Goal: Transaction & Acquisition: Purchase product/service

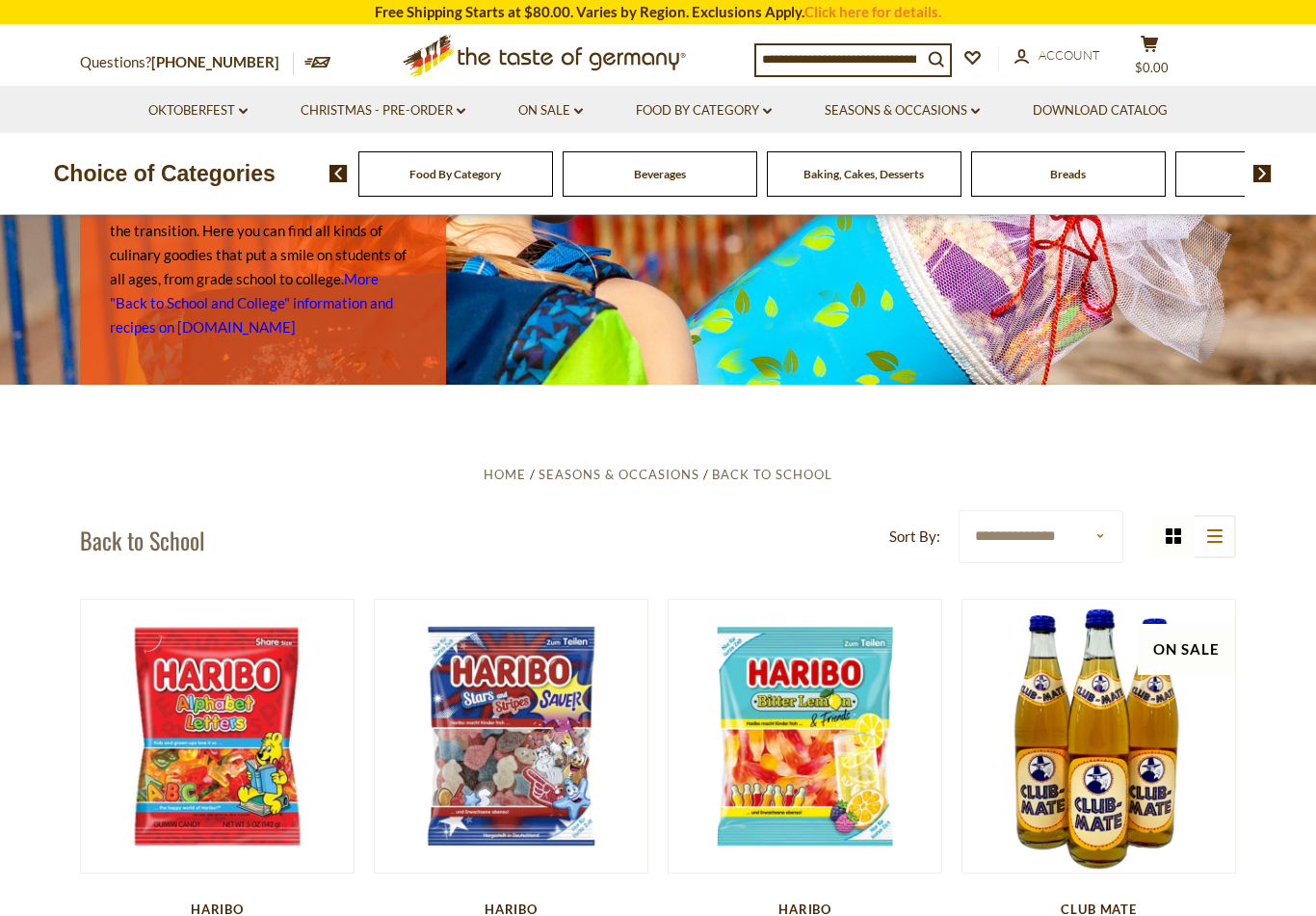
scroll to position [166, 0]
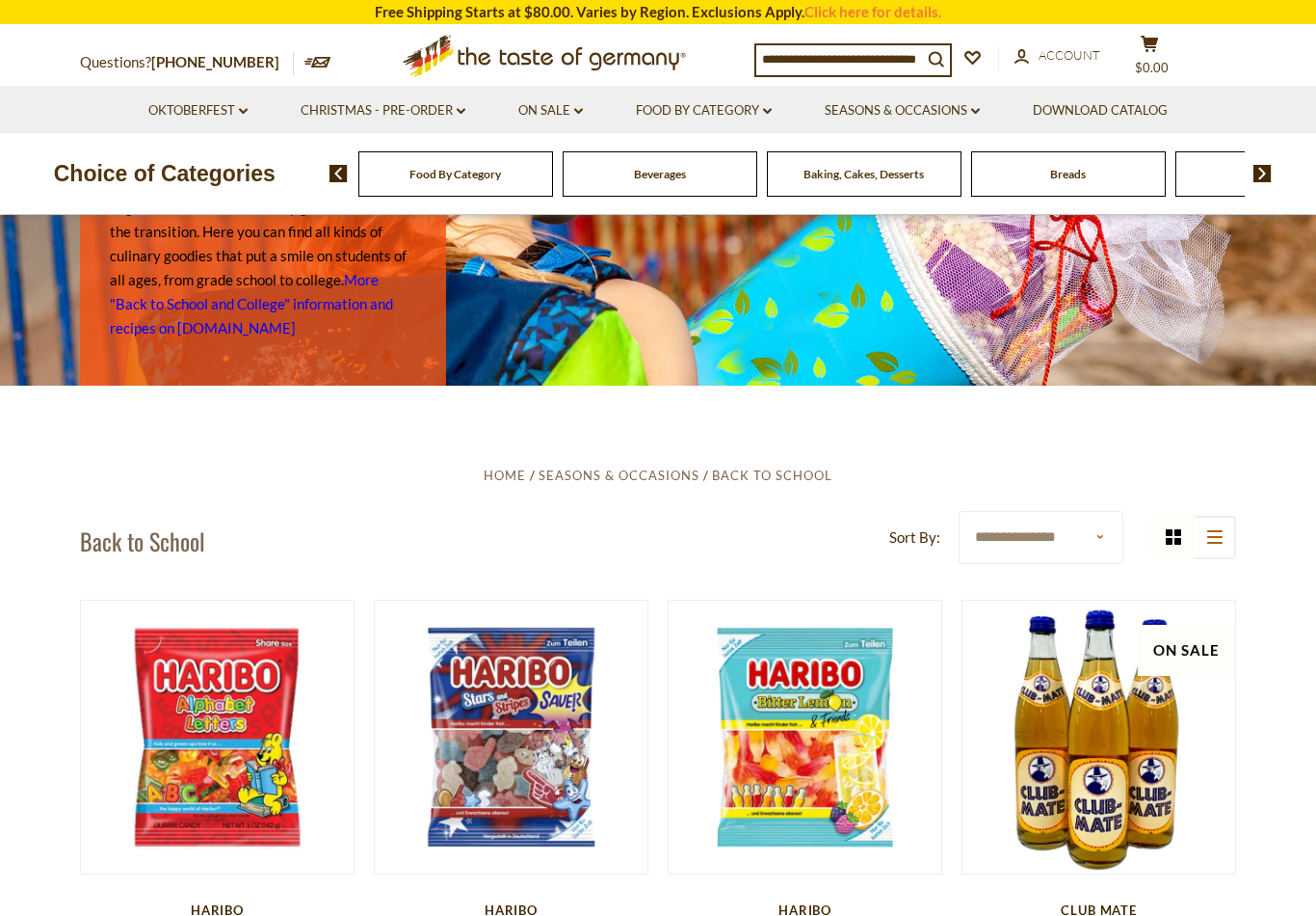
click at [878, 72] on input at bounding box center [839, 58] width 165 height 27
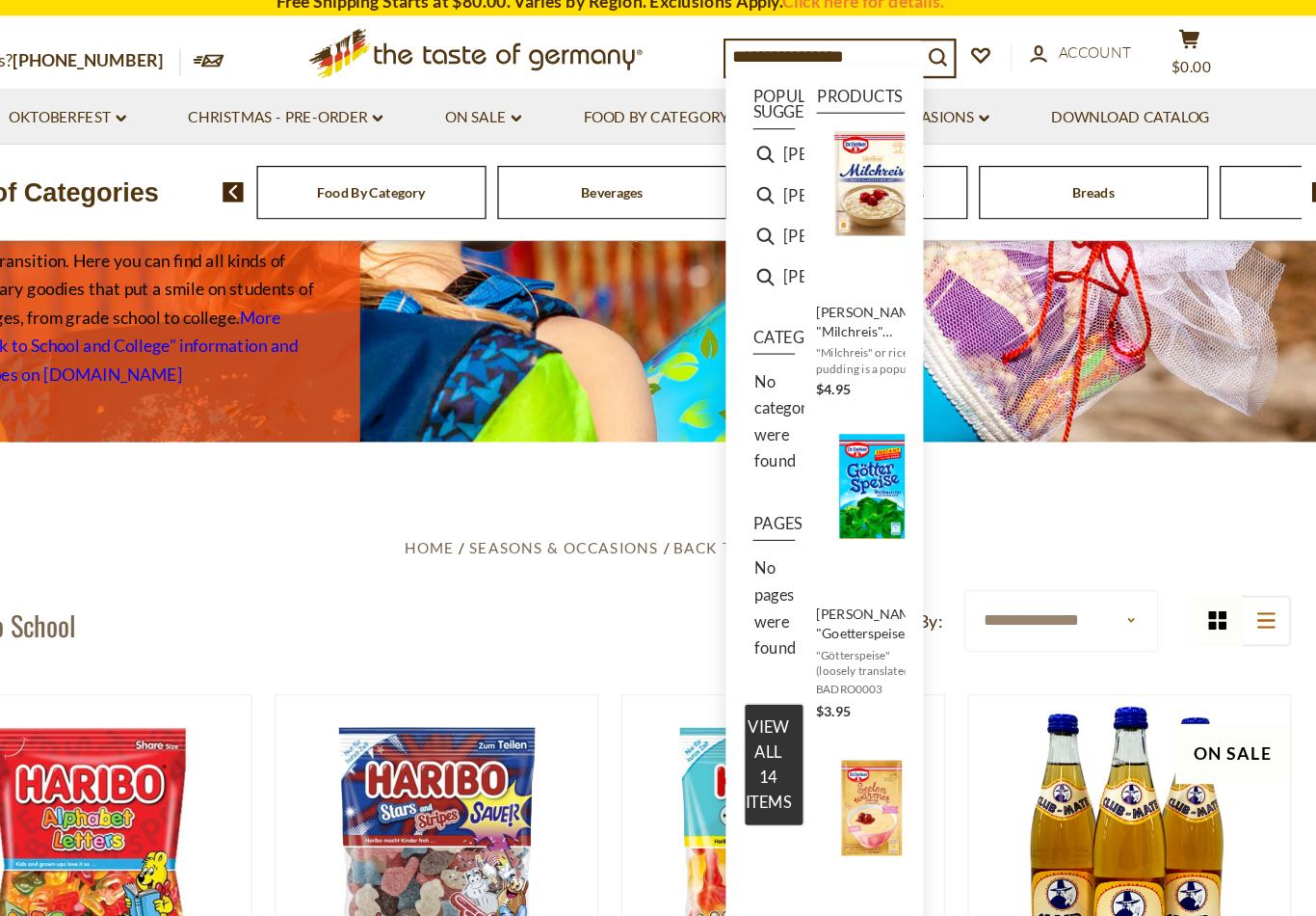
type input "**********"
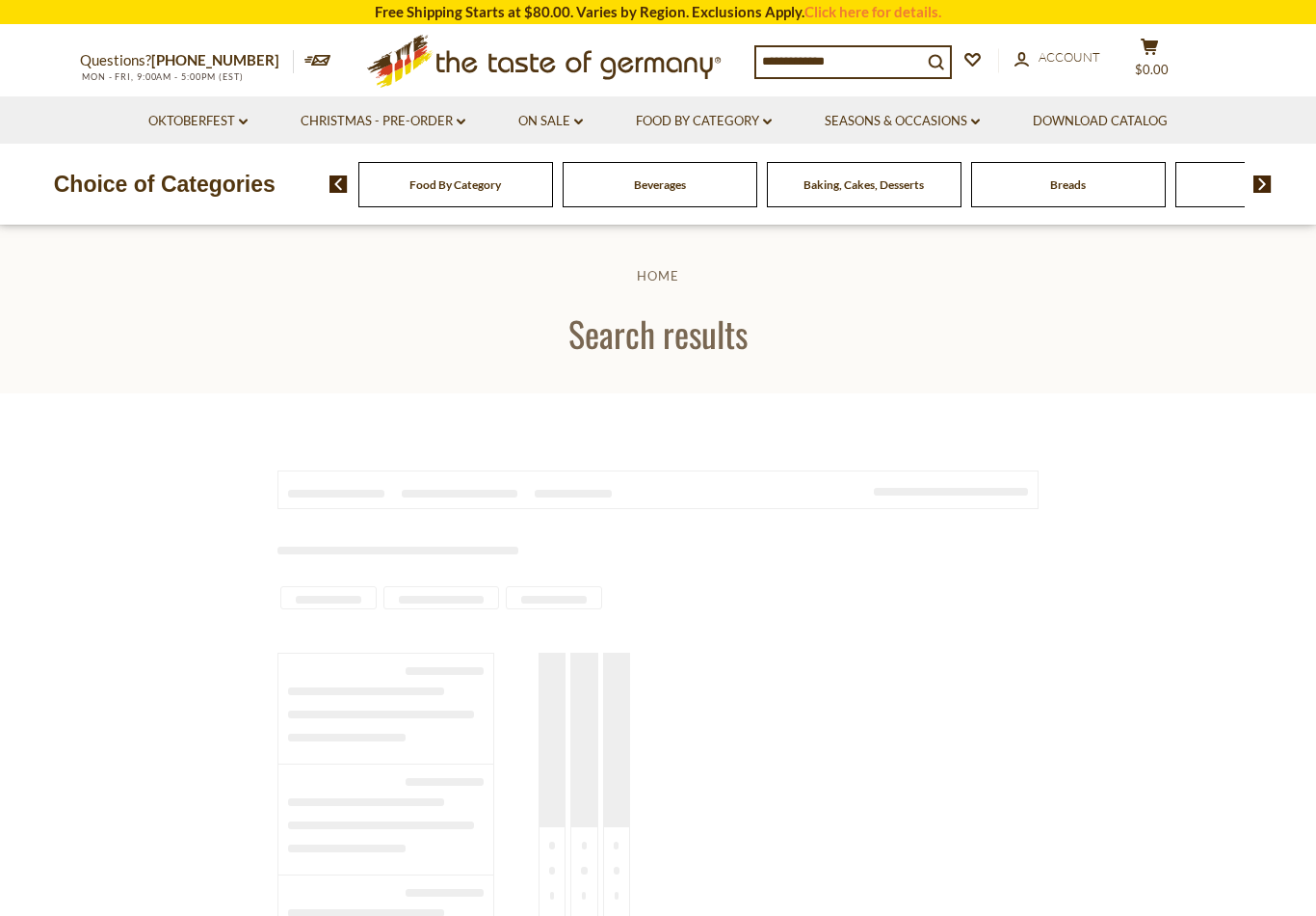
type input "**********"
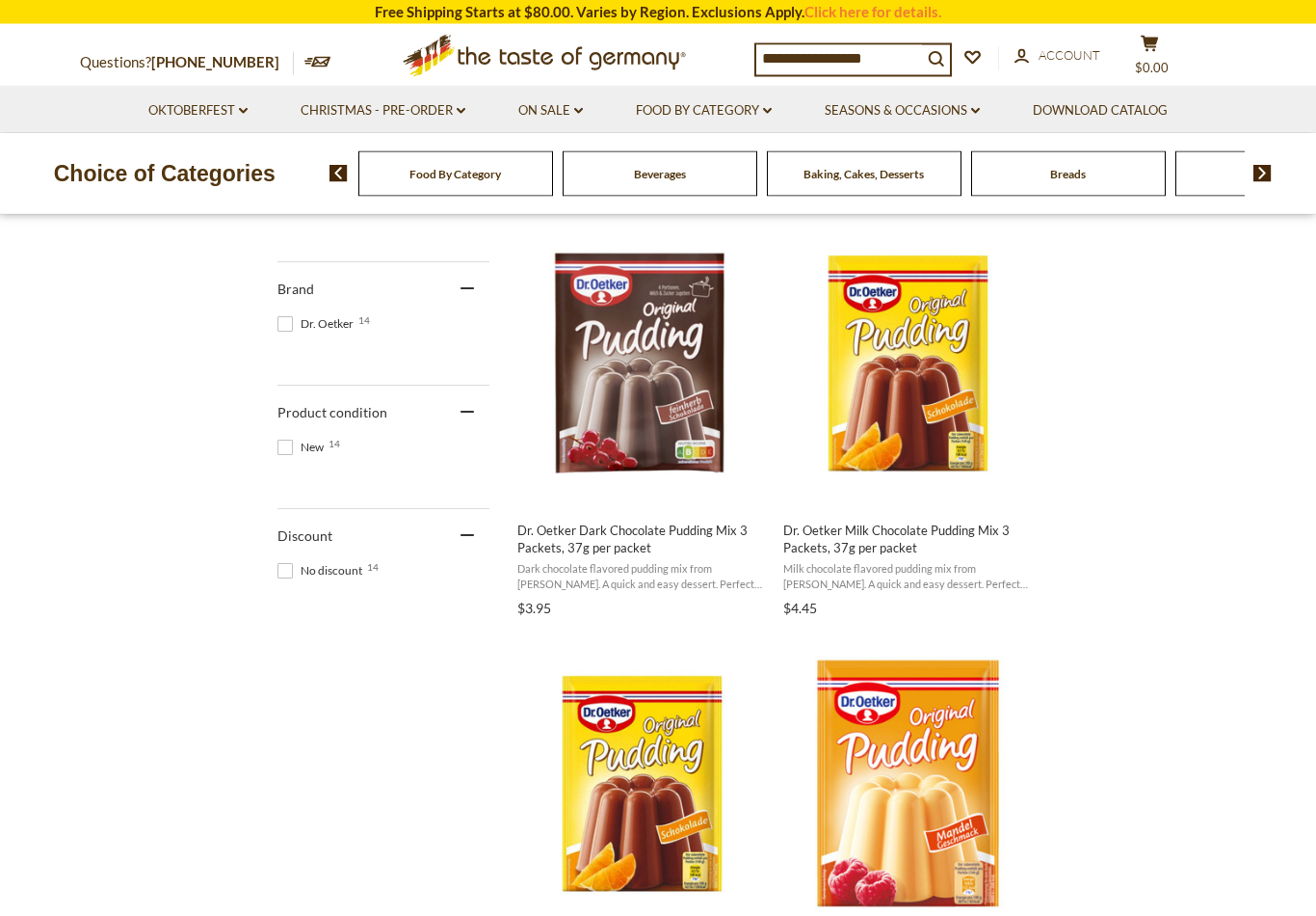
scroll to position [790, 0]
click at [636, 352] on img "Dr. Oetker Dark Chocolate Pudding Mix 3 Packets, 37g per packet" at bounding box center [642, 362] width 255 height 255
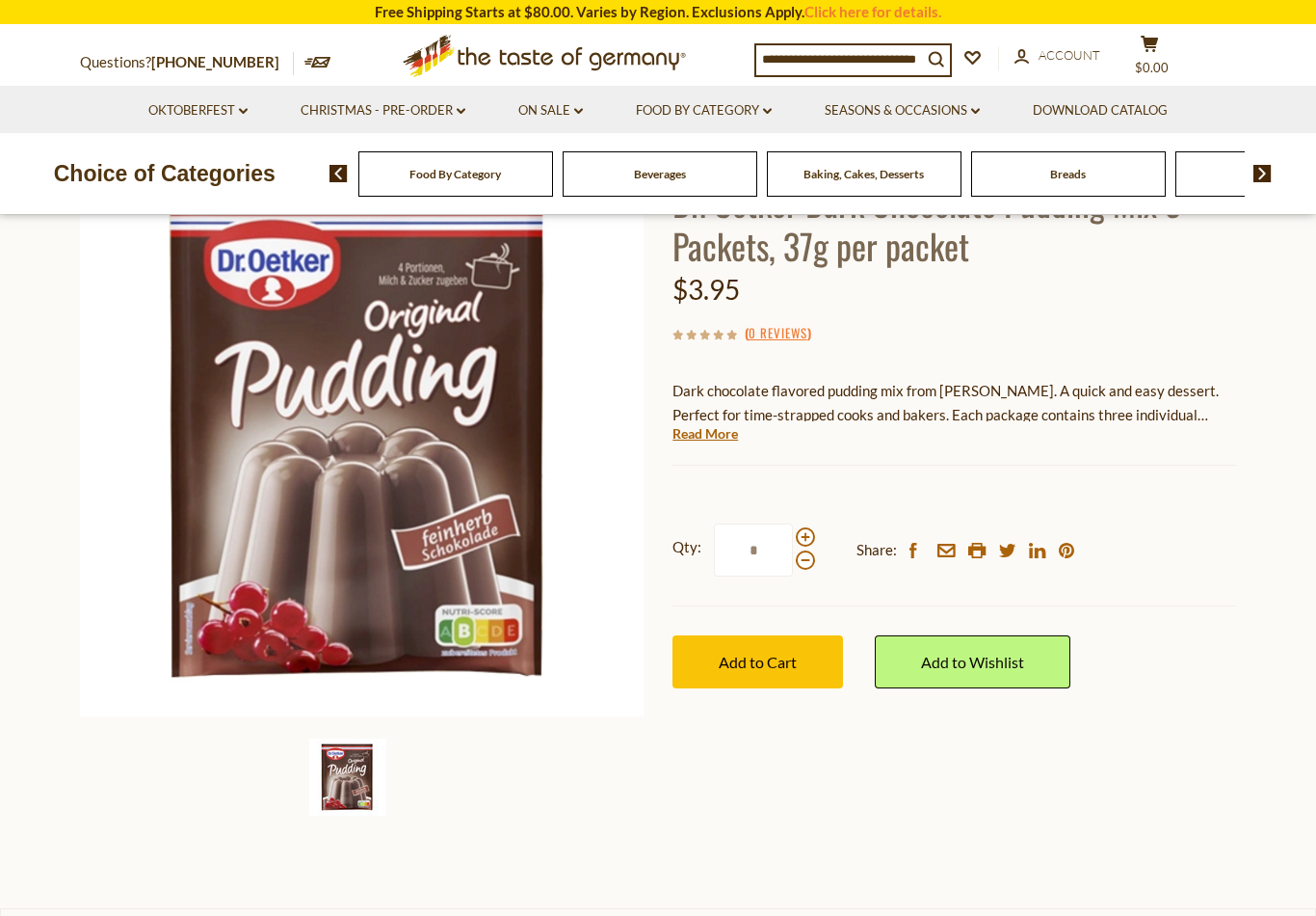
scroll to position [176, 0]
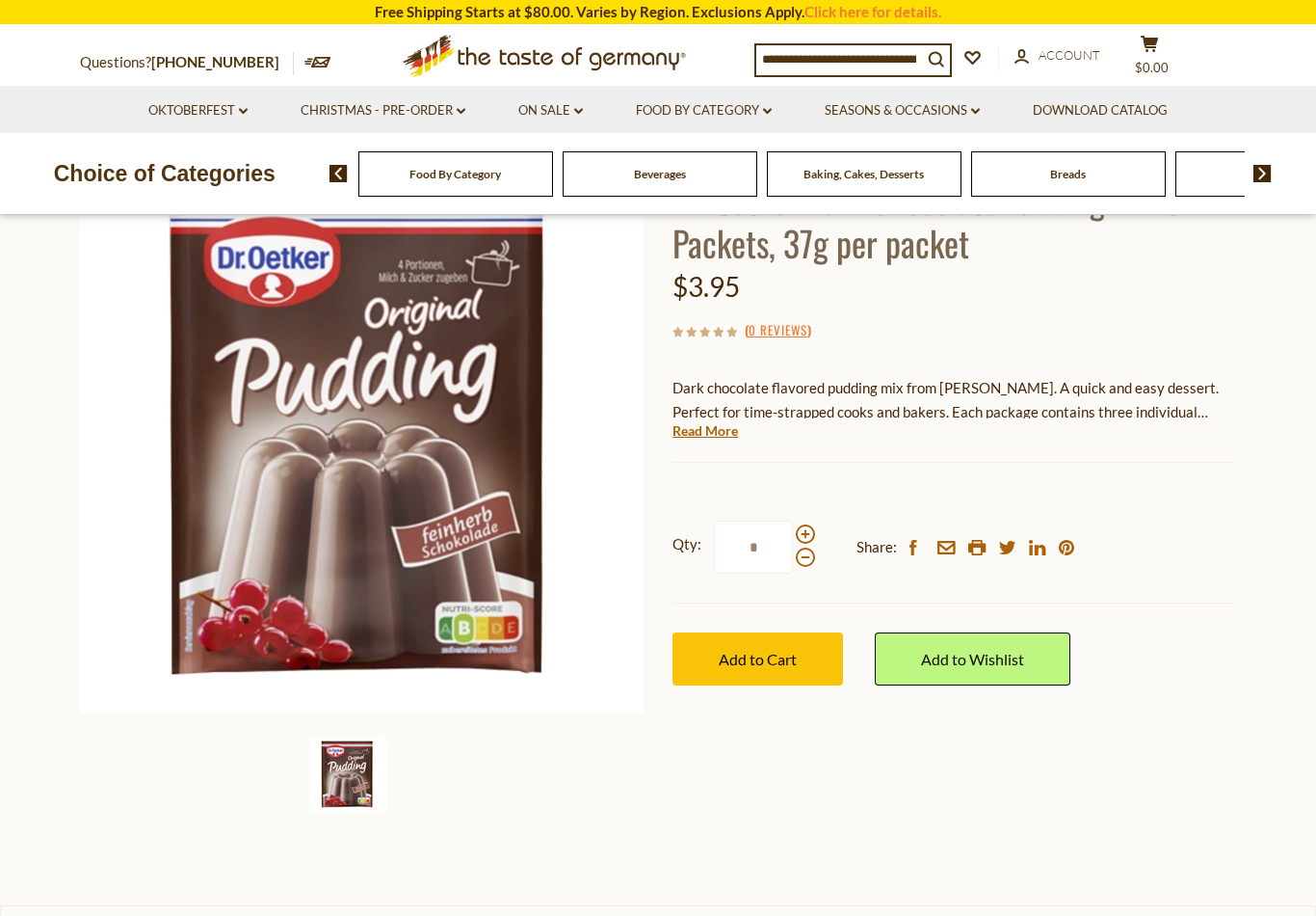
click at [811, 533] on span at bounding box center [804, 534] width 19 height 19
click at [793, 533] on input "*" at bounding box center [753, 547] width 79 height 53
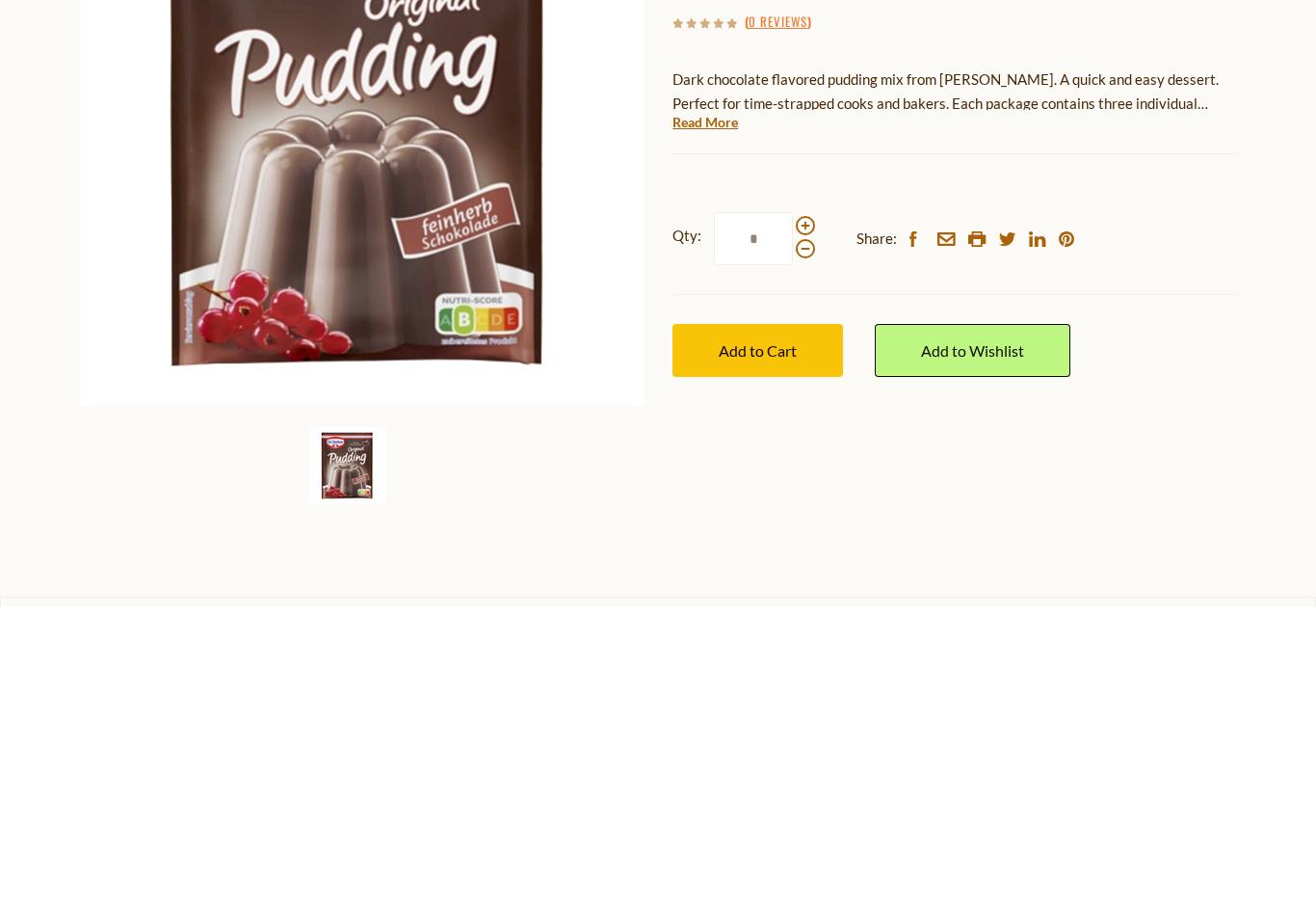
click at [799, 526] on span at bounding box center [804, 535] width 19 height 19
click at [793, 522] on input "*" at bounding box center [753, 548] width 79 height 53
click at [806, 549] on span at bounding box center [804, 558] width 19 height 19
click at [793, 522] on input "*" at bounding box center [753, 548] width 79 height 53
click at [821, 493] on div "Qty: * Share: facebook email printer twitter linkedin pinterest" at bounding box center [955, 549] width 563 height 112
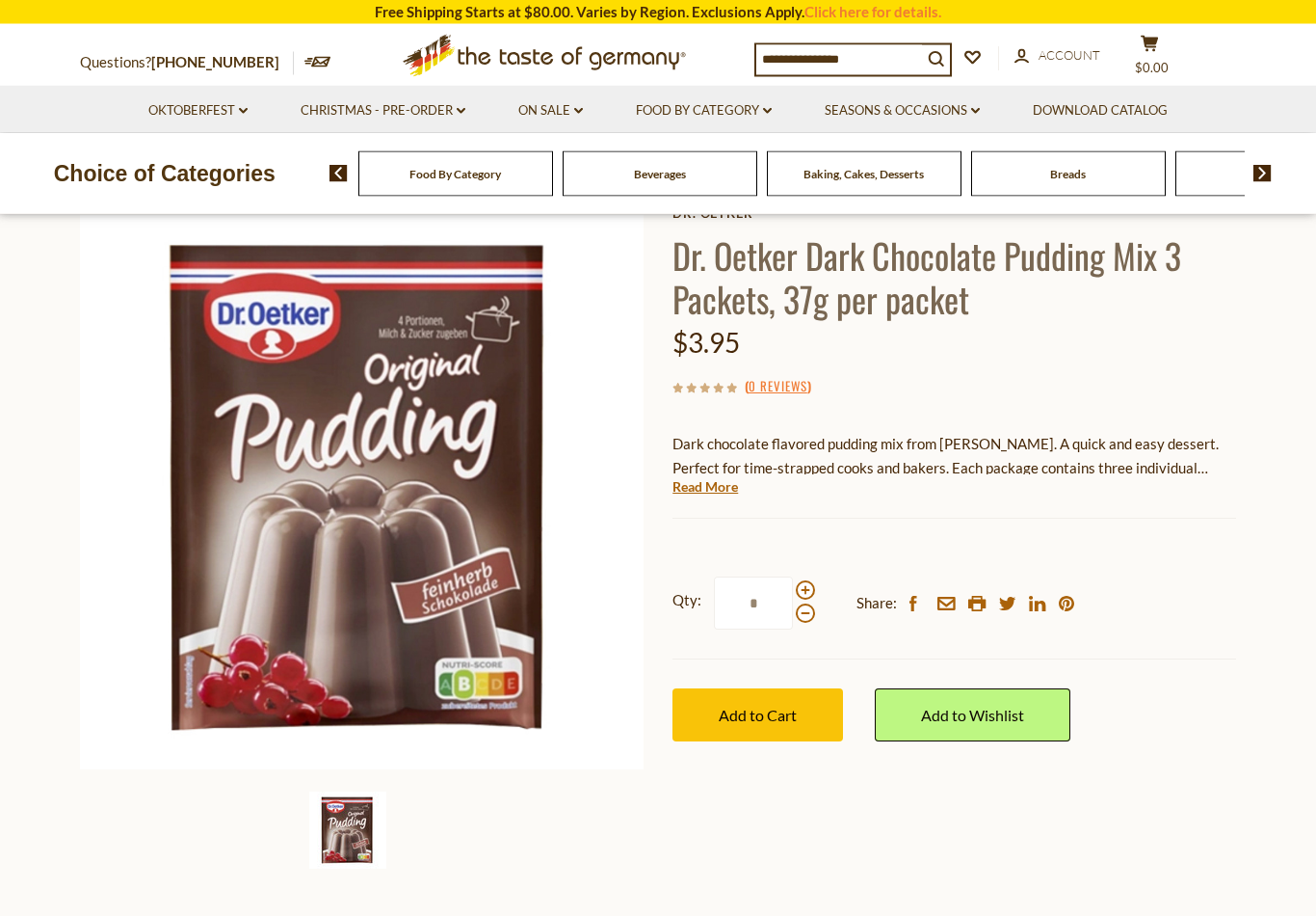
scroll to position [119, 0]
click at [806, 590] on span at bounding box center [804, 590] width 19 height 19
click at [793, 590] on input "*" at bounding box center [753, 603] width 79 height 53
type input "*"
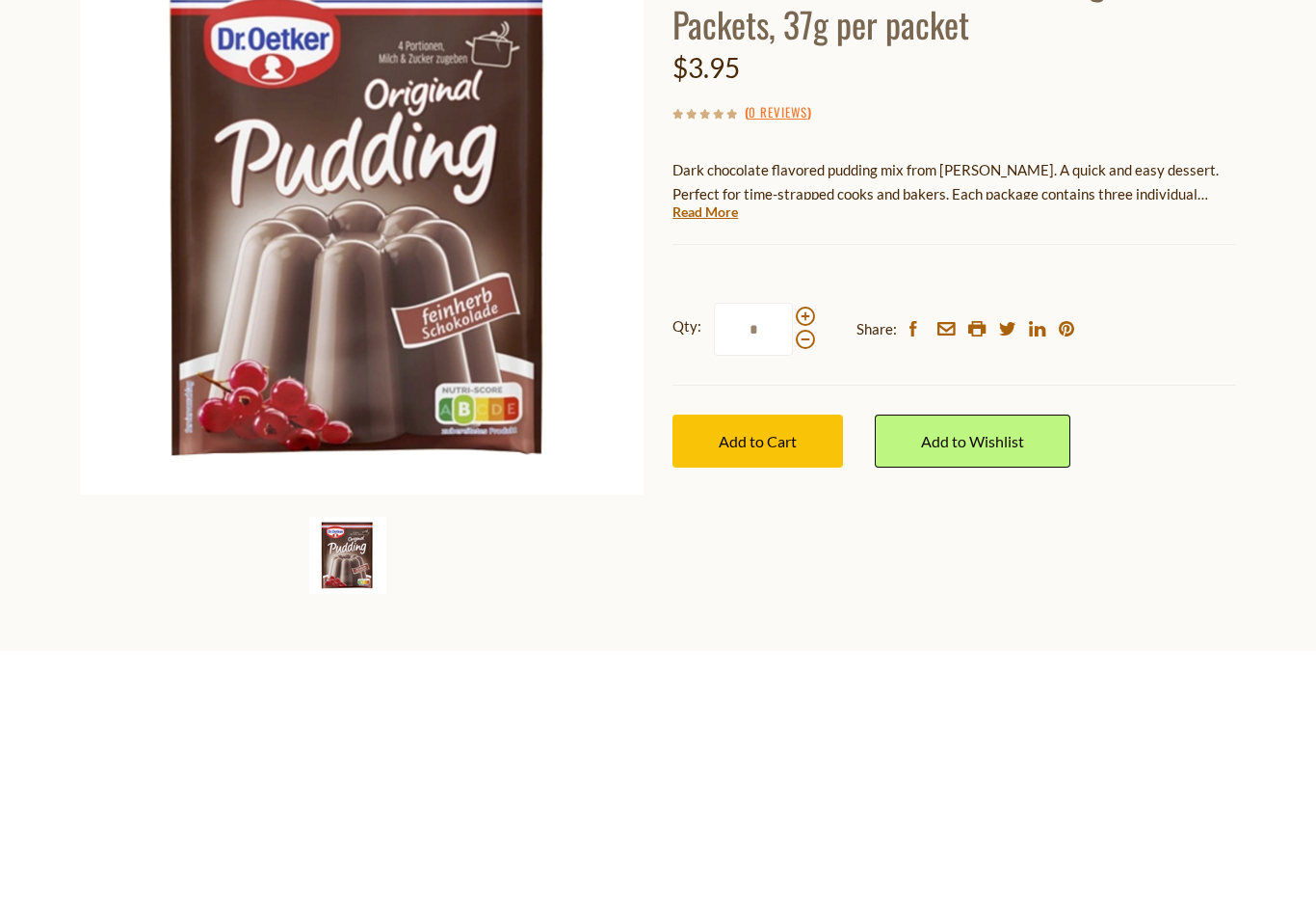
click at [792, 698] on span "Add to Cart" at bounding box center [758, 707] width 78 height 18
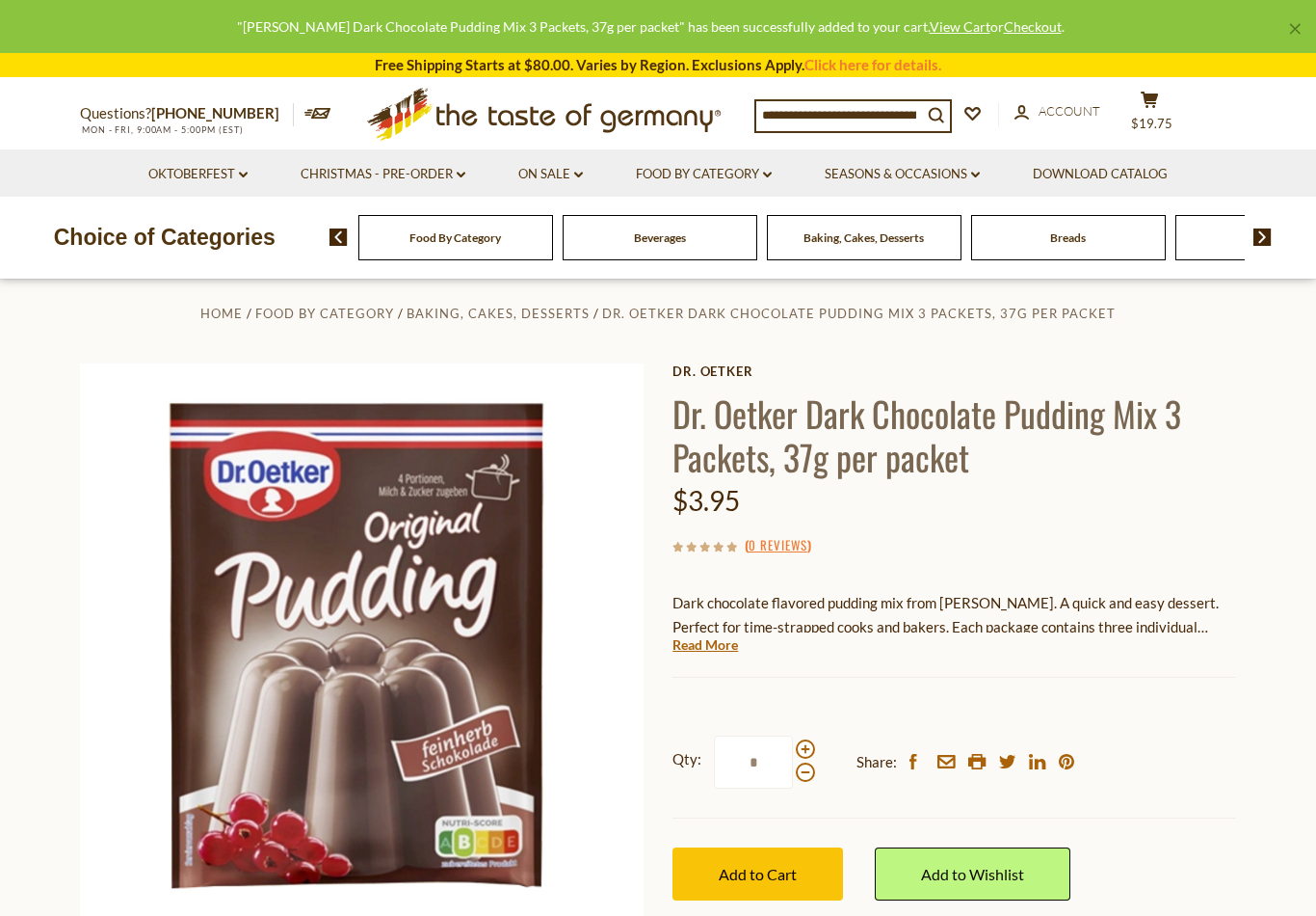
scroll to position [0, 0]
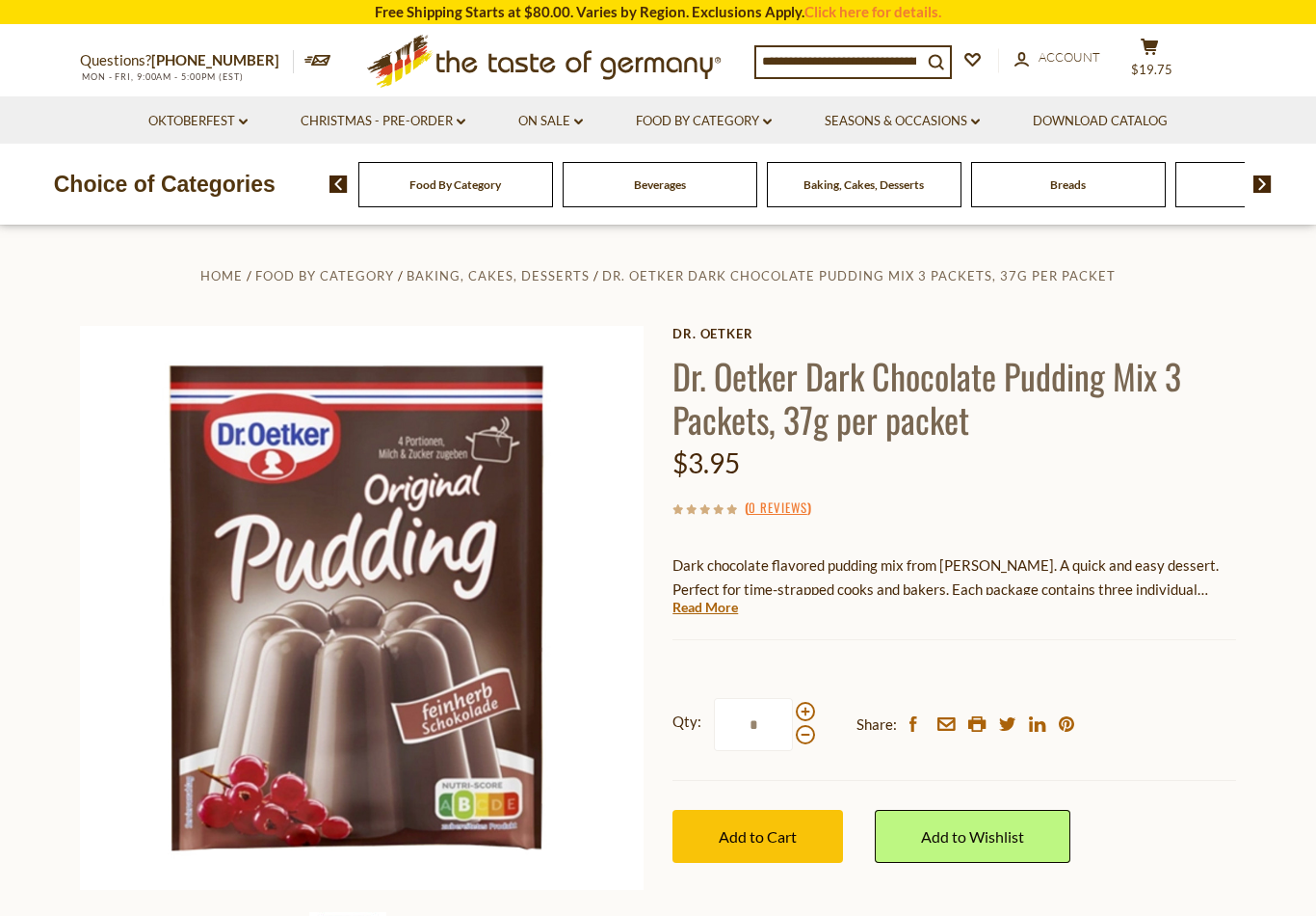
click at [846, 66] on input at bounding box center [839, 60] width 165 height 27
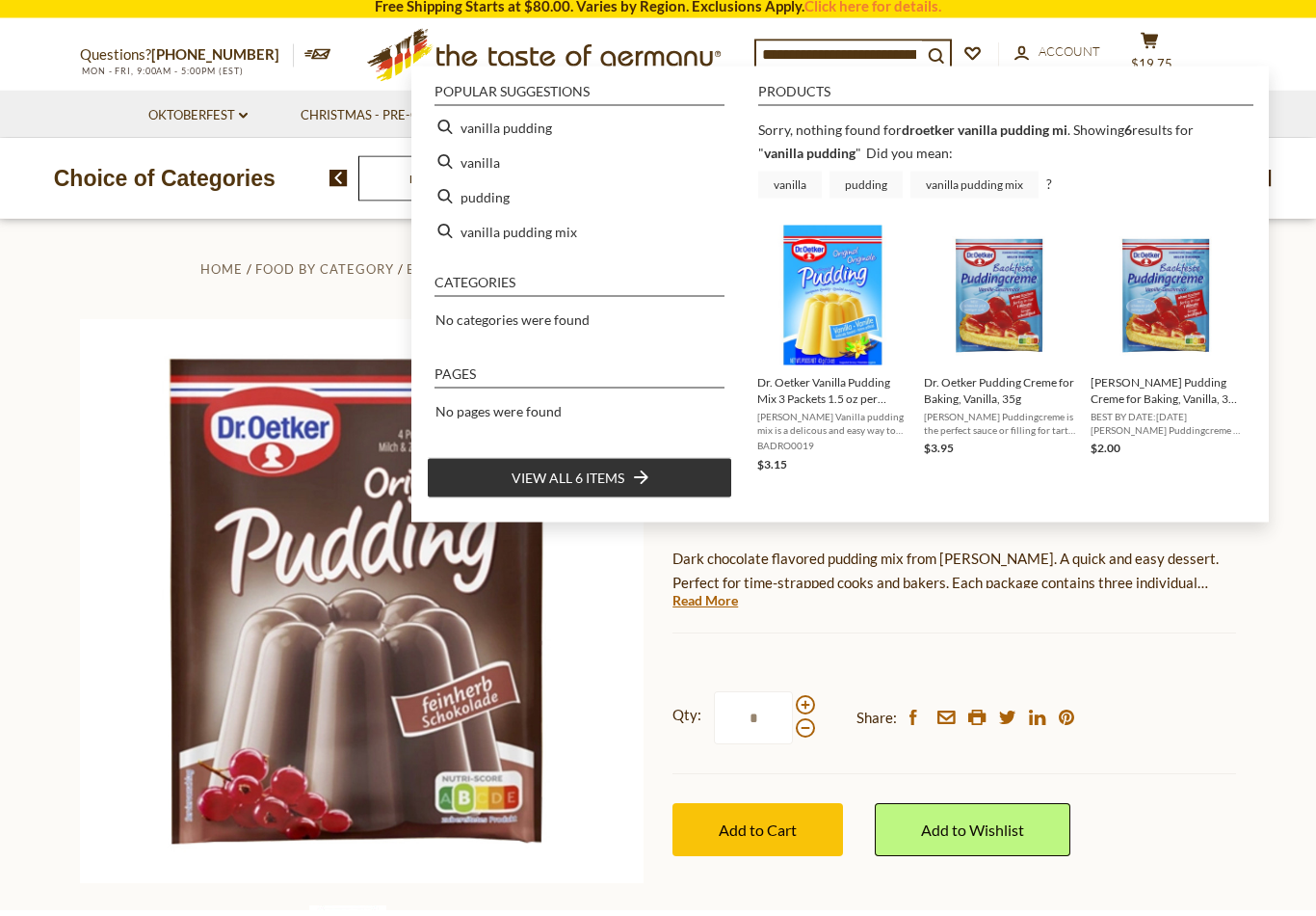
type input "**********"
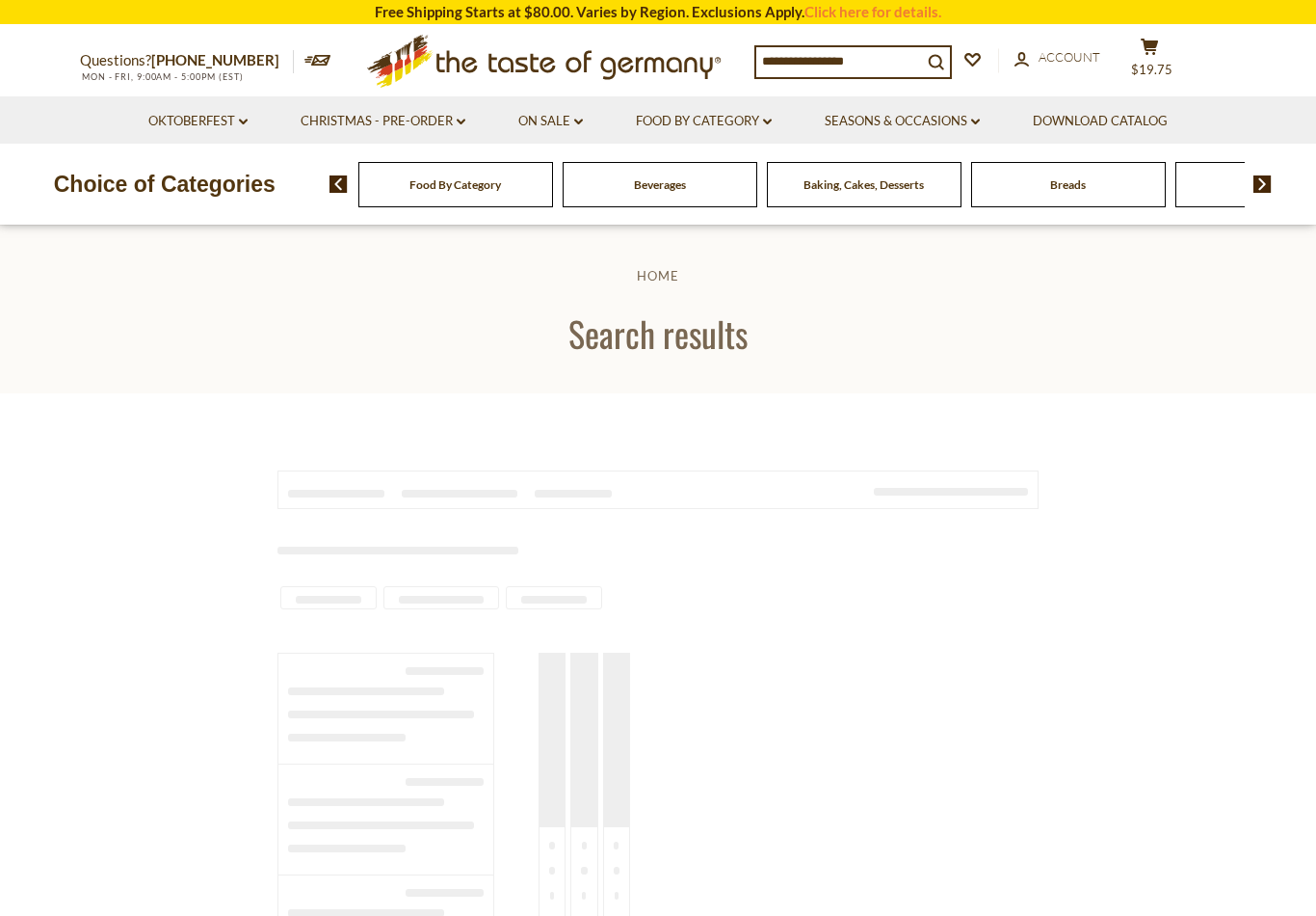
type input "**********"
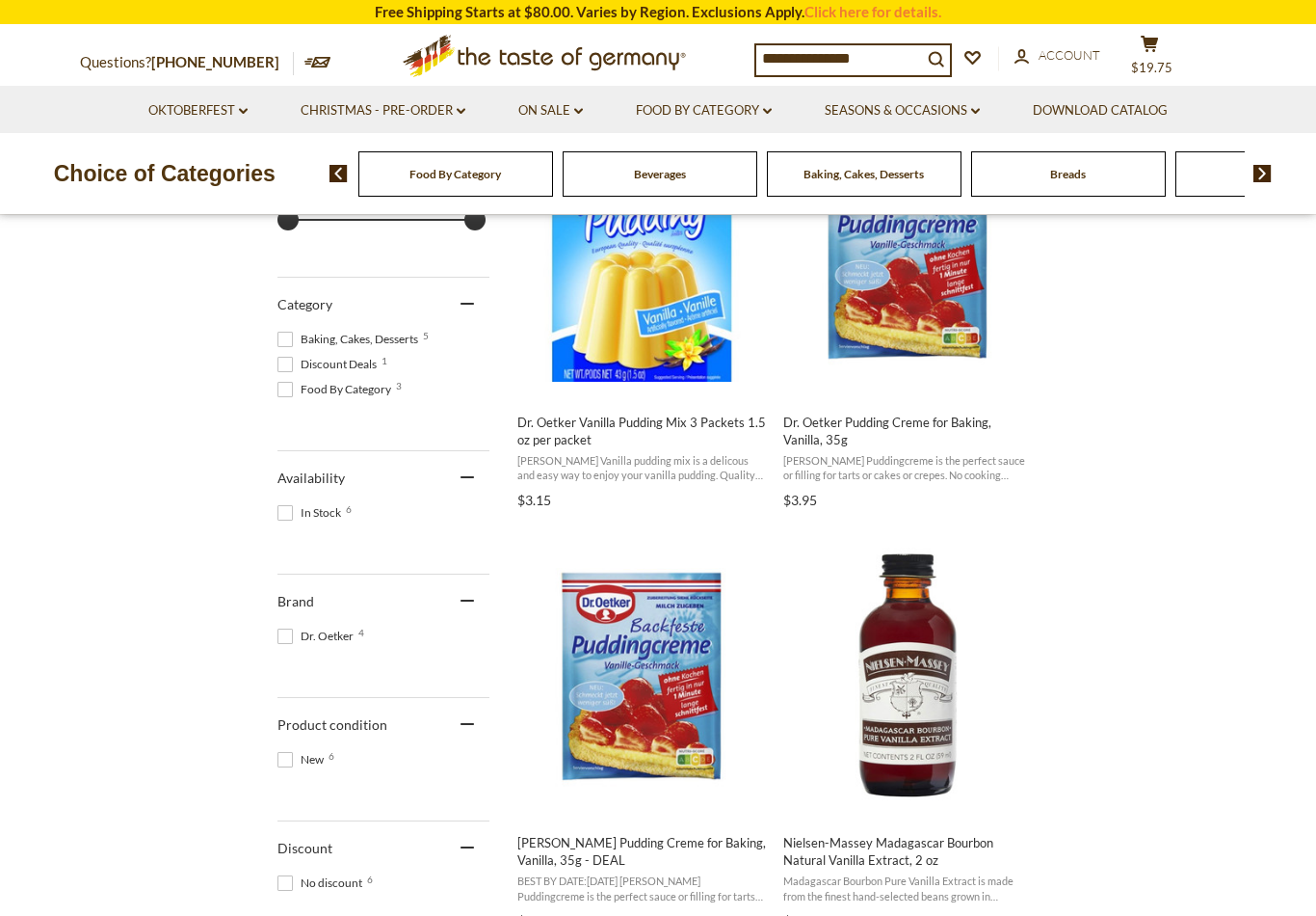
scroll to position [466, 0]
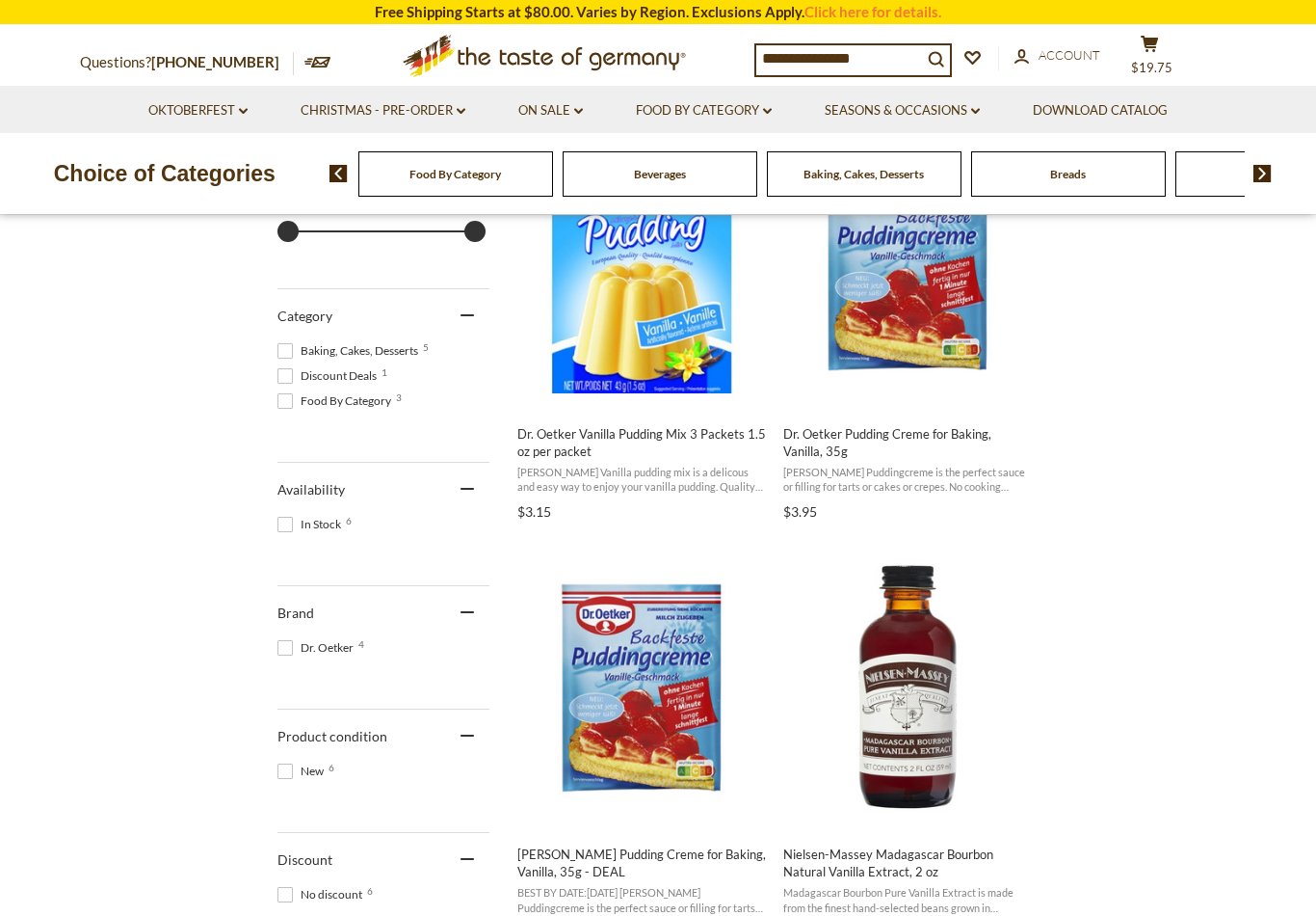
click at [657, 347] on img "Dr. Oetker Vanilla Pudding Mix 3 Packets 1.5 oz per packet" at bounding box center [642, 266] width 255 height 255
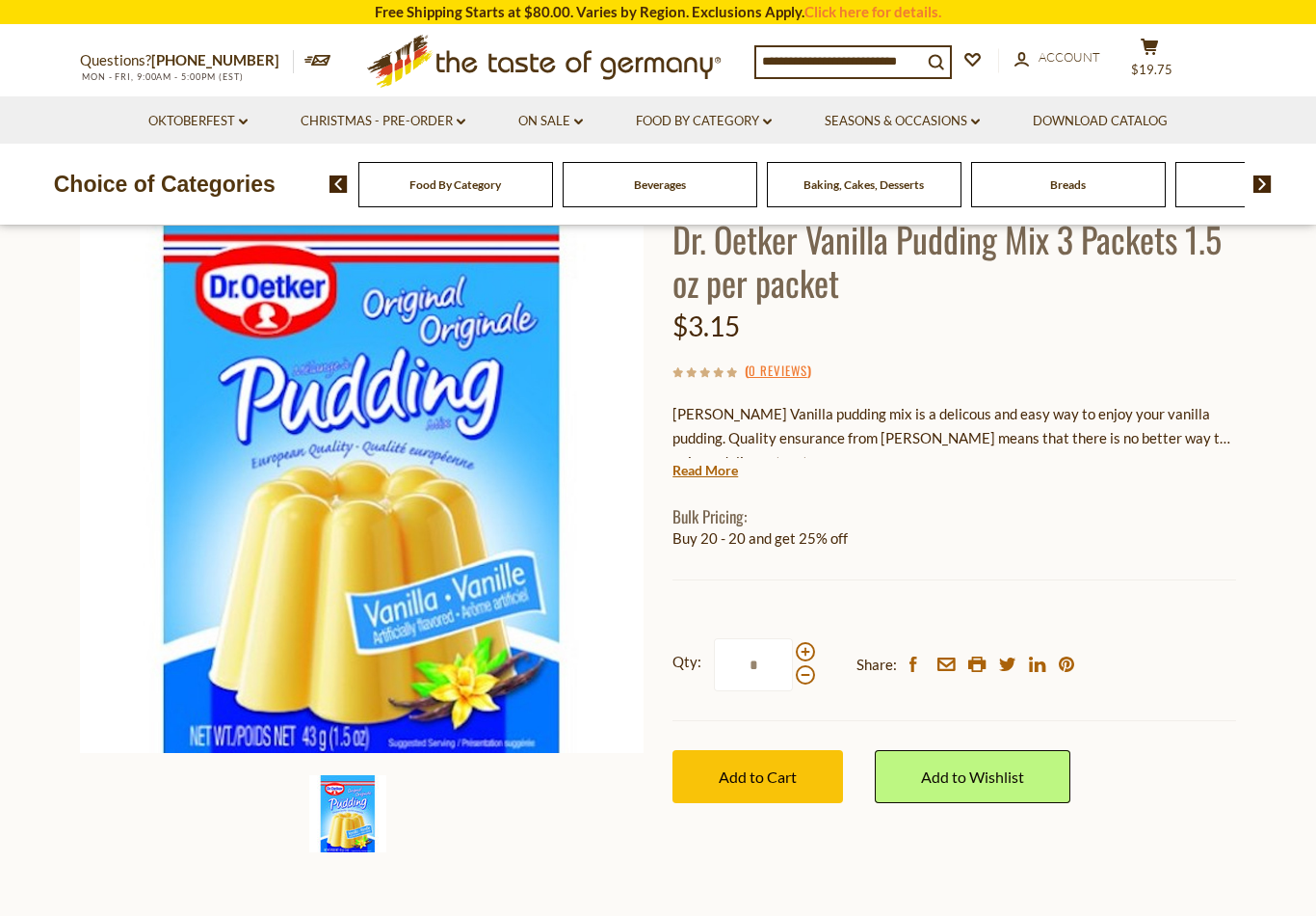
scroll to position [142, 0]
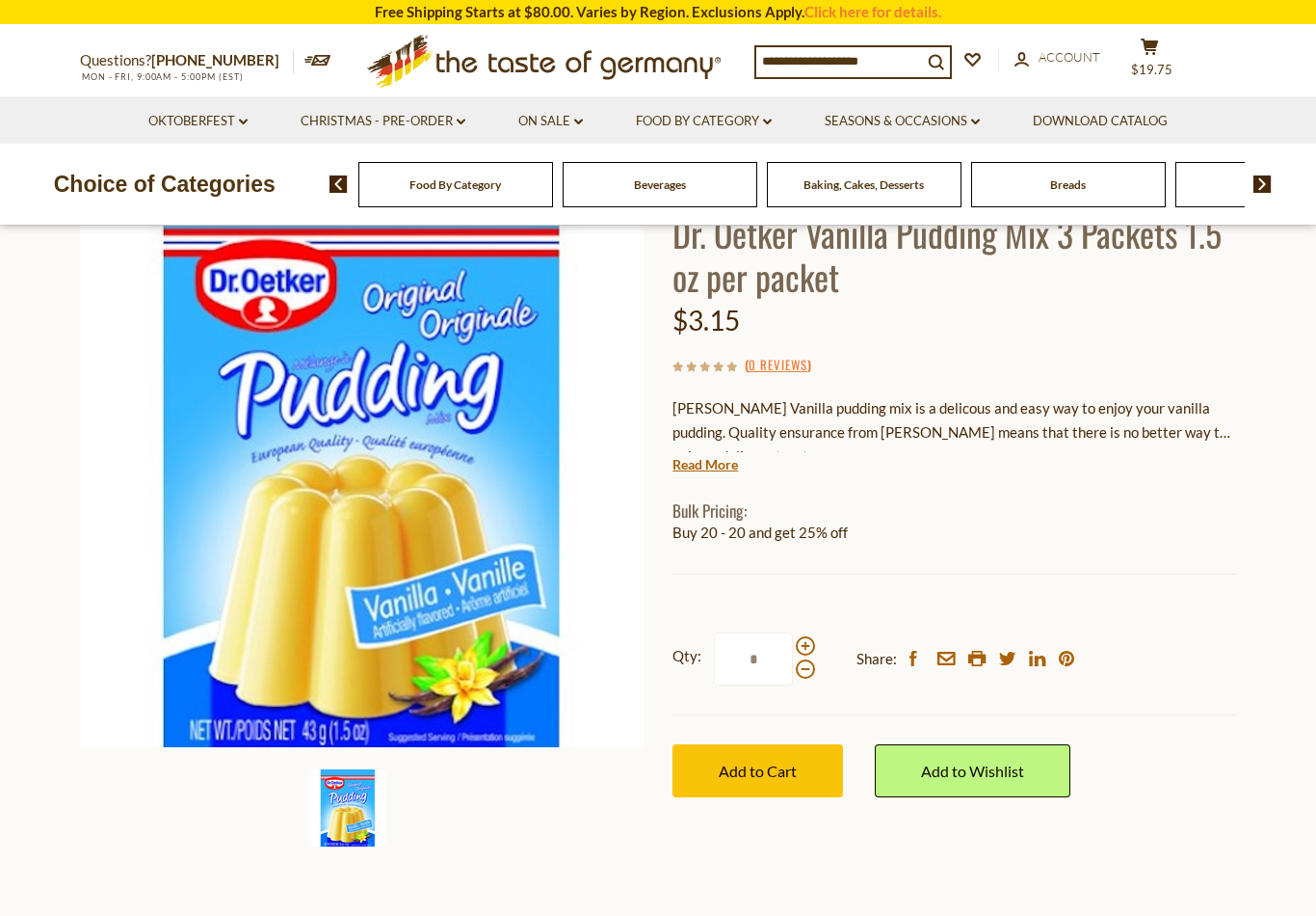
click at [810, 641] on span at bounding box center [804, 645] width 19 height 19
click at [793, 641] on input "*" at bounding box center [753, 658] width 79 height 53
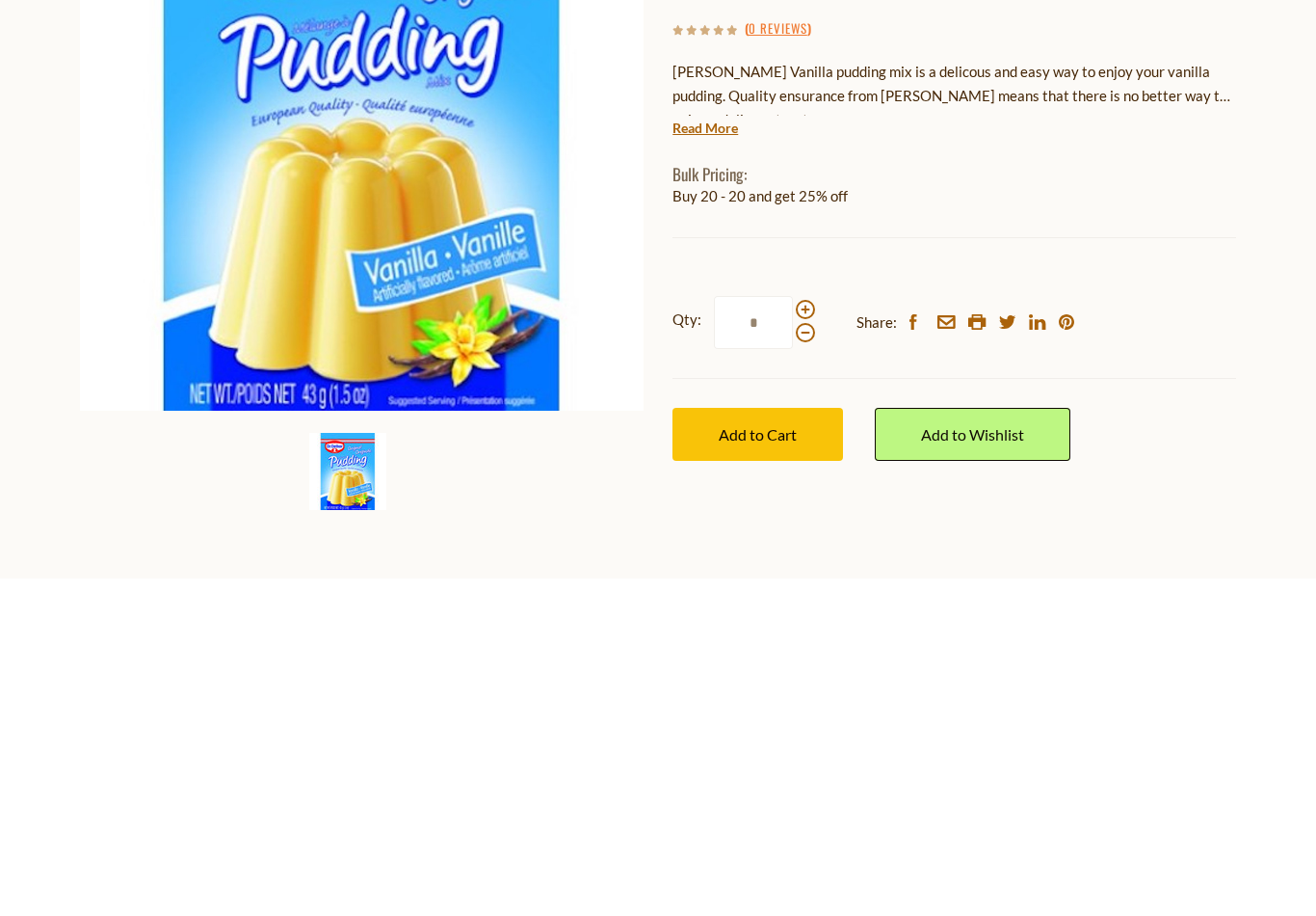
click at [803, 637] on span at bounding box center [804, 646] width 19 height 19
click at [793, 633] on input "*" at bounding box center [753, 659] width 79 height 53
type input "*"
click at [756, 763] on span "Add to Cart" at bounding box center [758, 772] width 78 height 18
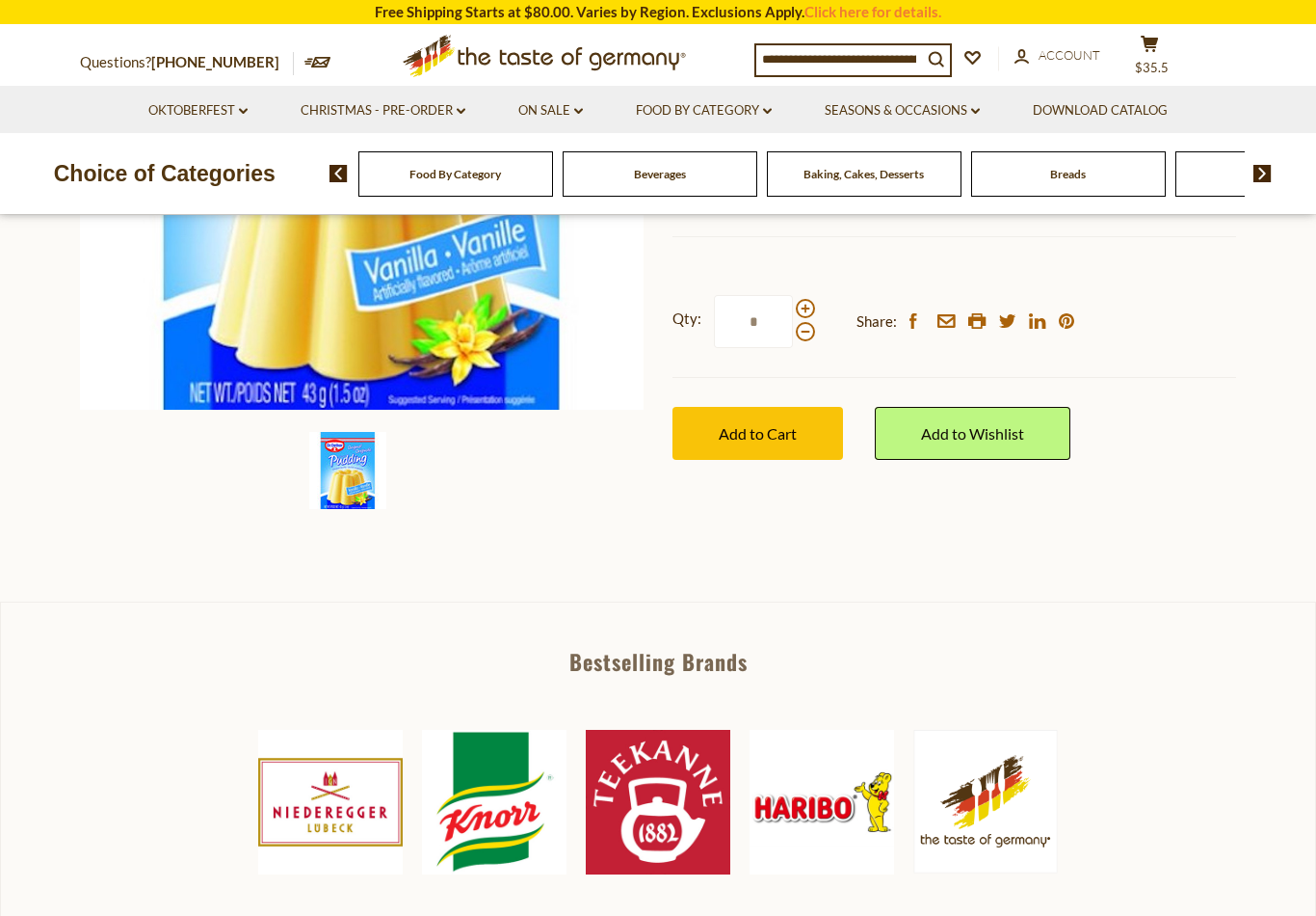
click at [1169, 60] on span "$35.5" at bounding box center [1152, 67] width 34 height 15
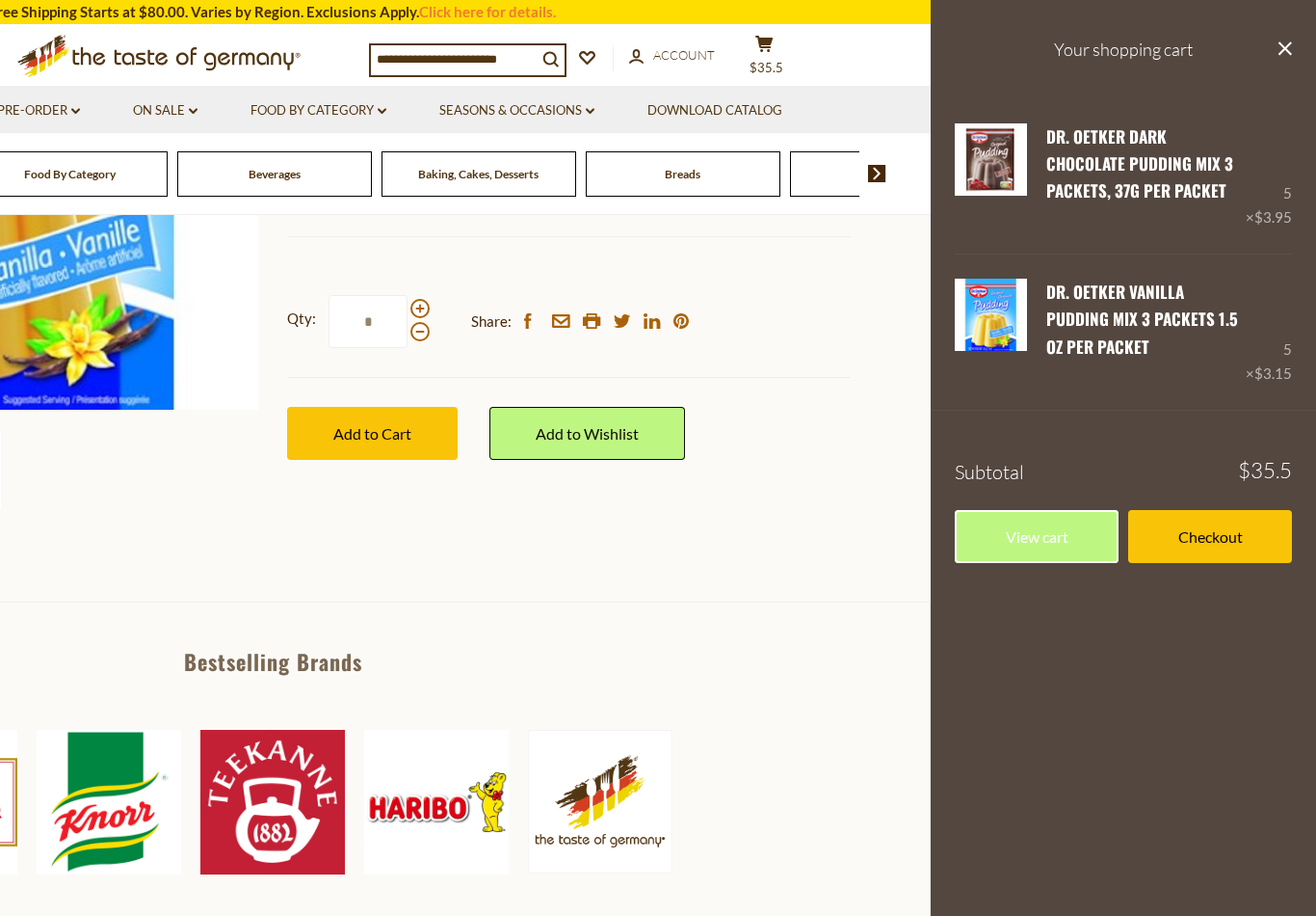
click at [68, 592] on section "Home Food By Category Baking, Cakes, Desserts Dr. Oetker Vanilla Pudding Mix 3 …" at bounding box center [273, 173] width 1316 height 856
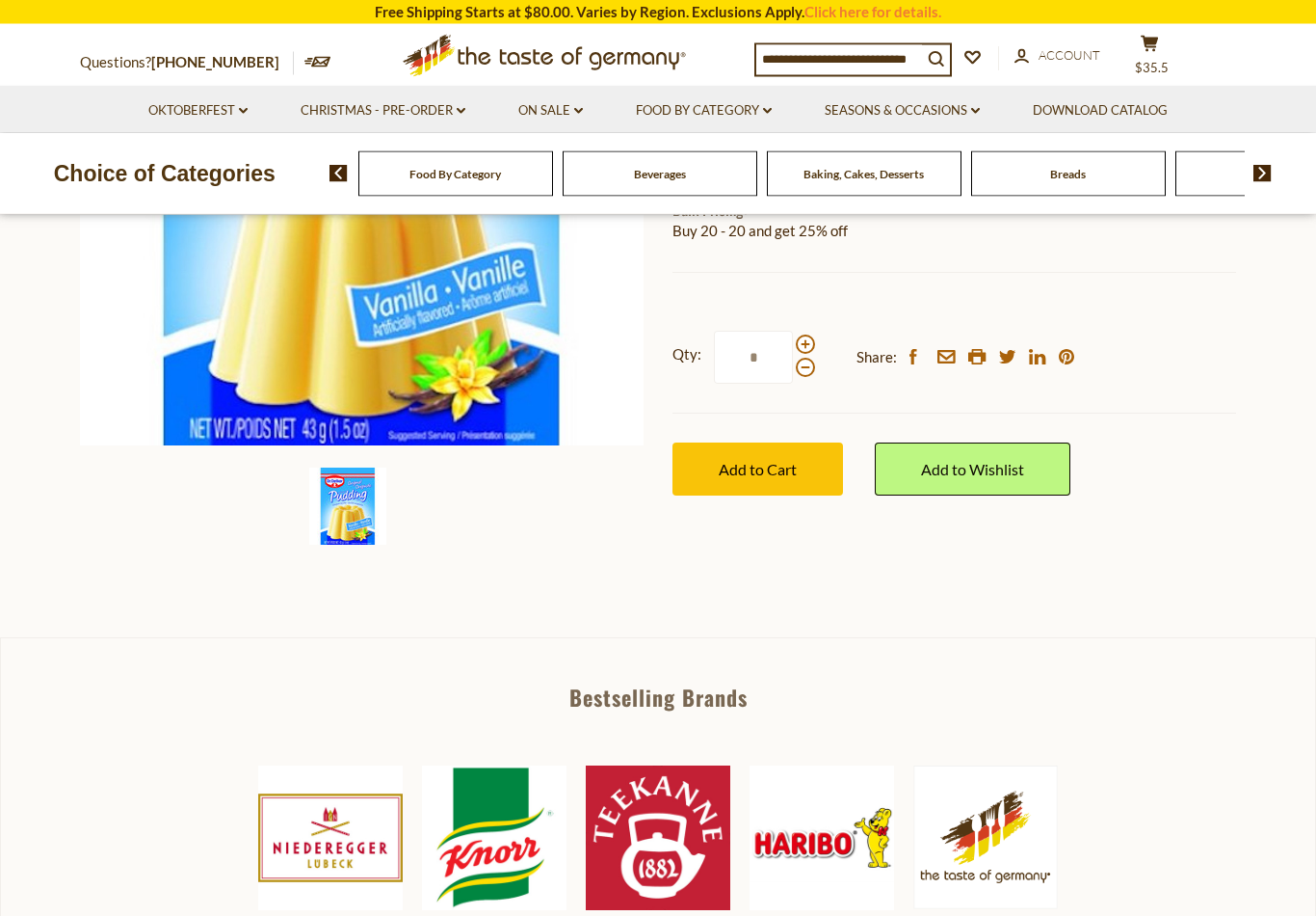
scroll to position [437, 0]
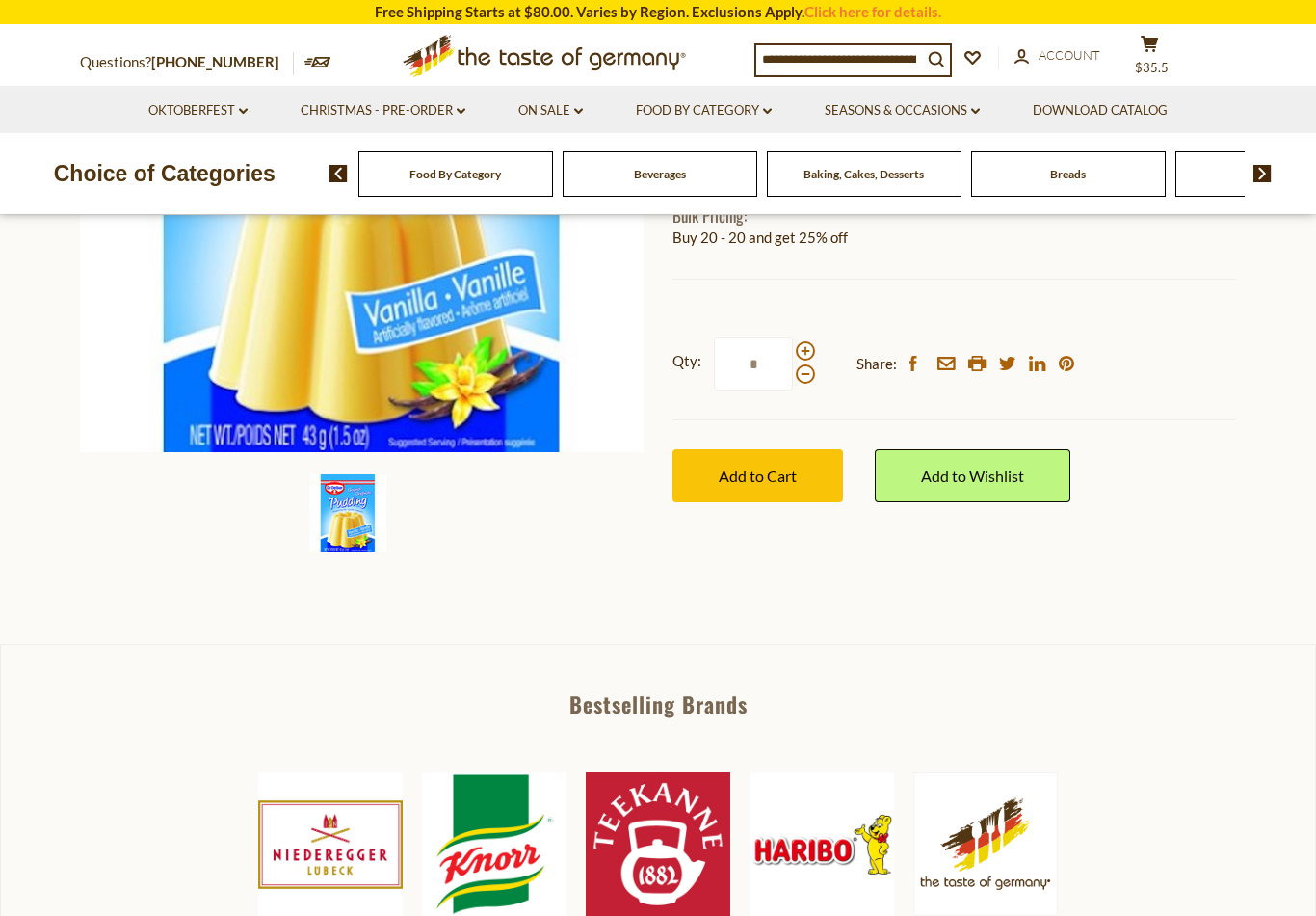
click at [911, 61] on input at bounding box center [839, 58] width 165 height 27
click at [925, 59] on button "search_icon" at bounding box center [936, 58] width 28 height 26
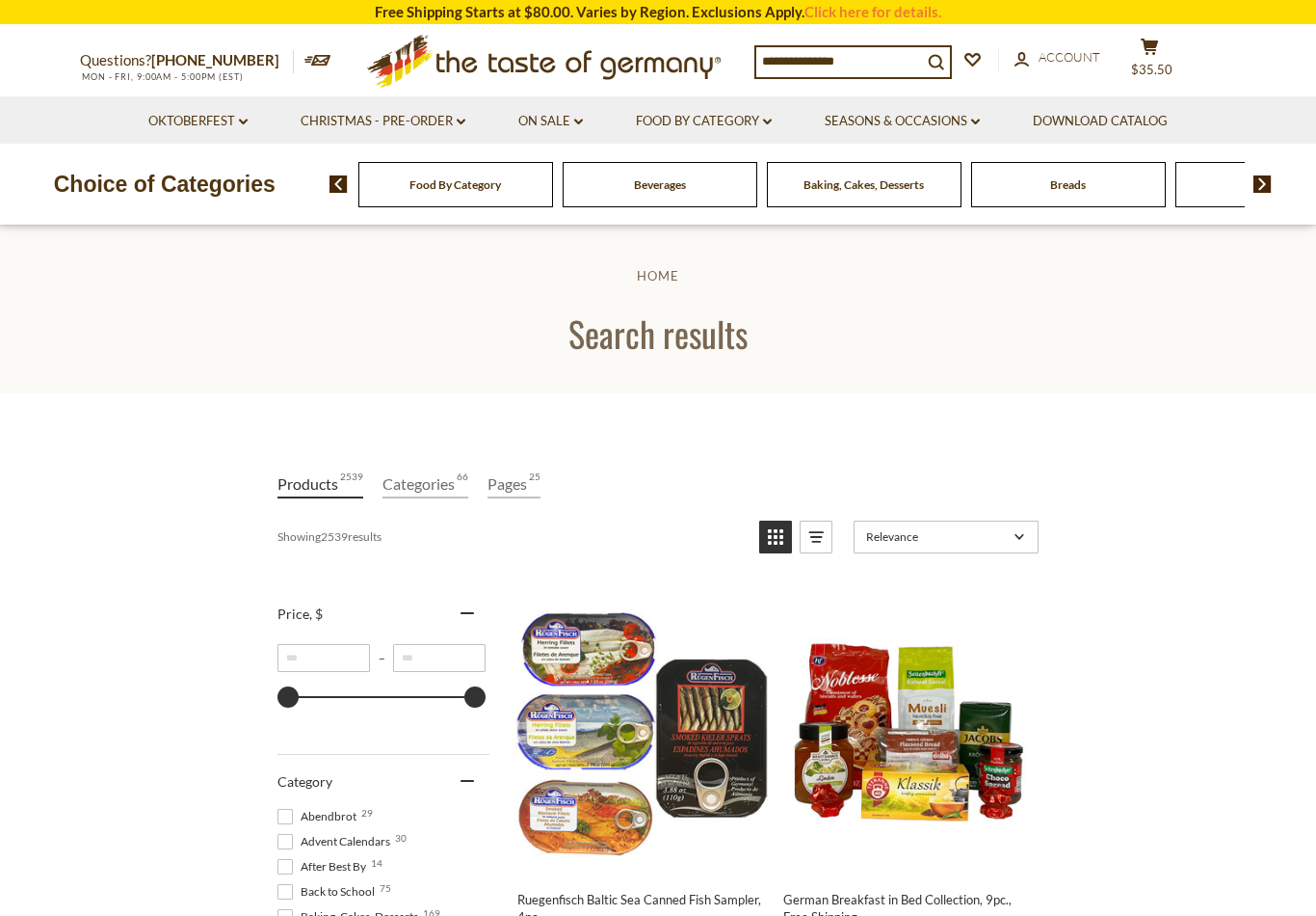
click at [922, 56] on input at bounding box center [839, 60] width 165 height 27
click at [915, 54] on input at bounding box center [839, 60] width 165 height 27
click at [932, 63] on icon "search_icon" at bounding box center [936, 62] width 16 height 16
click at [883, 60] on input at bounding box center [839, 60] width 165 height 27
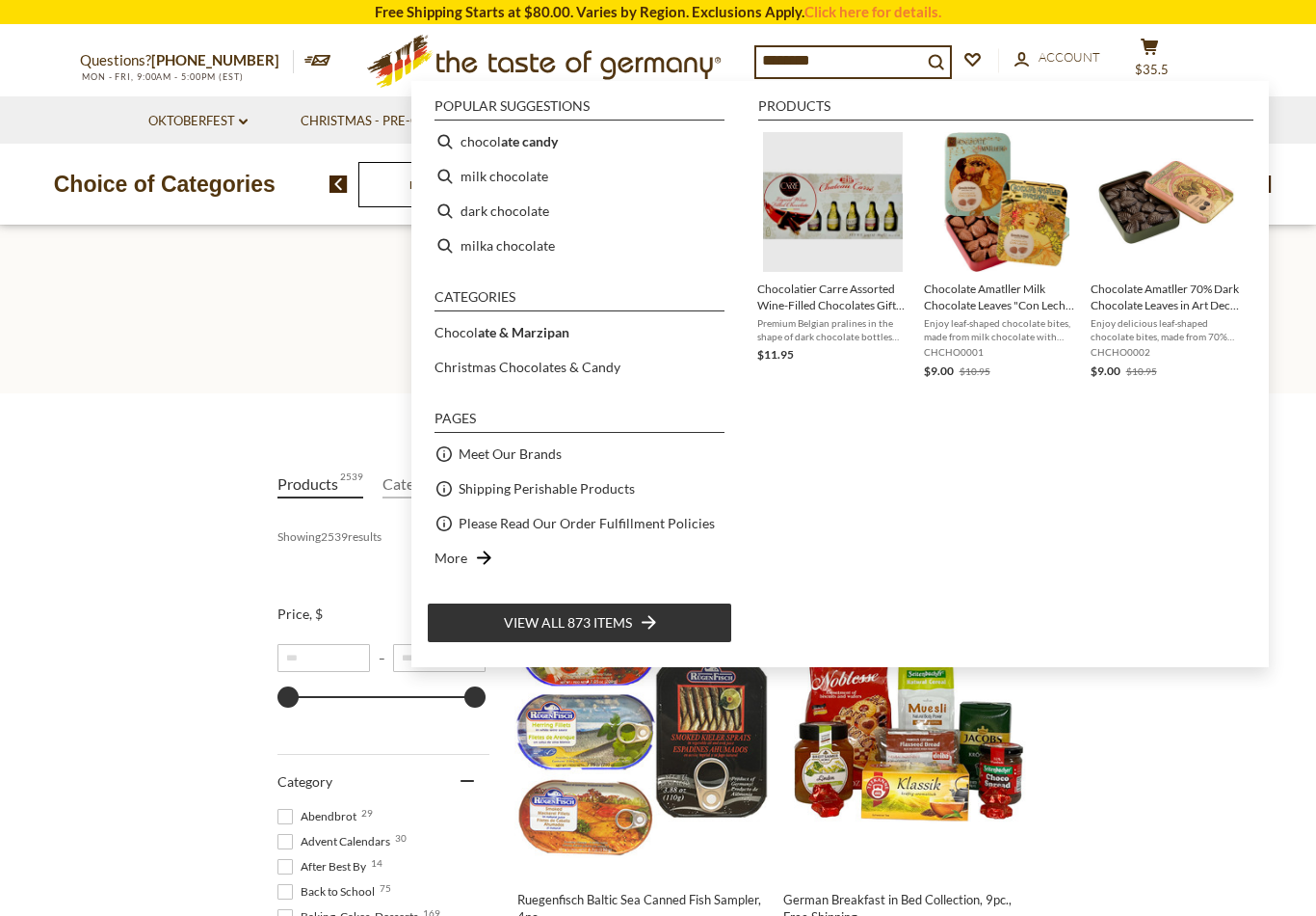
type input "*********"
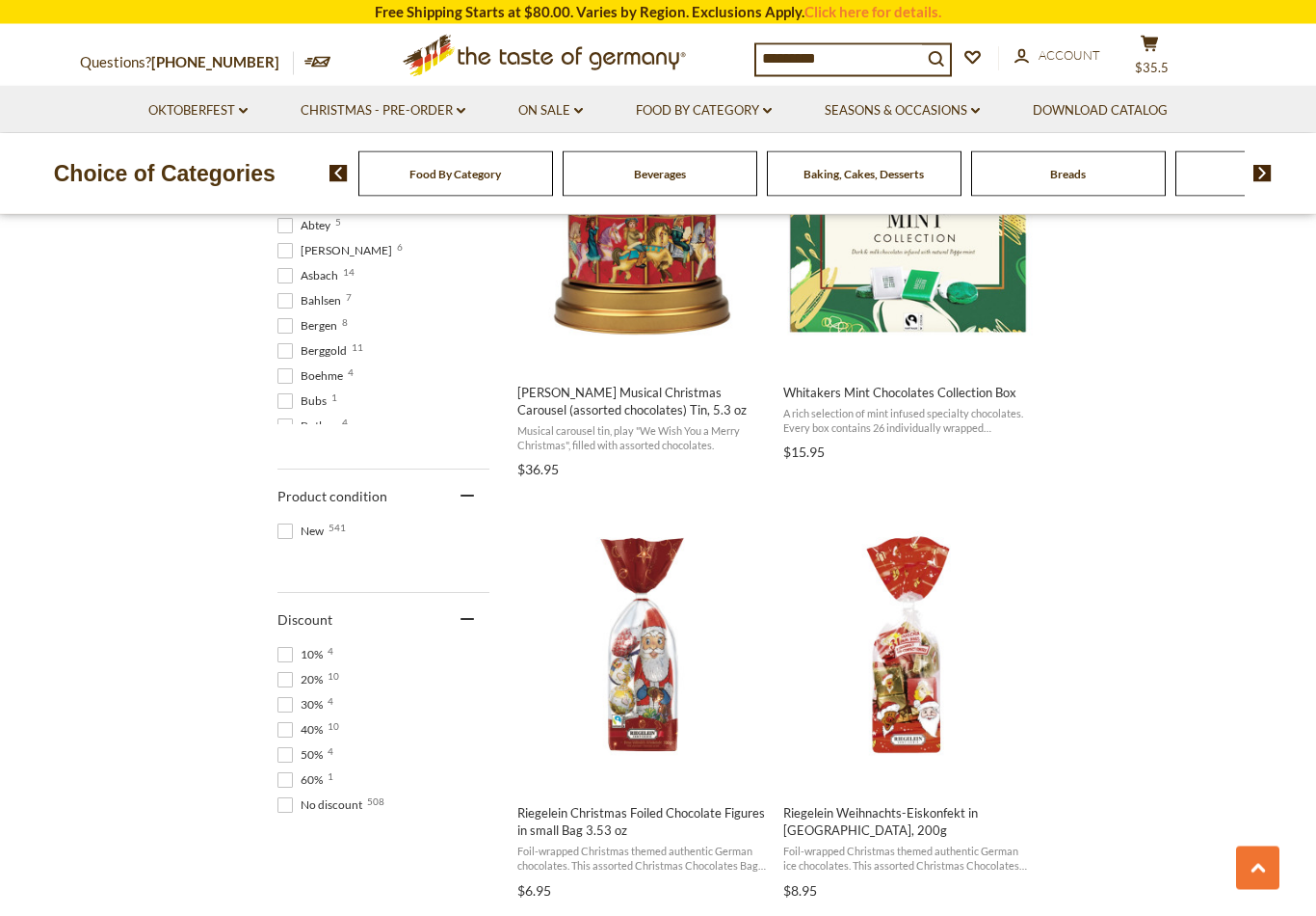
scroll to position [1017, 0]
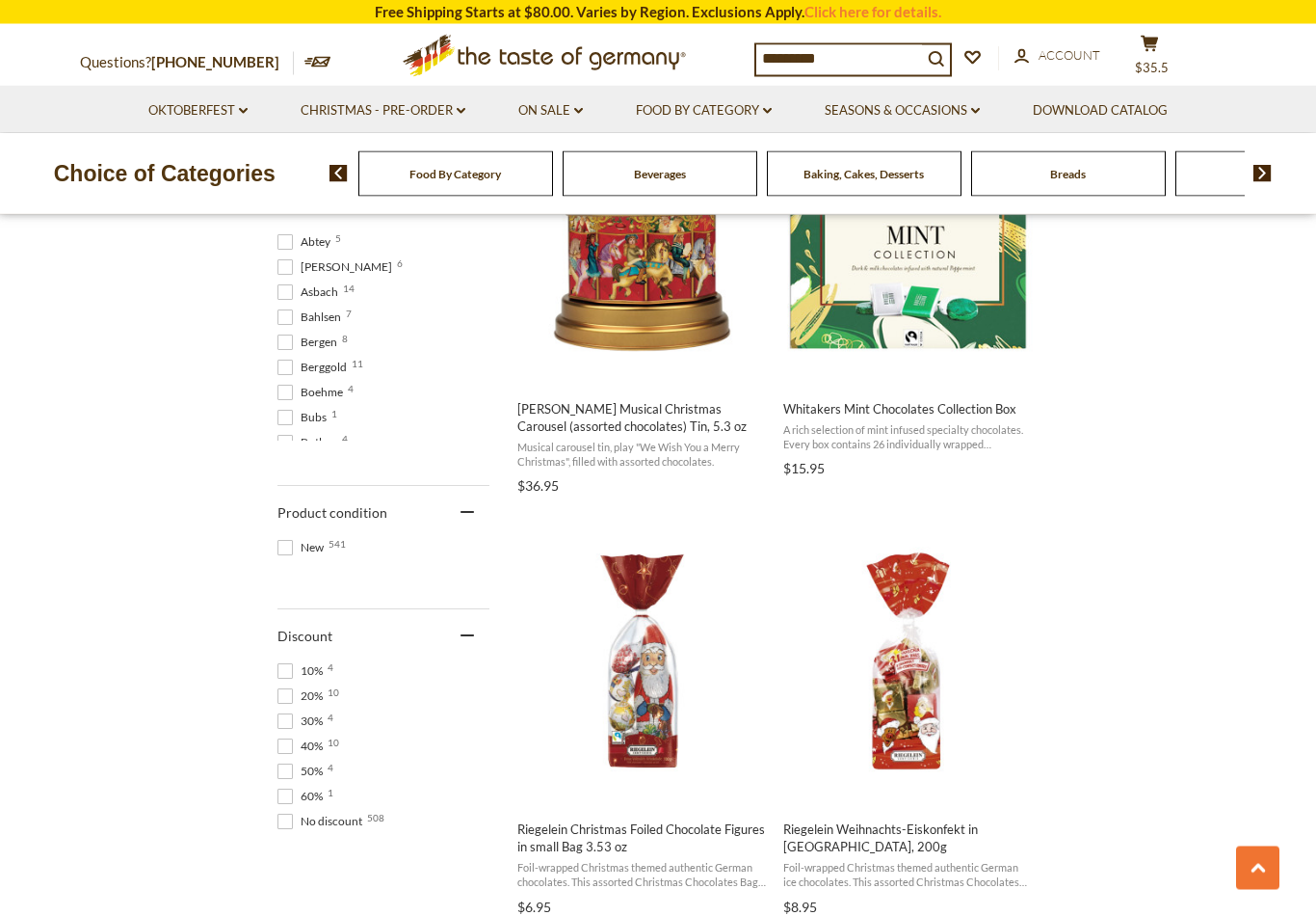
click at [870, 63] on input "*********" at bounding box center [839, 58] width 165 height 27
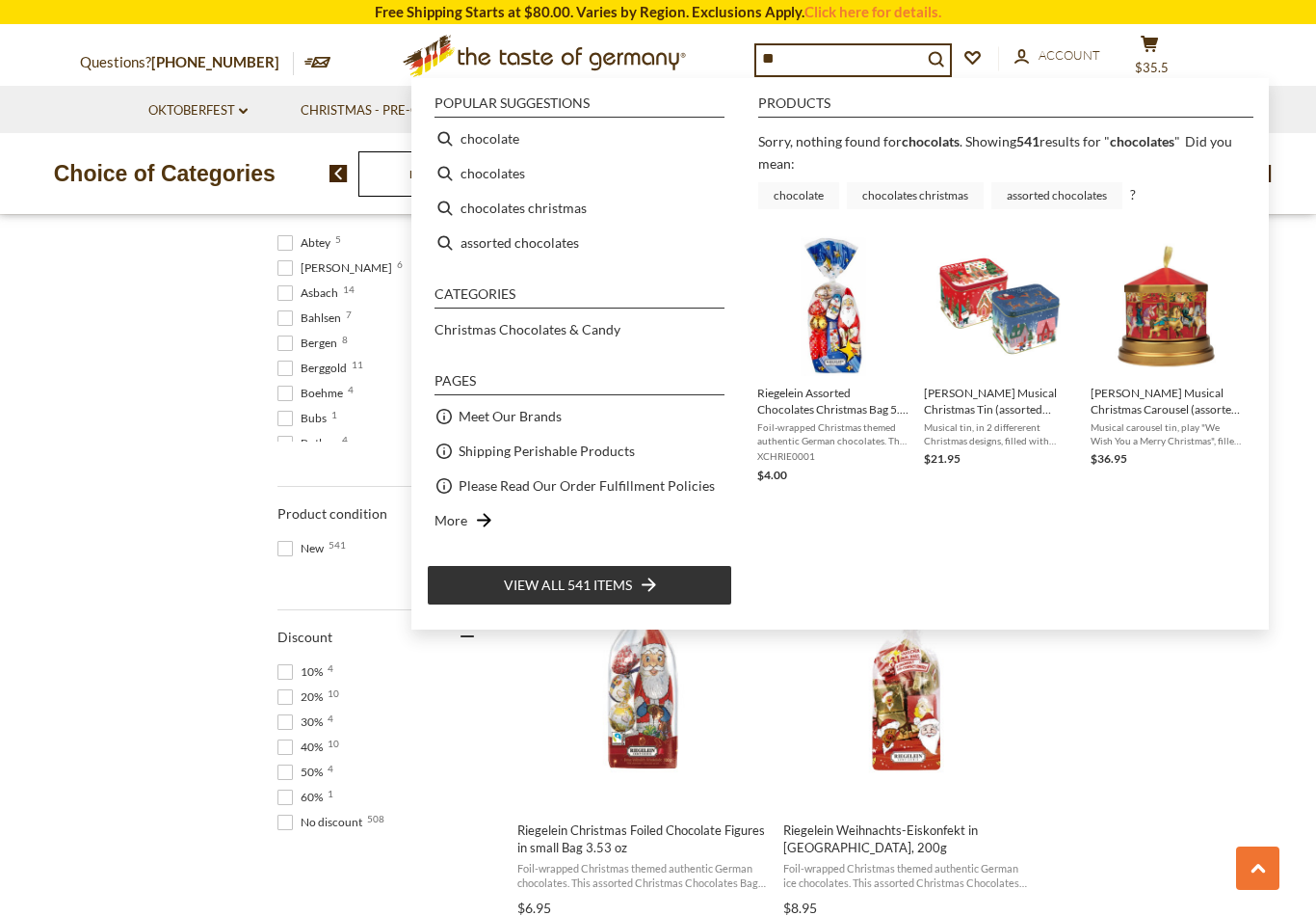
type input "*"
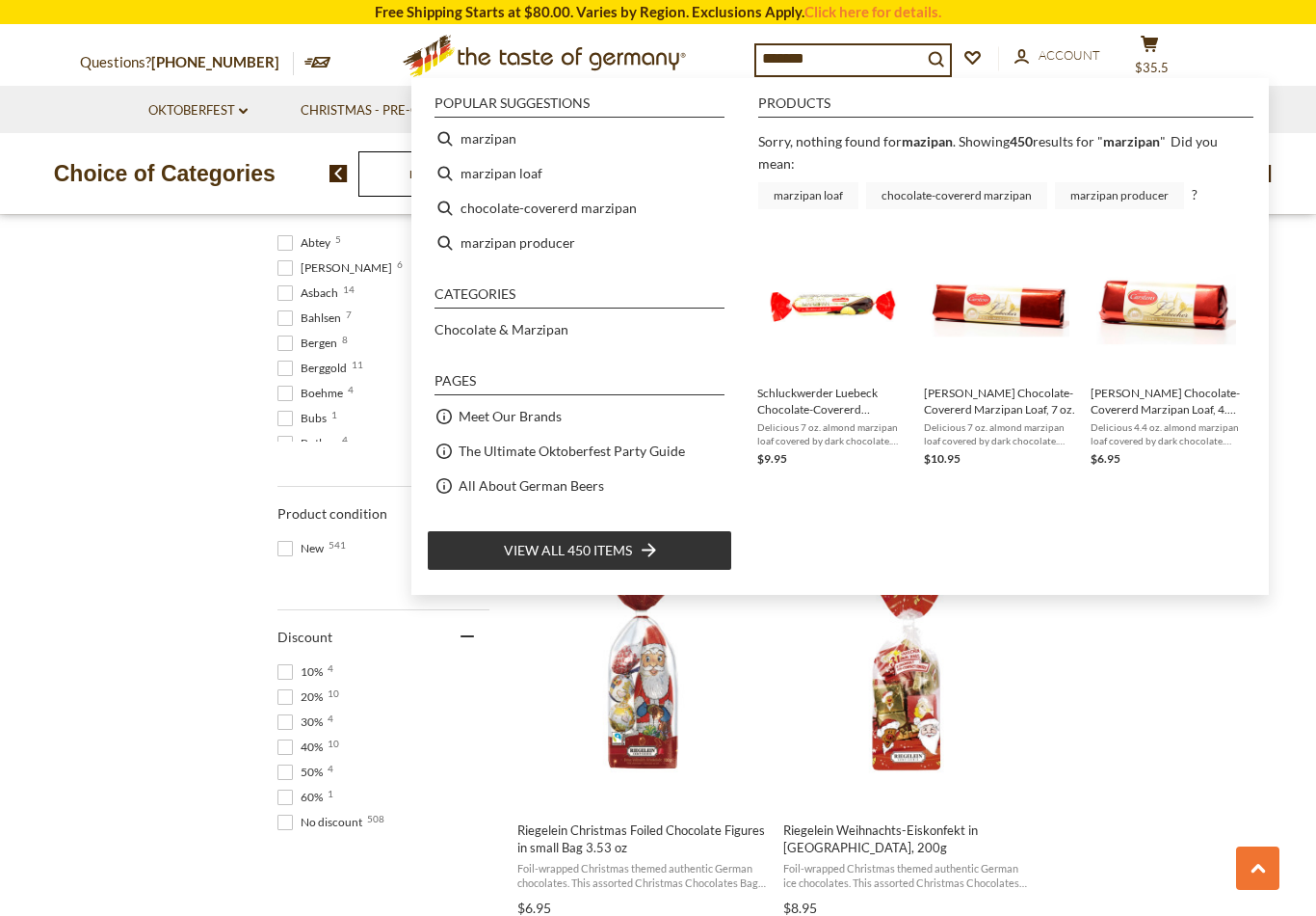
type input "********"
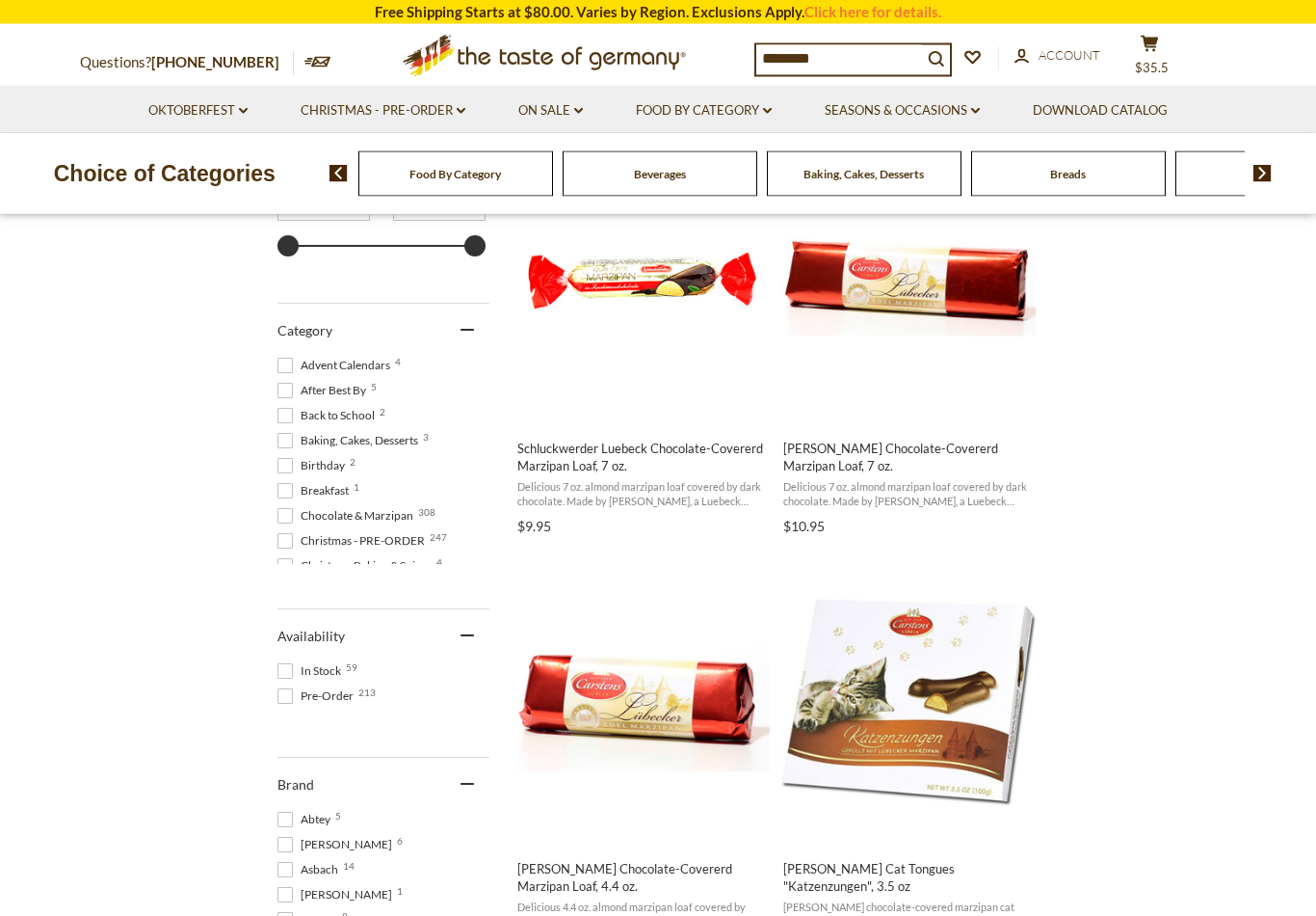
scroll to position [439, 0]
click at [912, 459] on span "[PERSON_NAME] Chocolate-Covererd Marzipan Loaf, 7 oz." at bounding box center [908, 457] width 250 height 35
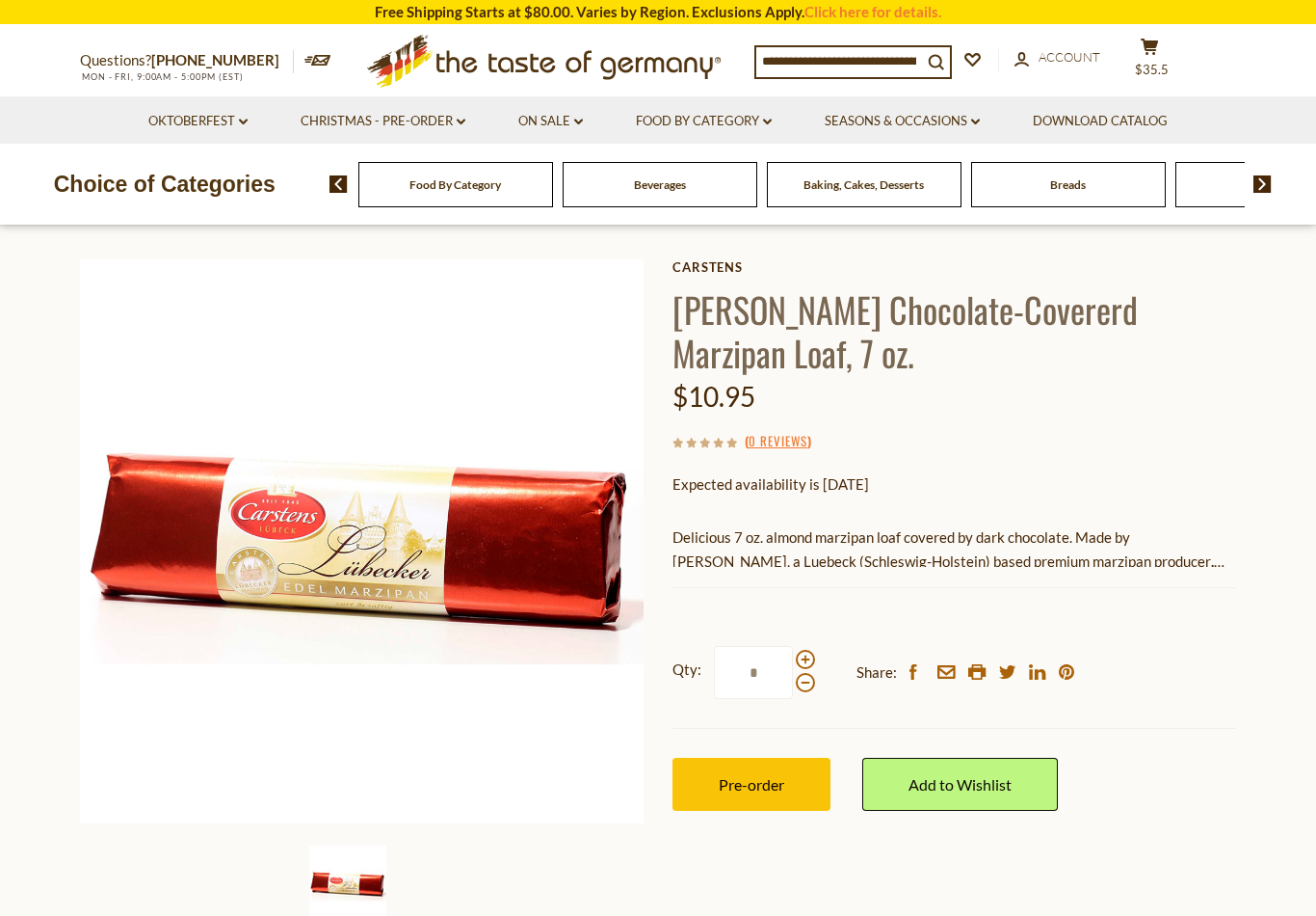
scroll to position [77, 0]
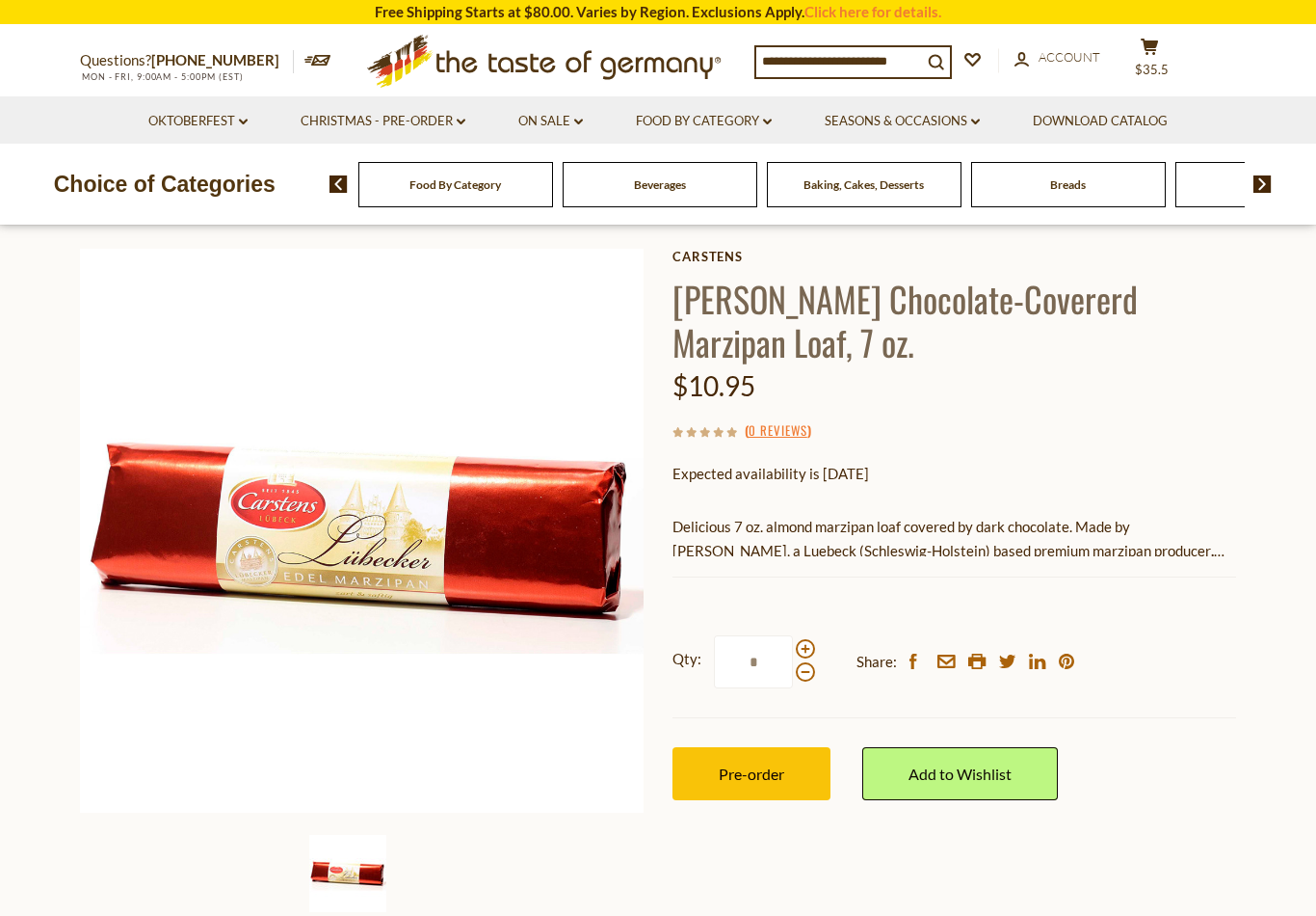
click at [773, 771] on span "Pre-order" at bounding box center [752, 774] width 66 height 18
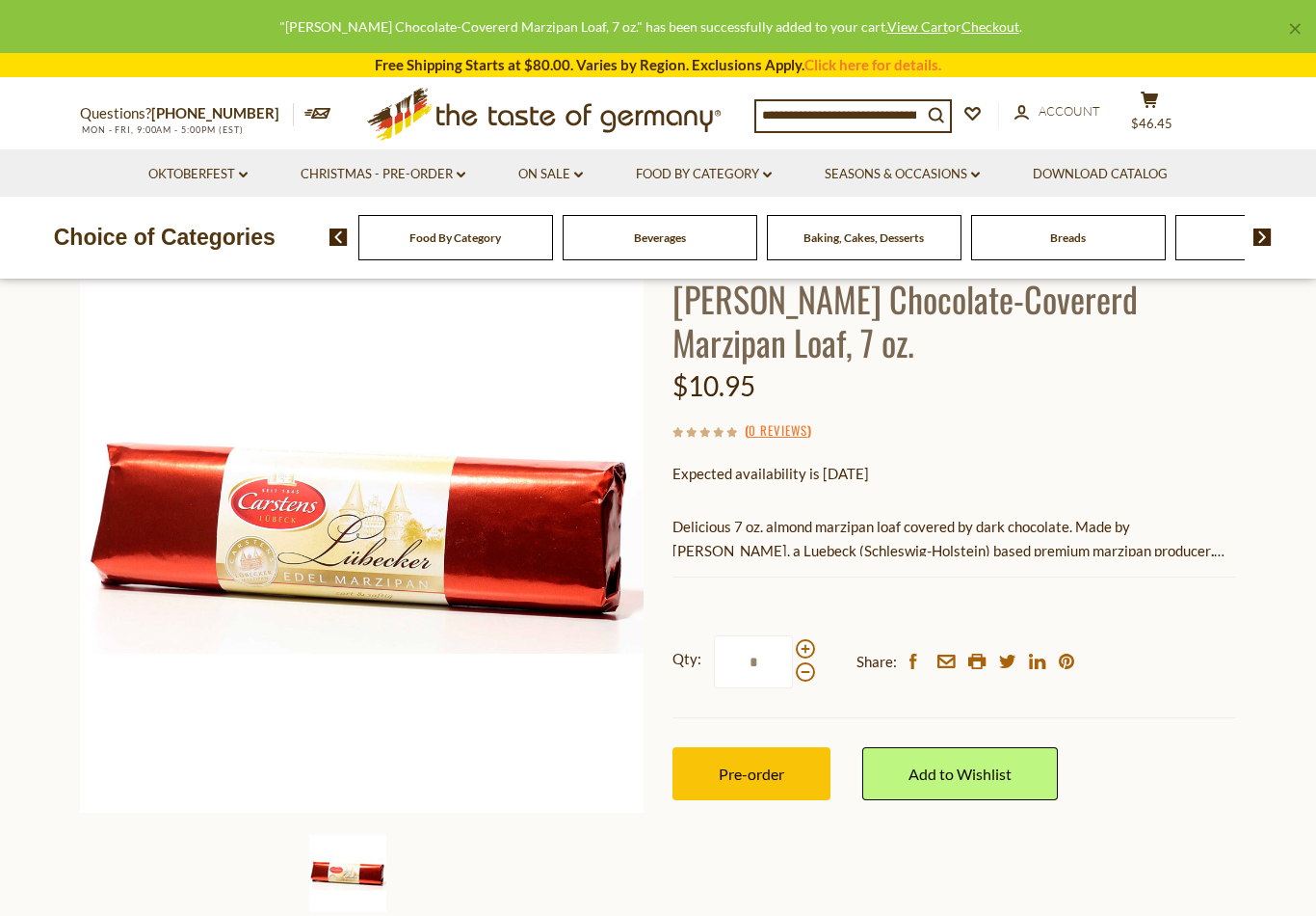
click at [1256, 522] on section "Home Food By Category Chocolate & Marzipan [PERSON_NAME] Chocolate-Covererd Mar…" at bounding box center [658, 575] width 1316 height 856
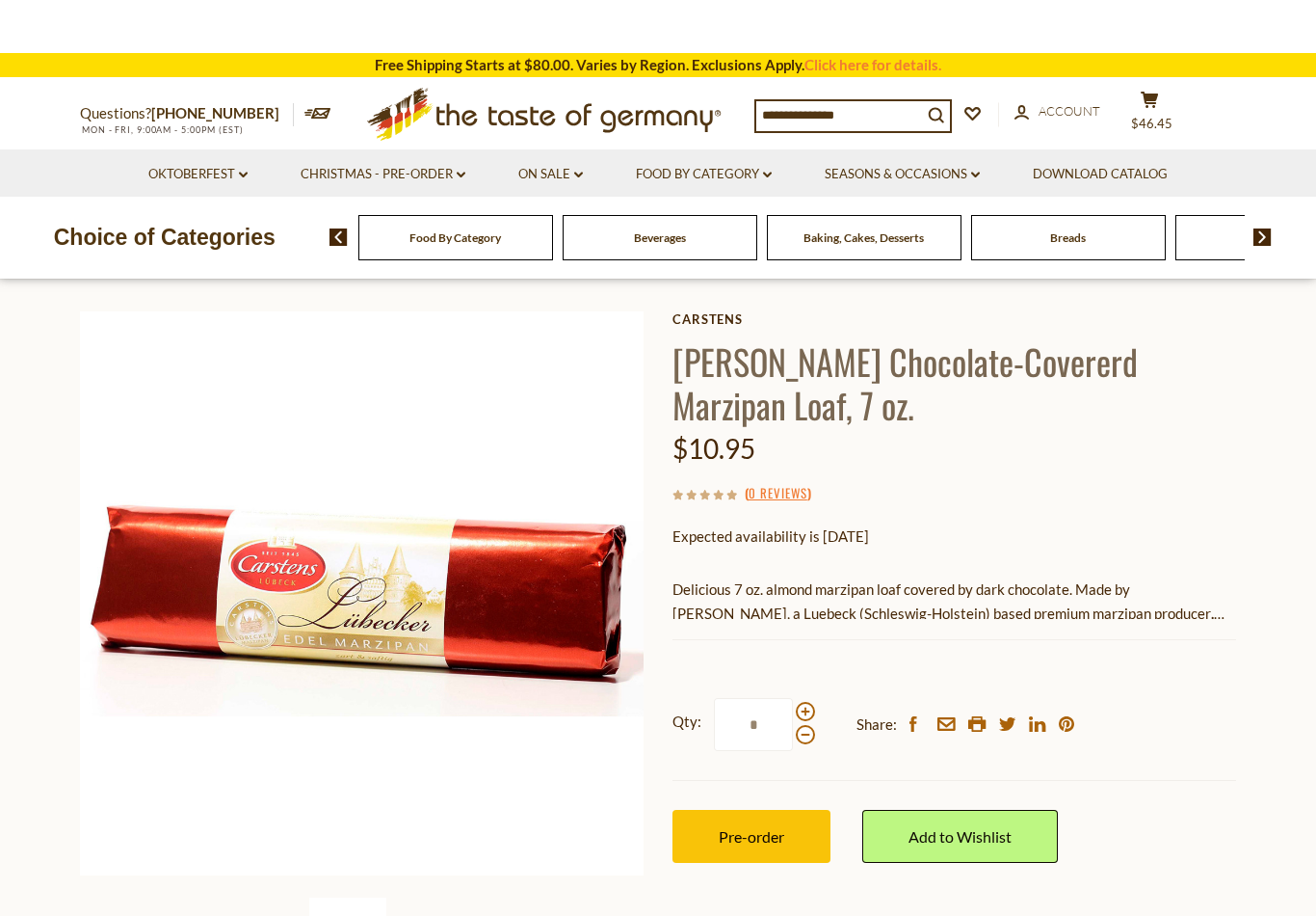
scroll to position [0, 0]
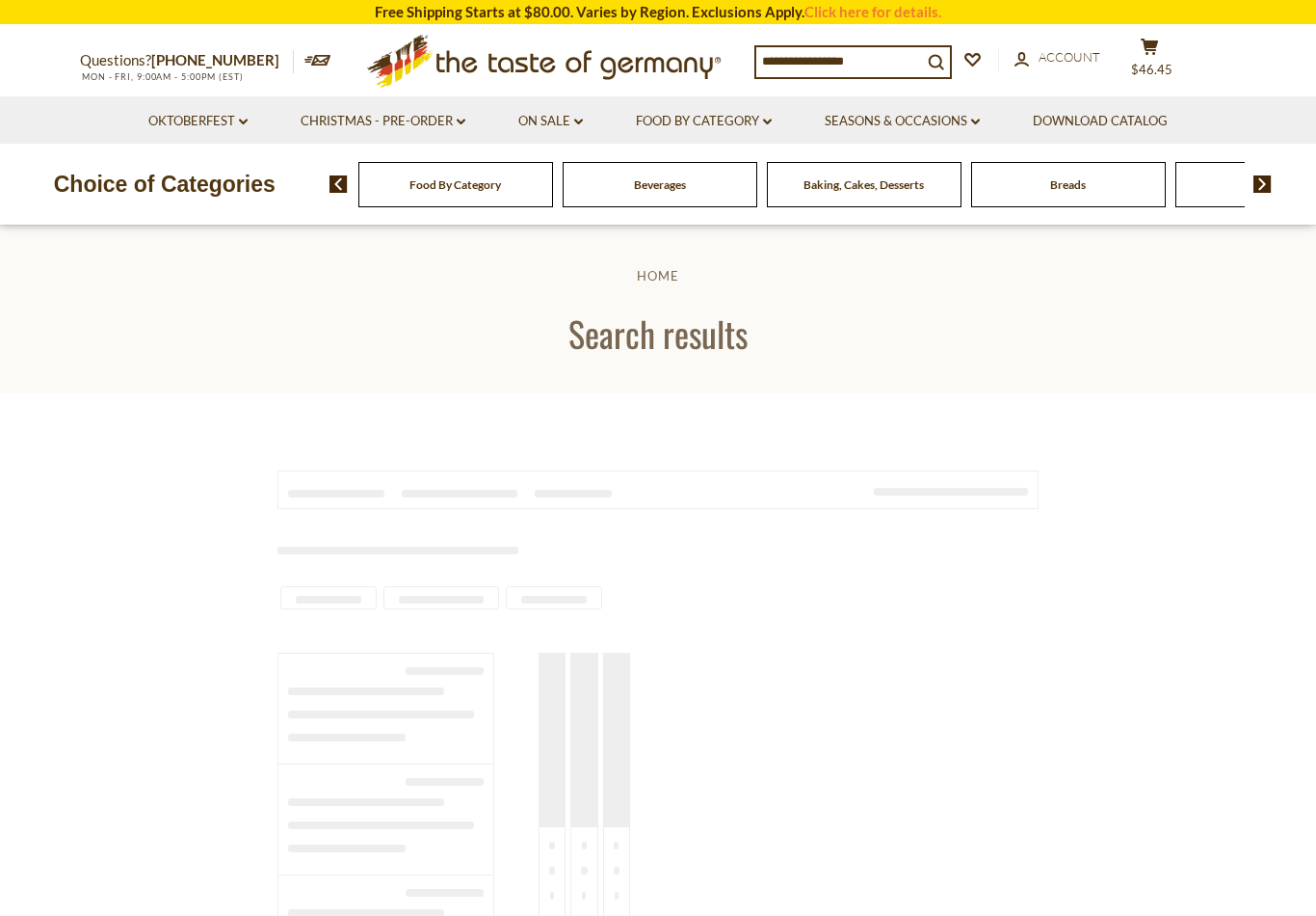
type input "********"
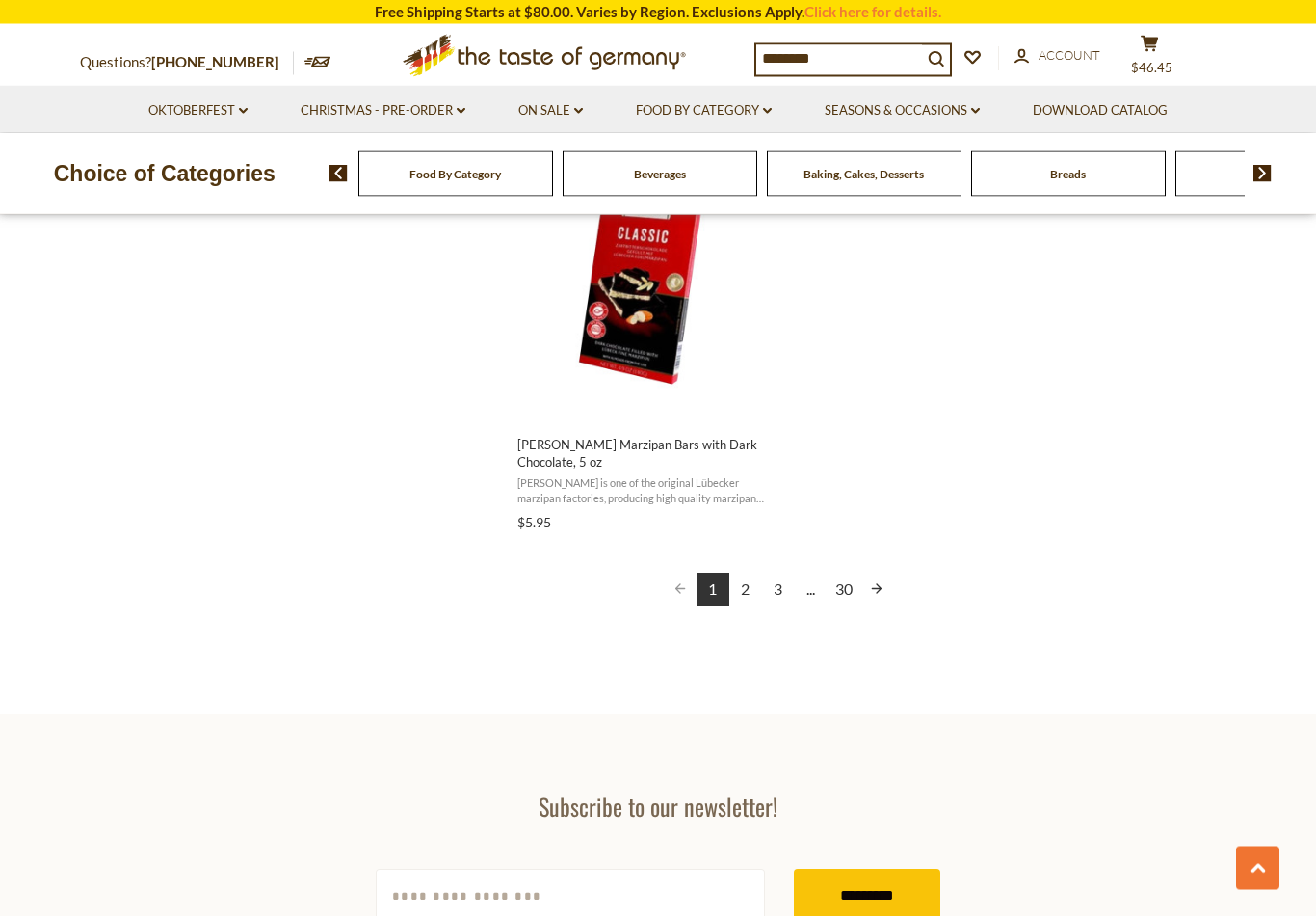
scroll to position [3464, 0]
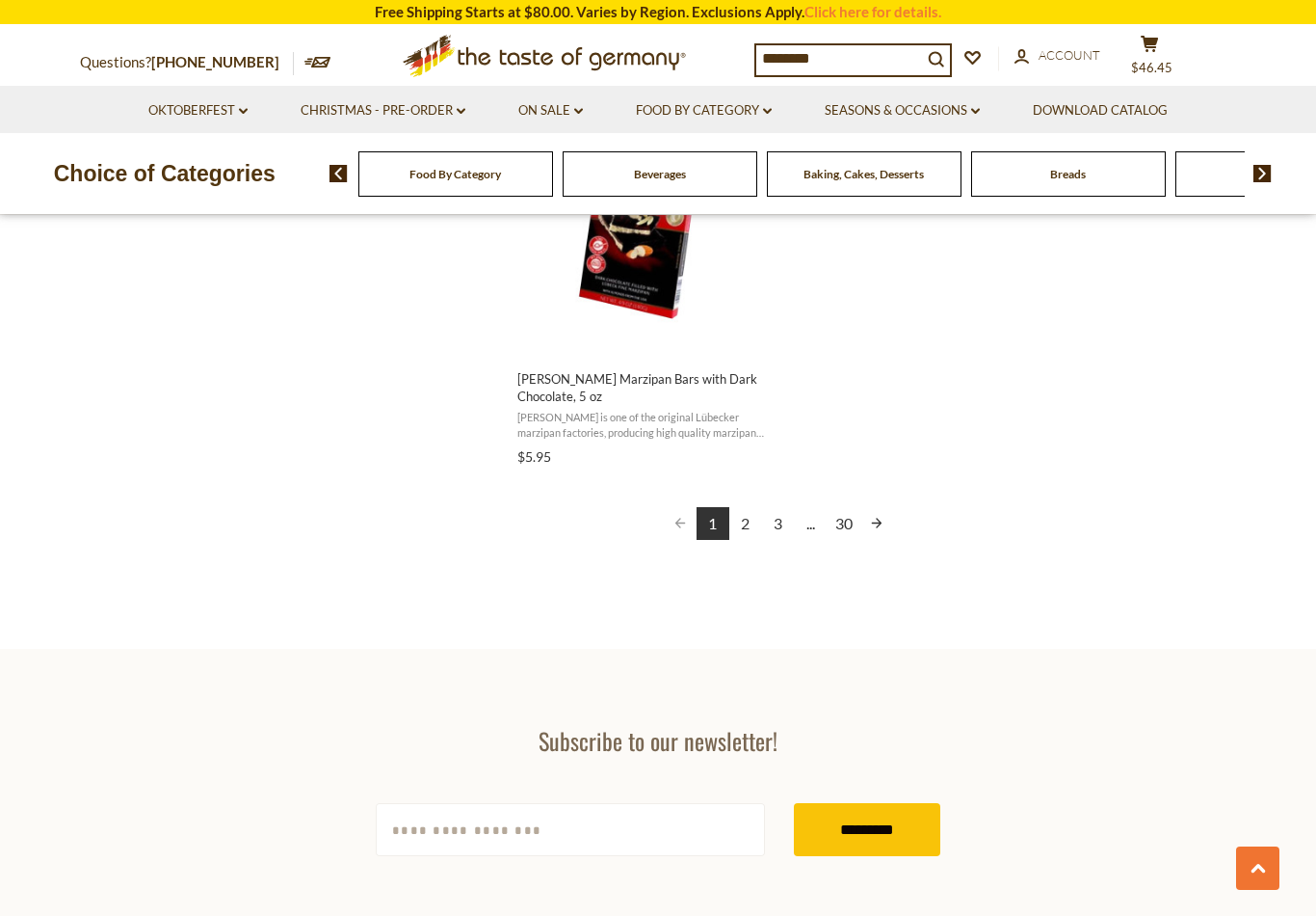
click at [759, 507] on link "2" at bounding box center [746, 523] width 33 height 33
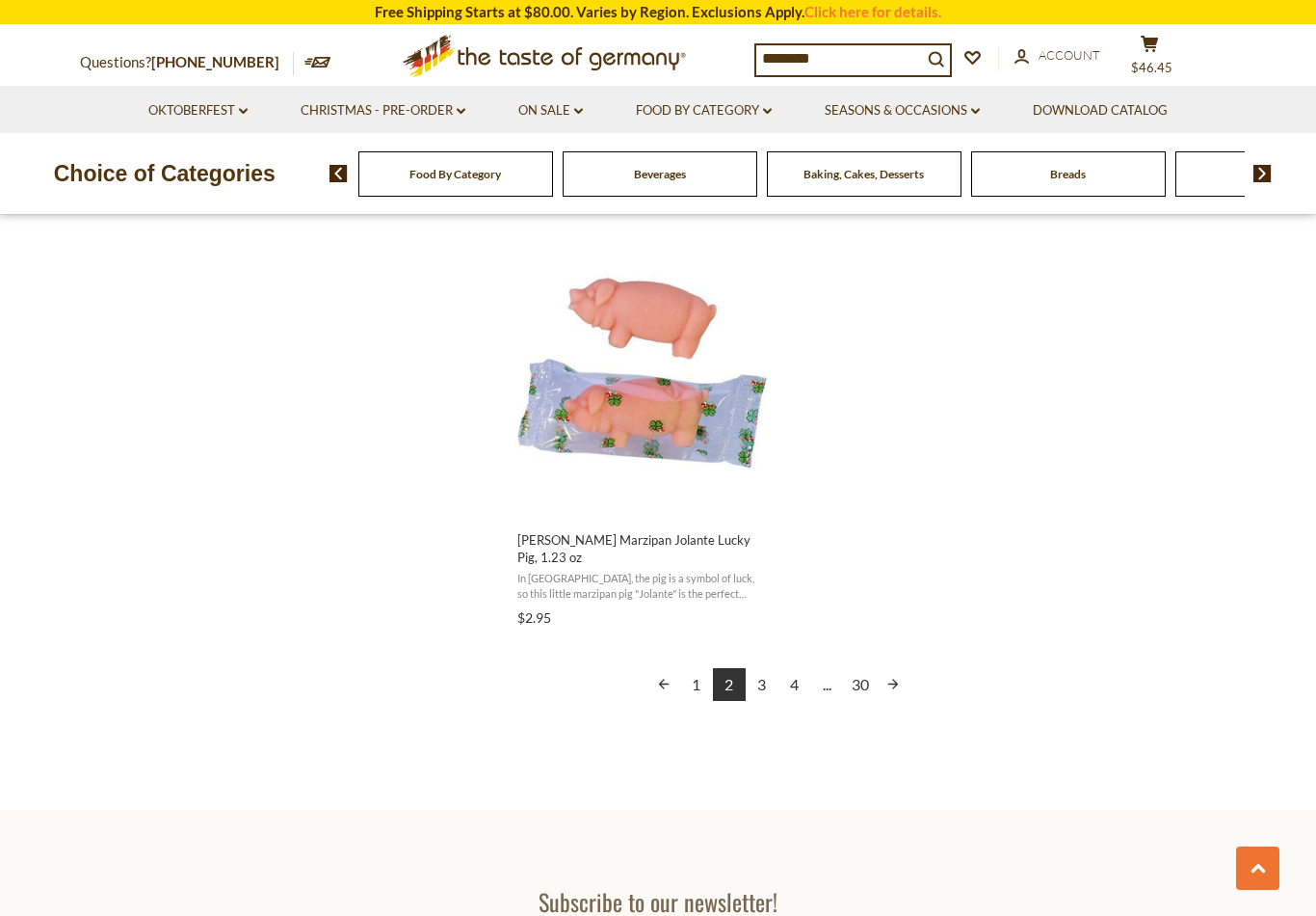
scroll to position [3308, 0]
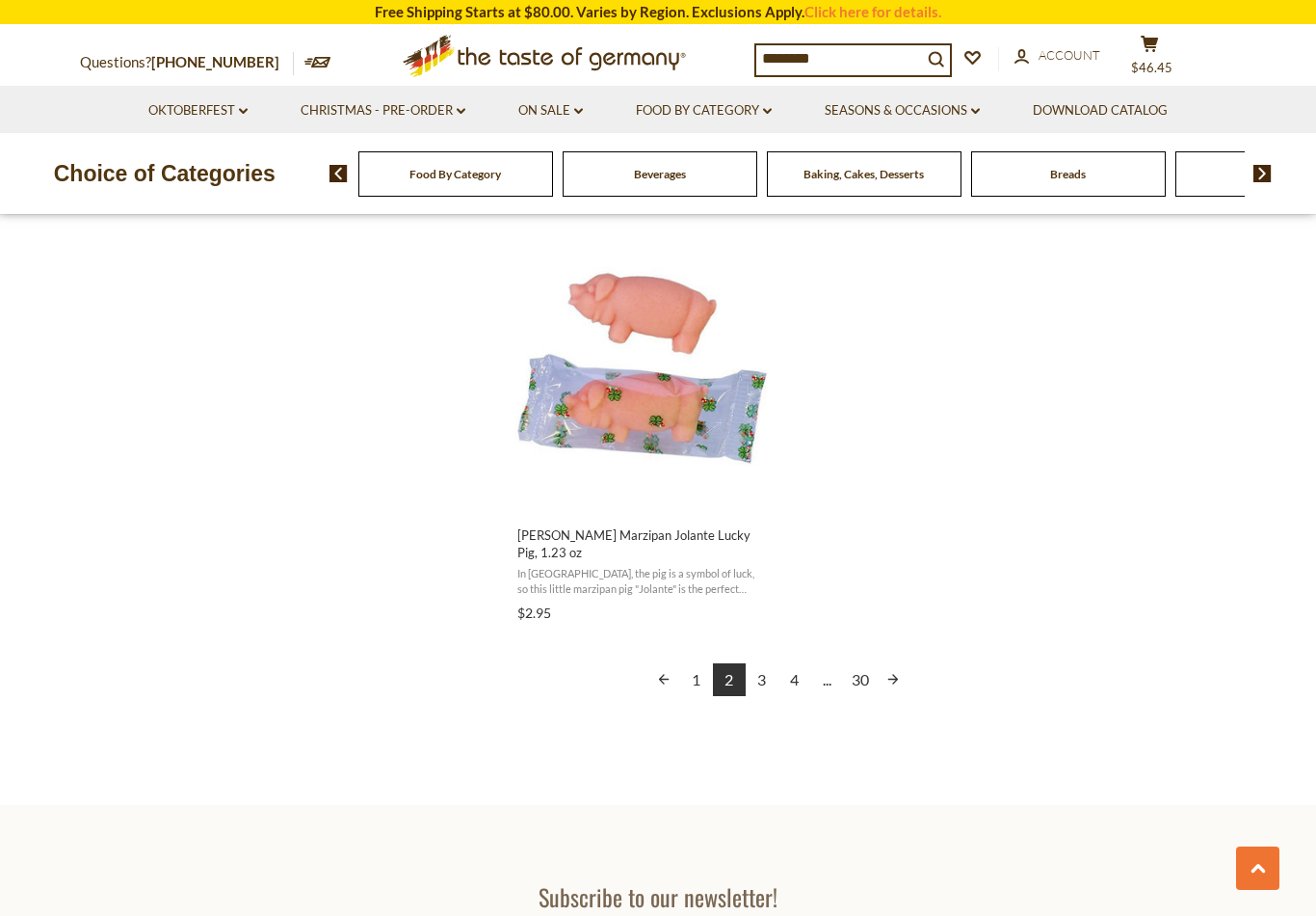
click at [767, 663] on link "3" at bounding box center [762, 679] width 33 height 33
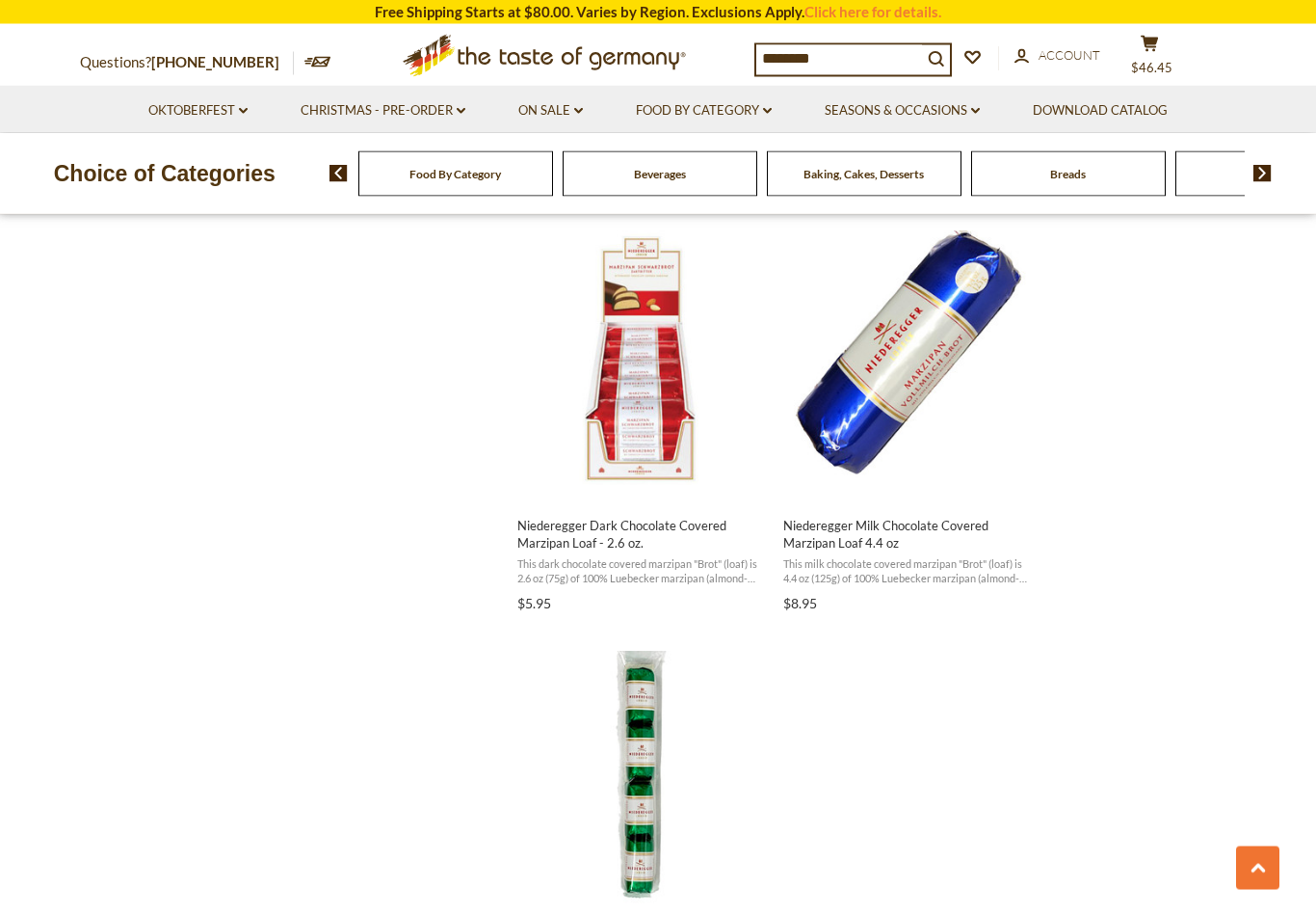
scroll to position [2858, 0]
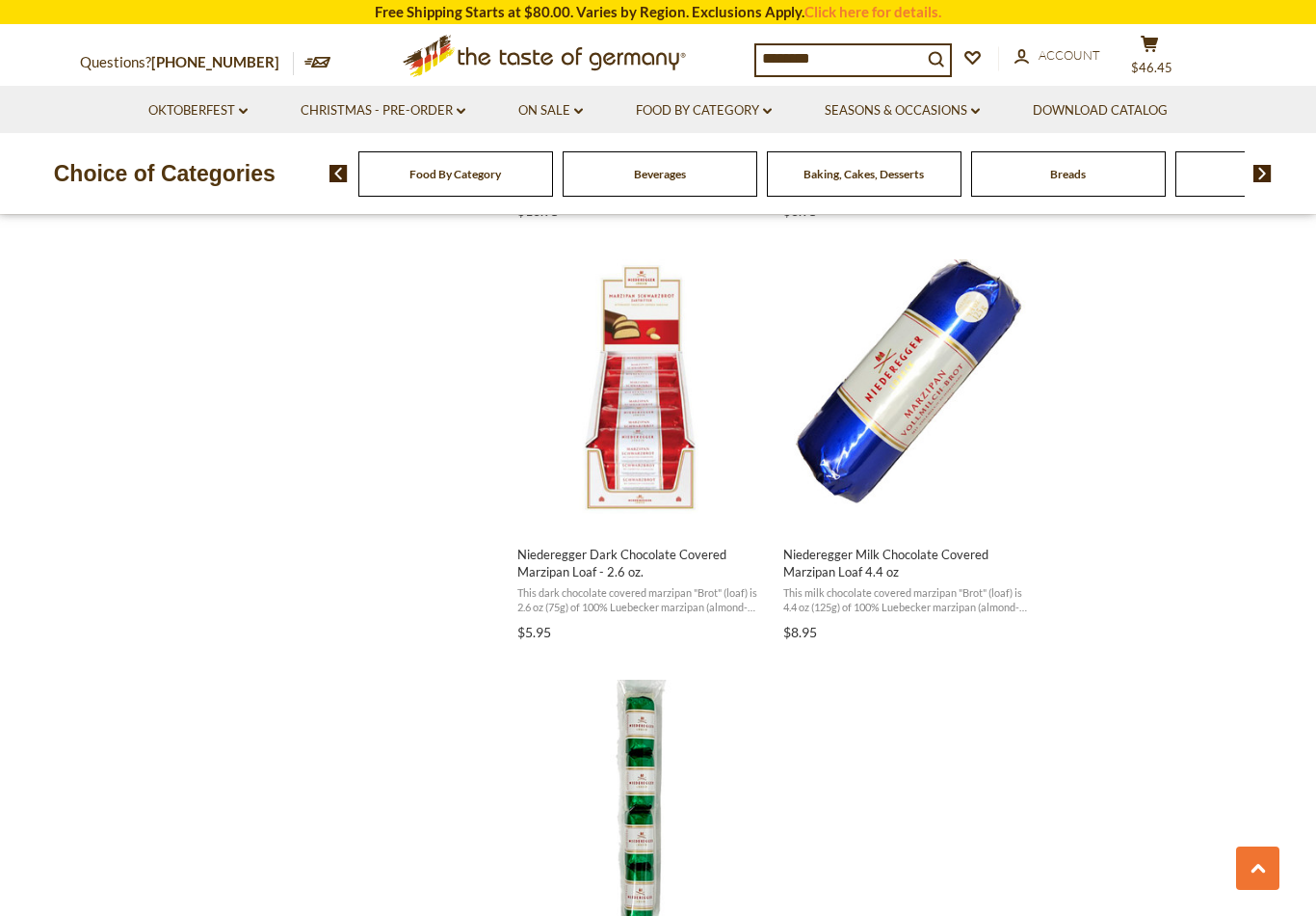
click at [928, 409] on img "Niederegger Milk Chocolate Covered Marzipan Loaf 4.4 oz" at bounding box center [908, 386] width 255 height 255
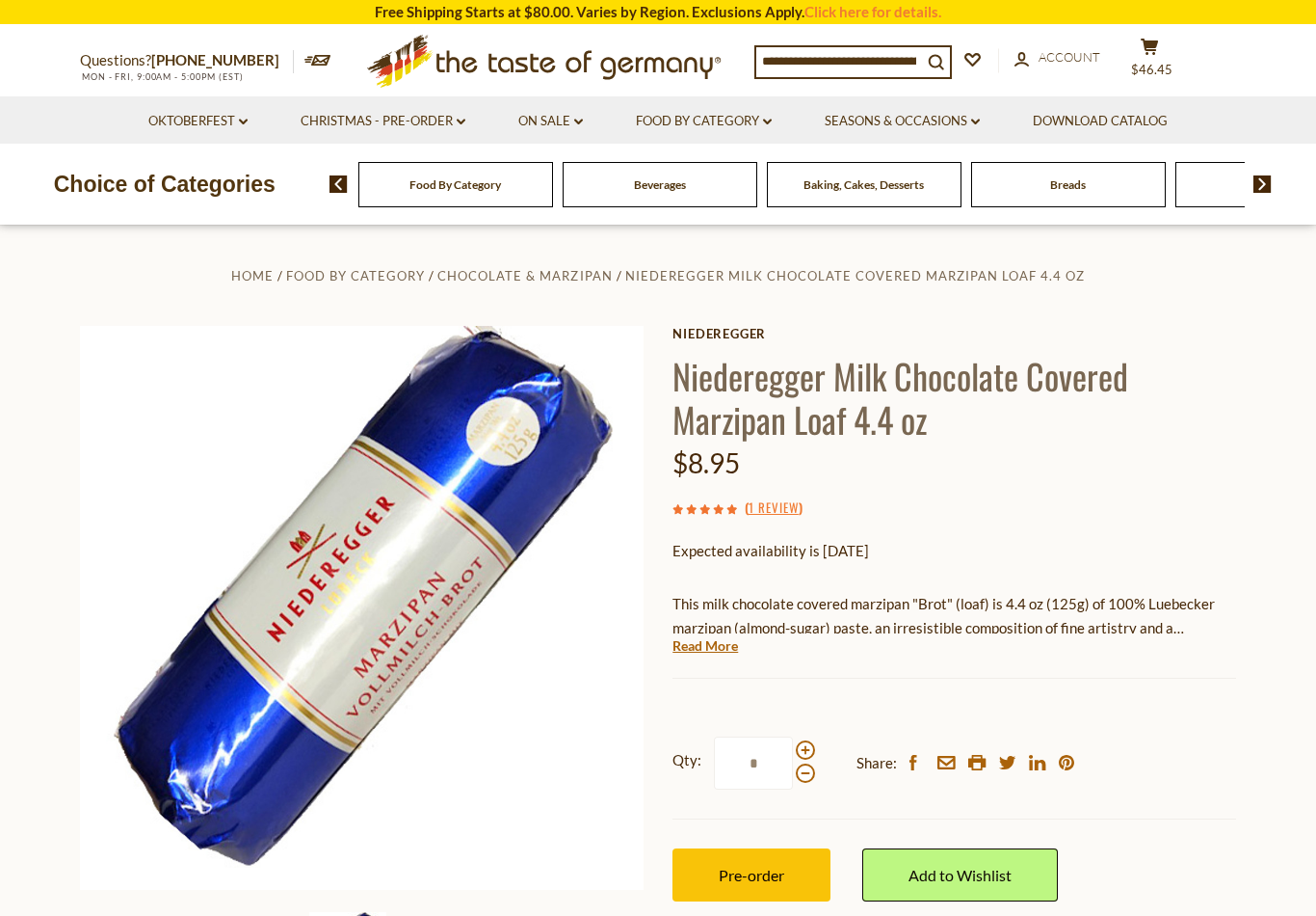
click at [766, 875] on span "Pre-order" at bounding box center [752, 874] width 66 height 18
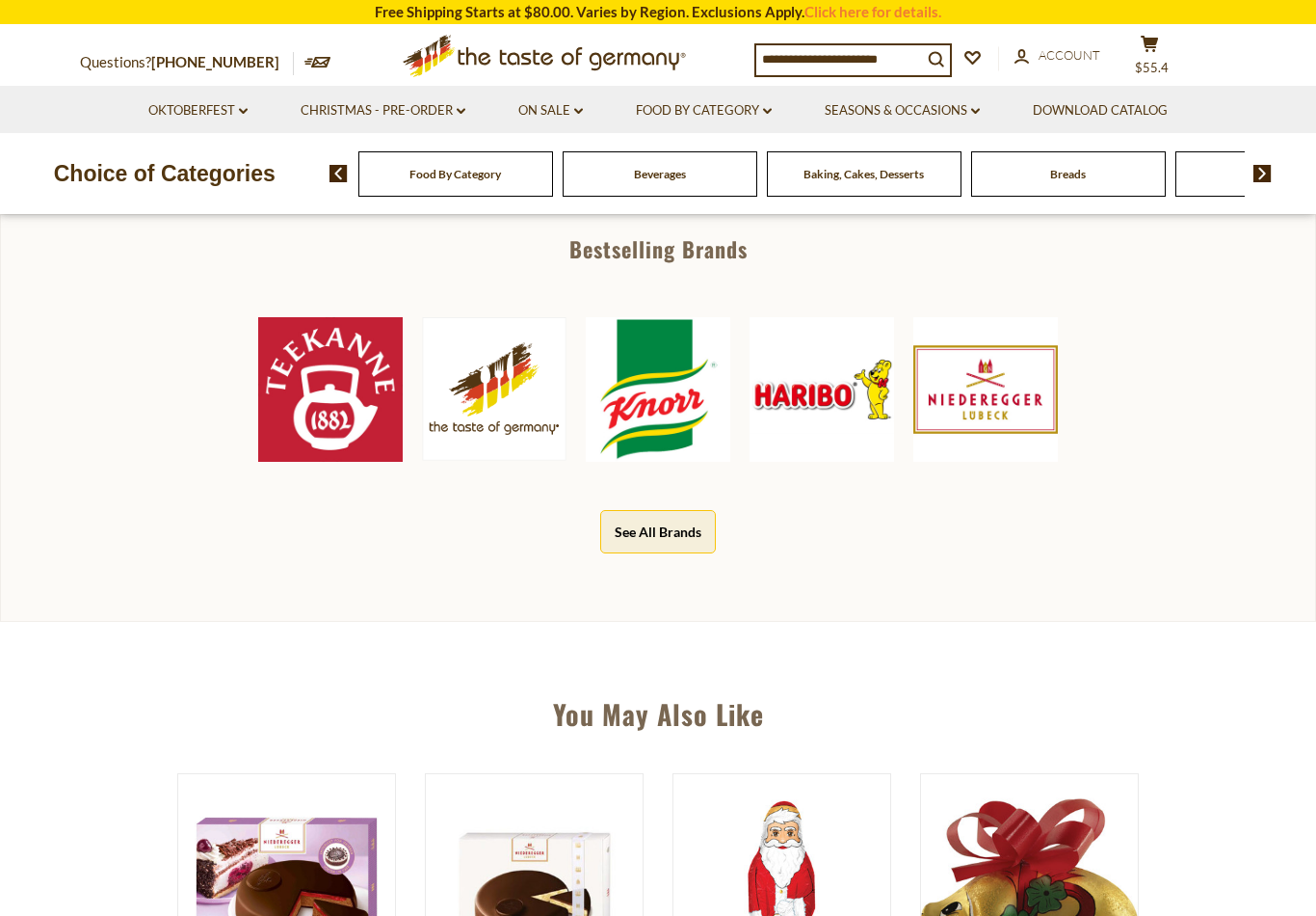
scroll to position [875, 0]
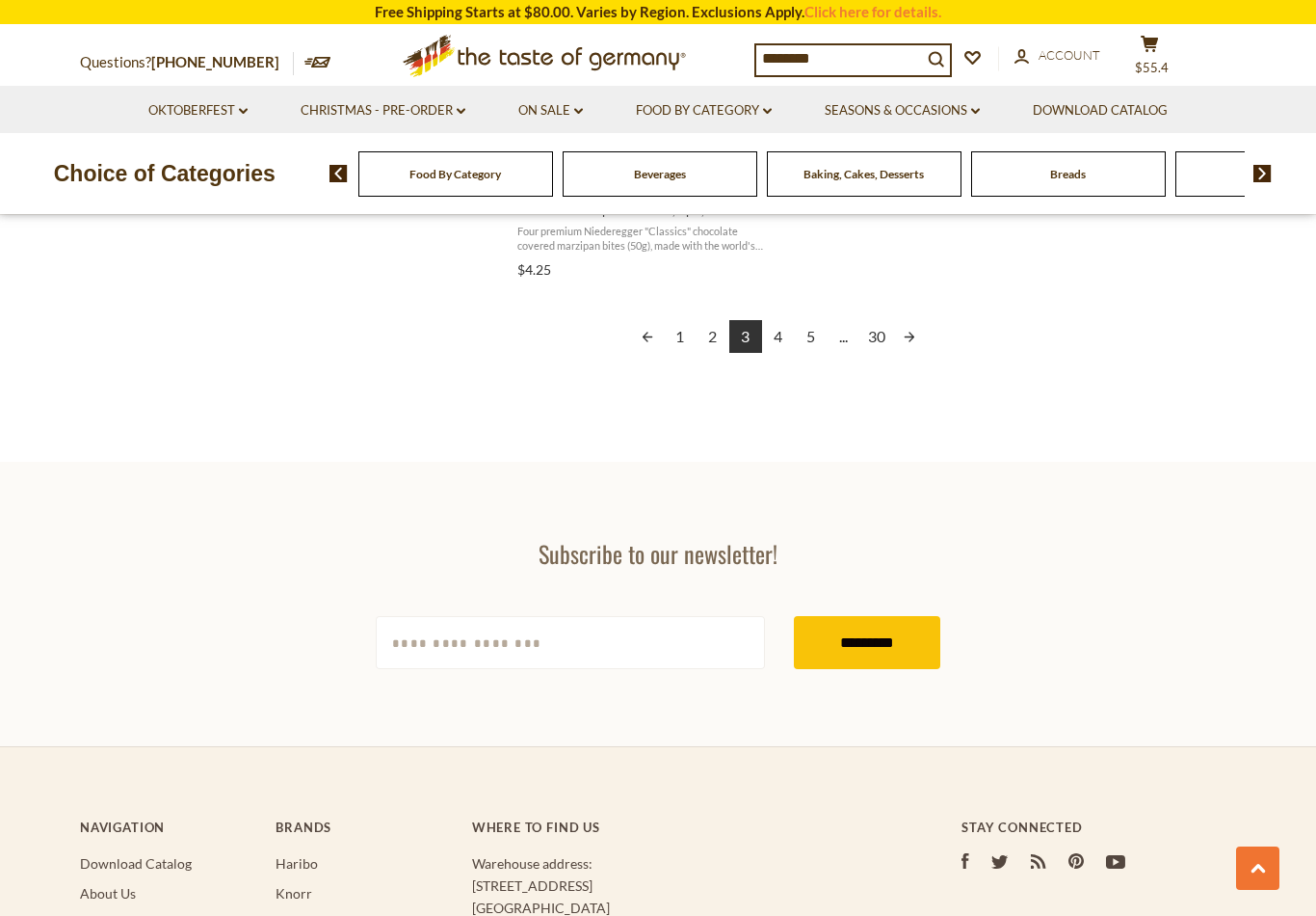
scroll to position [3631, 0]
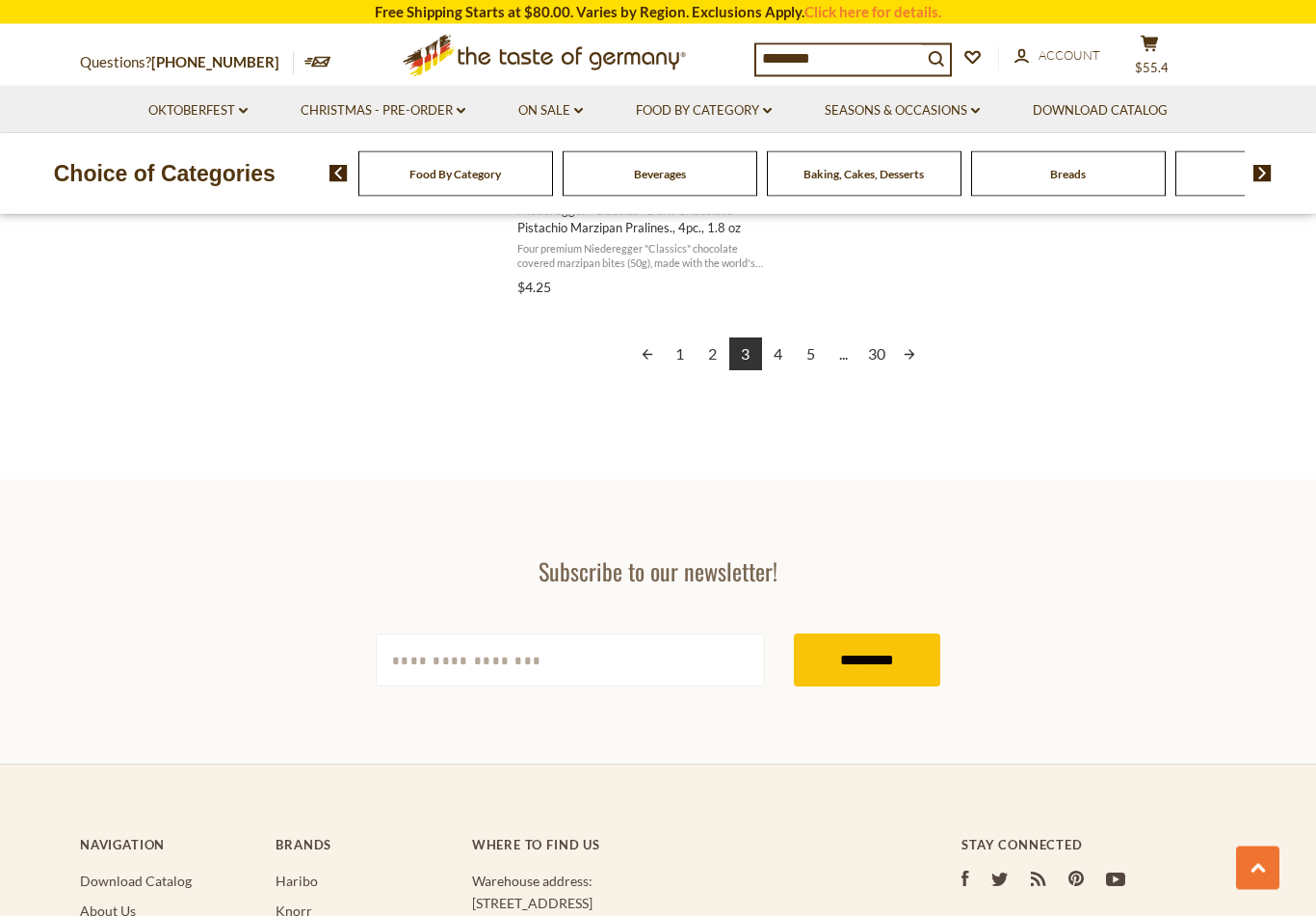
click at [786, 353] on link "4" at bounding box center [778, 354] width 33 height 33
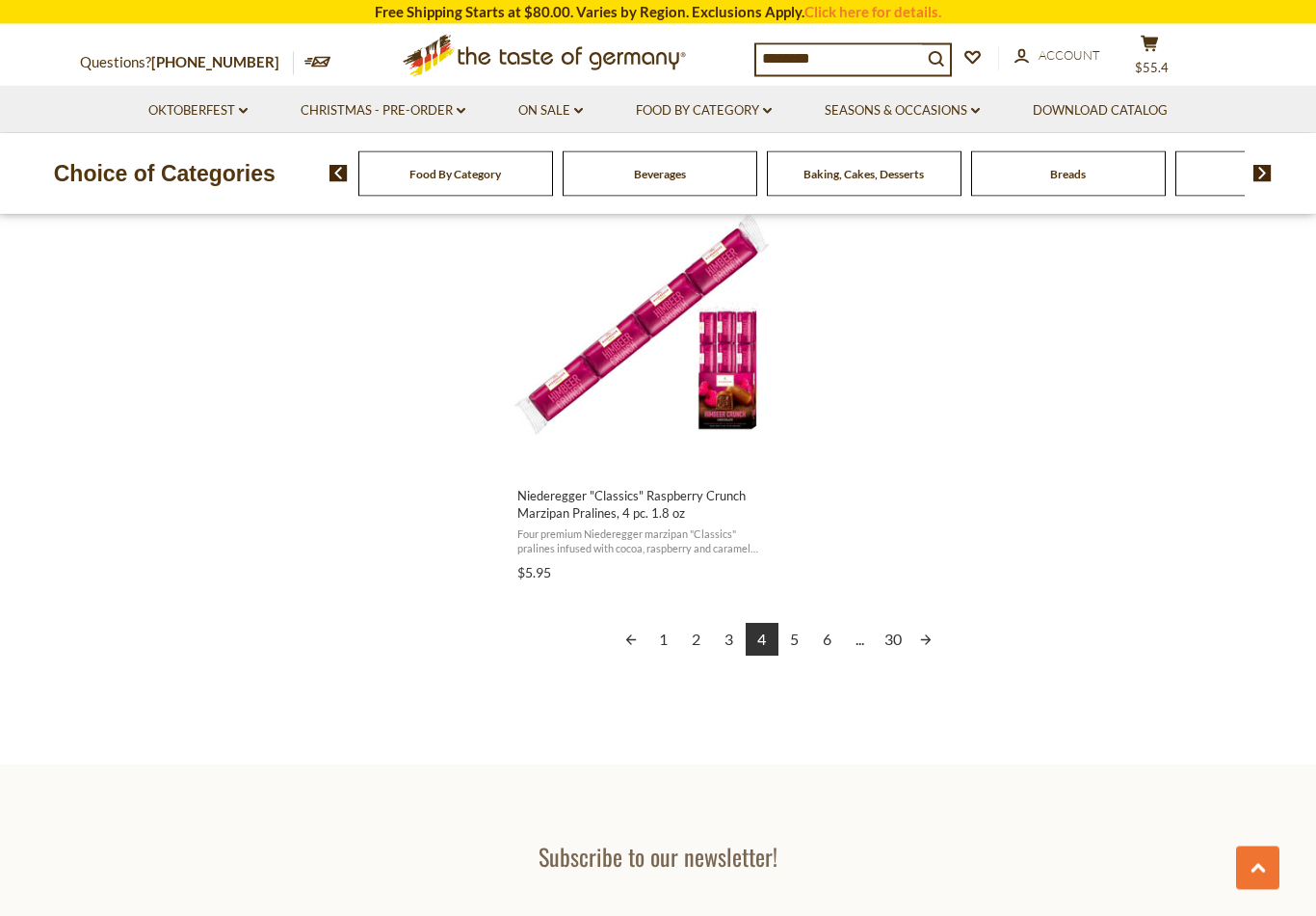
scroll to position [3349, 0]
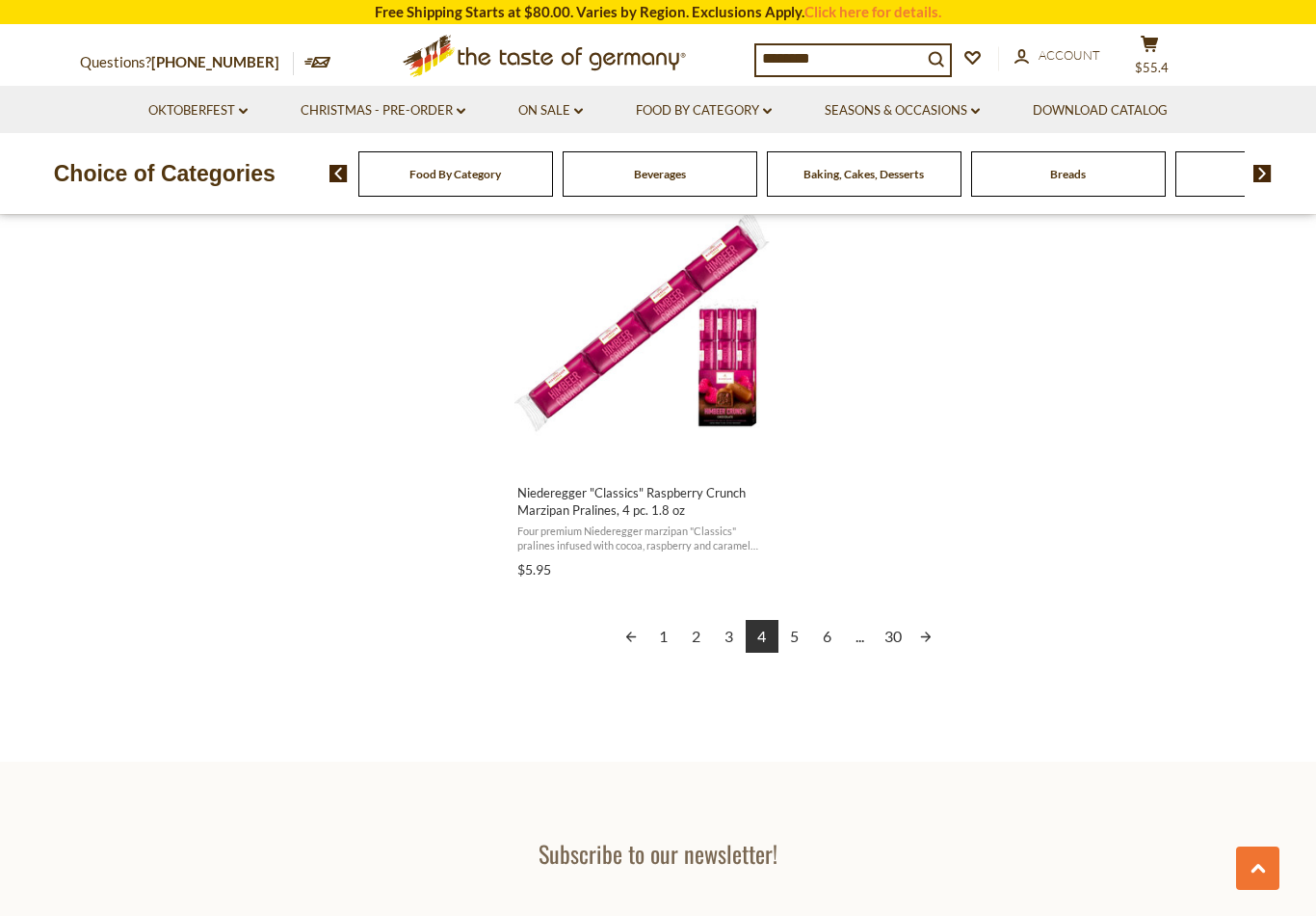
click at [787, 639] on link "5" at bounding box center [794, 635] width 33 height 33
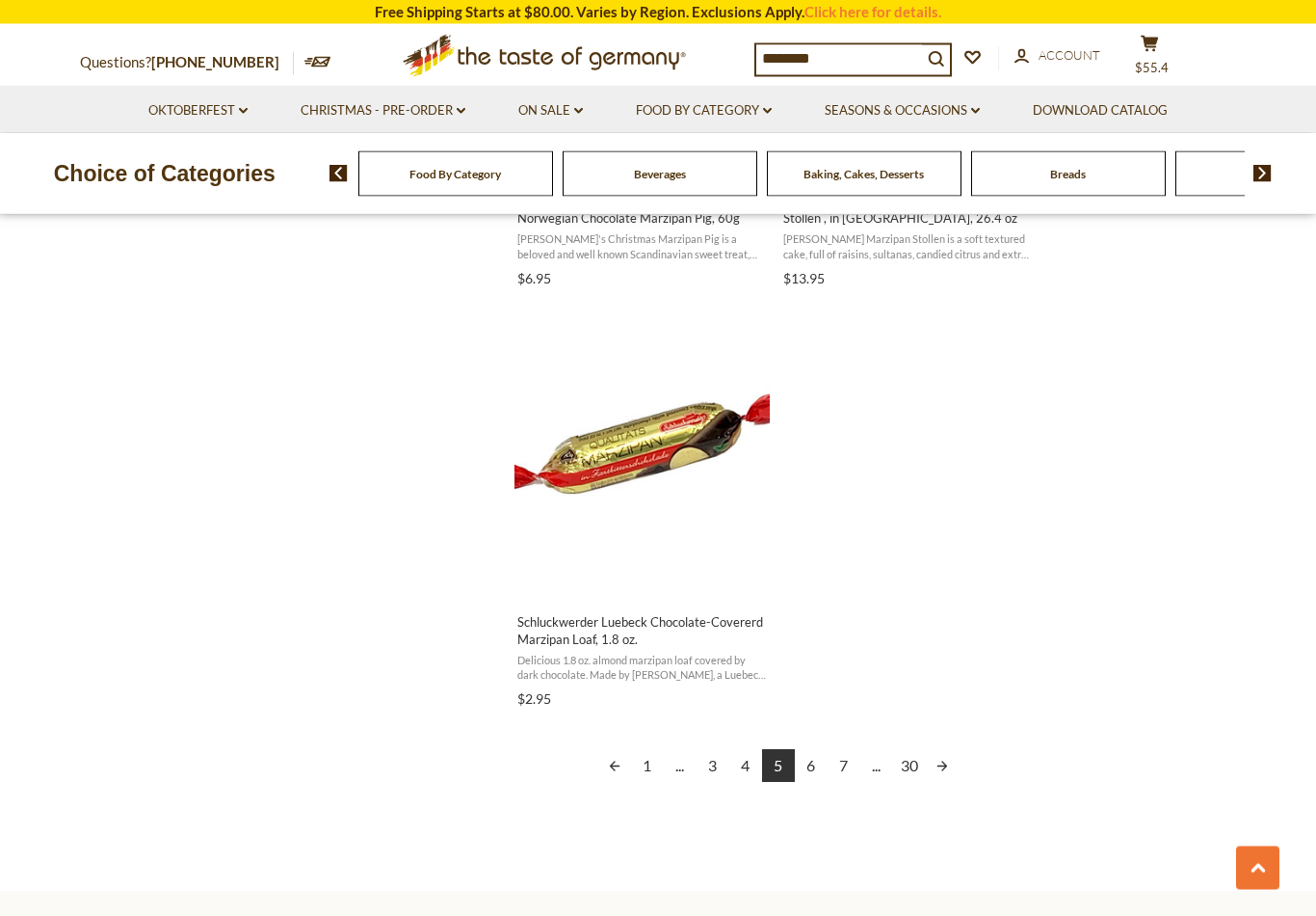
scroll to position [3221, 0]
click at [816, 756] on link "6" at bounding box center [811, 765] width 33 height 33
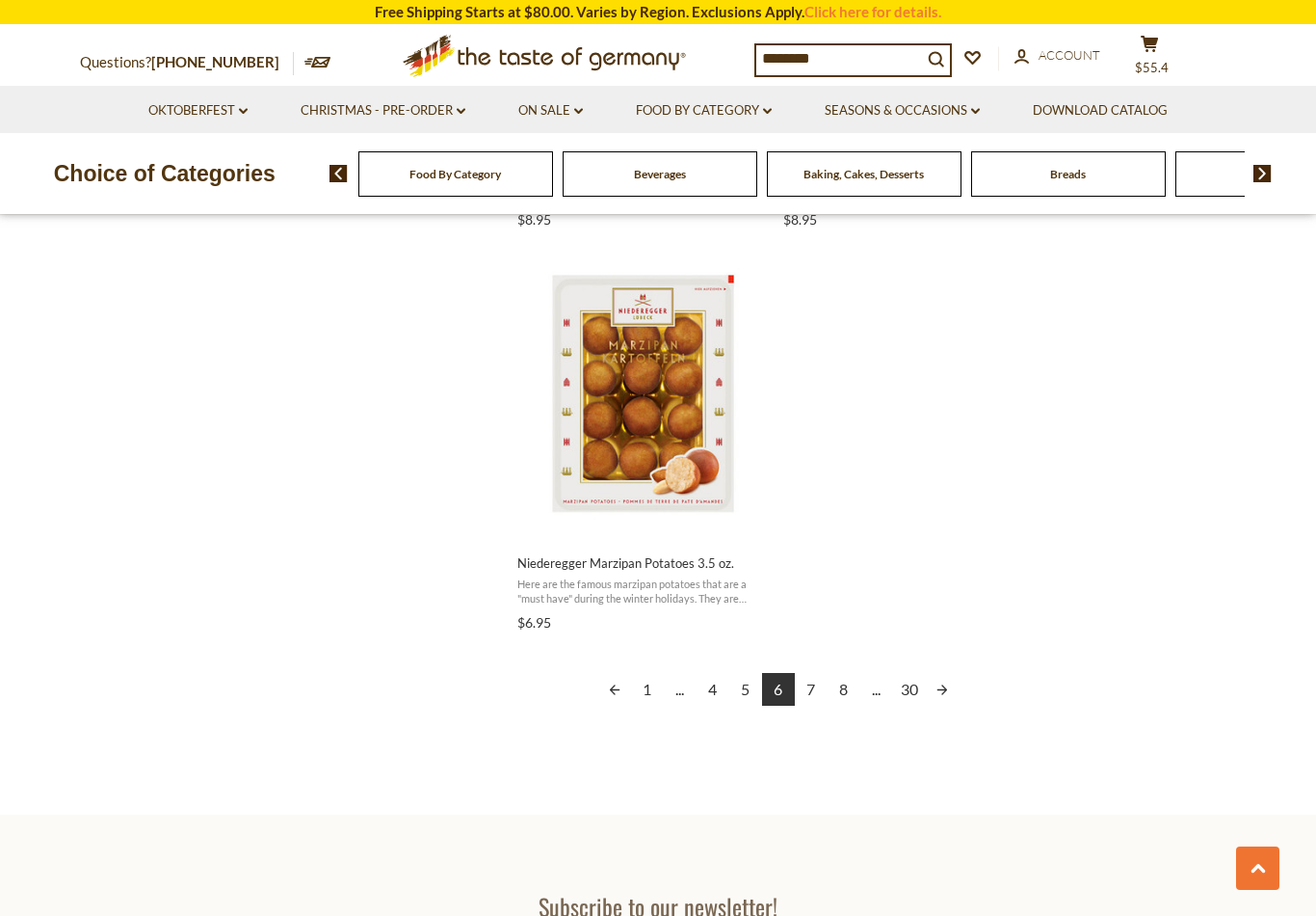
scroll to position [3372, 0]
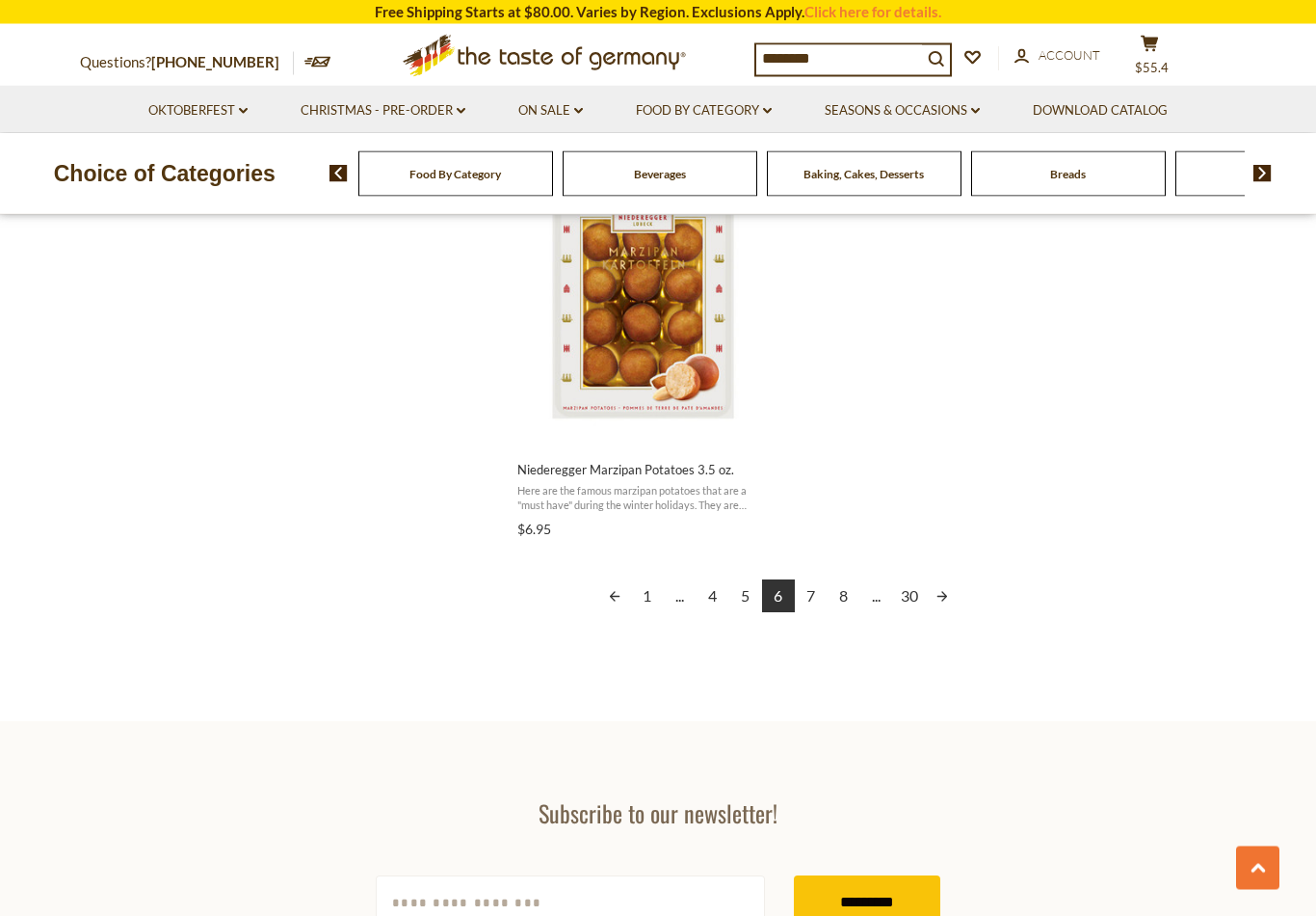
click at [800, 598] on link "7" at bounding box center [811, 596] width 33 height 33
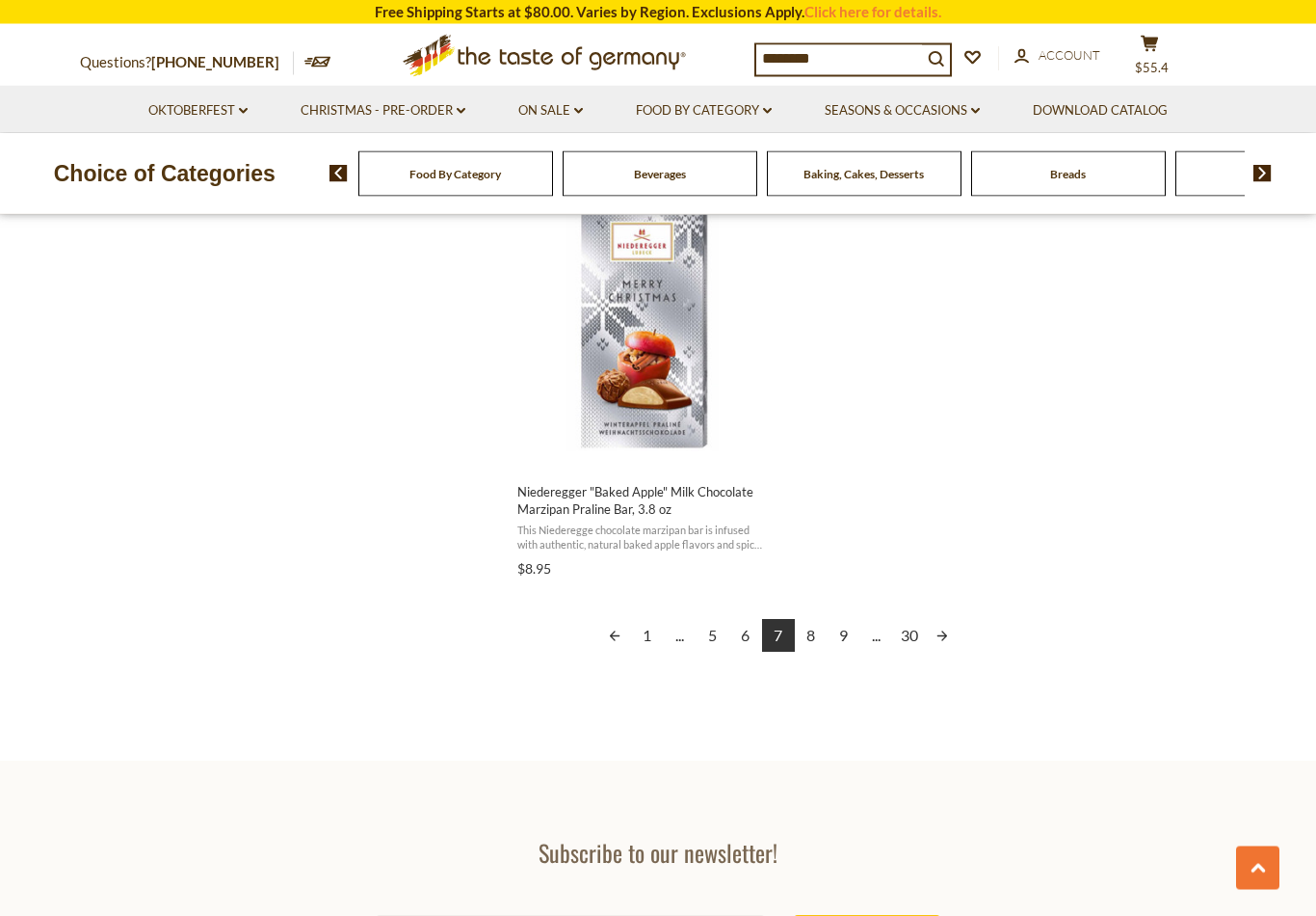
scroll to position [3350, 0]
click at [803, 629] on link "8" at bounding box center [811, 634] width 33 height 33
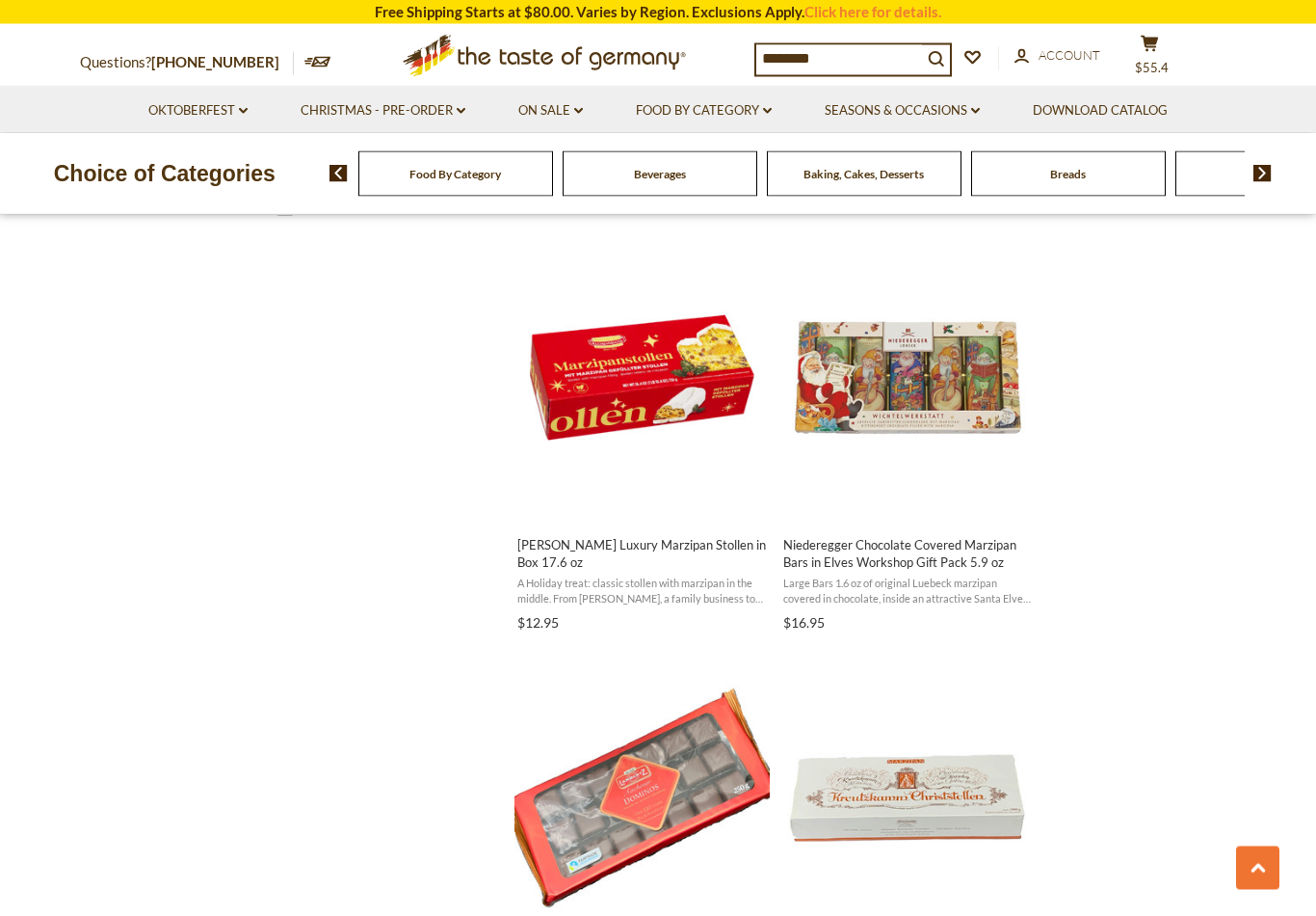
scroll to position [1615, 0]
click at [640, 546] on span "[PERSON_NAME] Luxury Marzipan Stollen in Box 17.6 oz" at bounding box center [642, 553] width 250 height 35
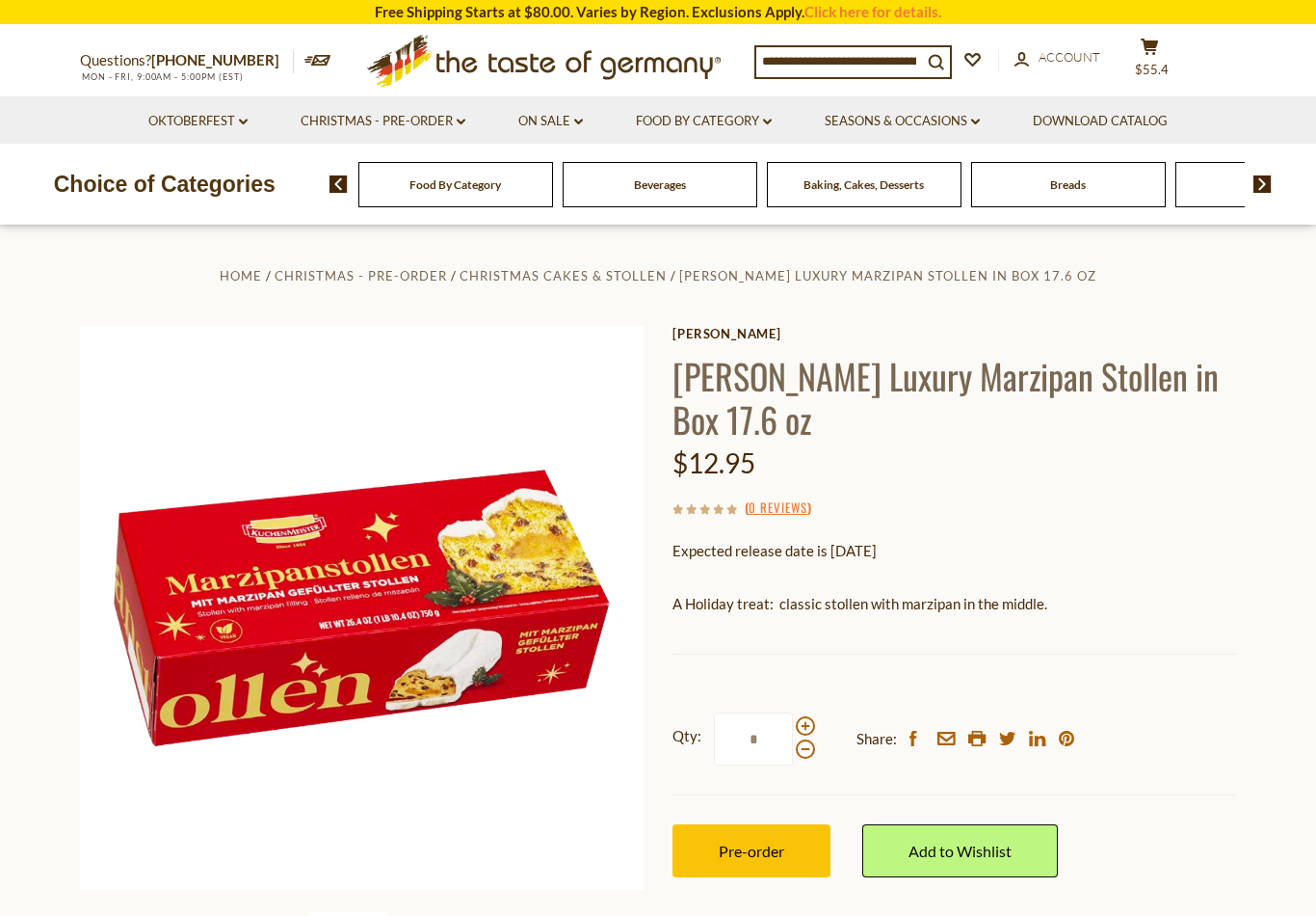
click at [752, 855] on span "Pre-order" at bounding box center [752, 850] width 66 height 18
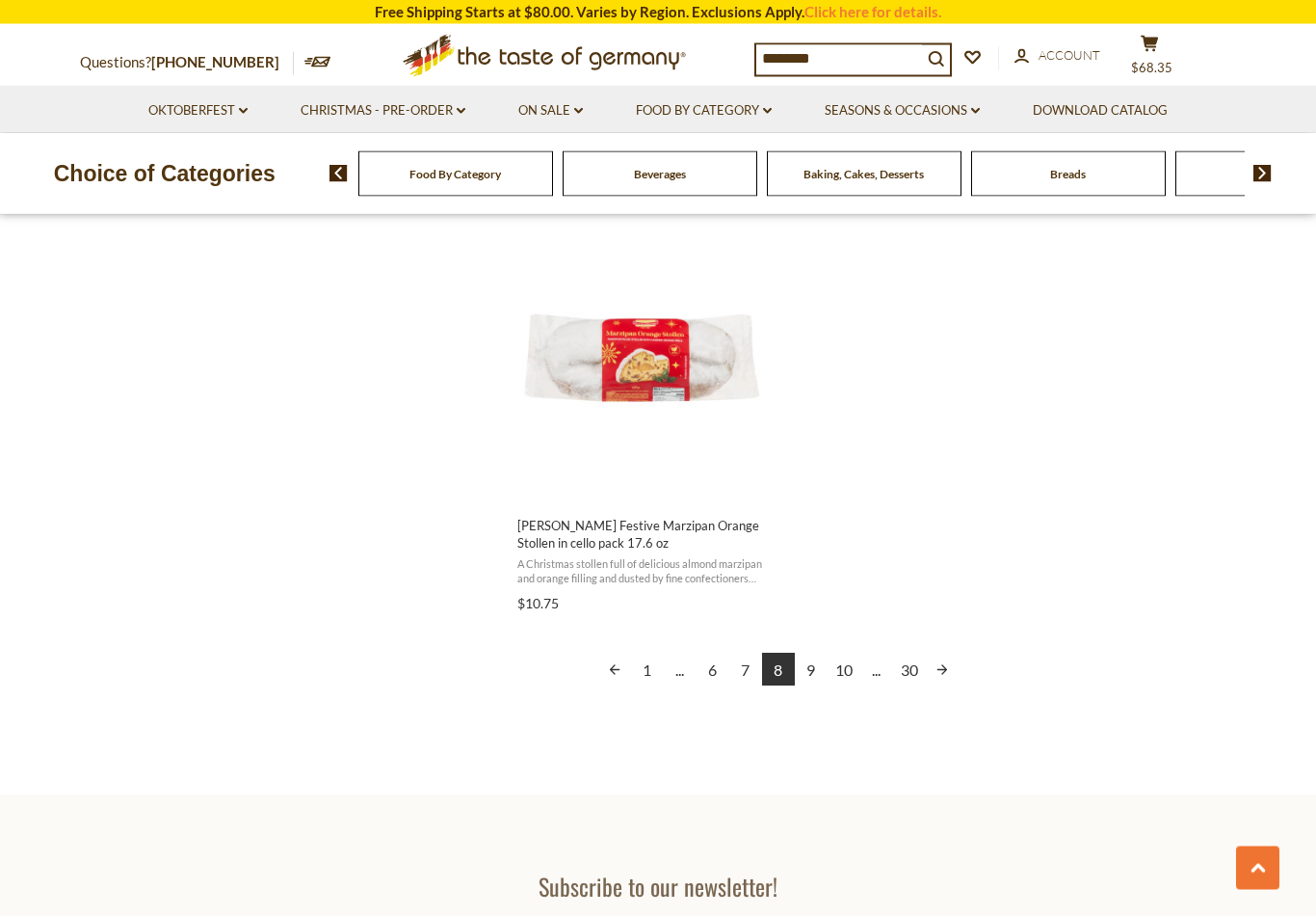
scroll to position [3311, 0]
click at [622, 357] on img "Kuchenmeister Festive Marzipan Orange Stollen in cello pack 17.6 oz" at bounding box center [642, 357] width 255 height 255
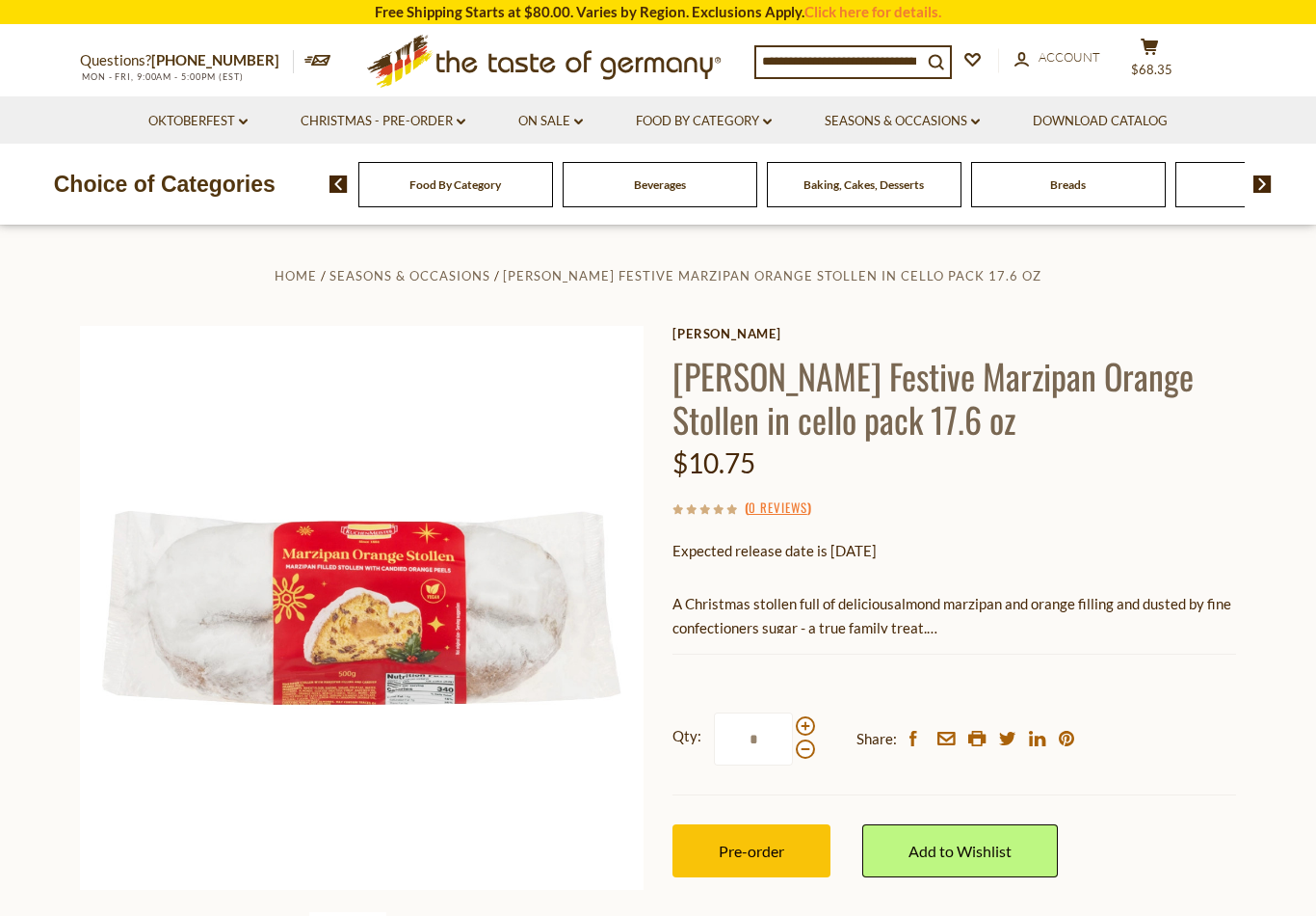
click at [764, 843] on span "Pre-order" at bounding box center [752, 850] width 66 height 18
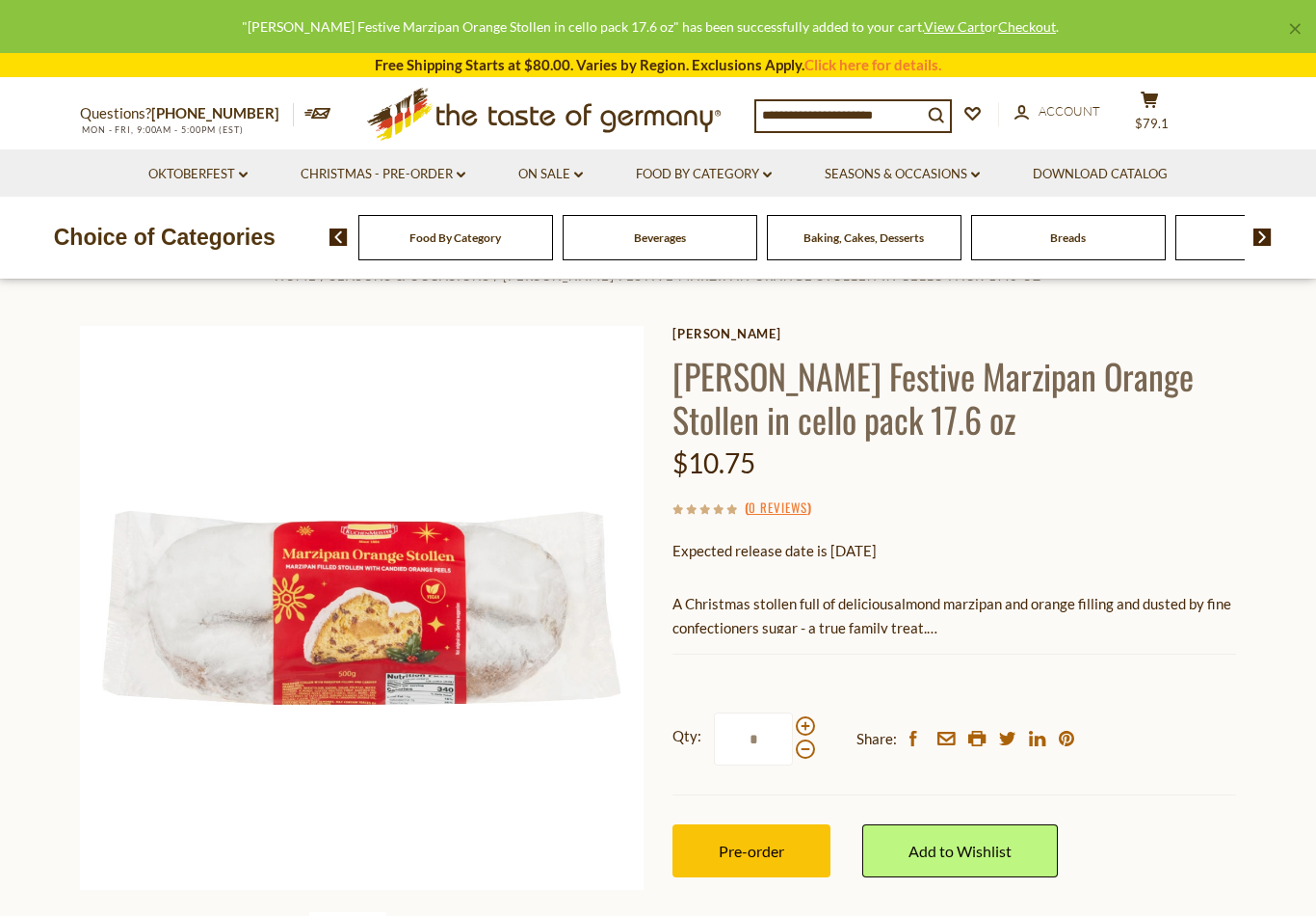
click at [30, 515] on section "Home Seasons & Occasions Kuchenmeister Festive Marzipan Orange Stollen in cello…" at bounding box center [658, 653] width 1316 height 856
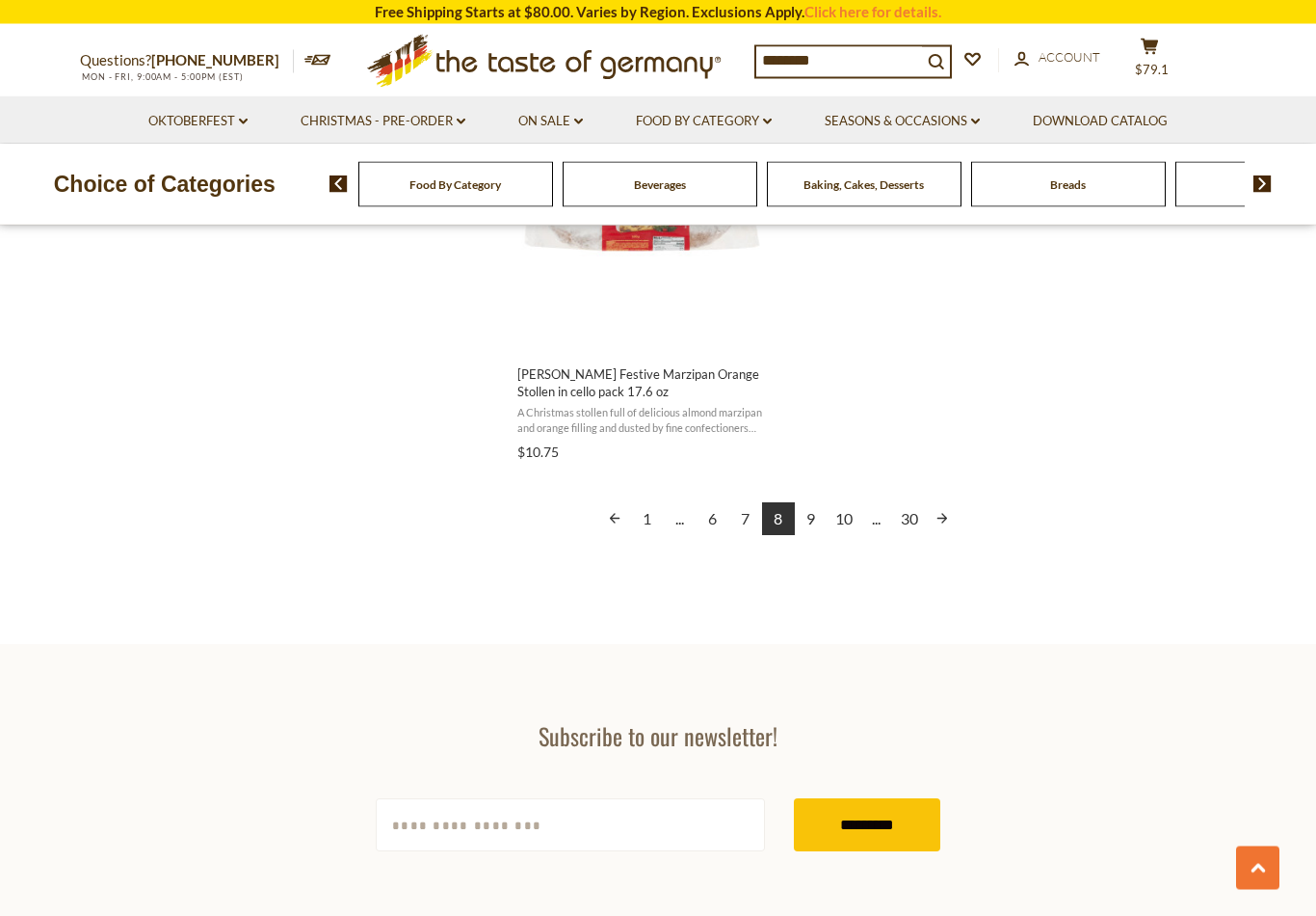
scroll to position [3469, 0]
click at [818, 515] on link "9" at bounding box center [811, 517] width 33 height 33
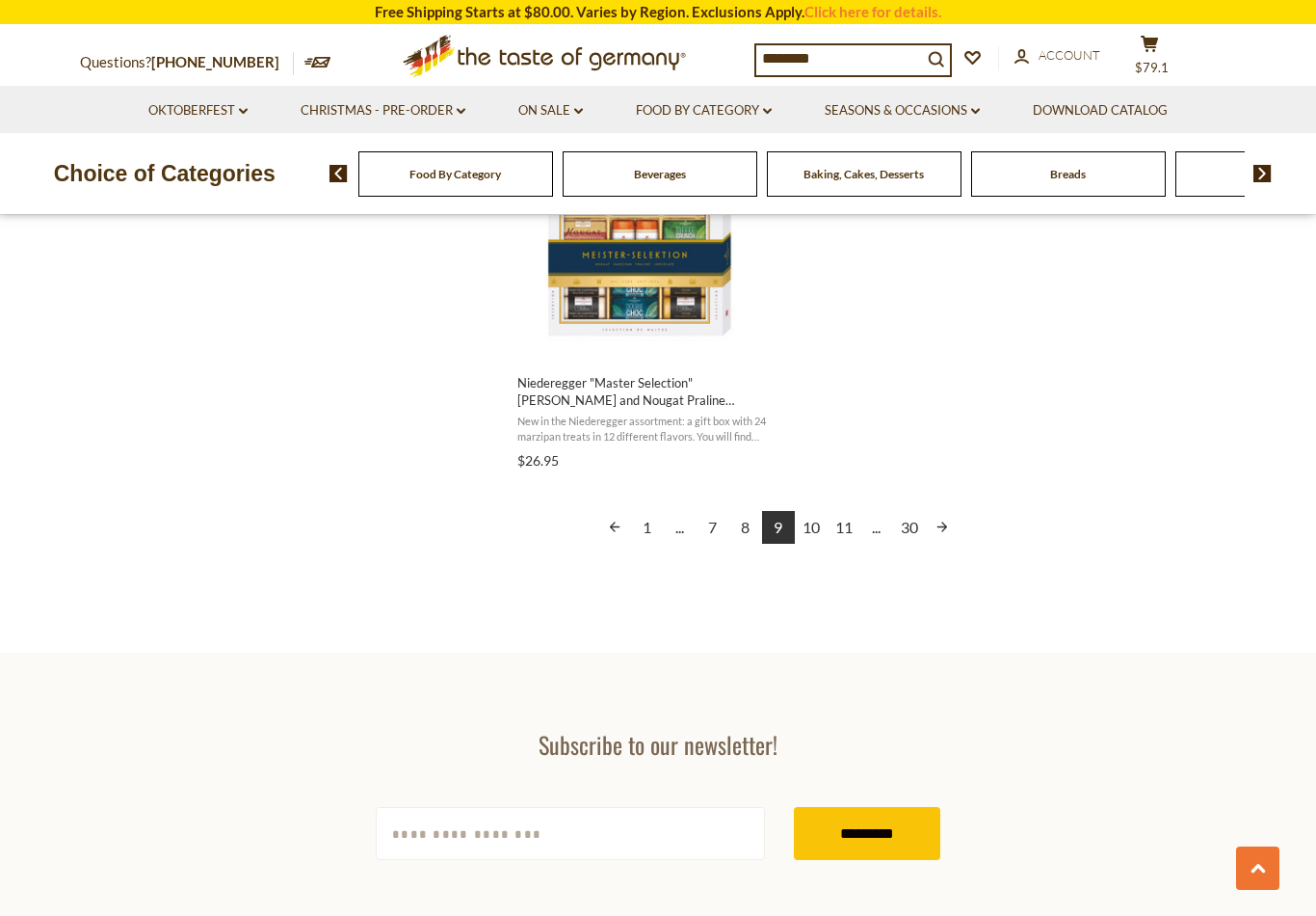
scroll to position [3465, 0]
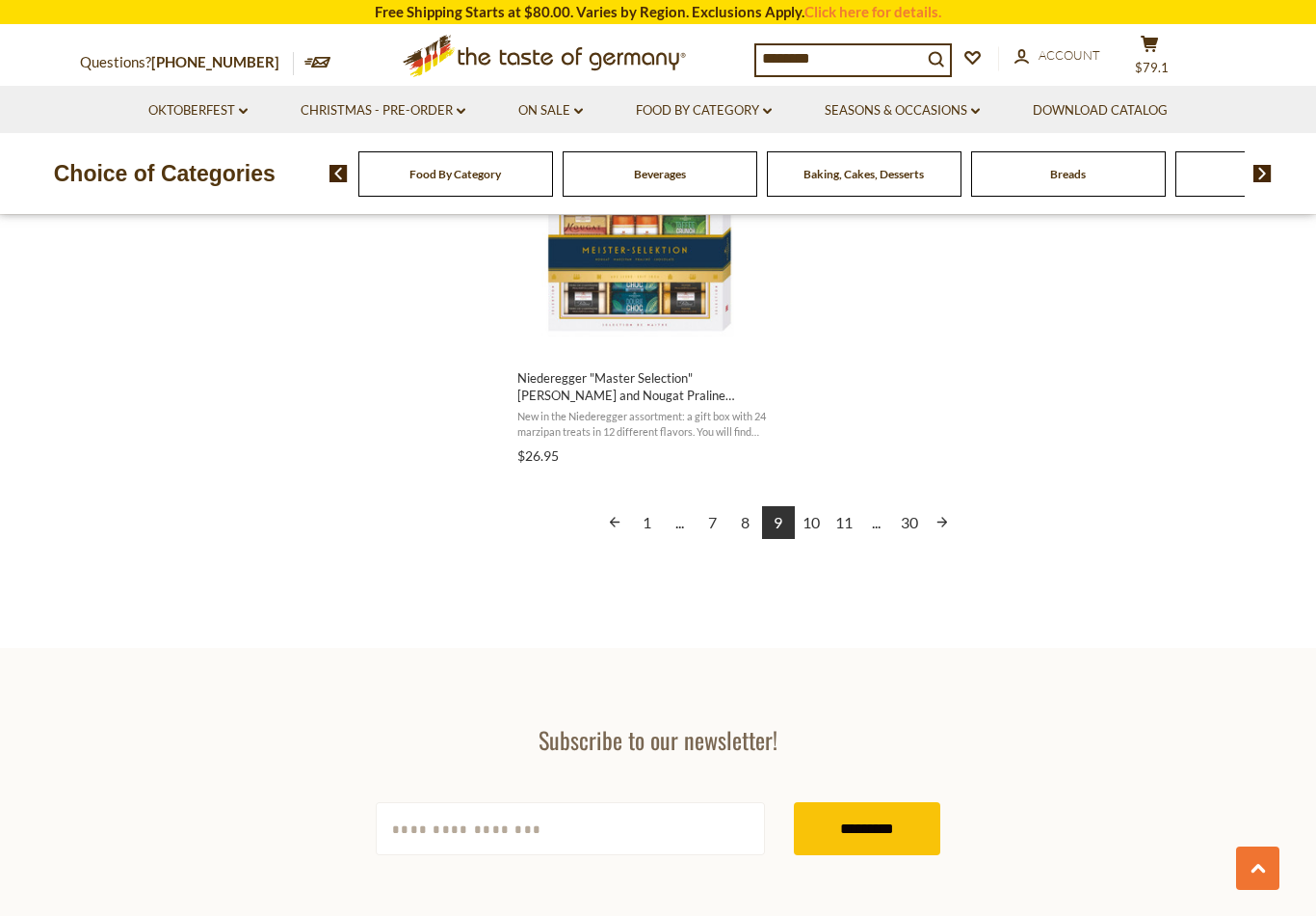
click at [816, 520] on link "10" at bounding box center [811, 522] width 33 height 33
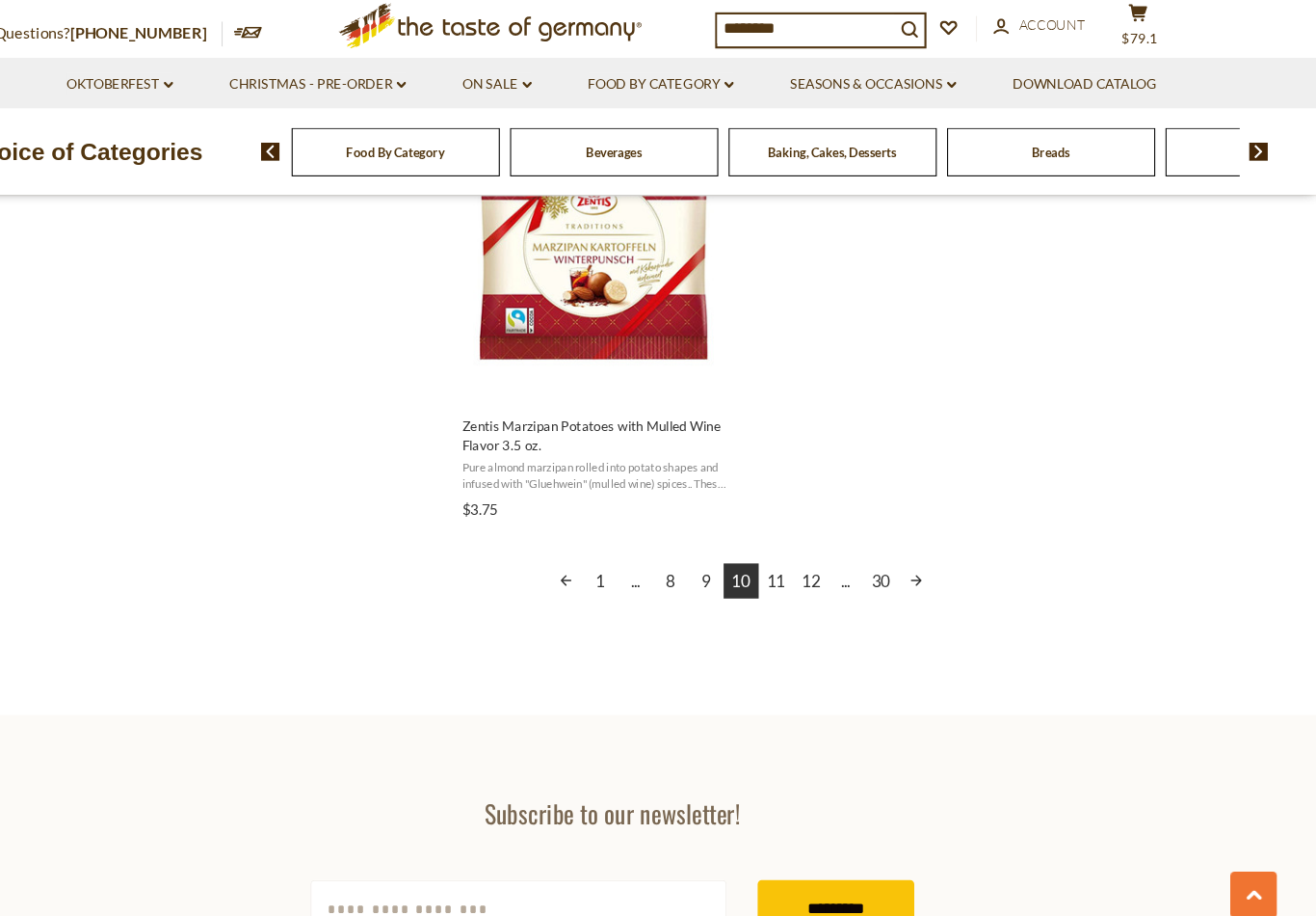
scroll to position [3408, 0]
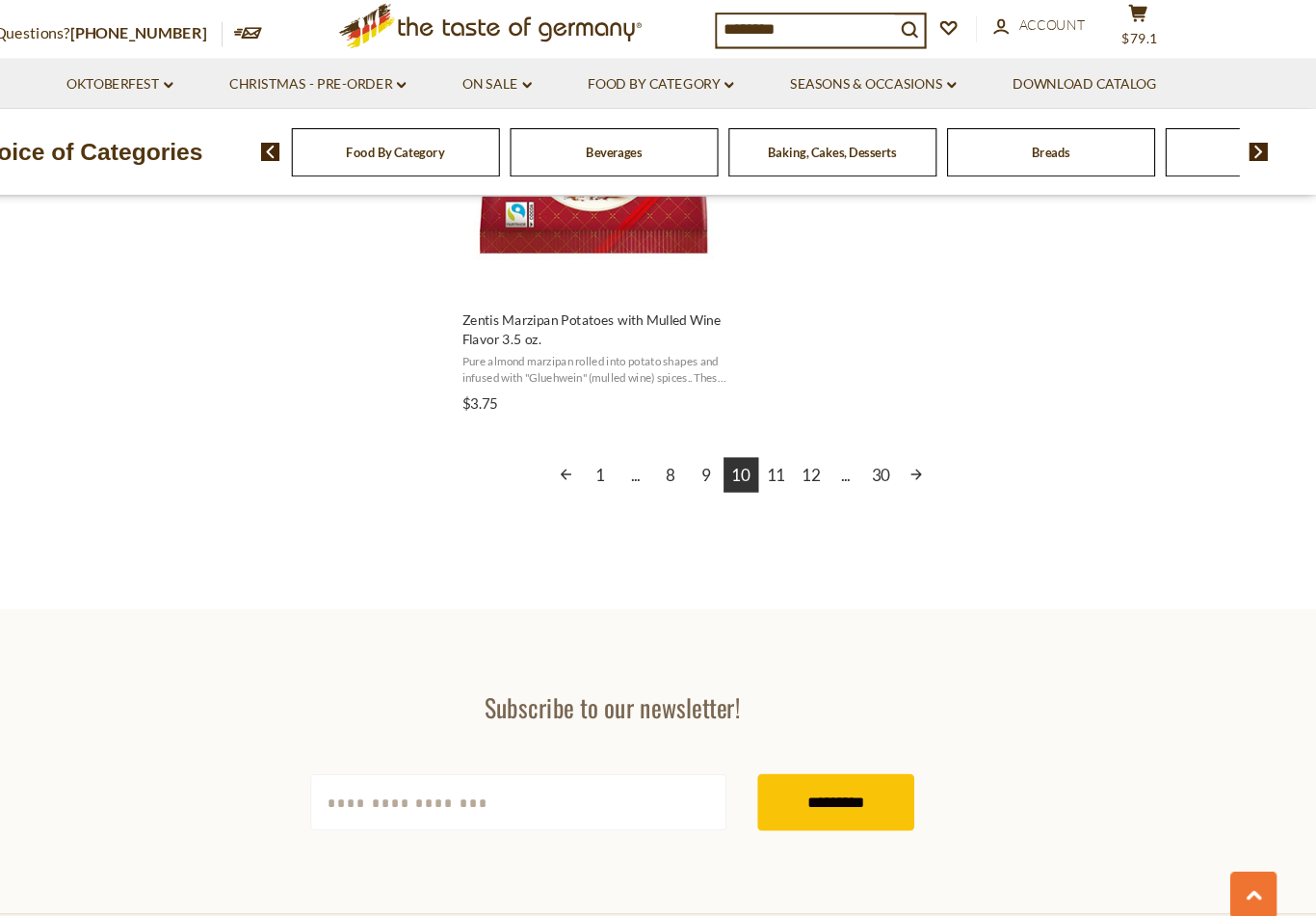
click at [795, 459] on link "11" at bounding box center [811, 475] width 33 height 33
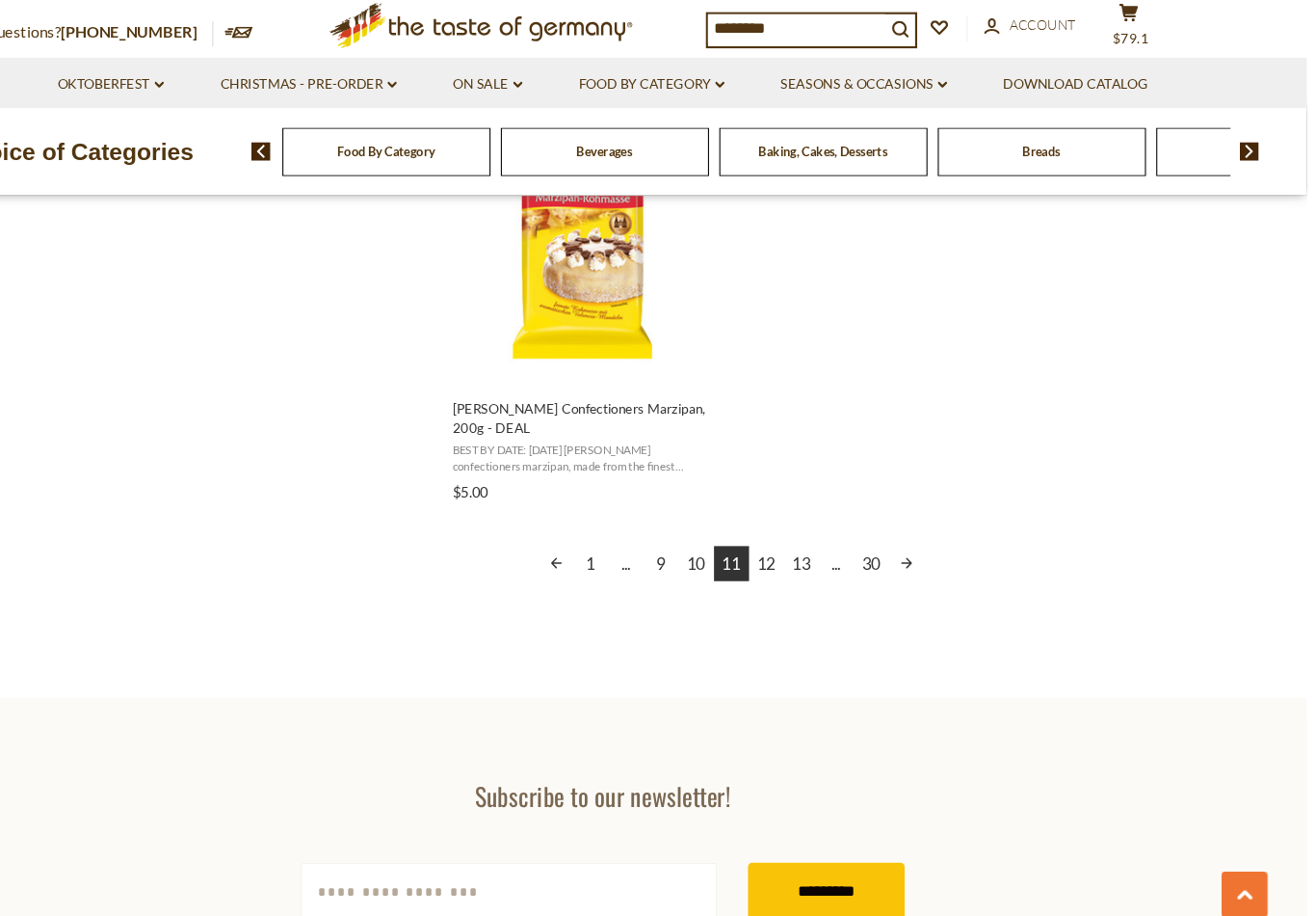
scroll to position [3418, 0]
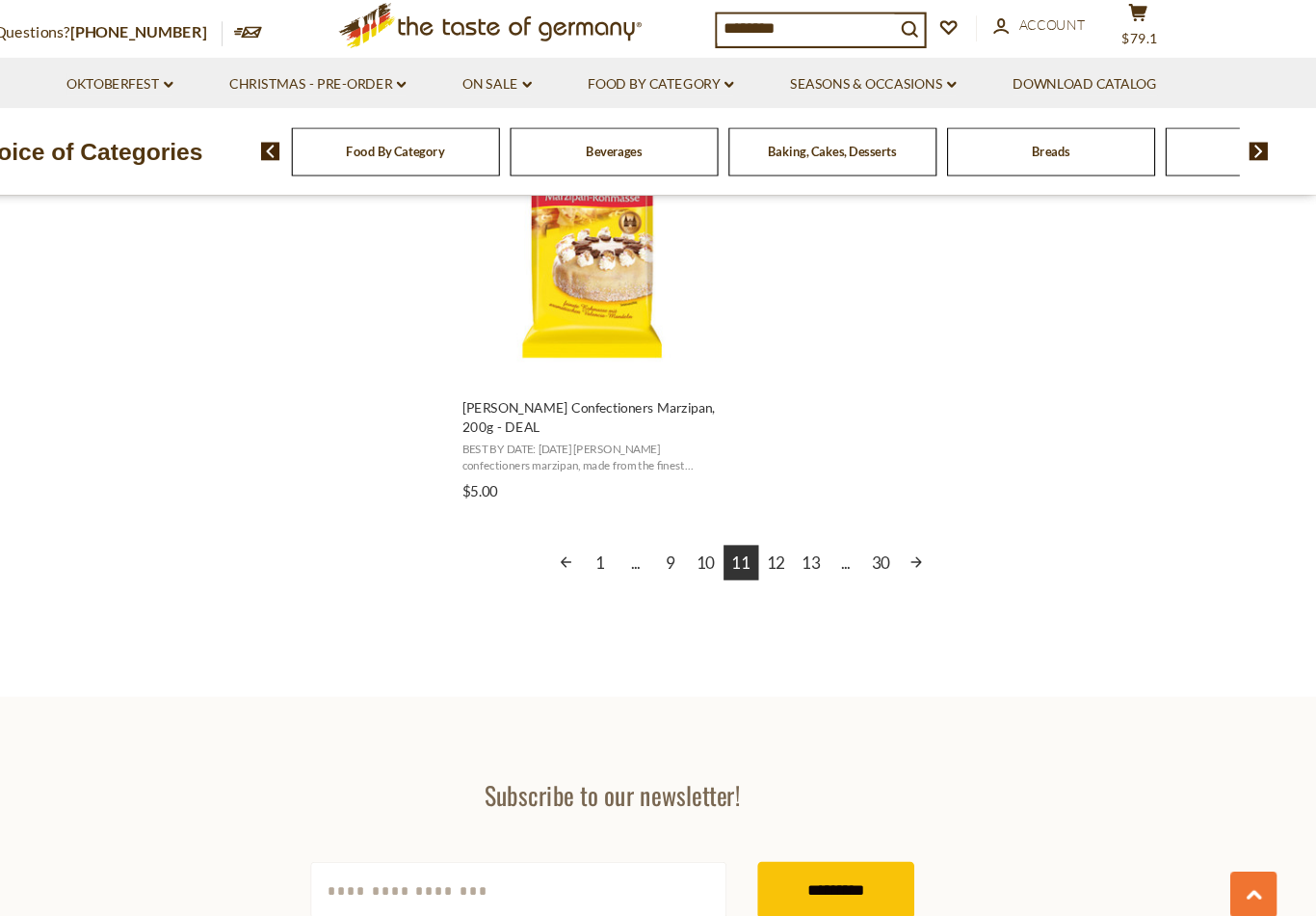
click at [795, 542] on link "12" at bounding box center [811, 558] width 33 height 33
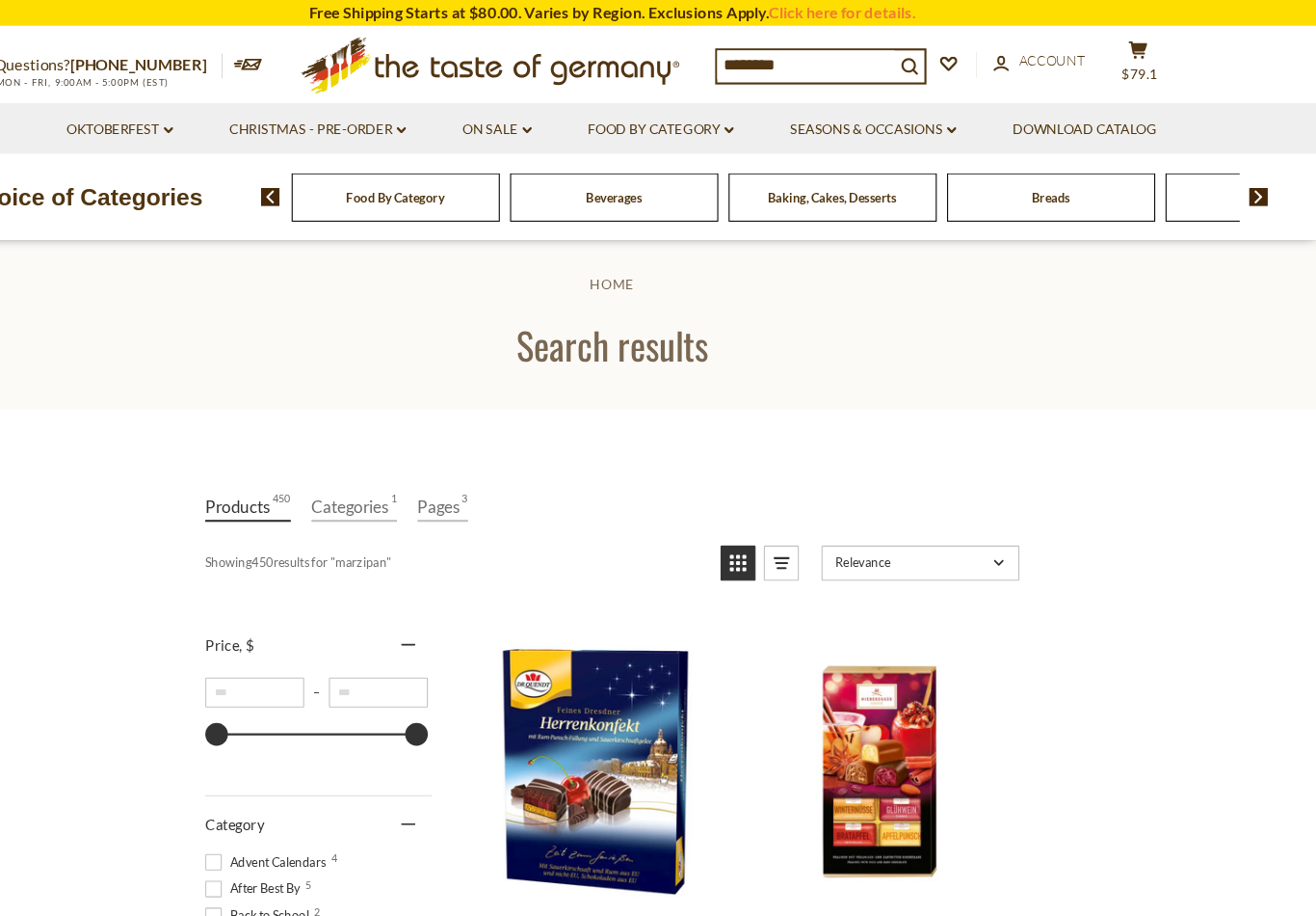
click at [1121, 67] on button "cart $79.1" at bounding box center [1150, 62] width 58 height 48
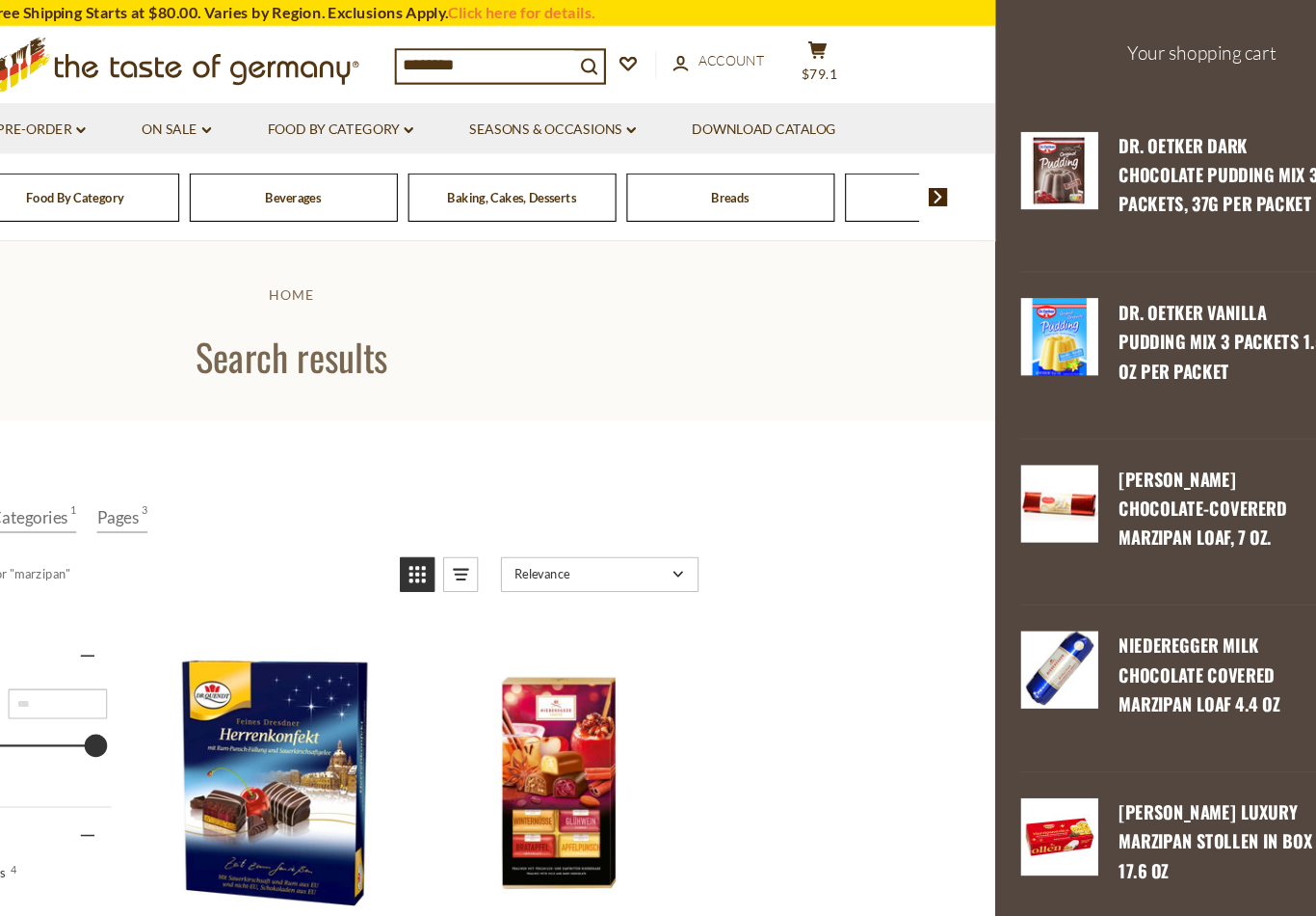
scroll to position [3230, 0]
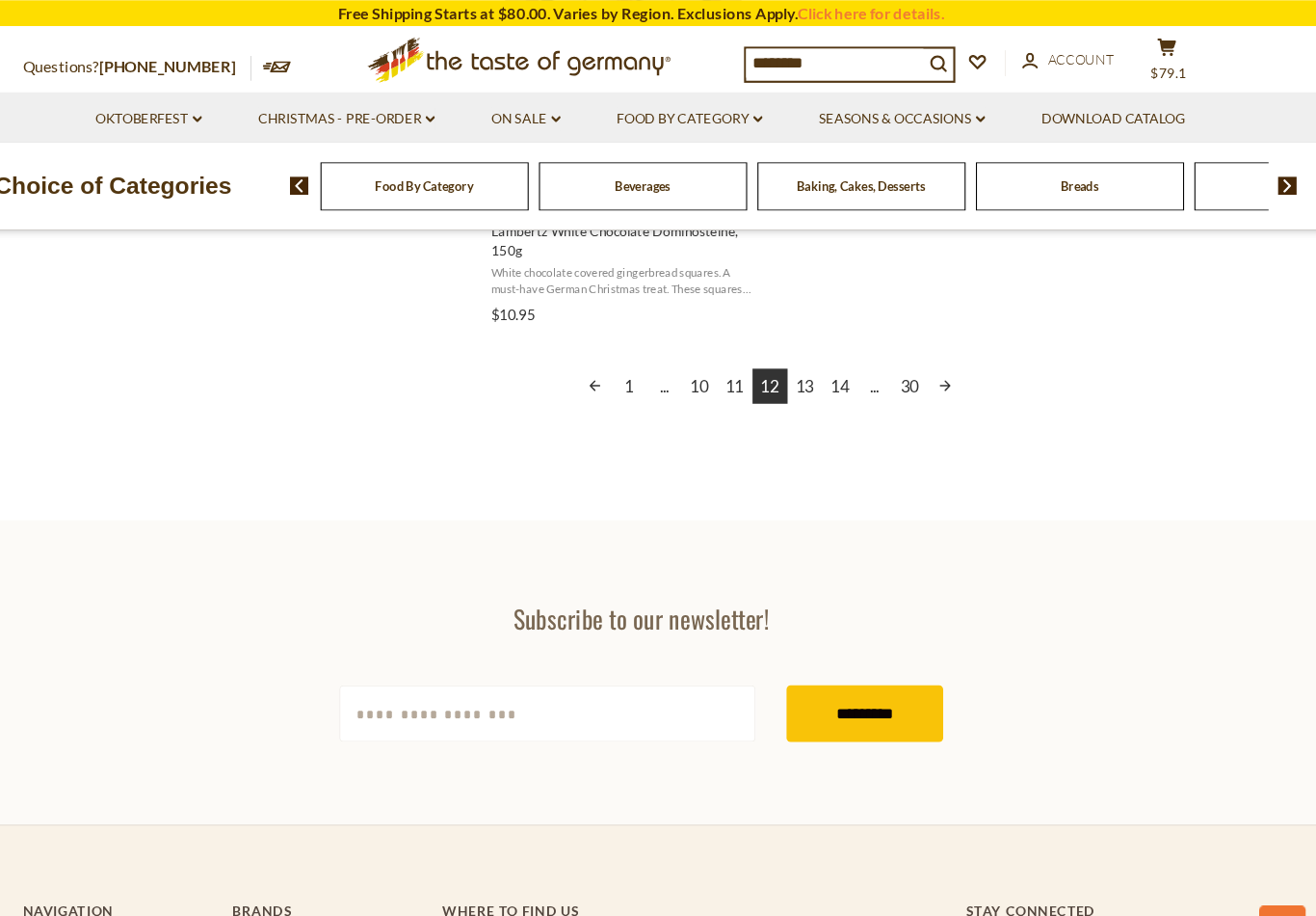
scroll to position [3611, 0]
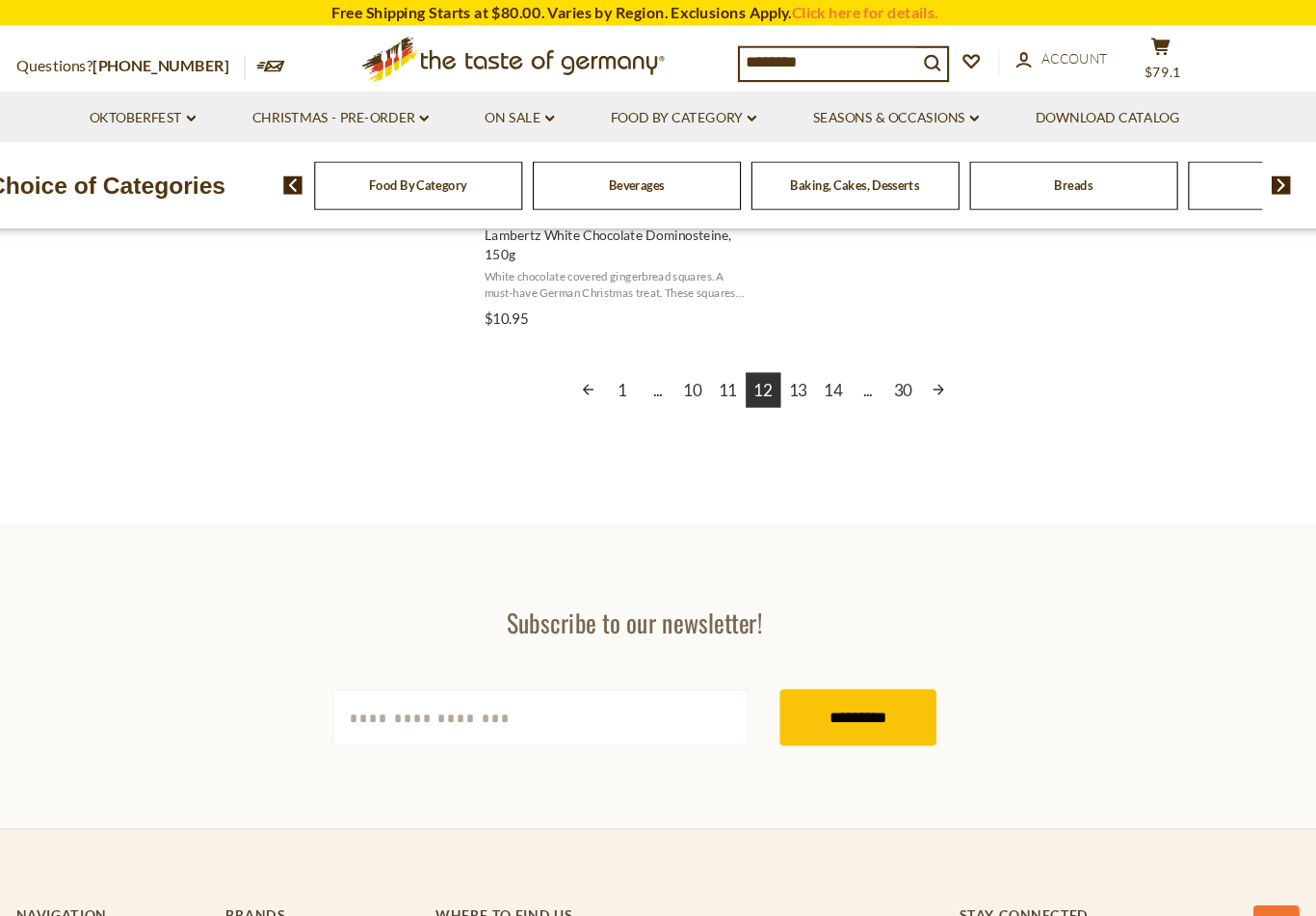
click at [795, 370] on link "13" at bounding box center [811, 364] width 33 height 33
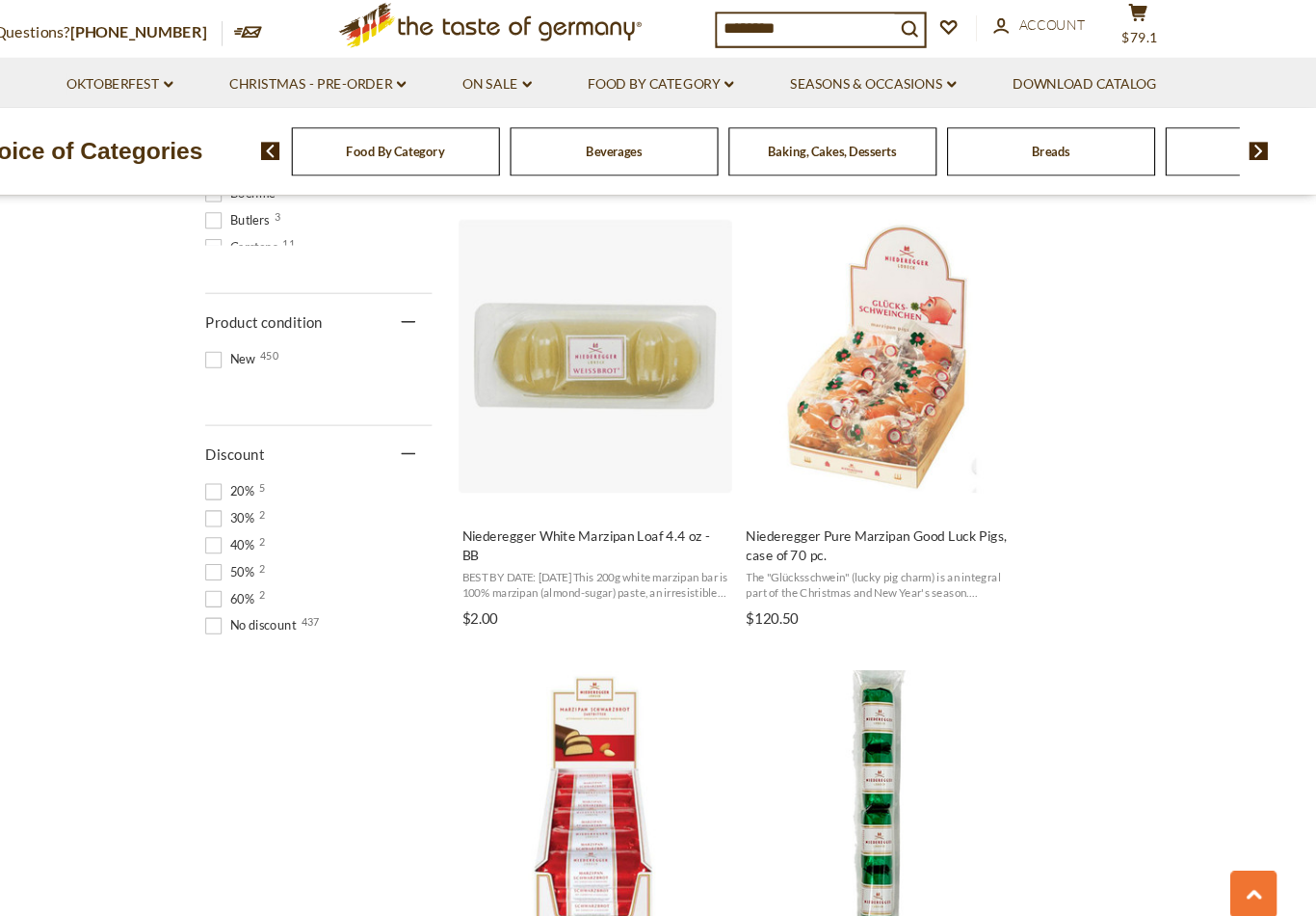
scroll to position [1198, 0]
click at [515, 467] on button "Add to cart" at bounding box center [641, 488] width 254 height 42
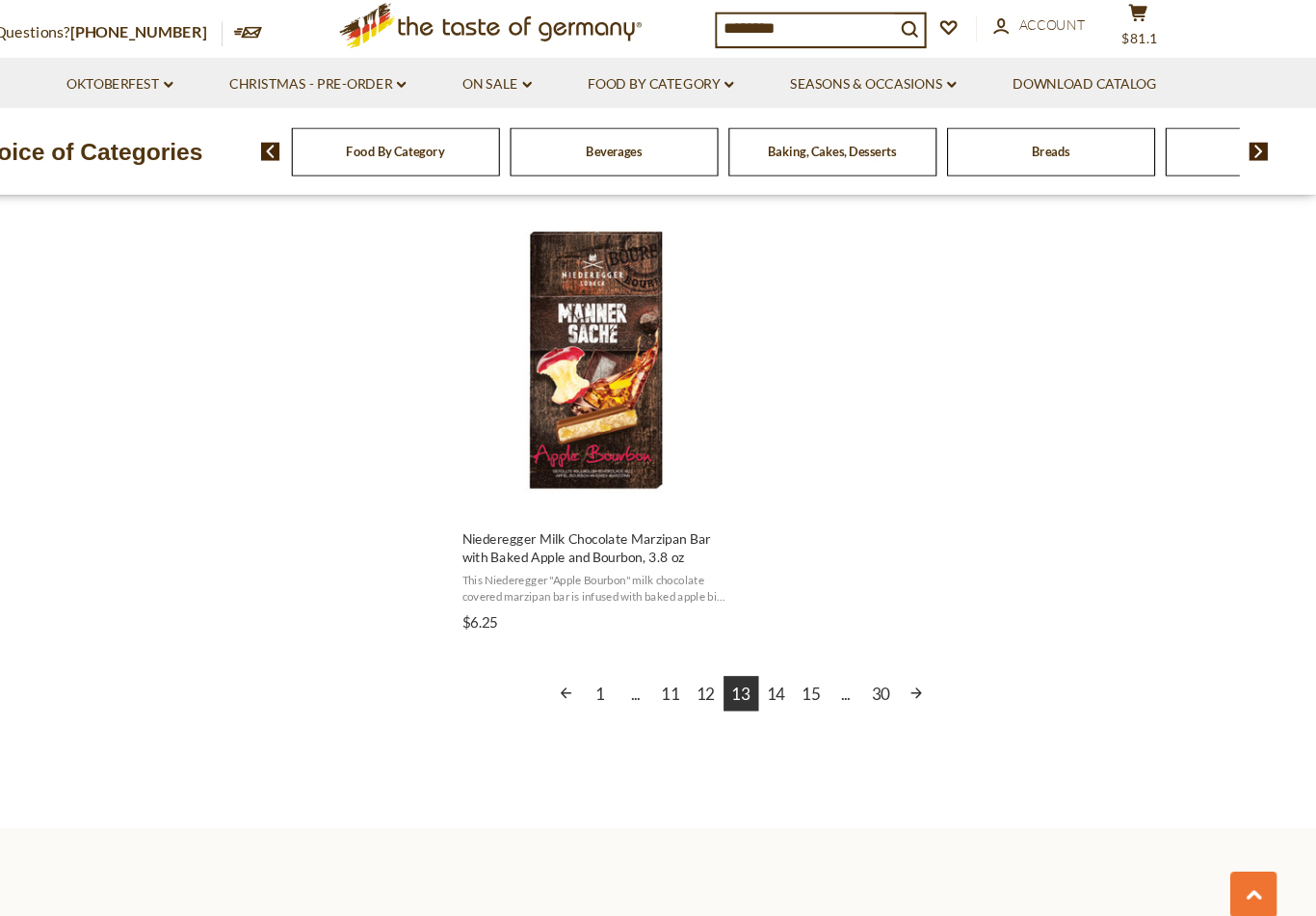
scroll to position [3308, 0]
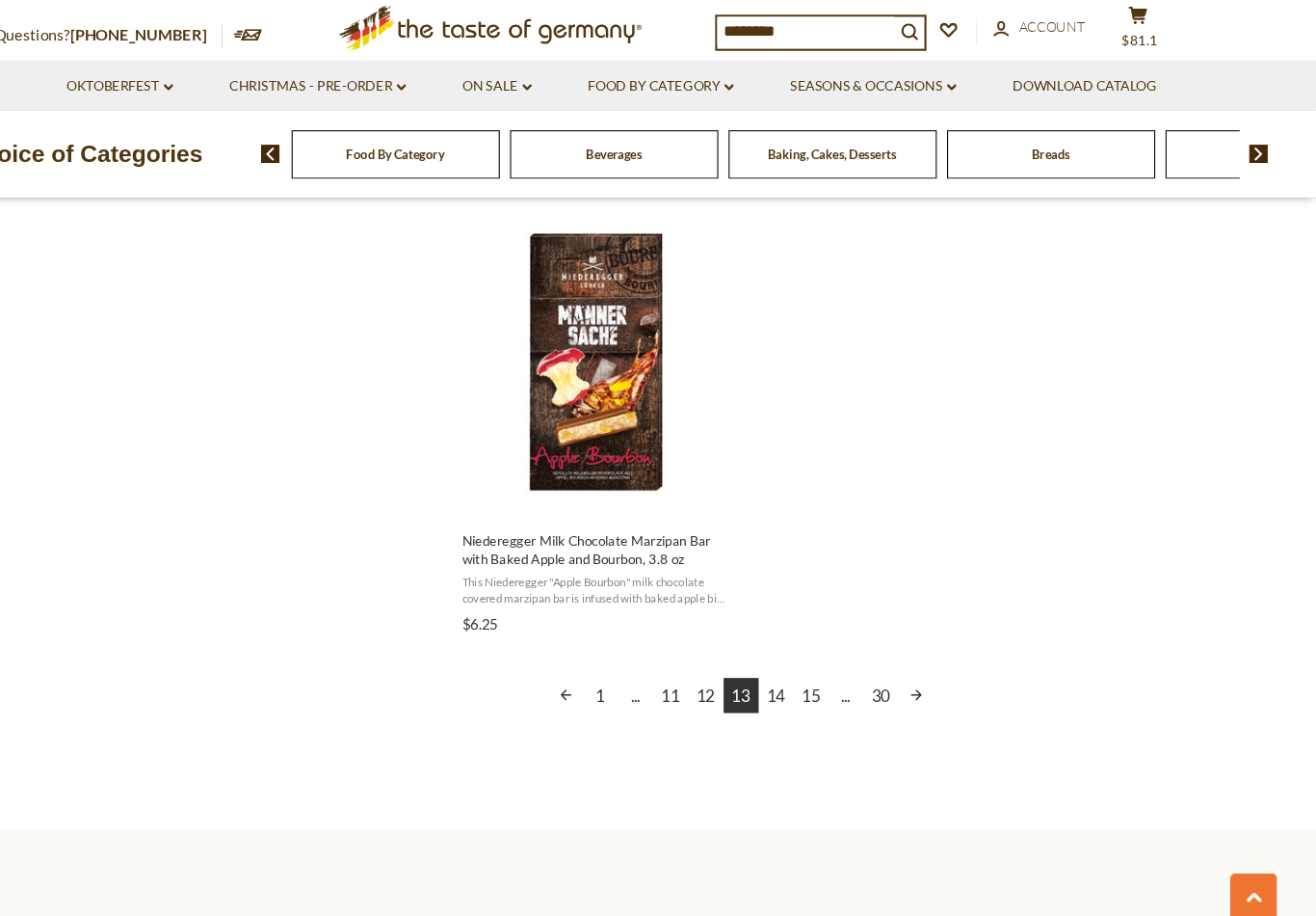
click at [795, 663] on link "14" at bounding box center [811, 679] width 33 height 33
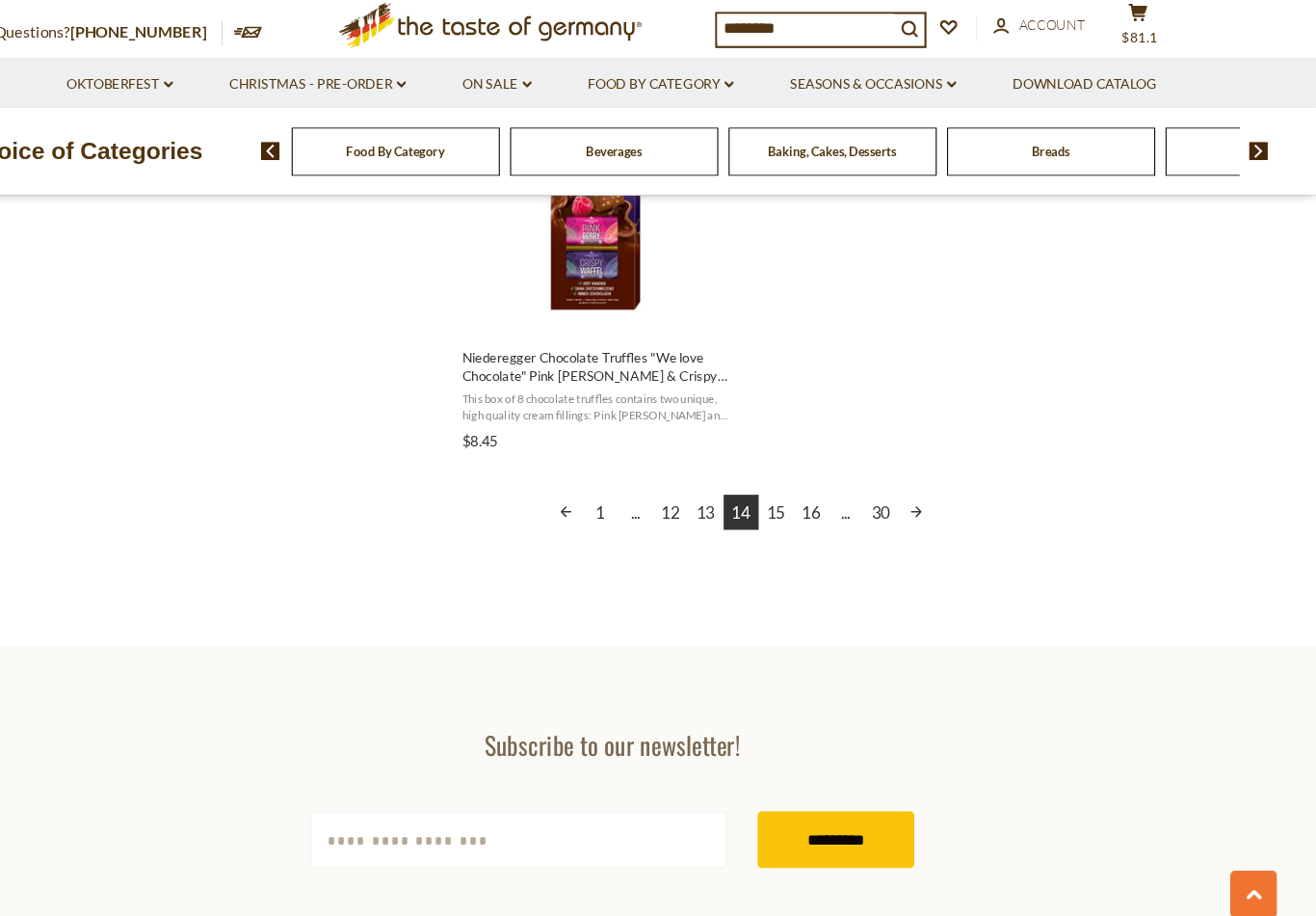
scroll to position [3480, 0]
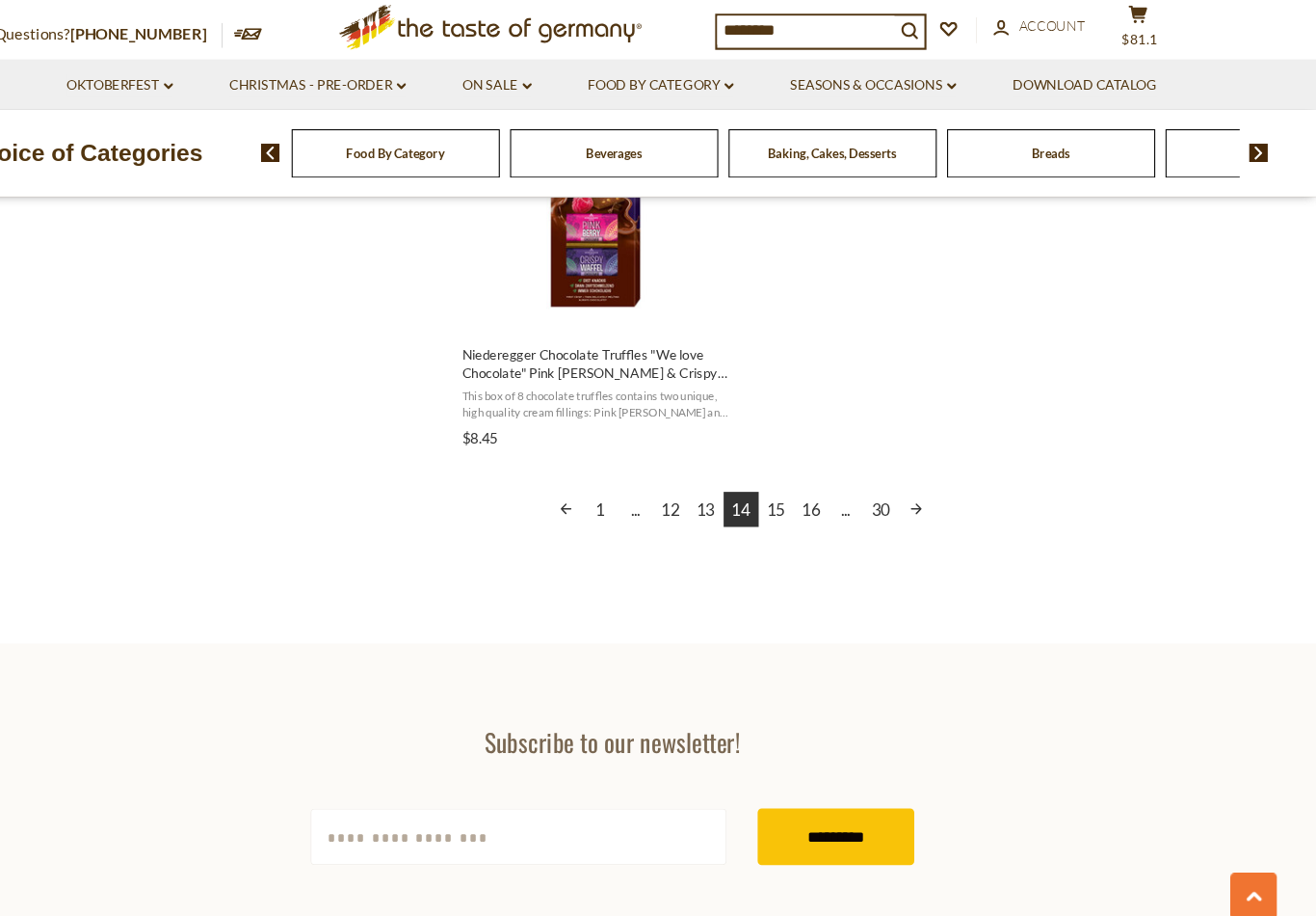
click at [795, 491] on link "15" at bounding box center [811, 507] width 33 height 33
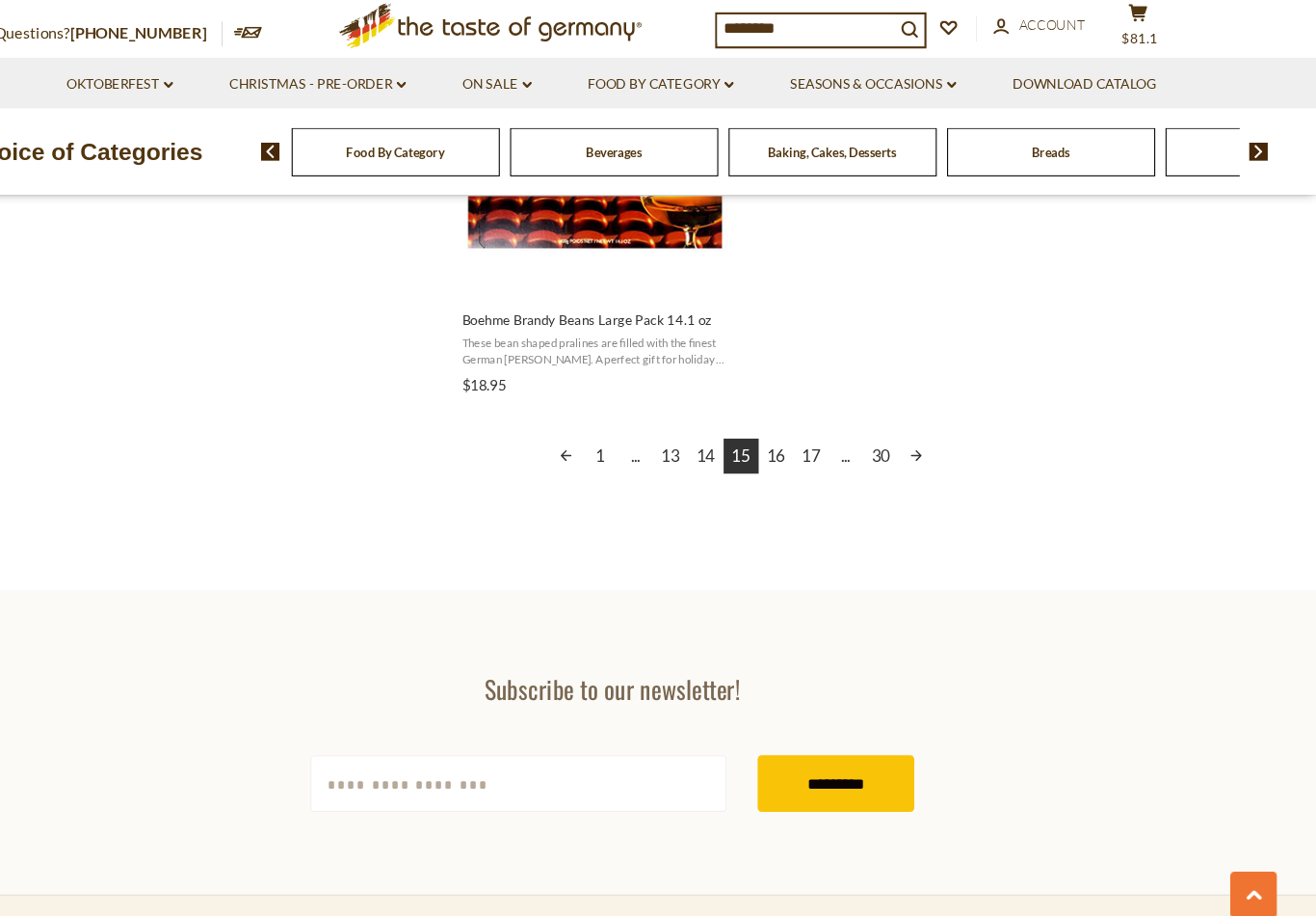
scroll to position [3513, 0]
click at [795, 440] on link "16" at bounding box center [811, 456] width 33 height 33
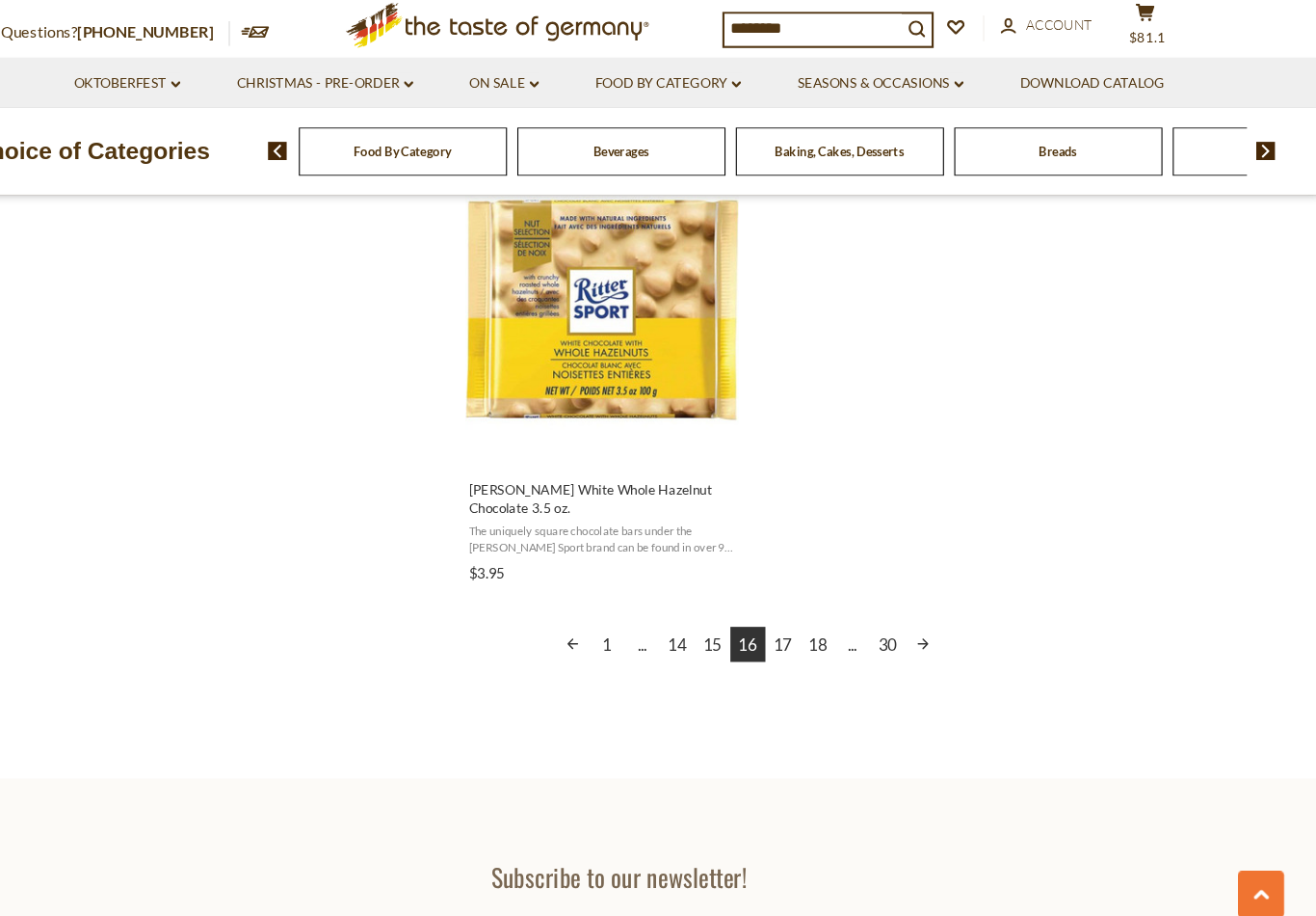
scroll to position [3354, 0]
click at [795, 615] on link "17" at bounding box center [811, 631] width 33 height 33
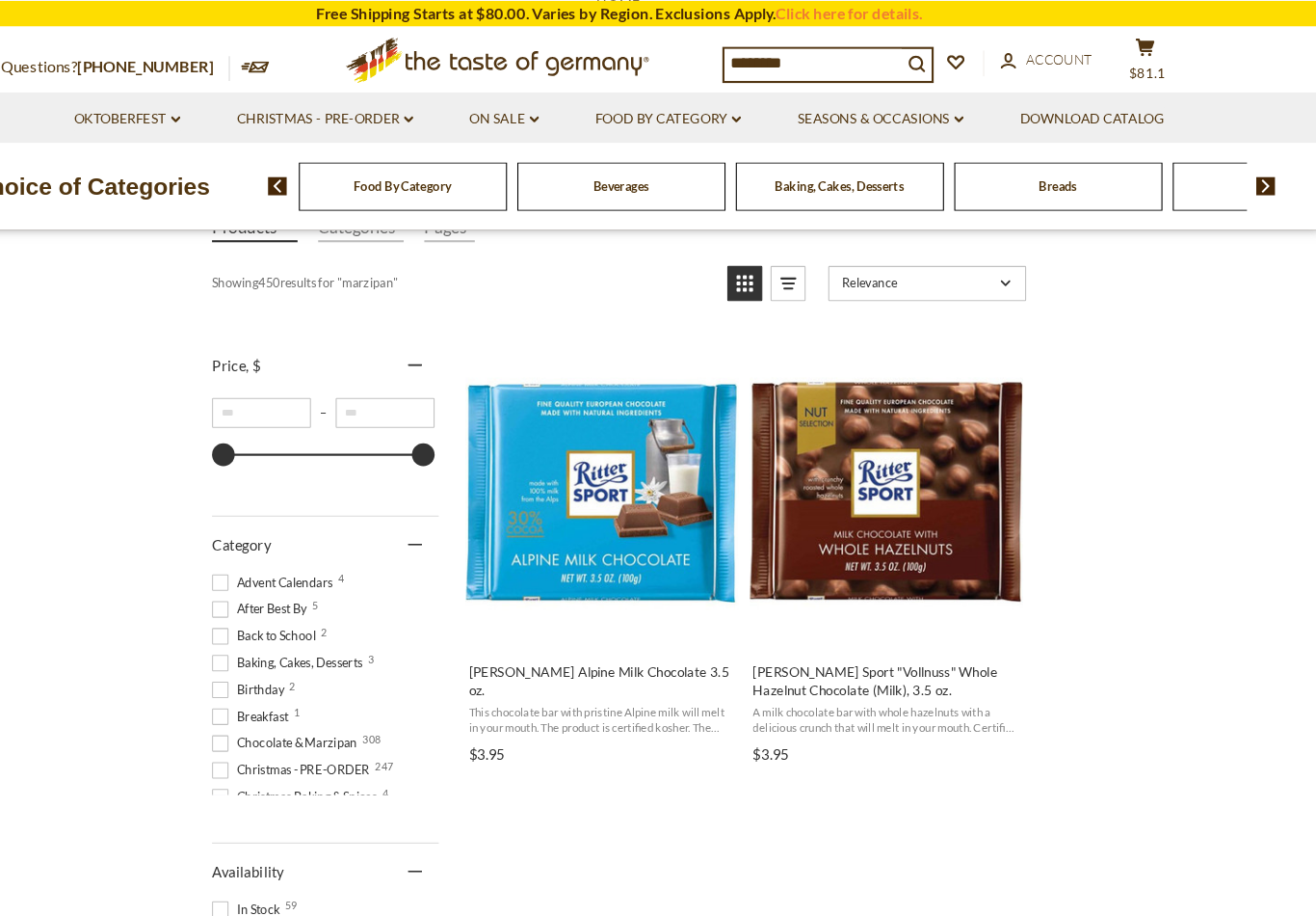
scroll to position [262, 0]
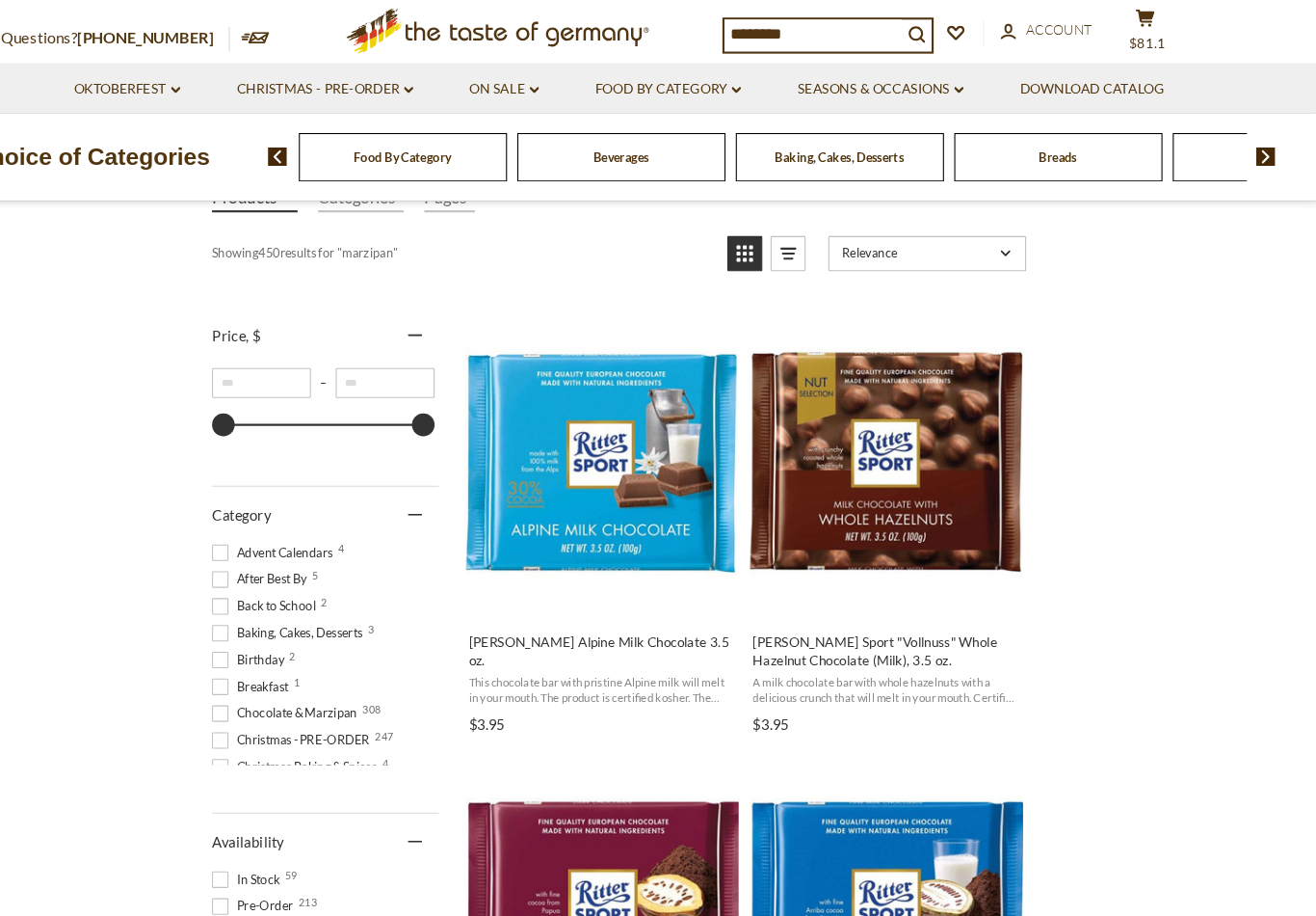
click at [900, 485] on img "Ritter Sport" at bounding box center [908, 459] width 255 height 255
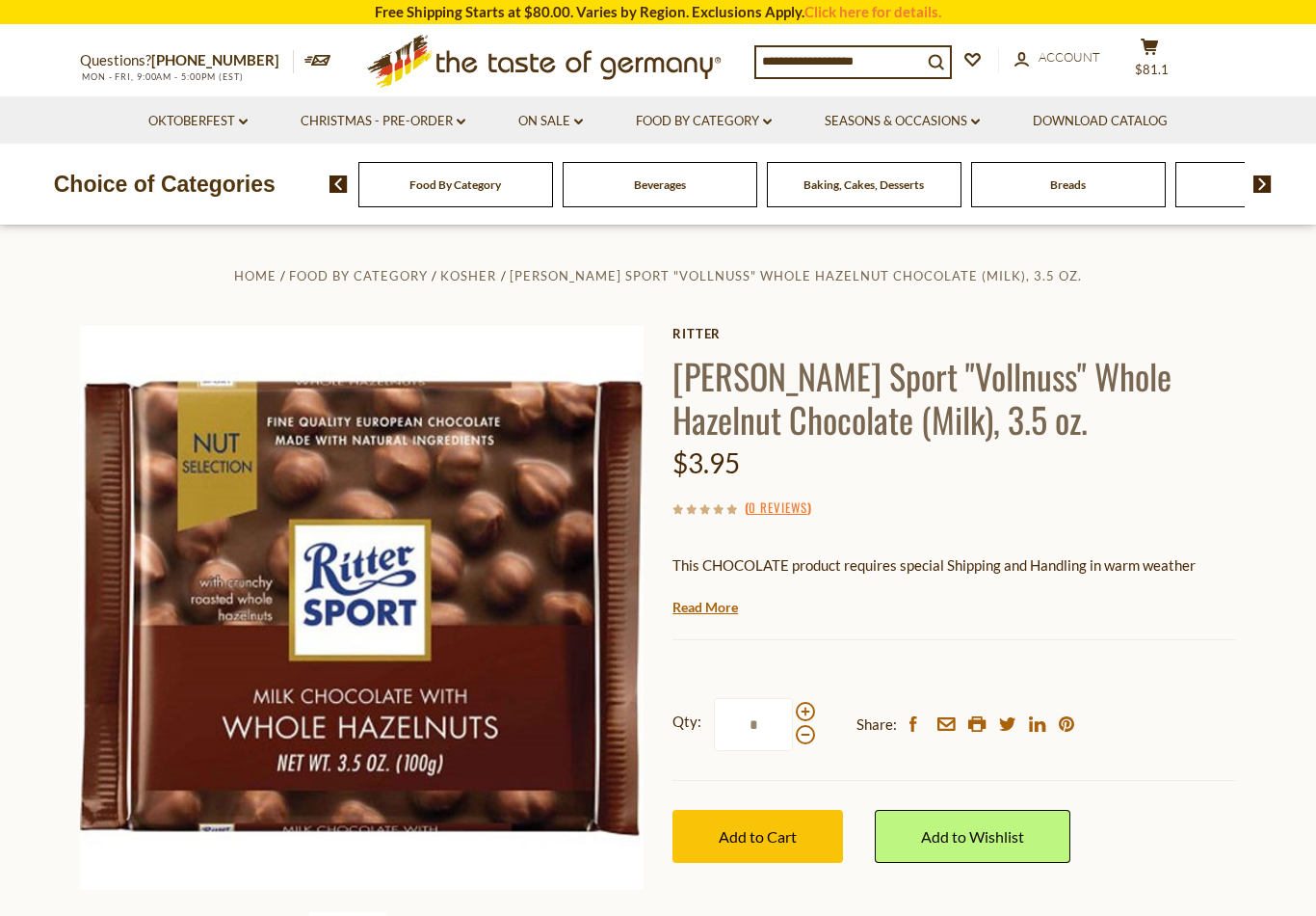
click at [812, 698] on label "Qty: *" at bounding box center [744, 724] width 142 height 53
click at [793, 698] on input "*" at bounding box center [753, 724] width 79 height 53
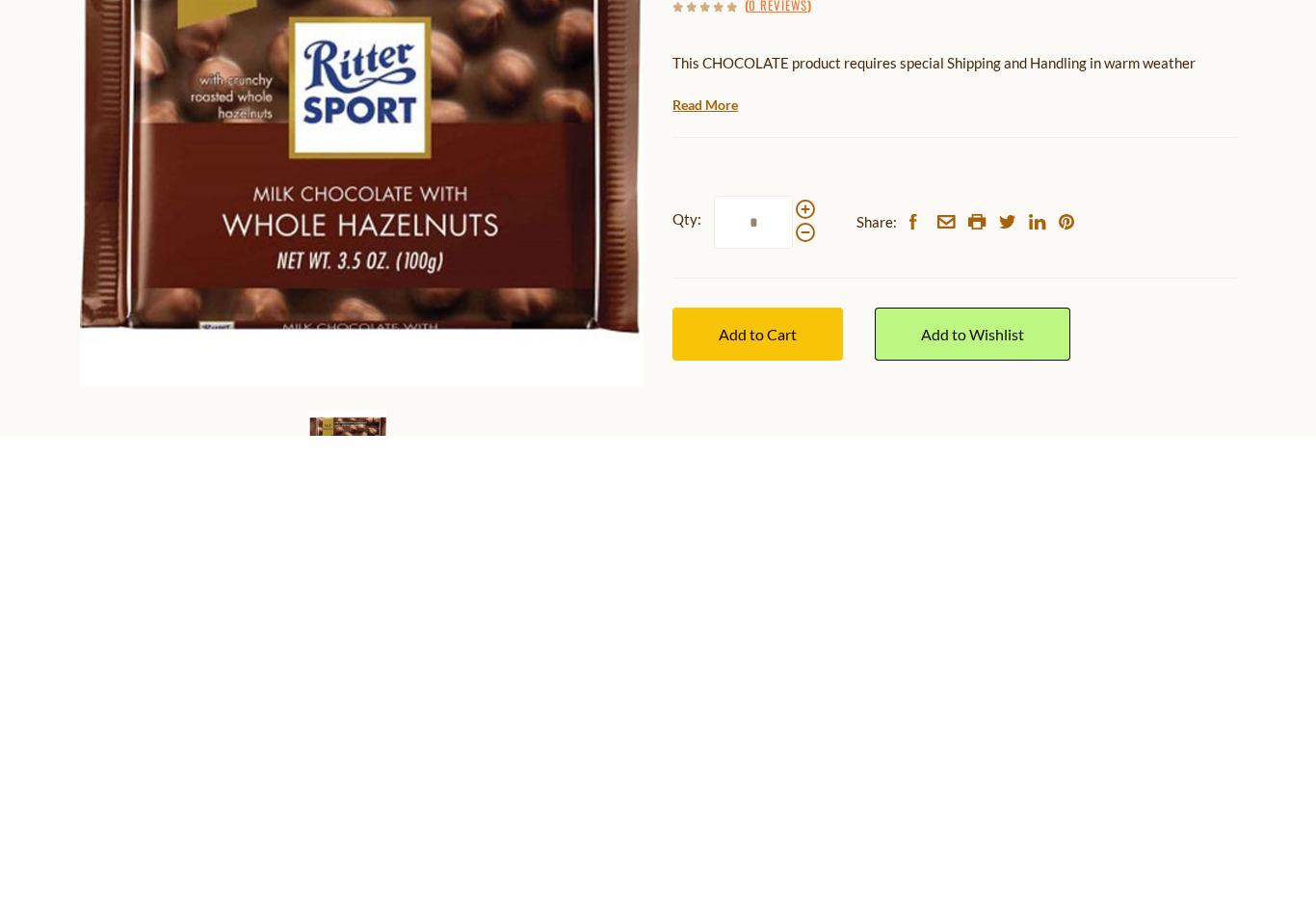
click at [813, 679] on span at bounding box center [804, 688] width 19 height 19
click at [793, 676] on input "*" at bounding box center [753, 702] width 79 height 53
click at [811, 703] on span at bounding box center [804, 712] width 19 height 19
click at [793, 676] on input "*" at bounding box center [753, 702] width 79 height 53
type input "*"
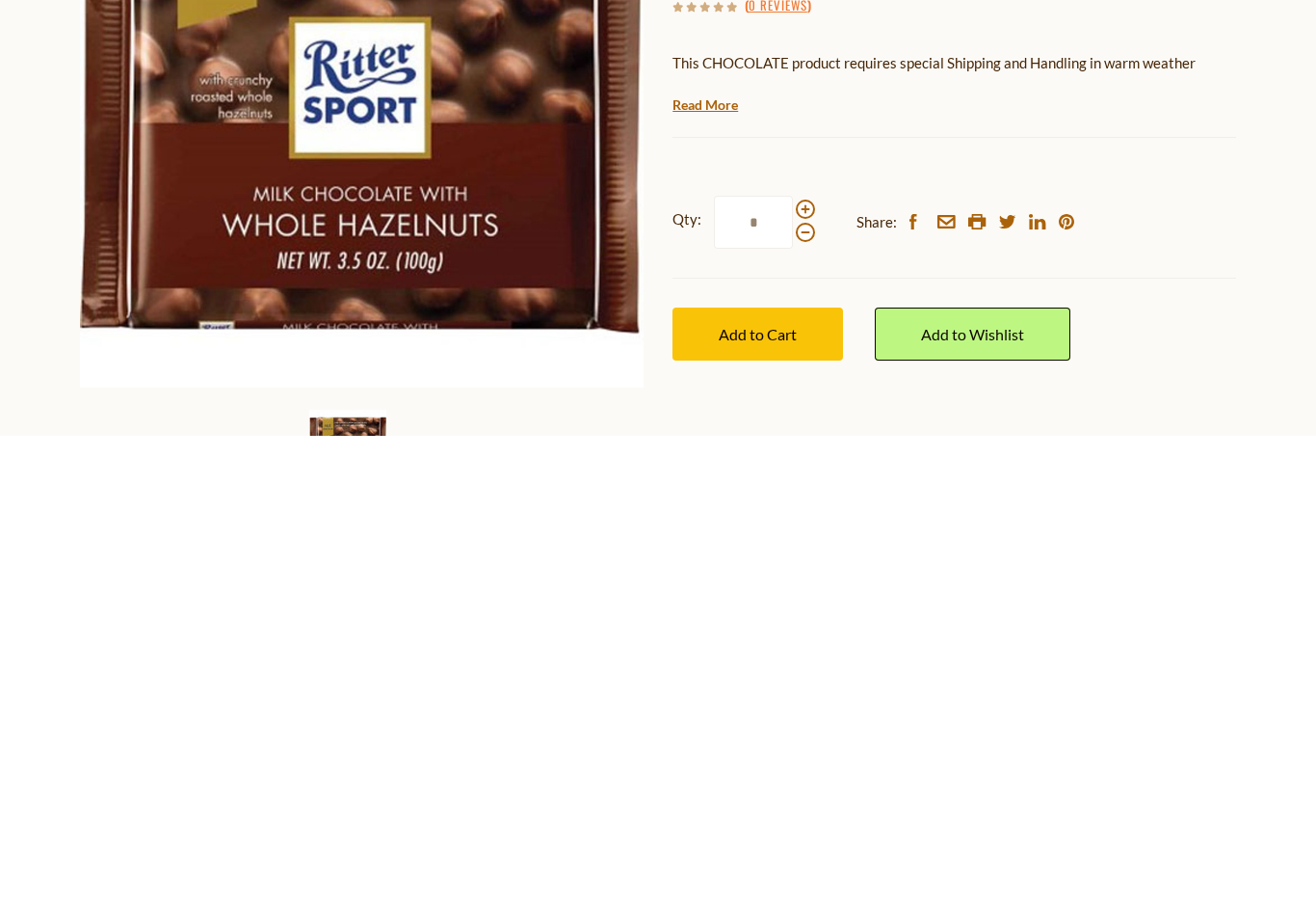
type input "*"
click at [771, 788] on button "Add to Cart" at bounding box center [758, 813] width 170 height 53
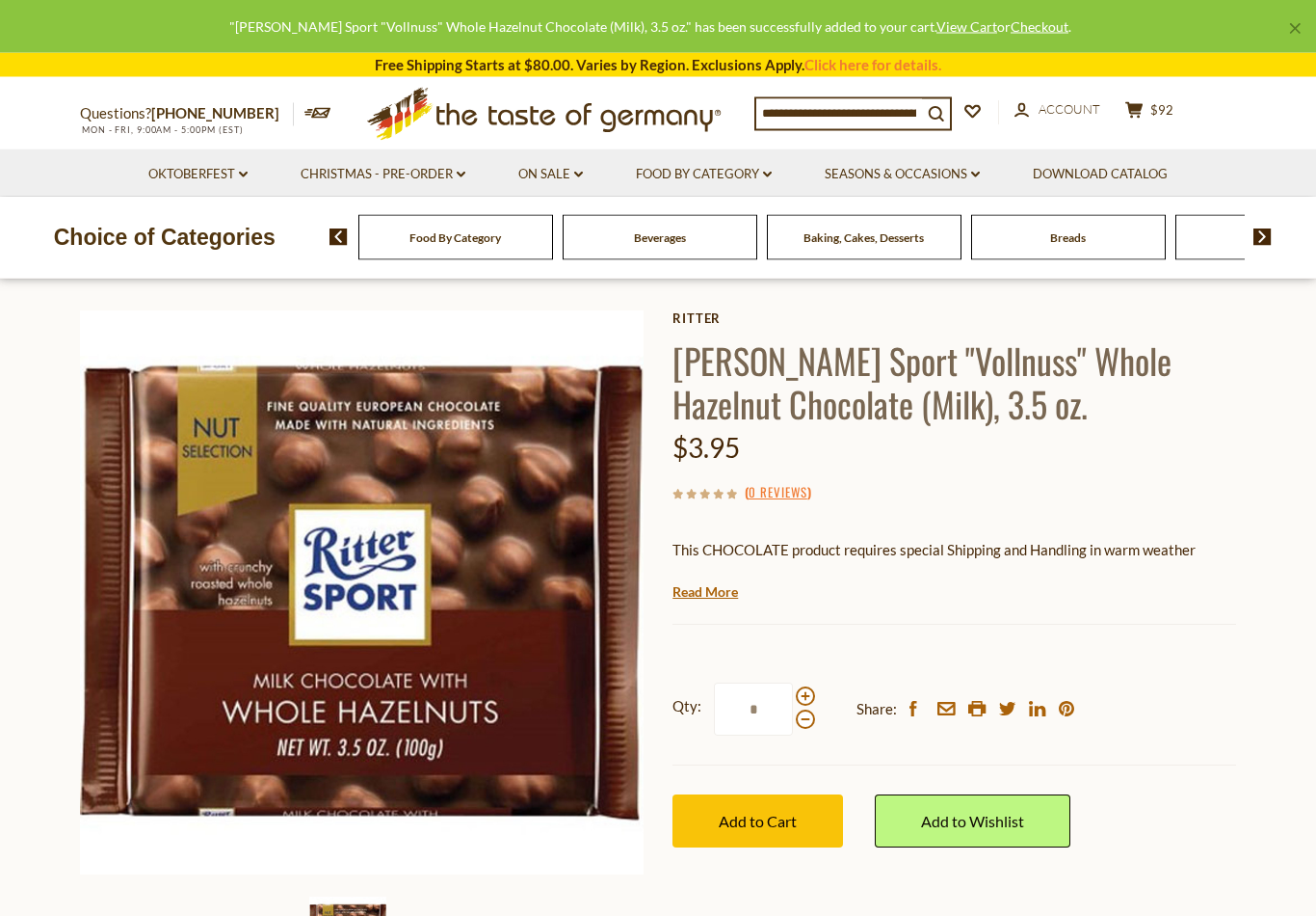
scroll to position [0, 0]
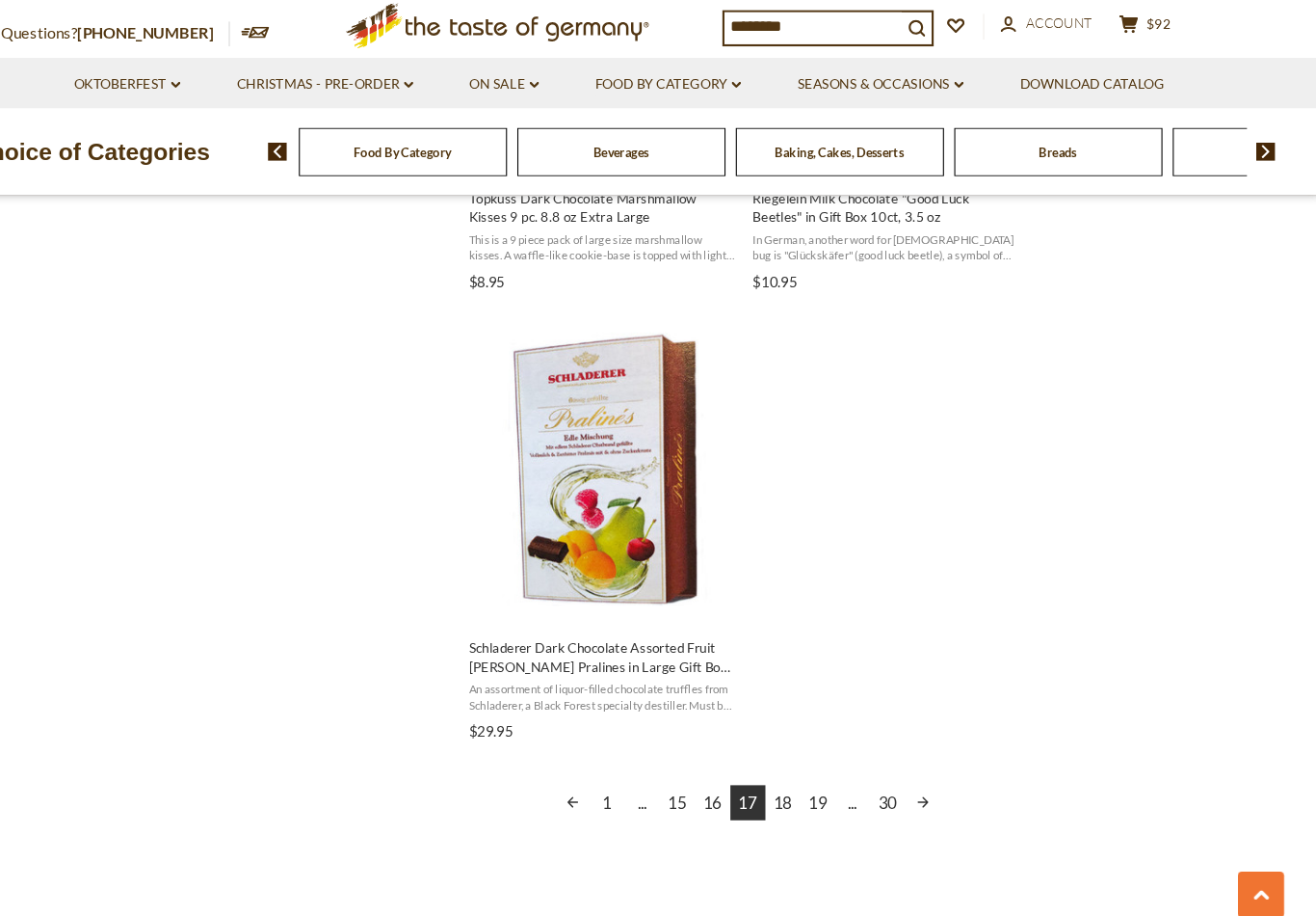
scroll to position [3196, 0]
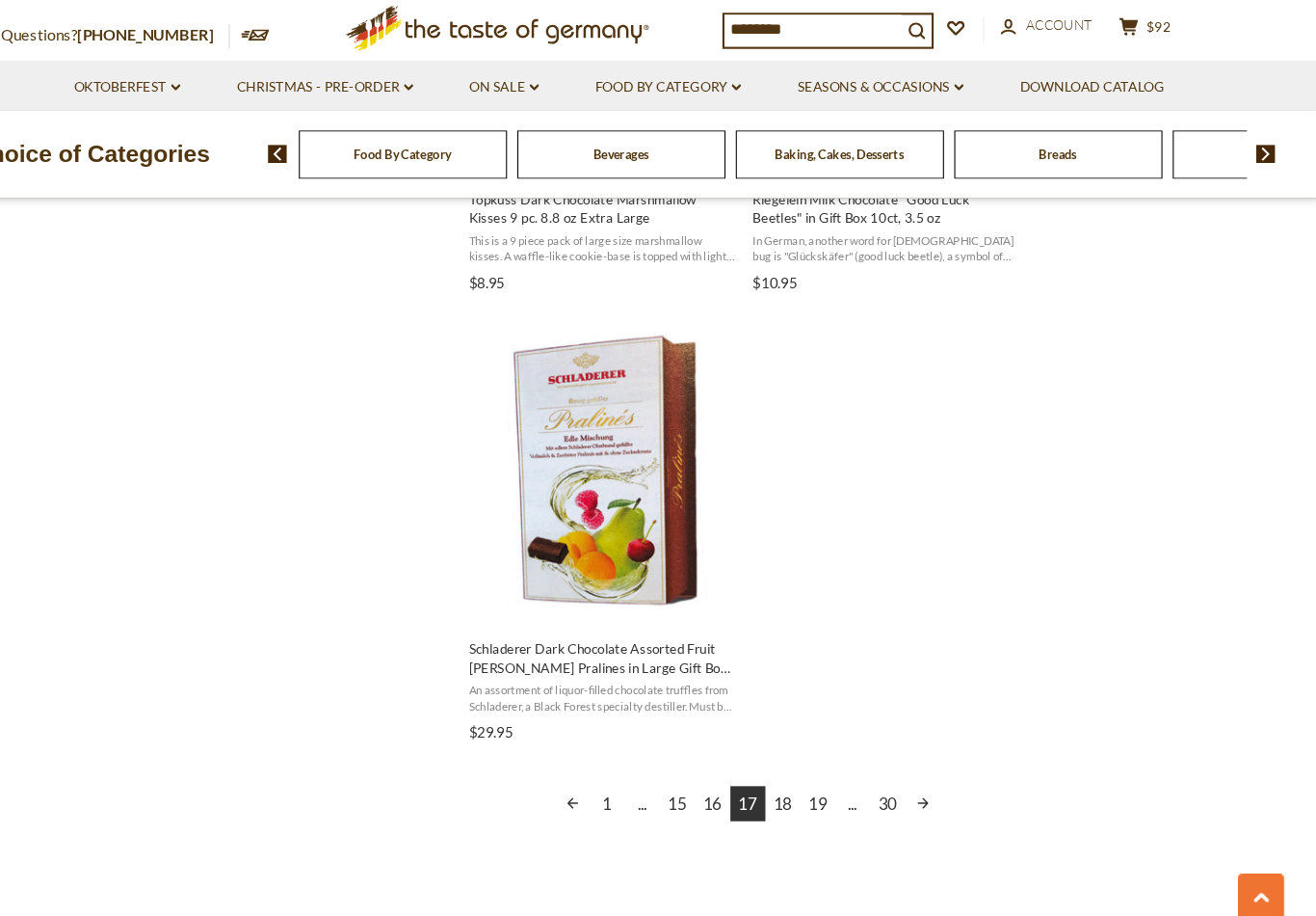
click at [795, 765] on link "18" at bounding box center [811, 781] width 33 height 33
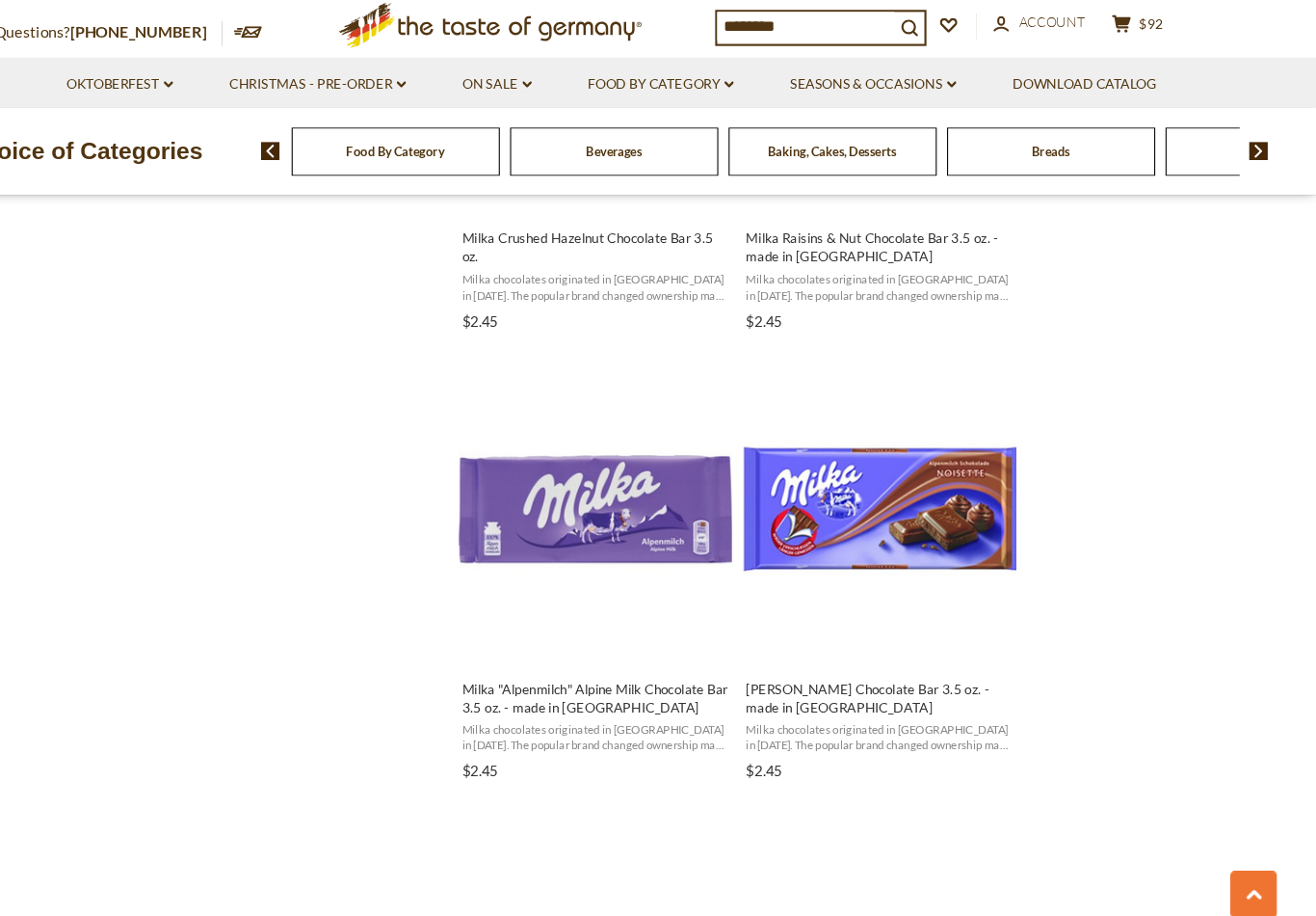
scroll to position [2317, 0]
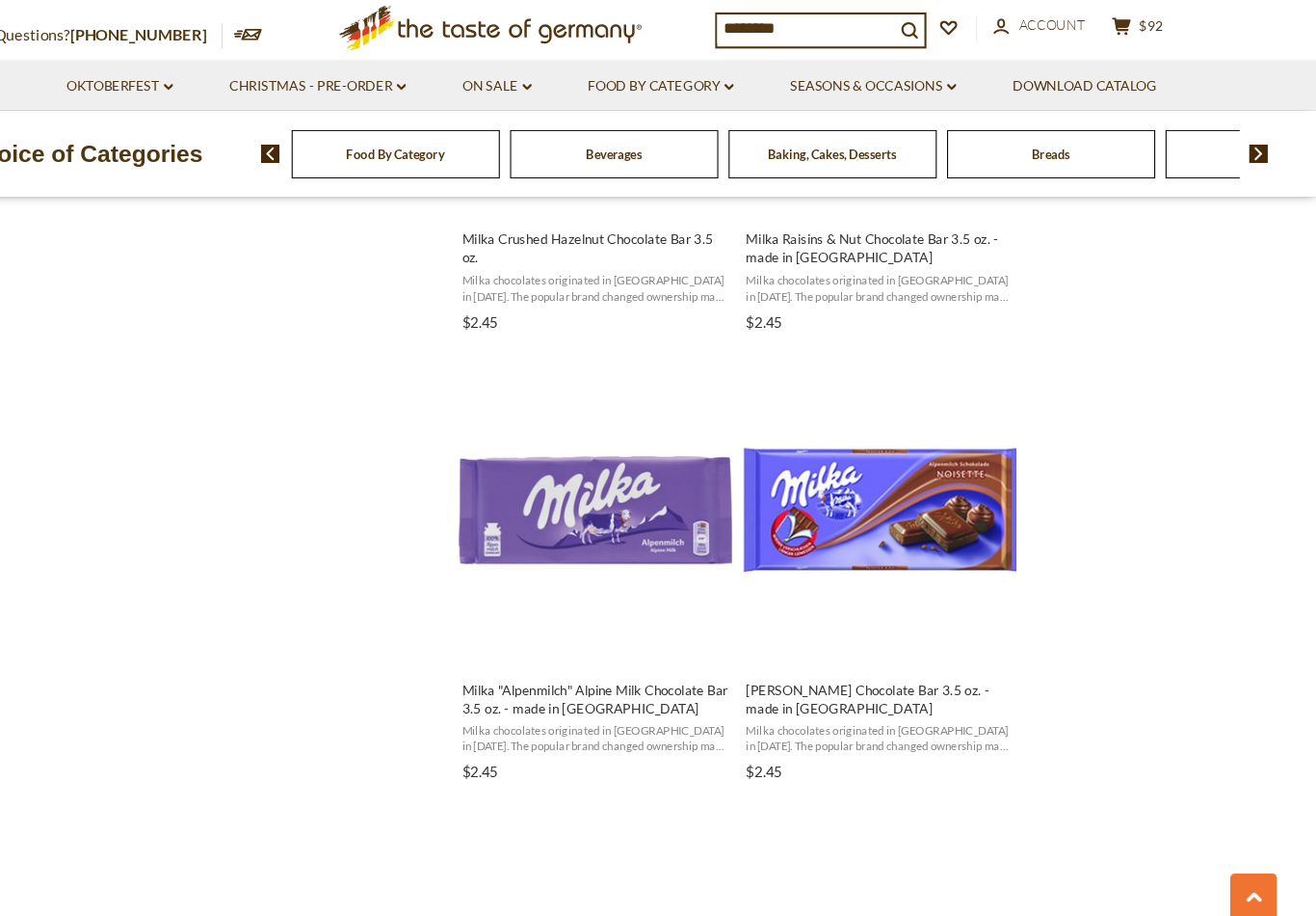
click at [629, 484] on img "Milka" at bounding box center [642, 506] width 255 height 255
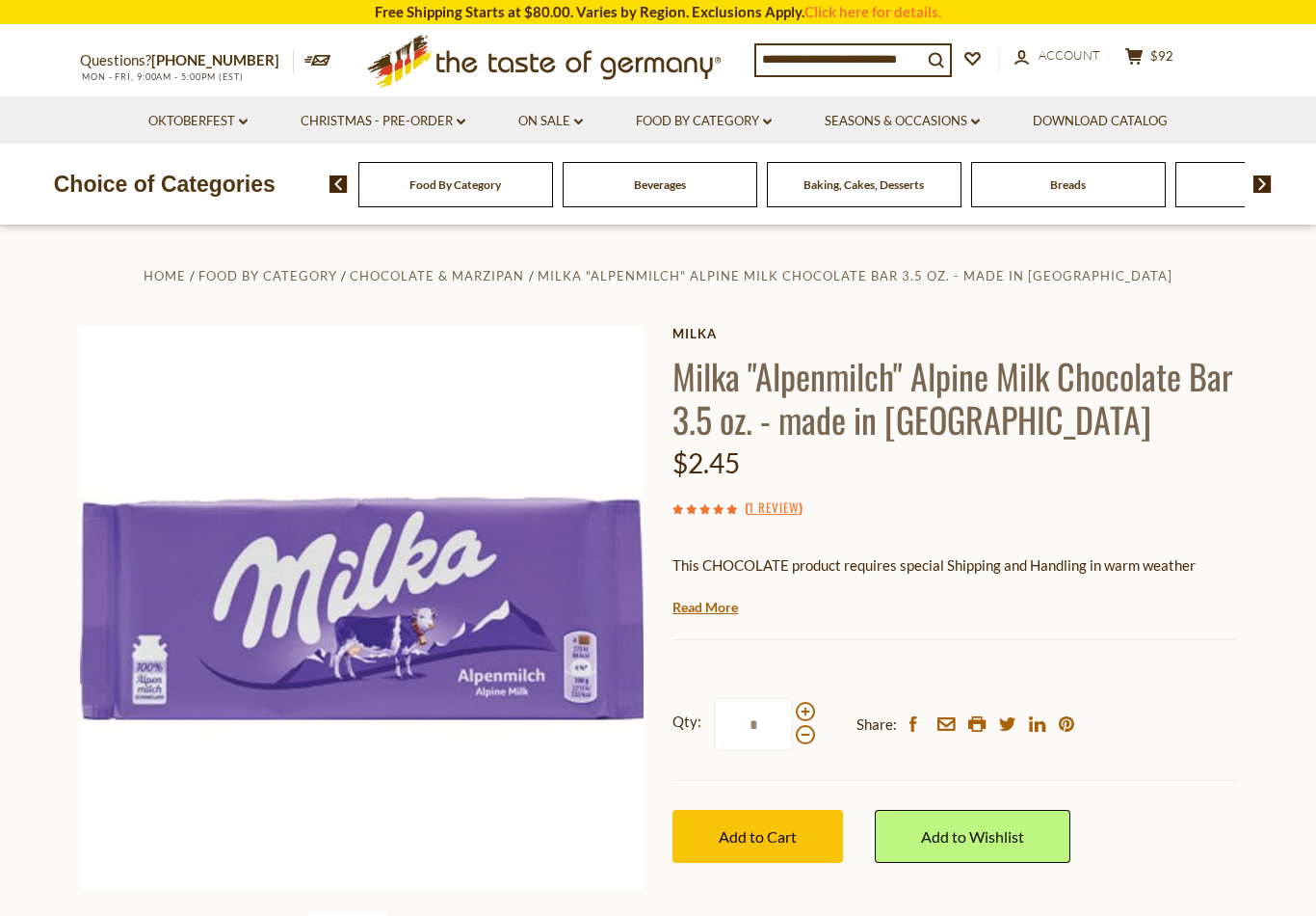
click at [812, 698] on label "Qty: *" at bounding box center [744, 724] width 142 height 53
click at [793, 698] on input "*" at bounding box center [753, 724] width 79 height 53
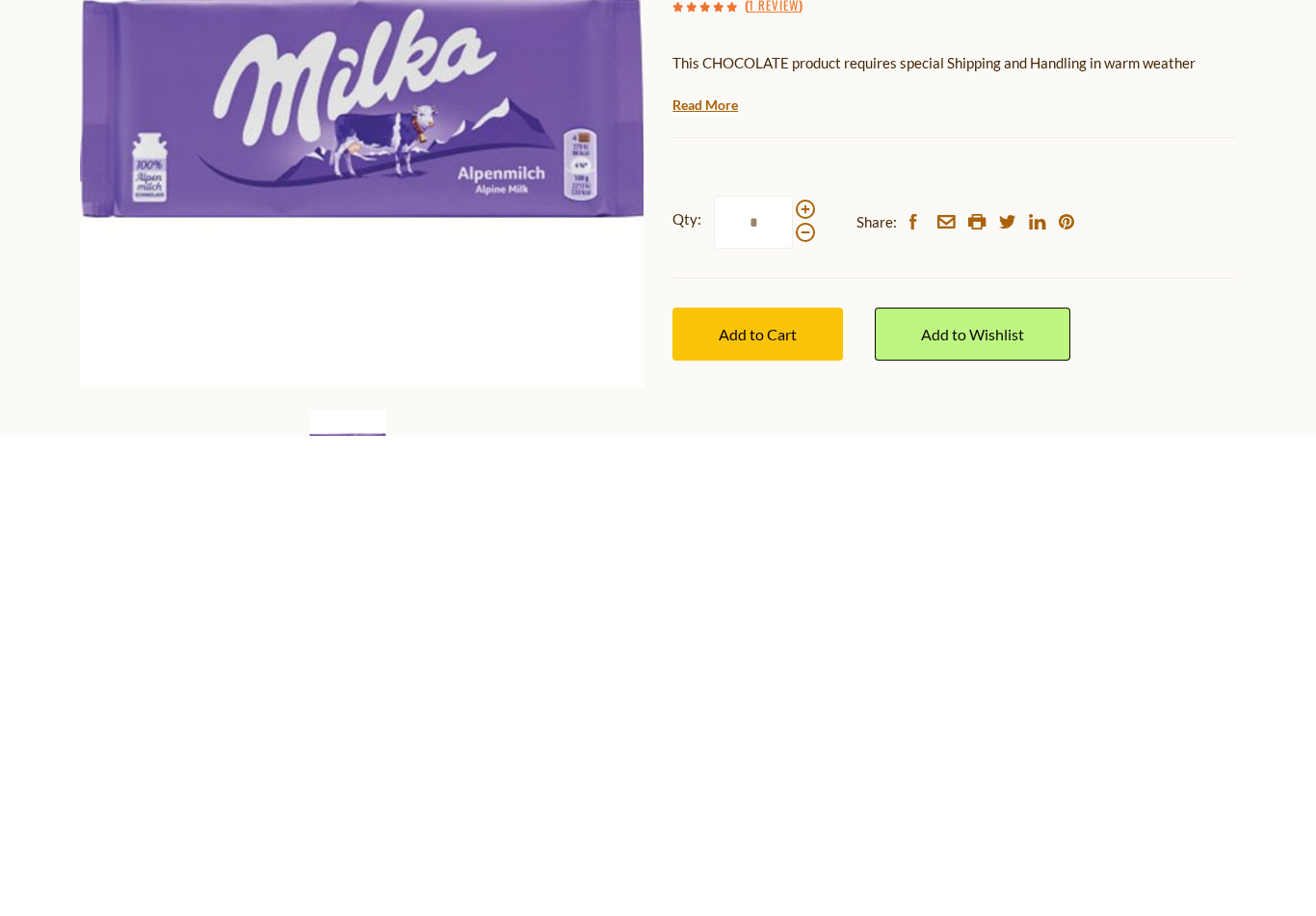
click at [812, 679] on span at bounding box center [804, 688] width 19 height 19
click at [793, 676] on input "*" at bounding box center [753, 702] width 79 height 53
click at [811, 703] on span at bounding box center [804, 712] width 19 height 19
click at [793, 676] on input "*" at bounding box center [753, 702] width 79 height 53
type input "*"
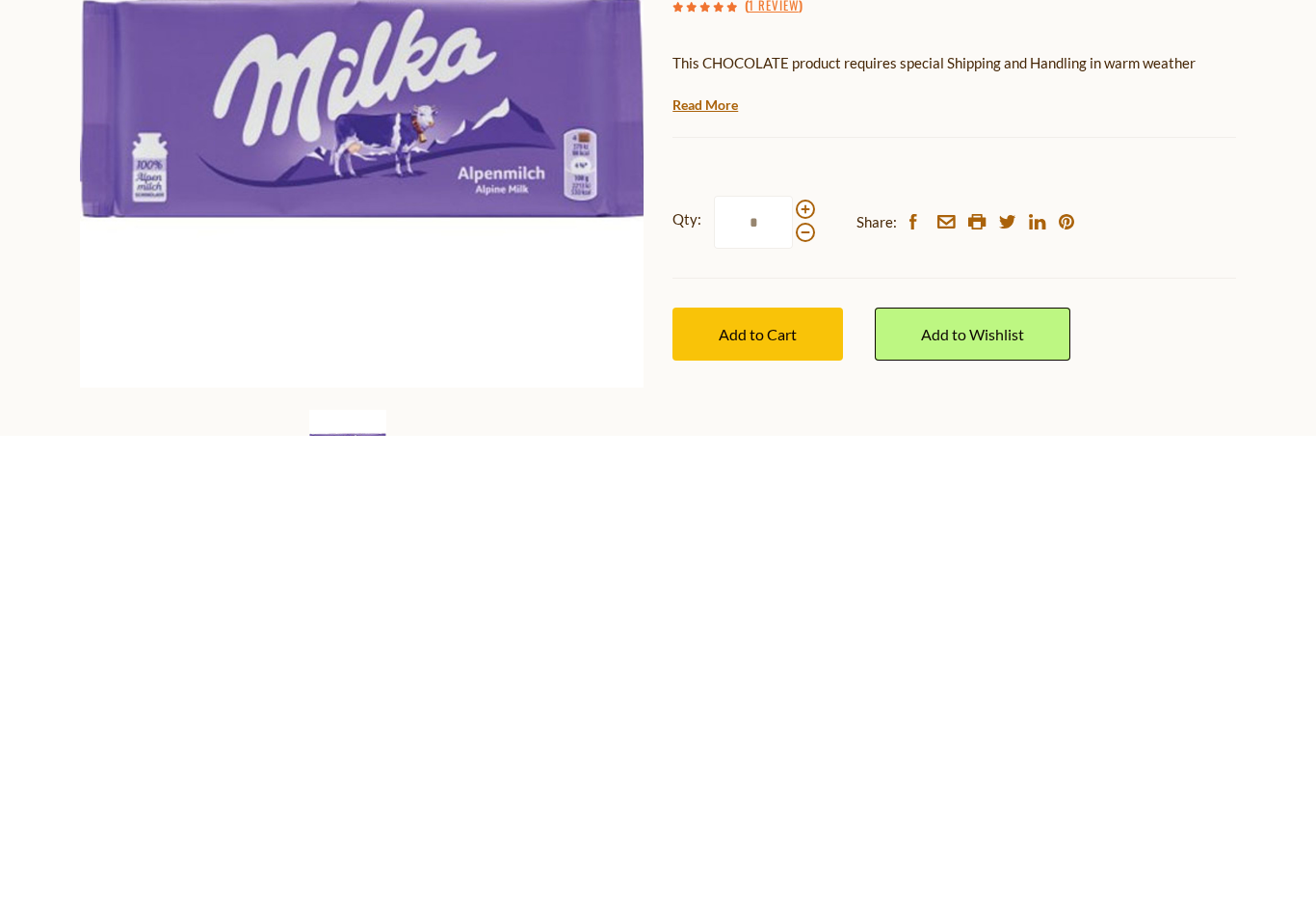
type input "*"
click at [738, 804] on span "Add to Cart" at bounding box center [758, 813] width 78 height 18
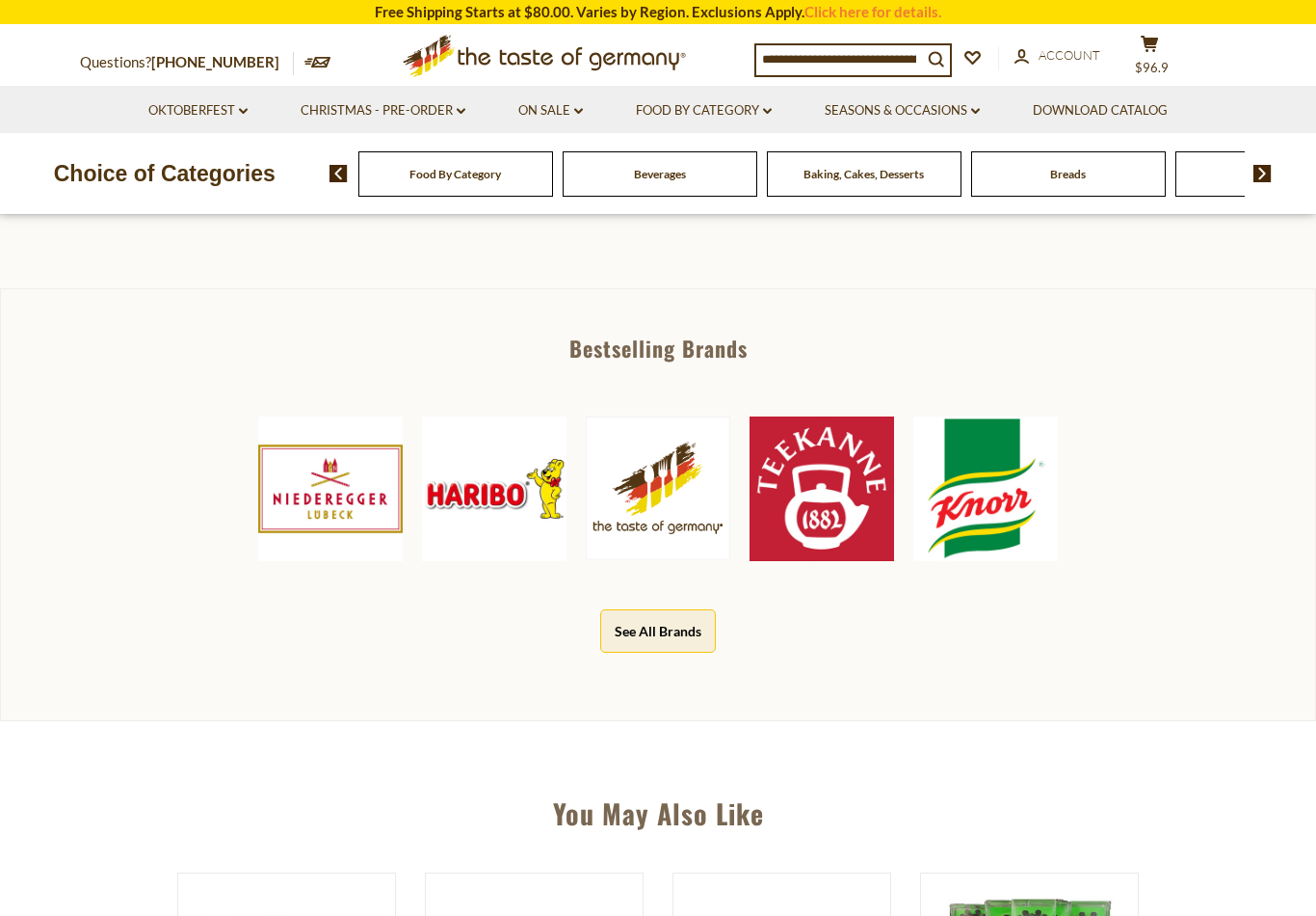
scroll to position [785, 0]
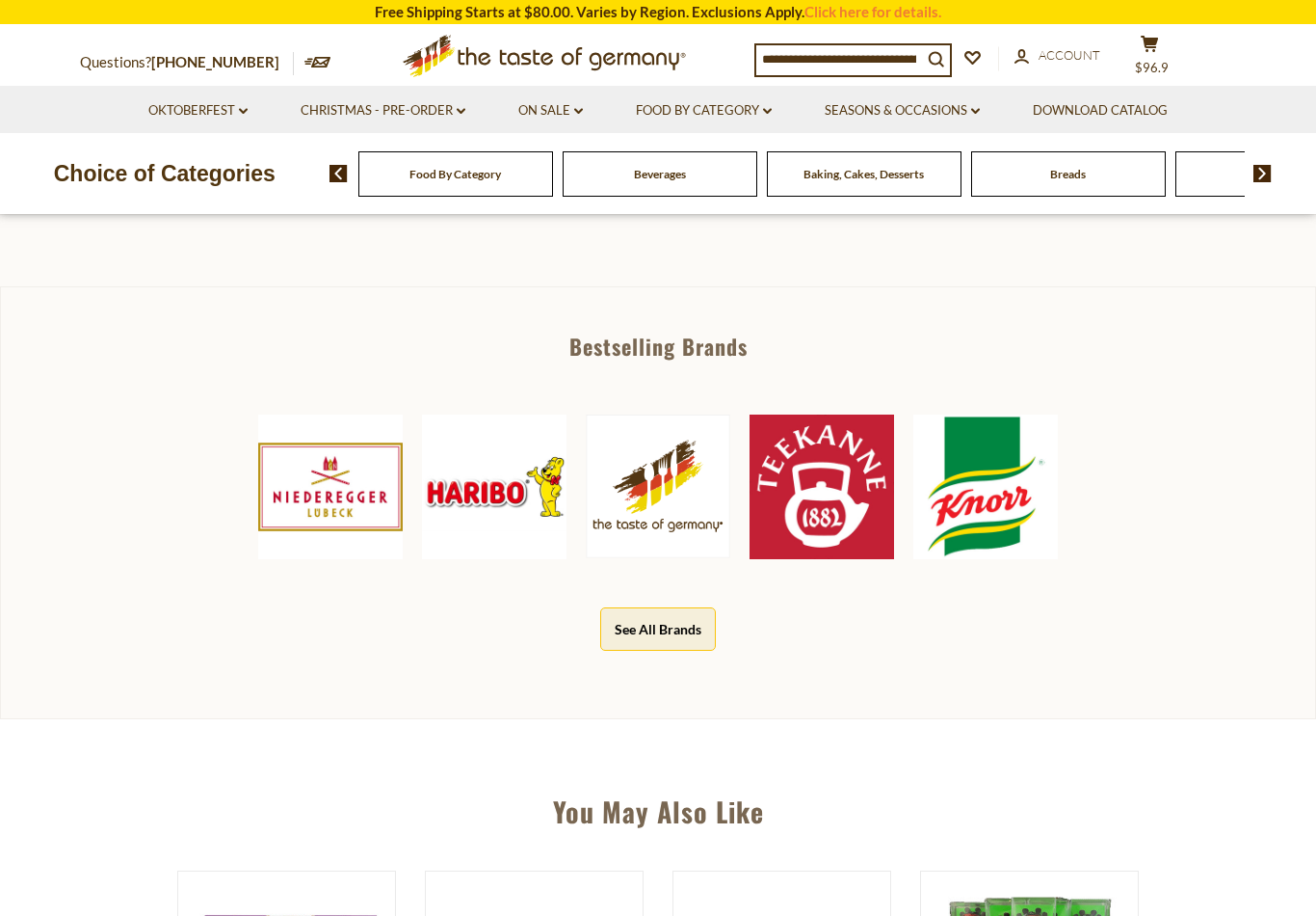
click at [650, 503] on img at bounding box center [657, 486] width 144 height 143
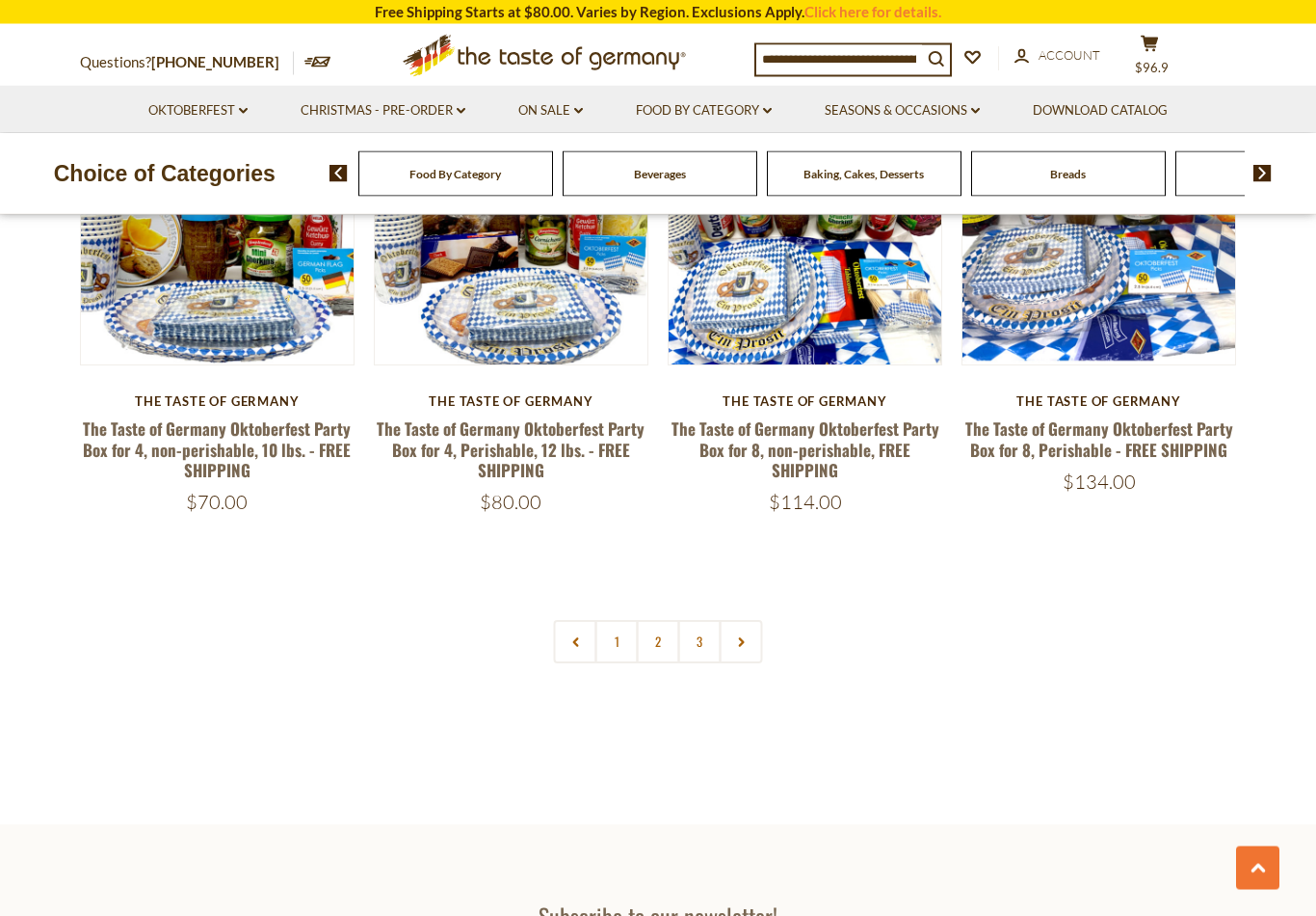
scroll to position [4168, 0]
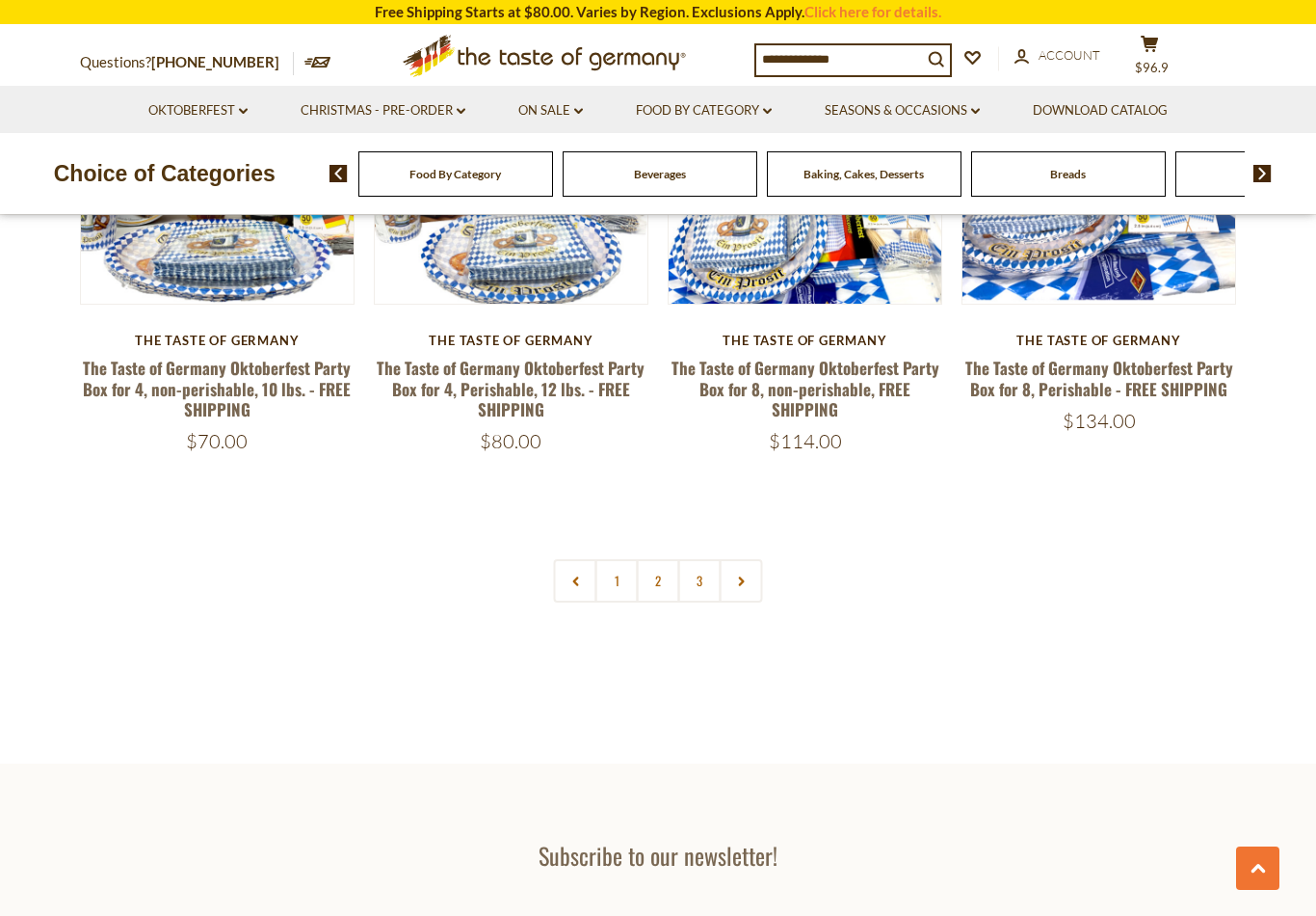
click at [626, 575] on link "1" at bounding box center [617, 580] width 44 height 44
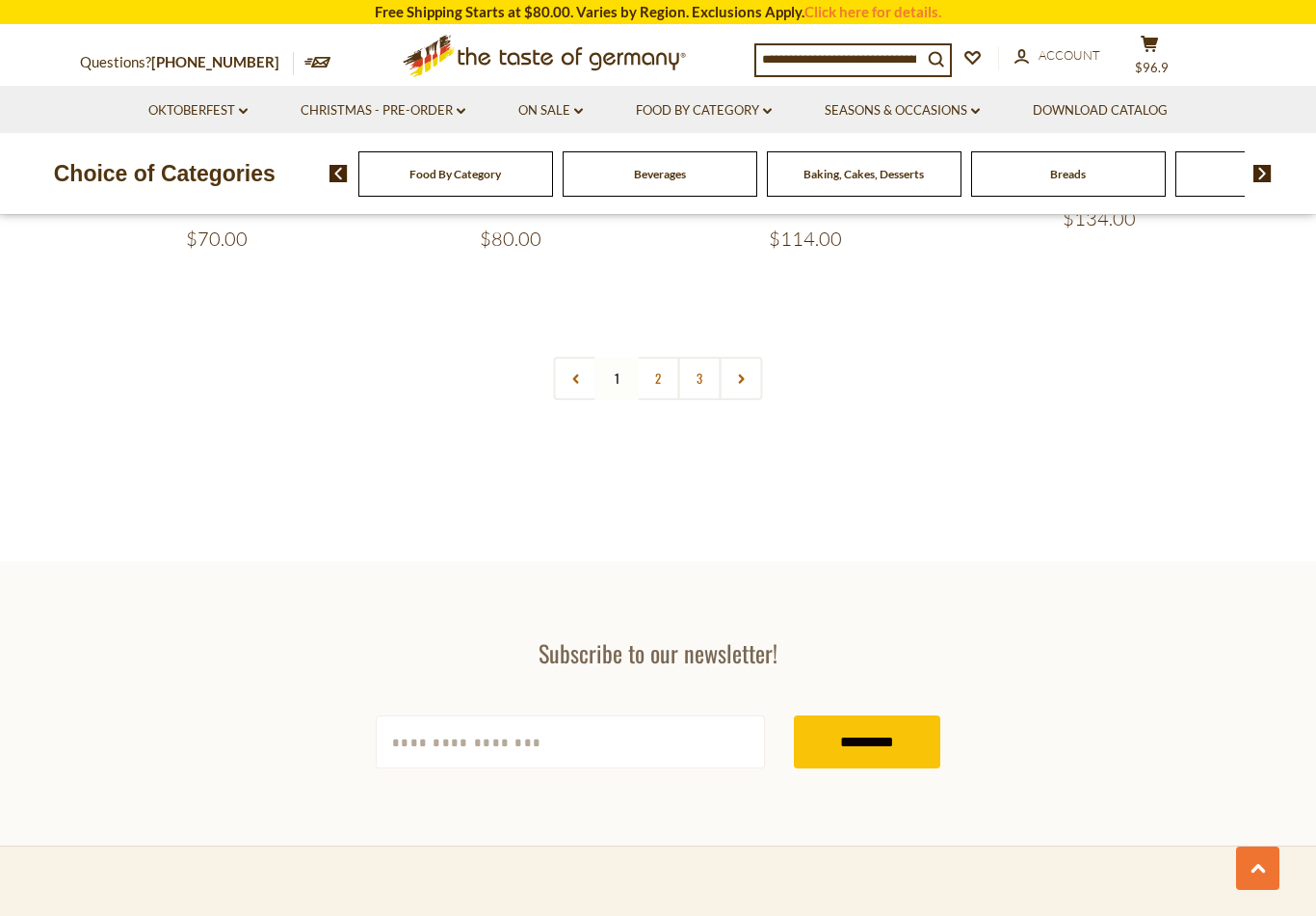
scroll to position [4361, 0]
click at [670, 376] on link "2" at bounding box center [659, 377] width 44 height 44
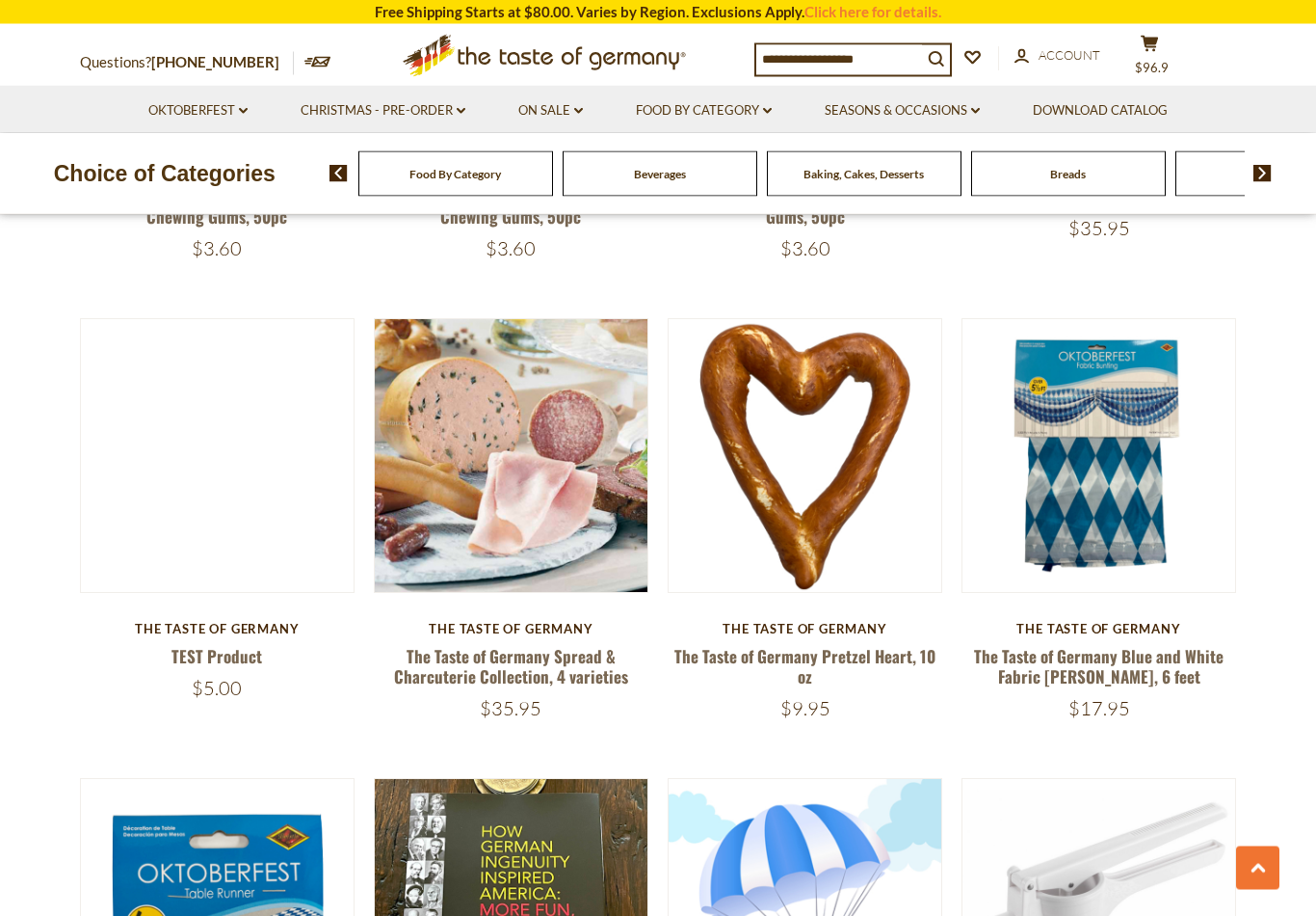
scroll to position [2881, 0]
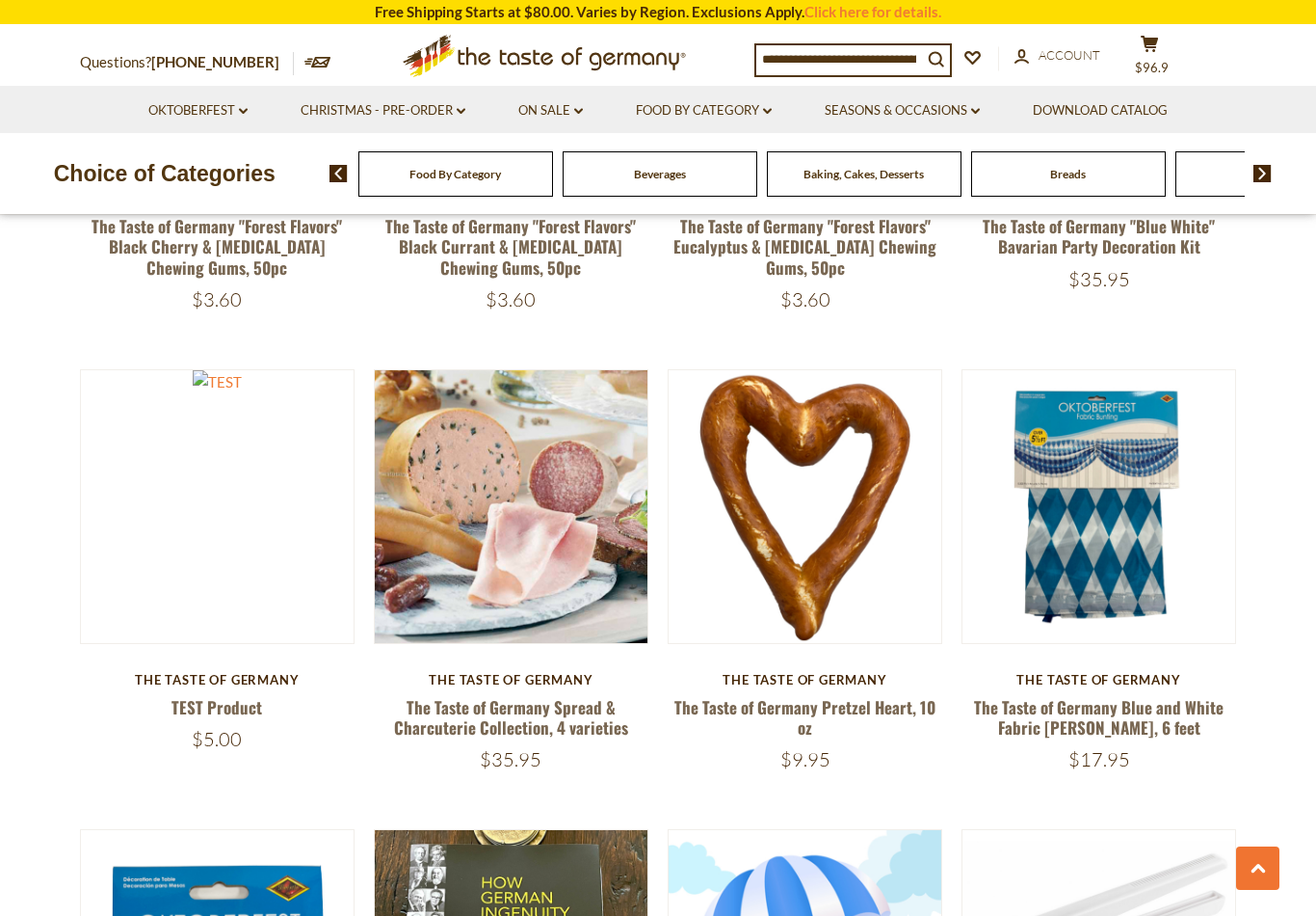
click at [550, 549] on link at bounding box center [512, 506] width 229 height 229
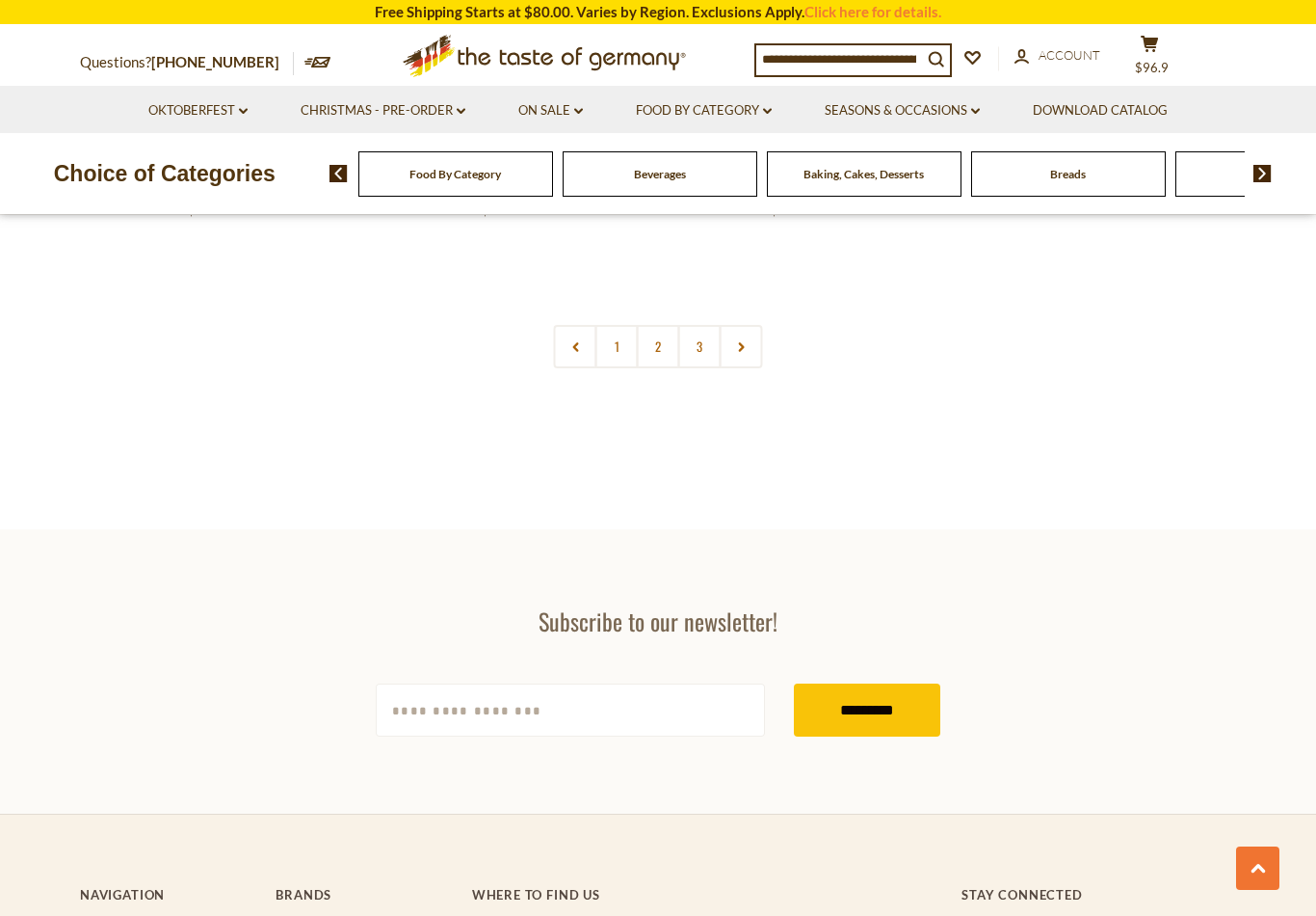
scroll to position [4403, 0]
click at [663, 341] on link "2" at bounding box center [659, 345] width 44 height 44
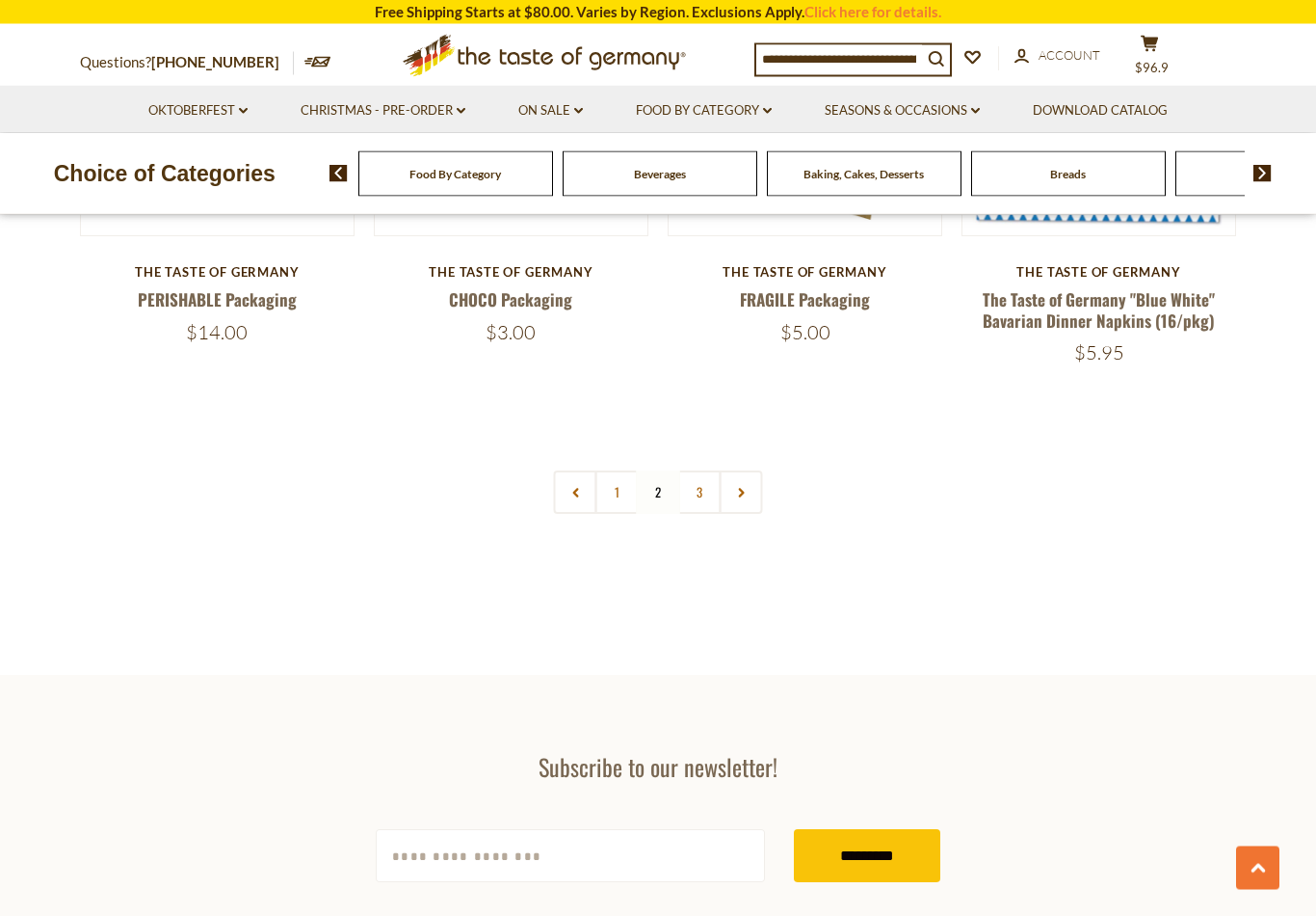
scroll to position [4259, 0]
click at [716, 496] on link "3" at bounding box center [700, 493] width 44 height 44
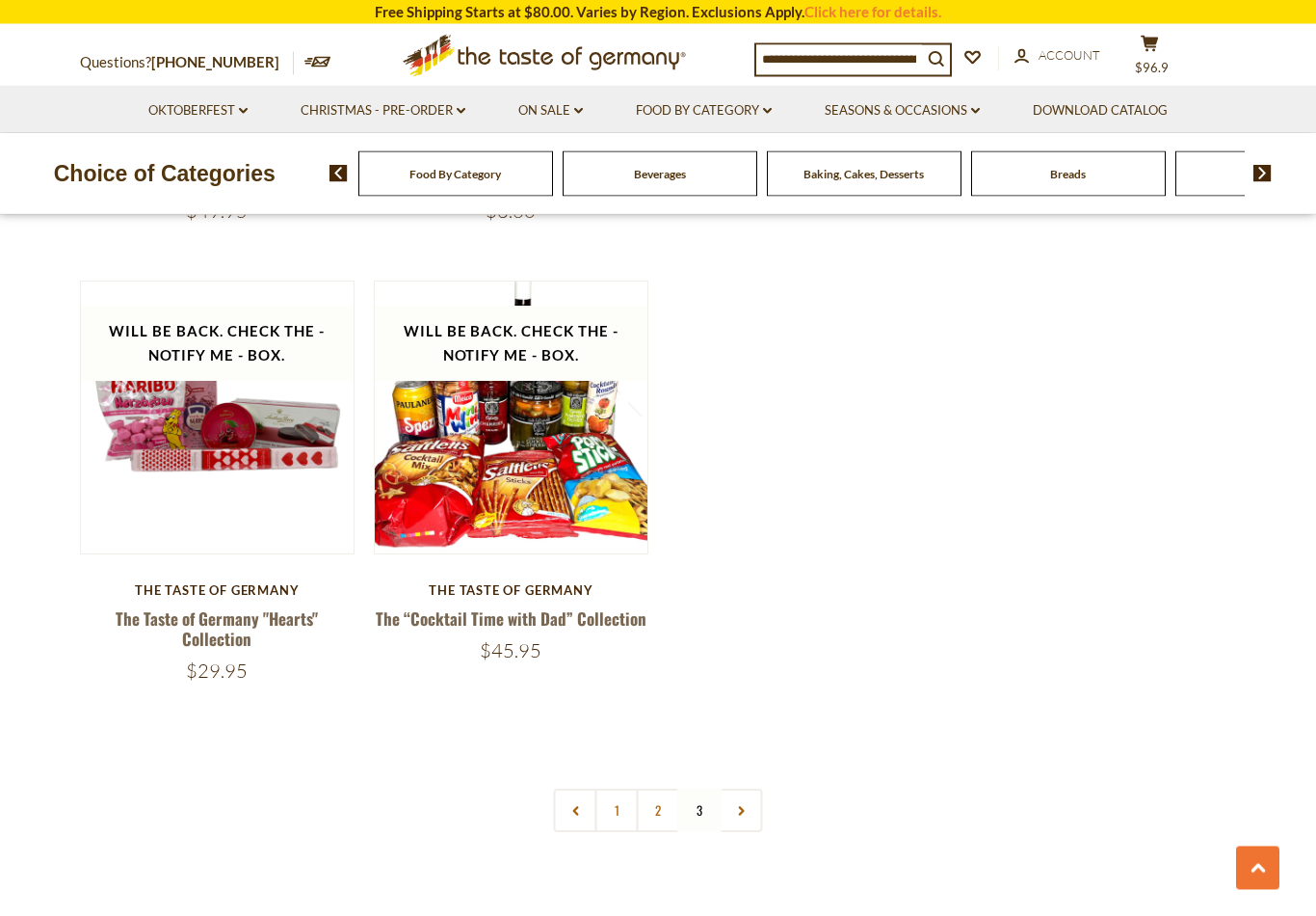
scroll to position [2481, 0]
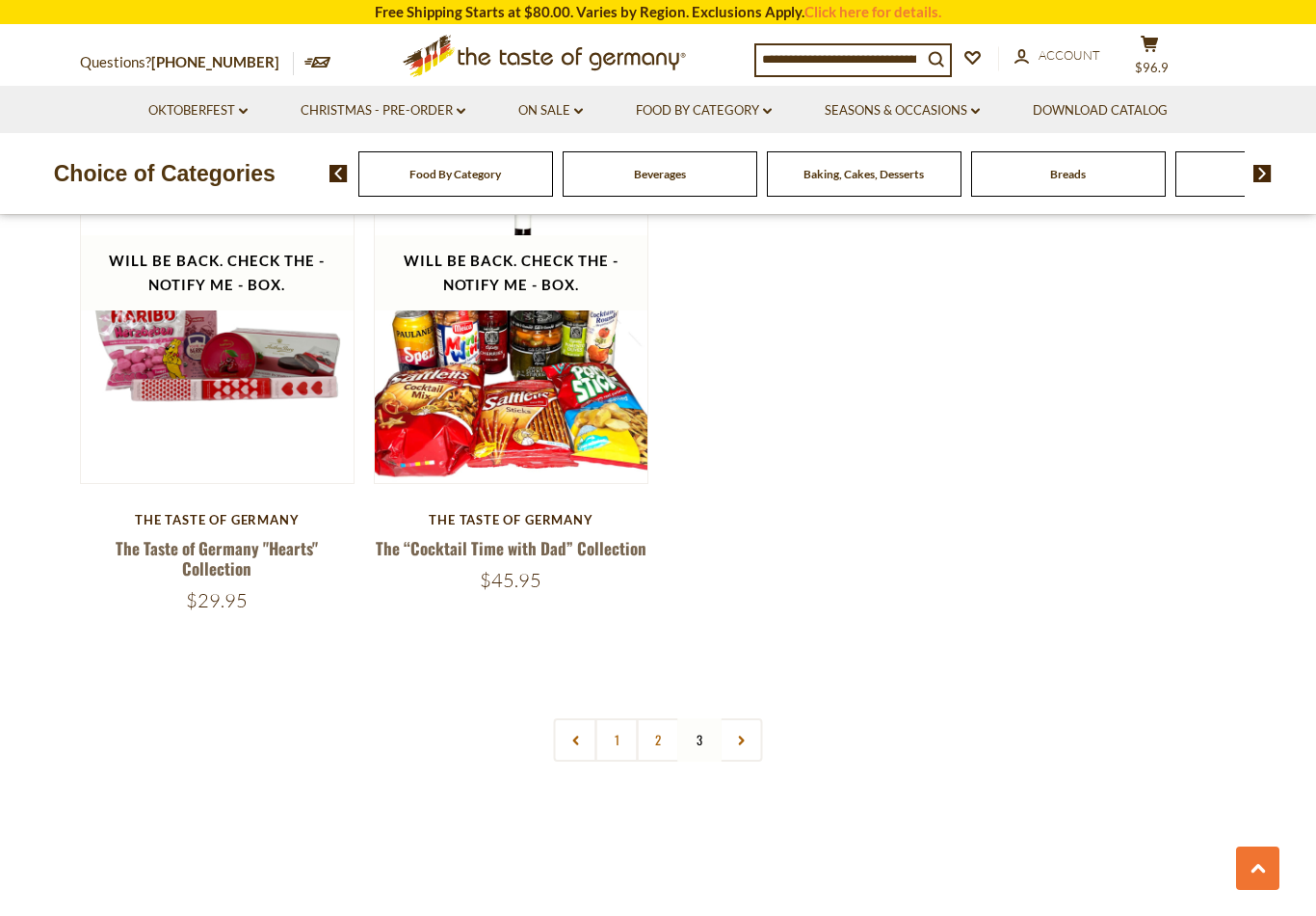
click at [757, 718] on link at bounding box center [742, 740] width 44 height 44
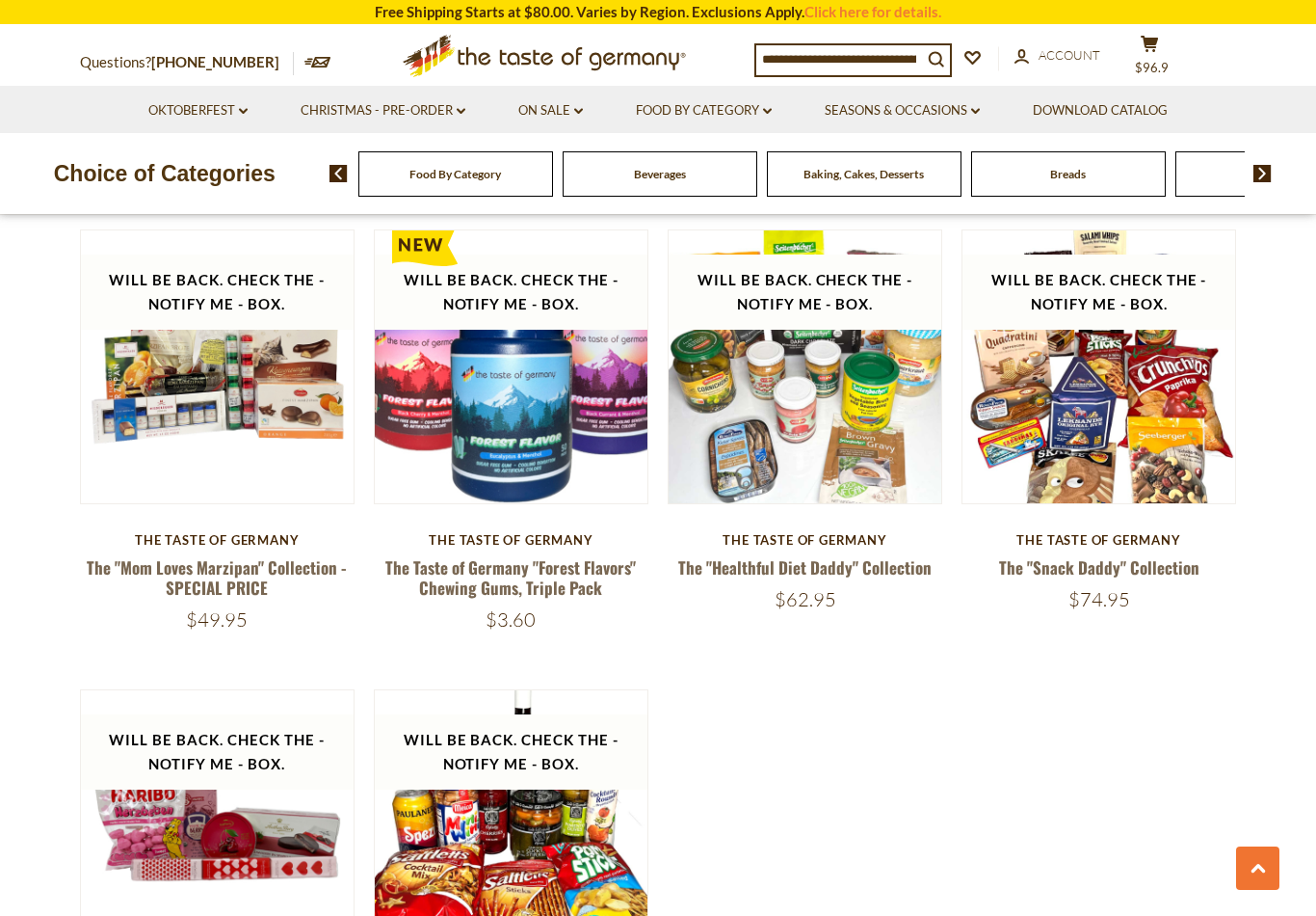
scroll to position [1940, 0]
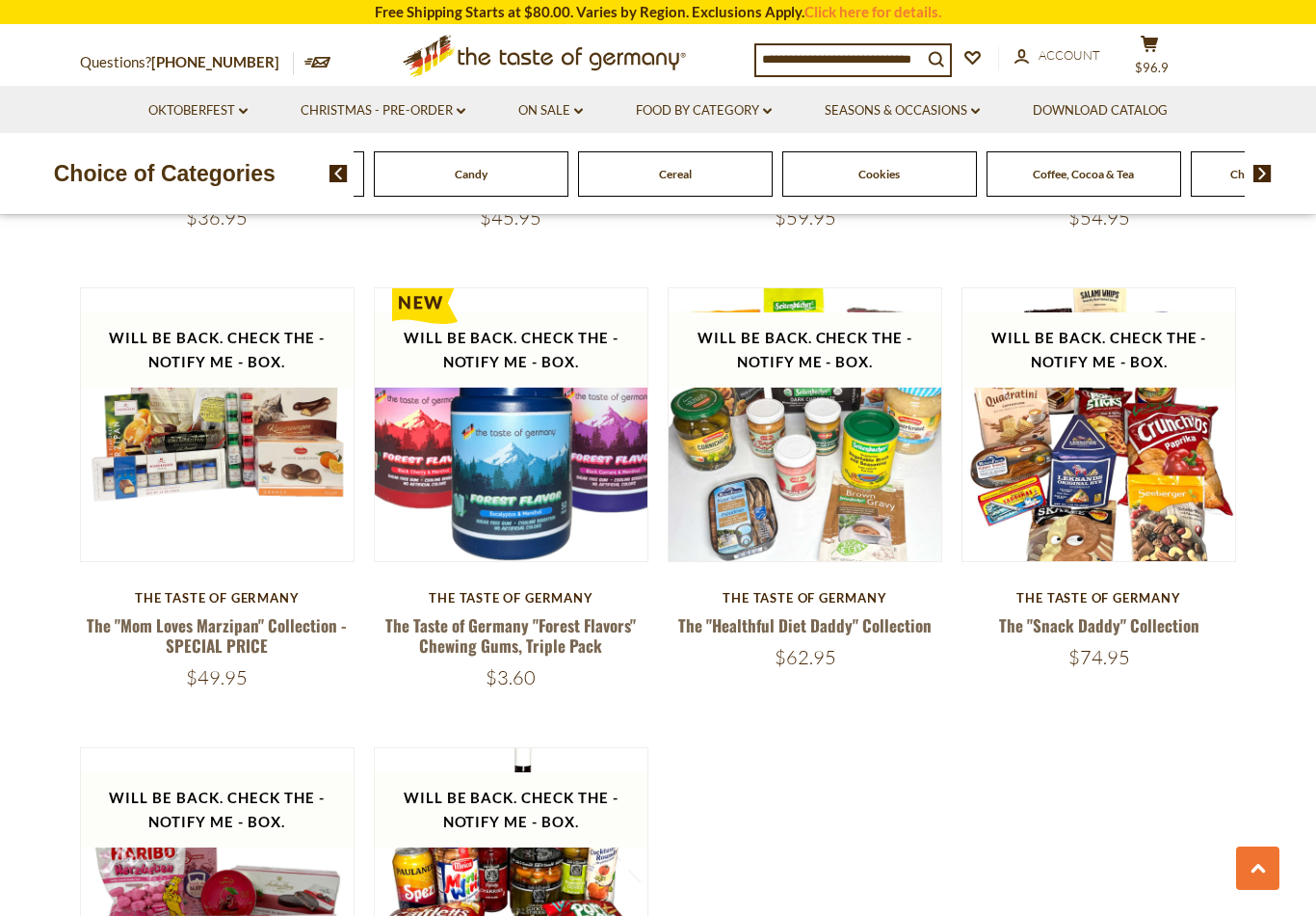
click at [585, 159] on div "Cereal" at bounding box center [676, 173] width 195 height 45
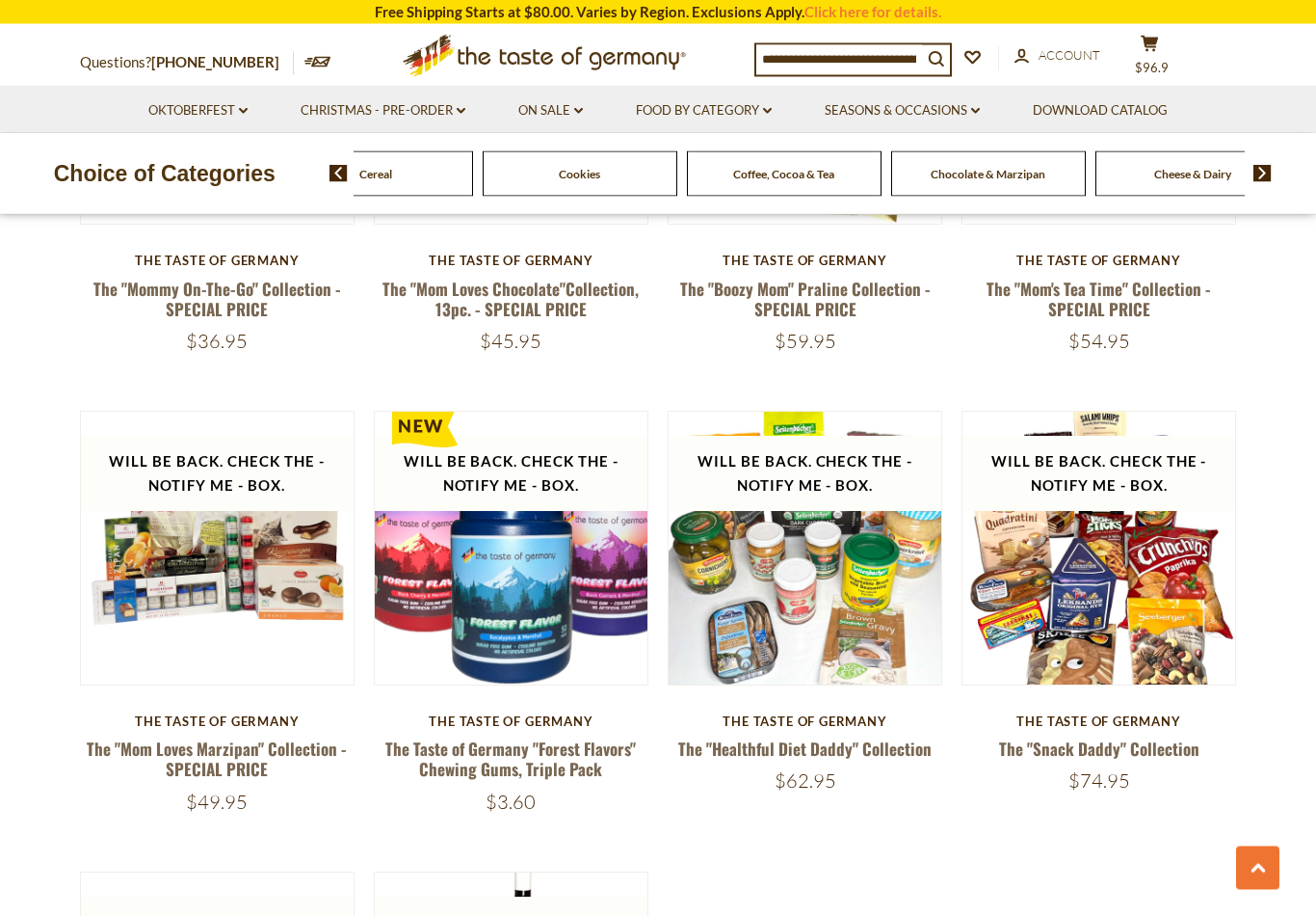
scroll to position [1795, 0]
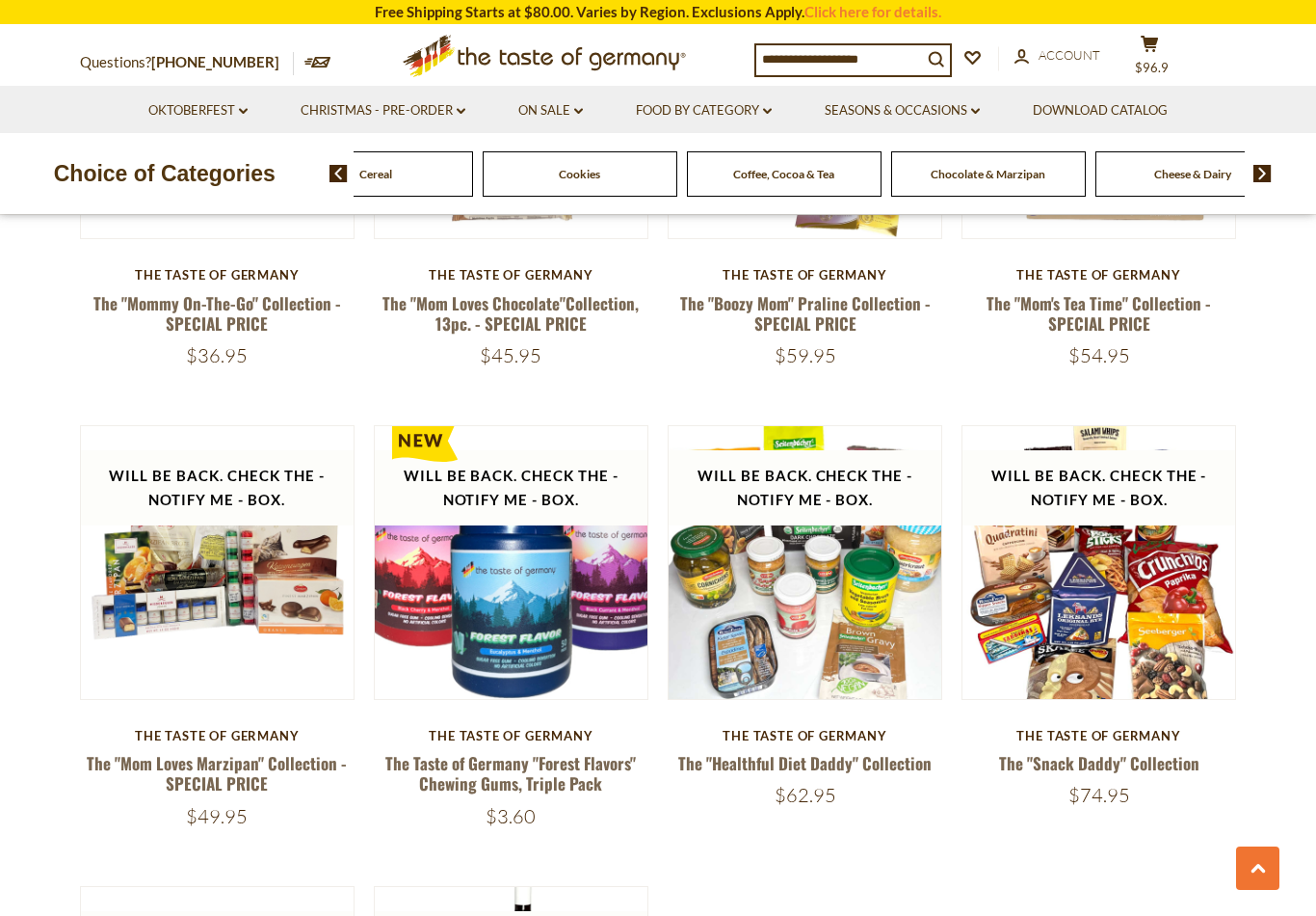
click at [317, 177] on span at bounding box center [331, 173] width 33 height 17
click at [345, 173] on img at bounding box center [338, 173] width 18 height 17
click at [344, 177] on img at bounding box center [338, 173] width 18 height 17
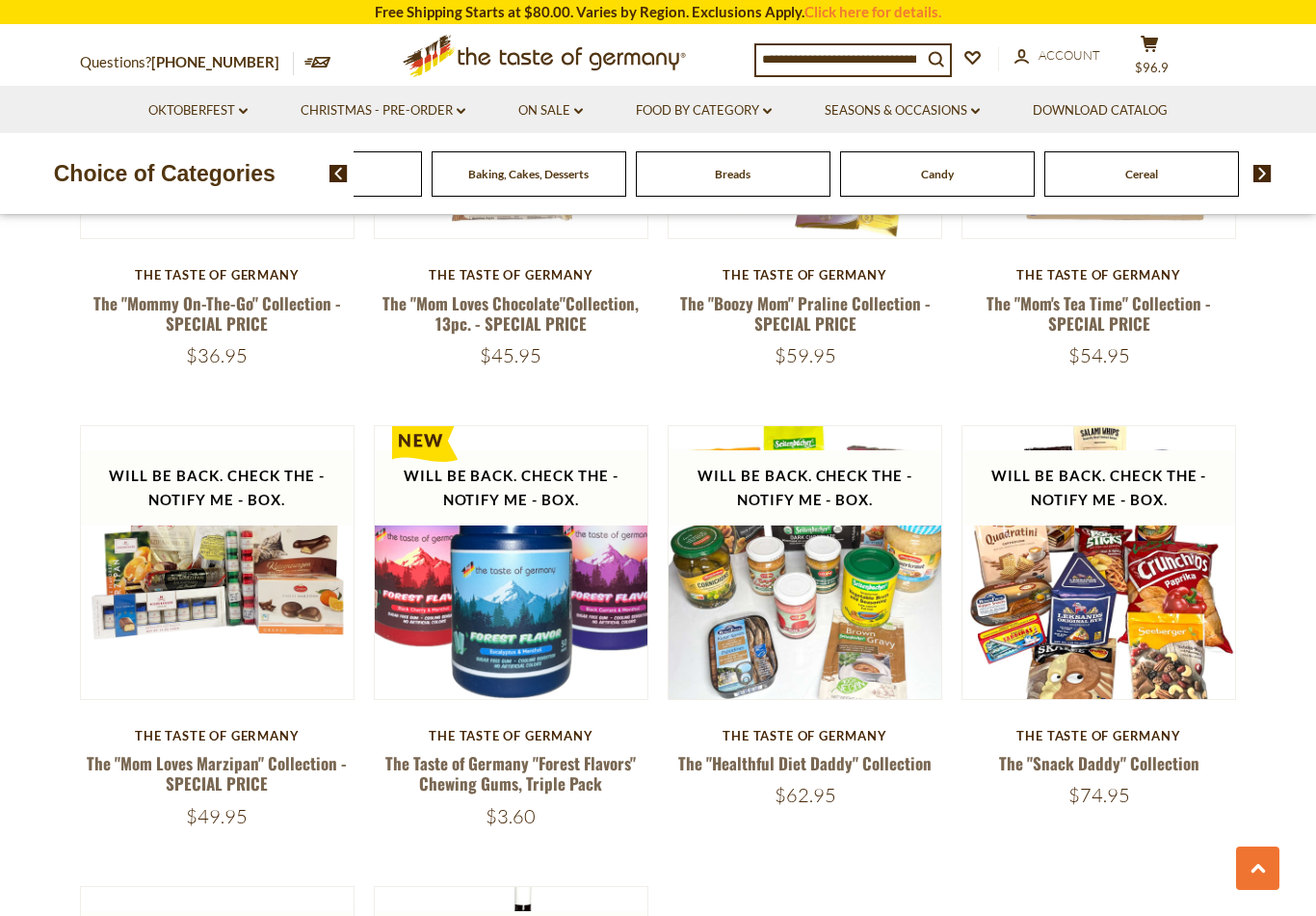
click at [342, 177] on img at bounding box center [338, 173] width 18 height 17
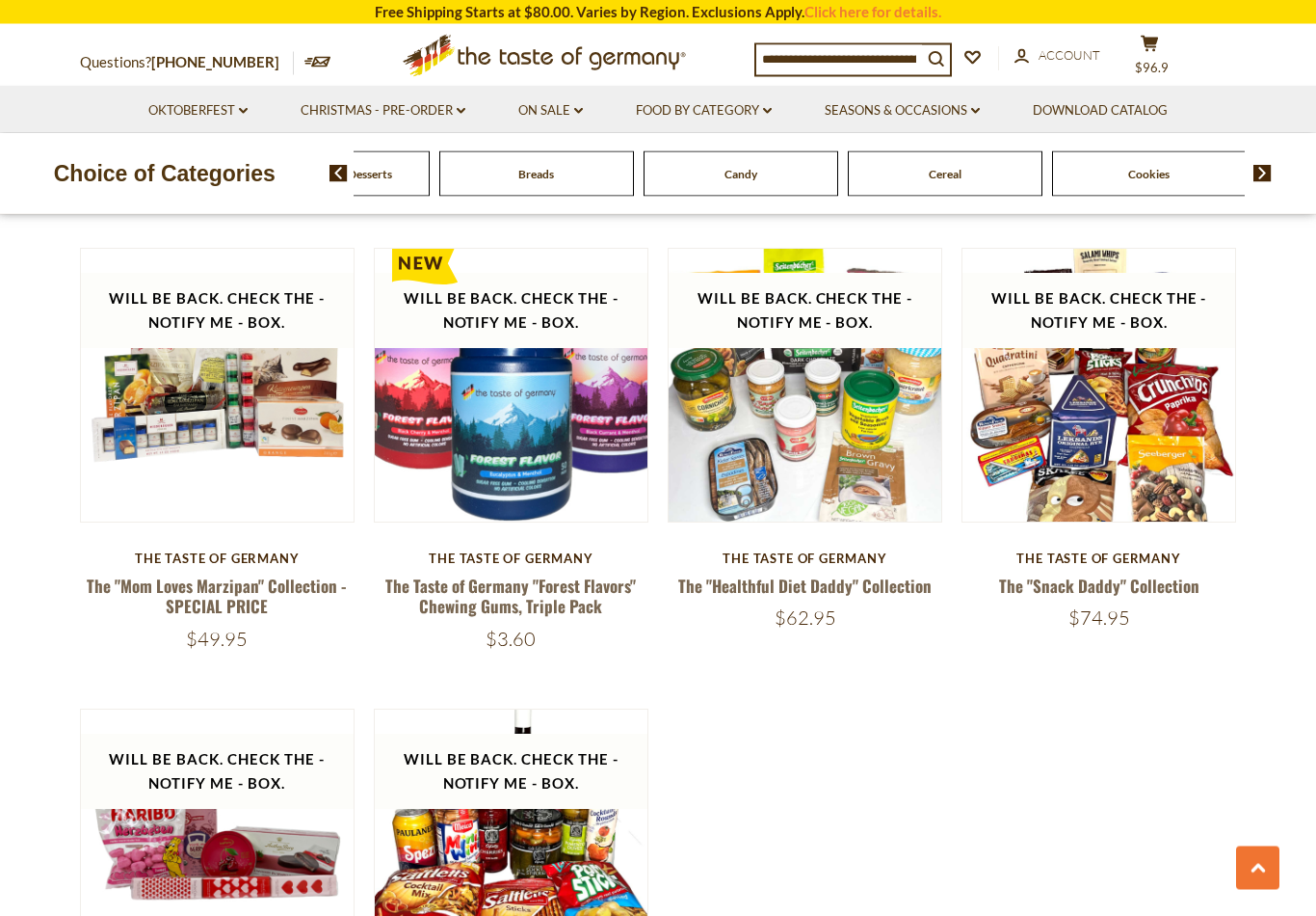
scroll to position [1972, 0]
click at [547, 171] on div "Breads" at bounding box center [537, 173] width 195 height 45
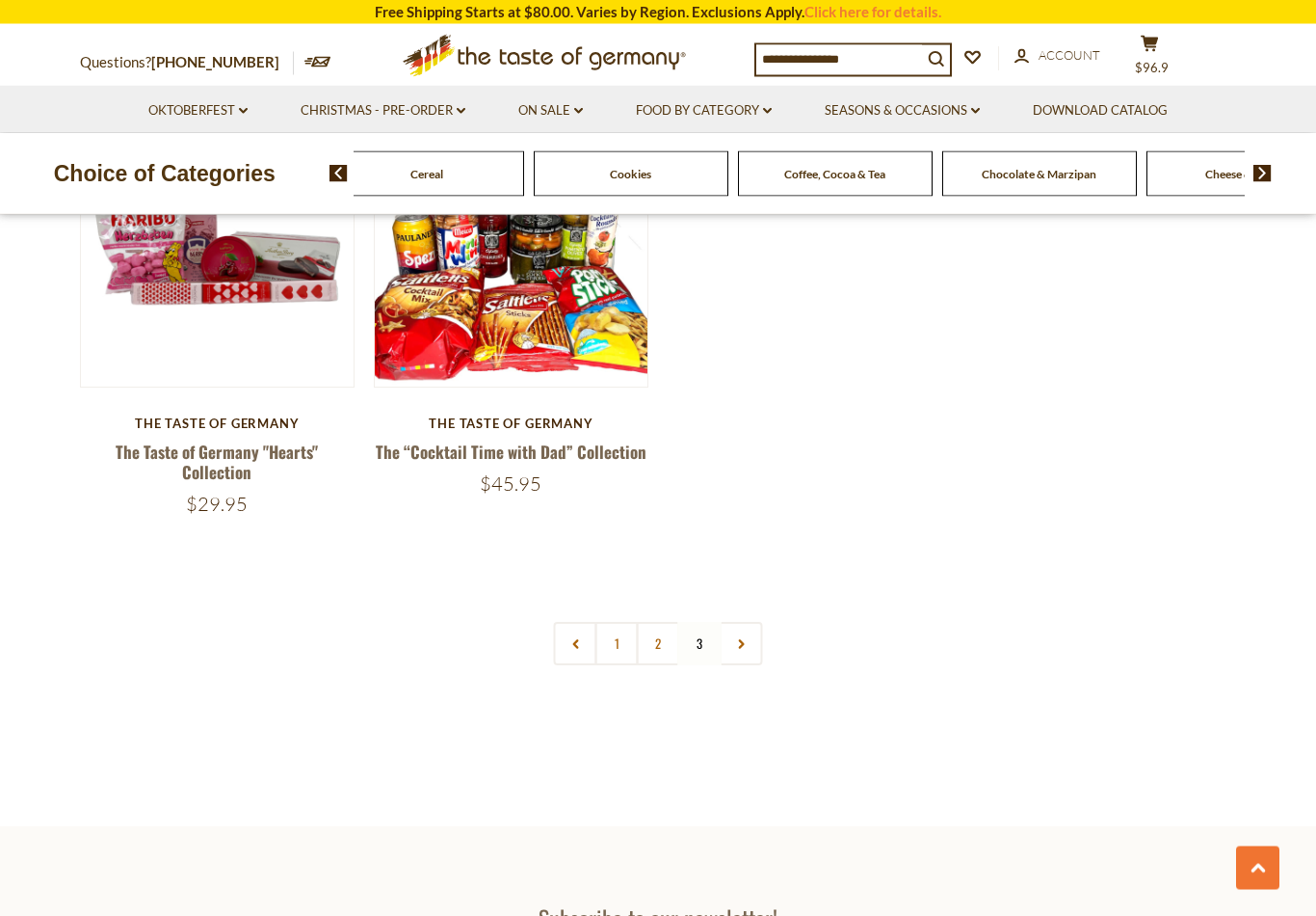
scroll to position [2568, 0]
click at [749, 623] on link at bounding box center [742, 643] width 44 height 44
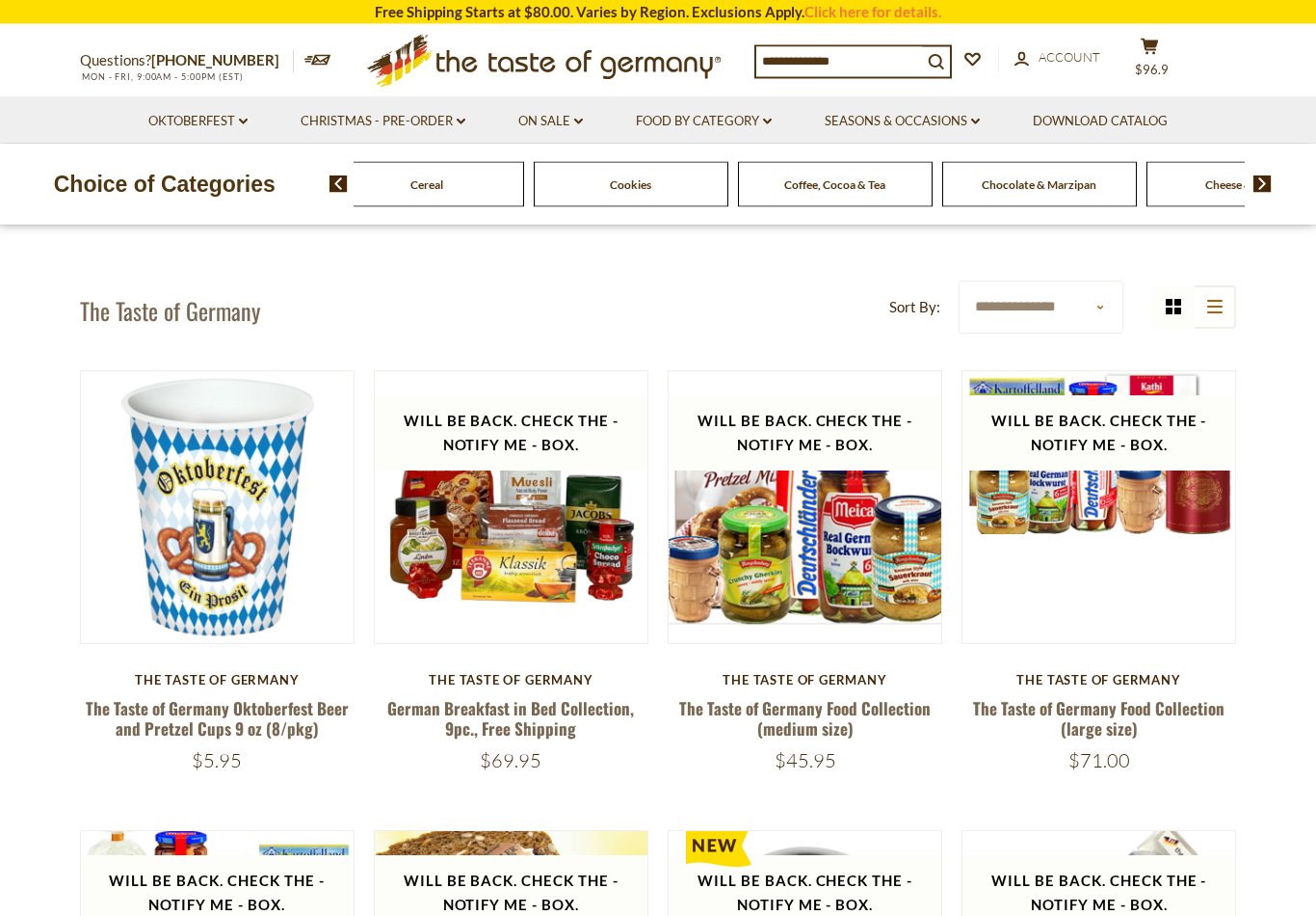
scroll to position [0, 0]
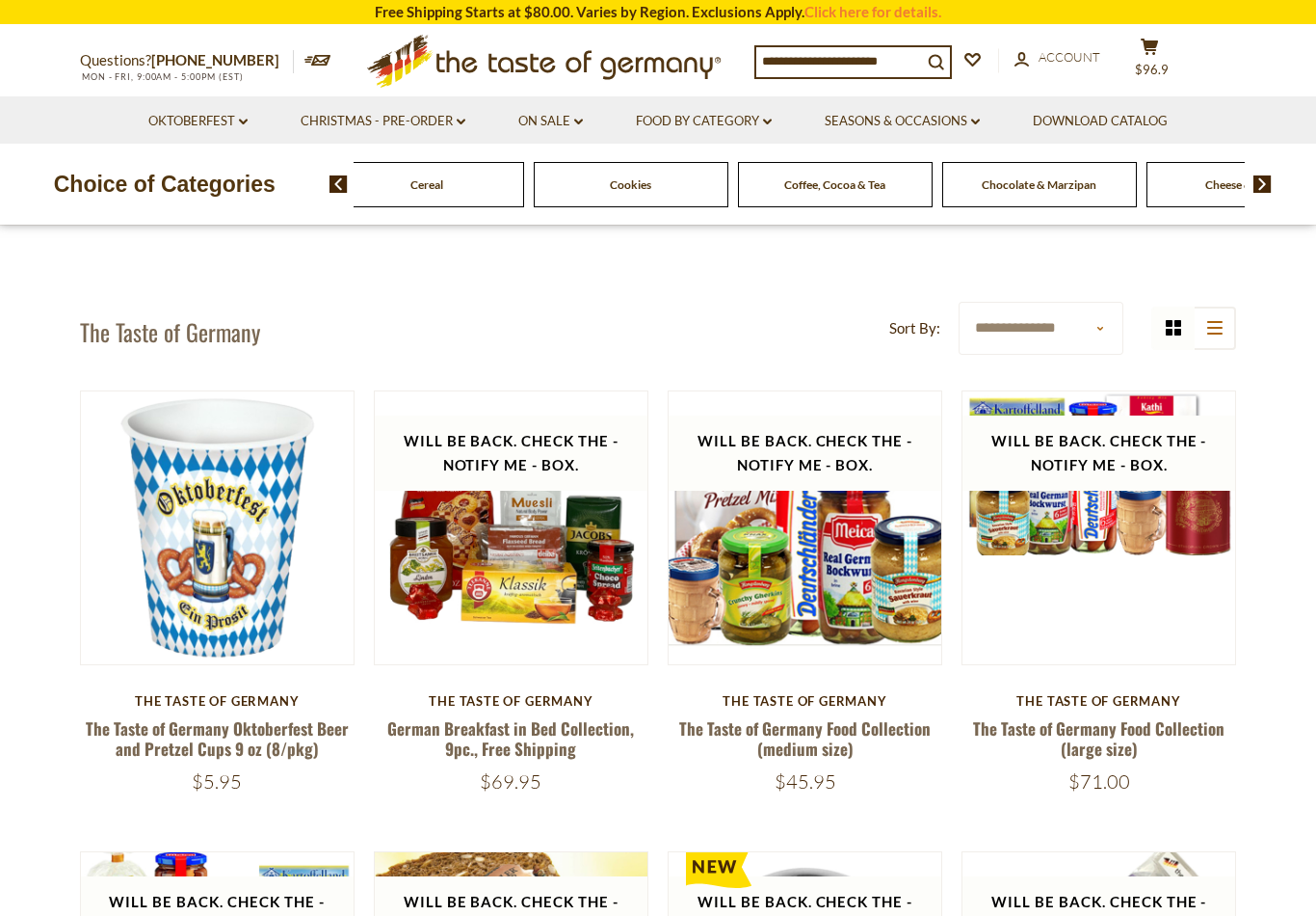
click at [865, 69] on input at bounding box center [839, 60] width 165 height 27
click at [870, 72] on input at bounding box center [839, 60] width 165 height 27
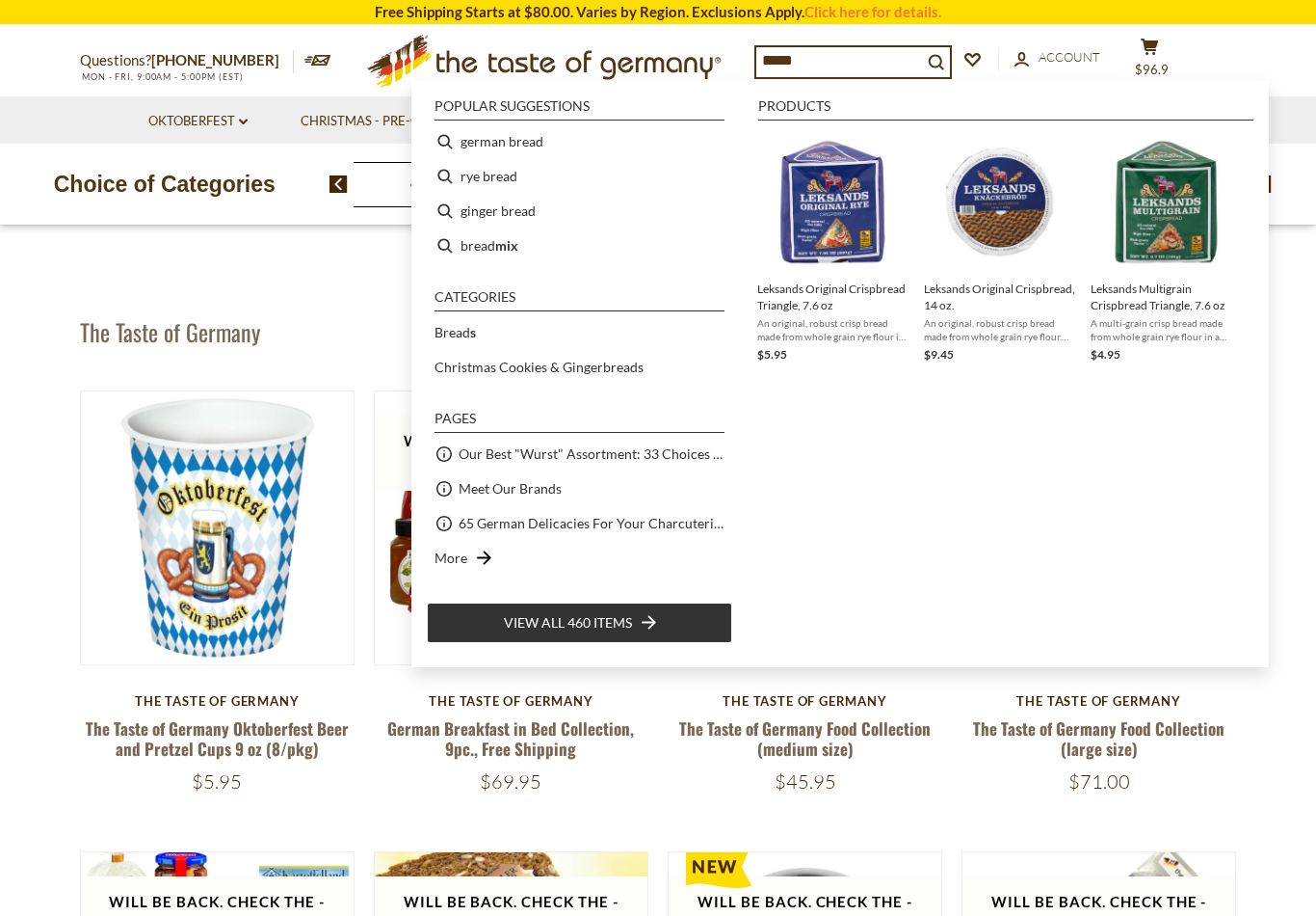
type input "******"
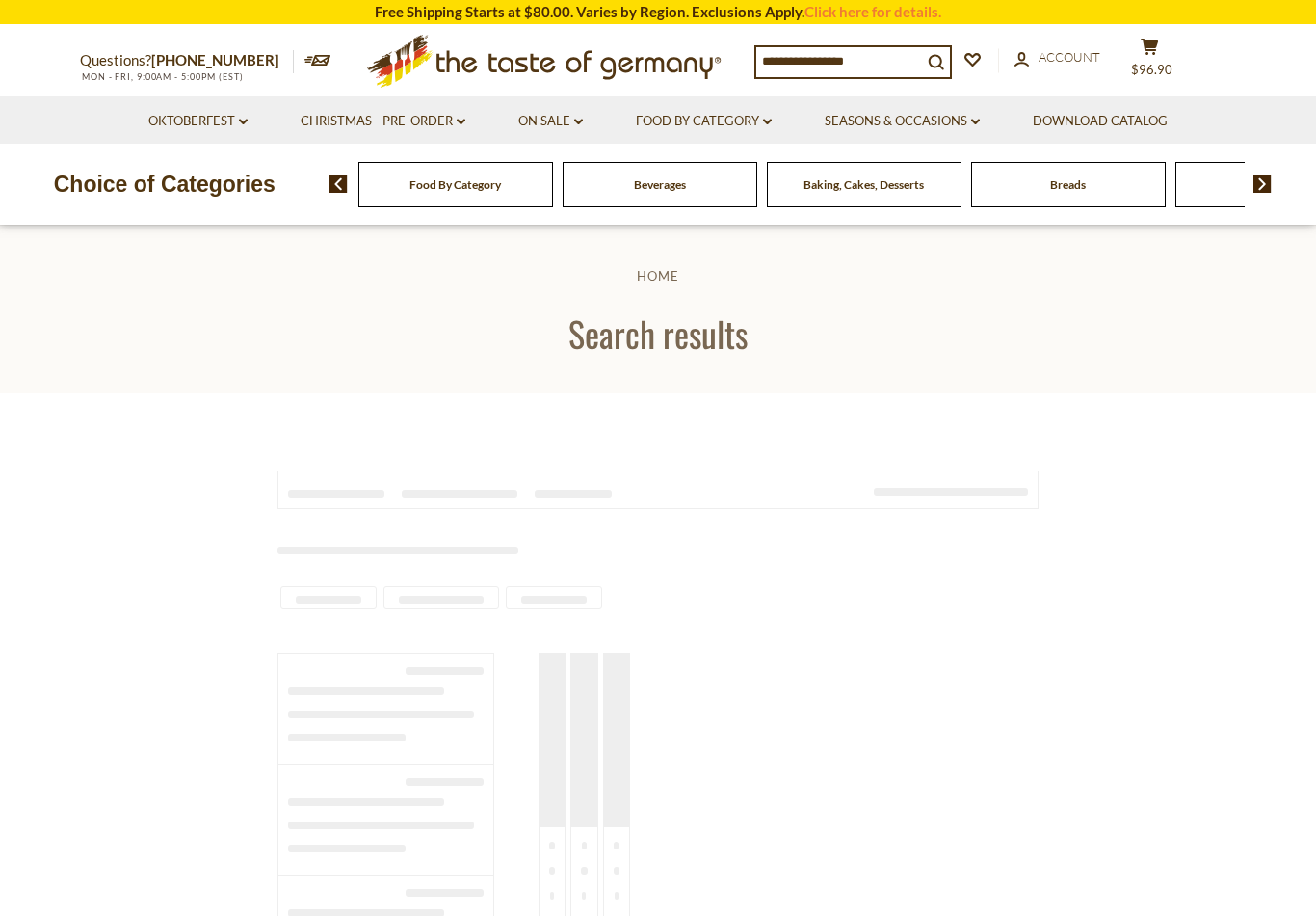
type input "******"
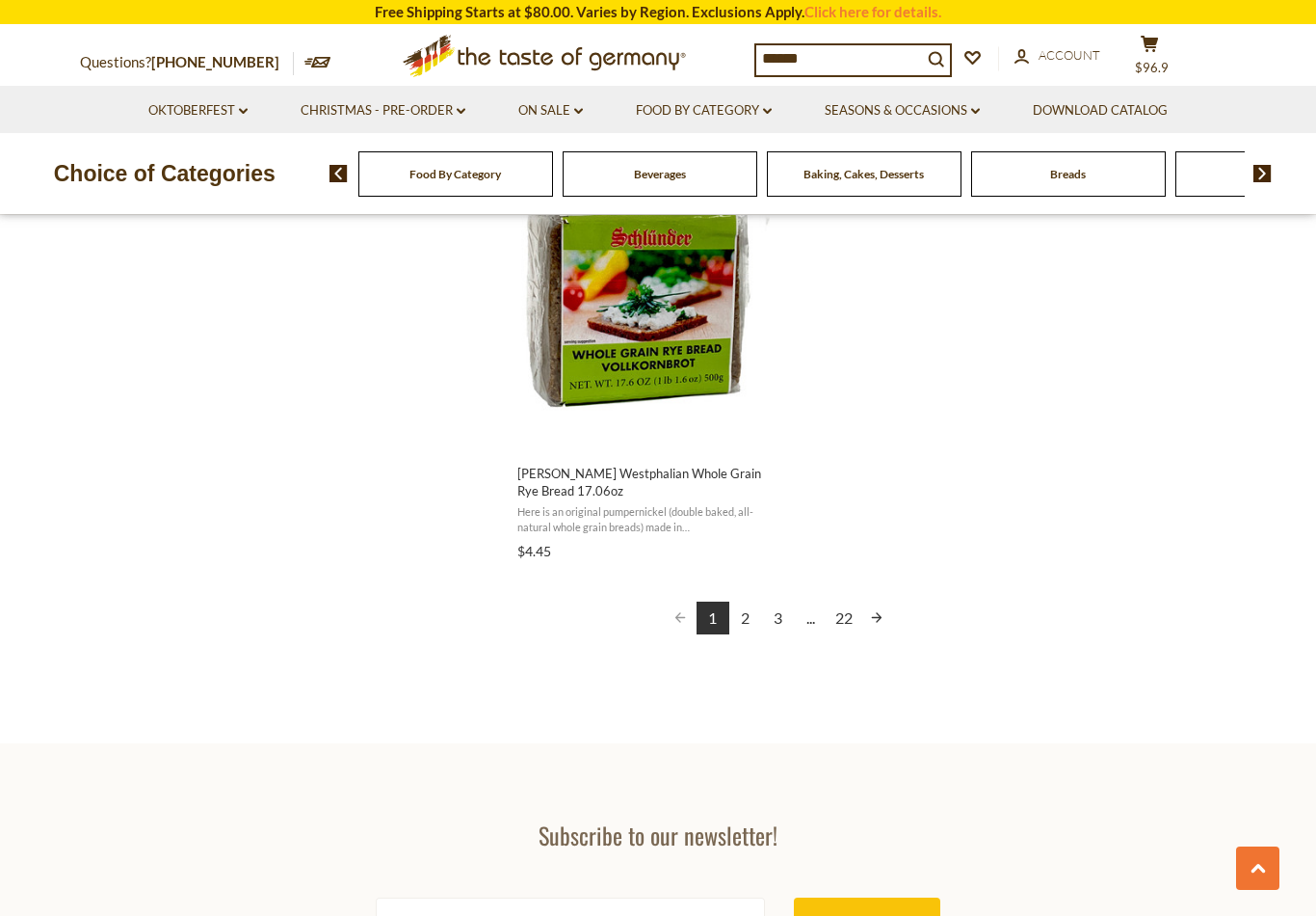
scroll to position [3382, 0]
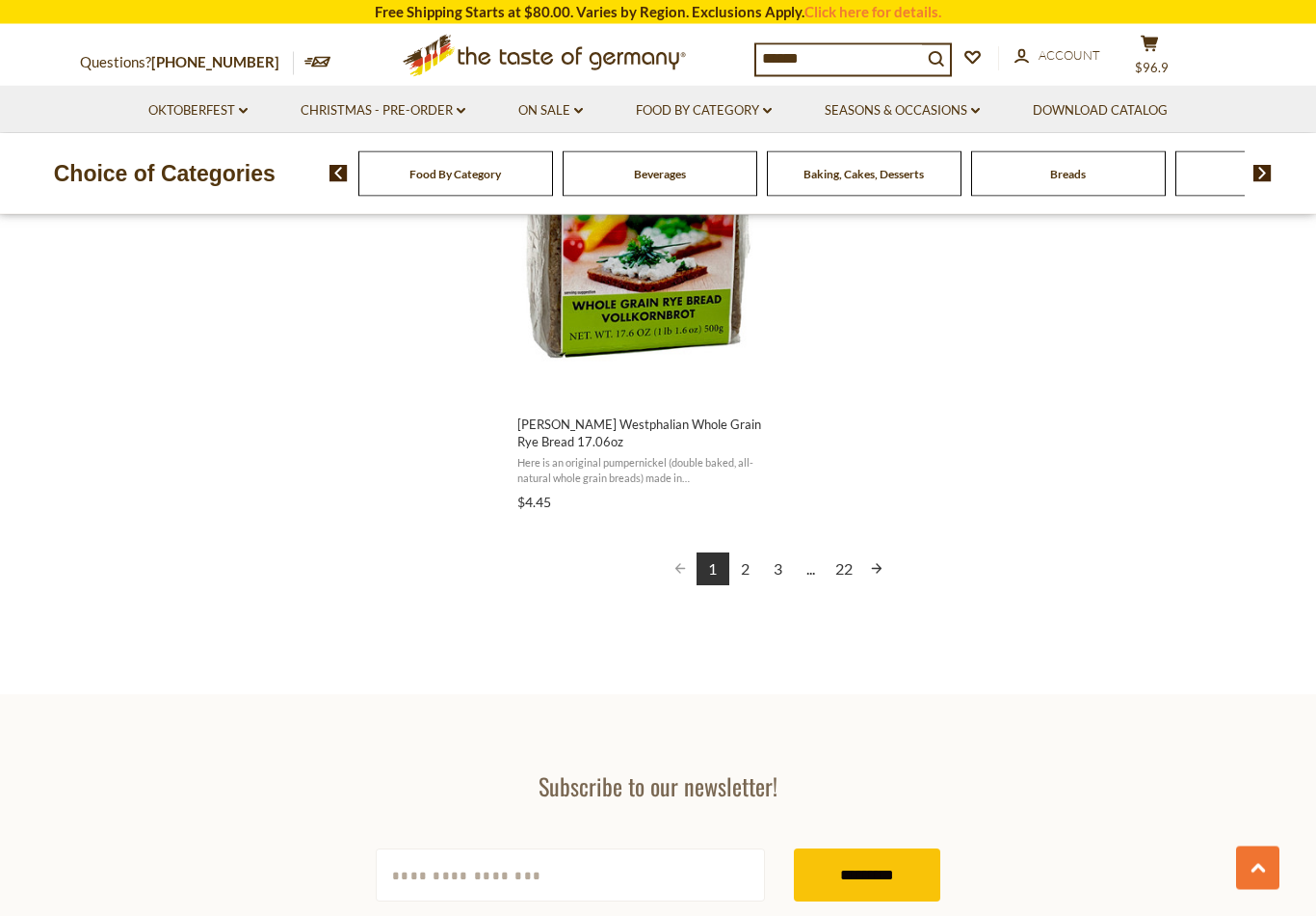
click at [741, 572] on link "2" at bounding box center [746, 570] width 33 height 33
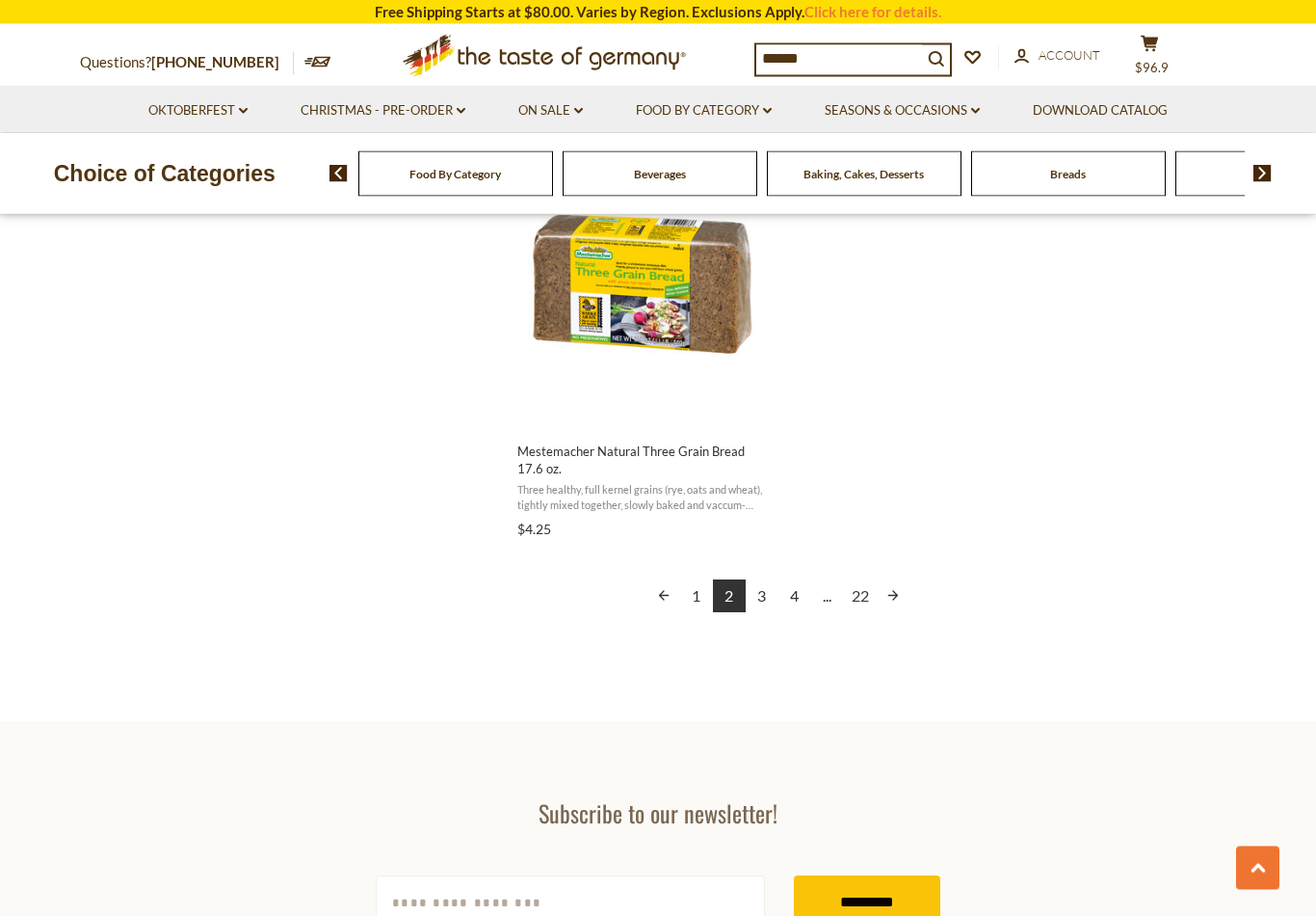
scroll to position [3379, 0]
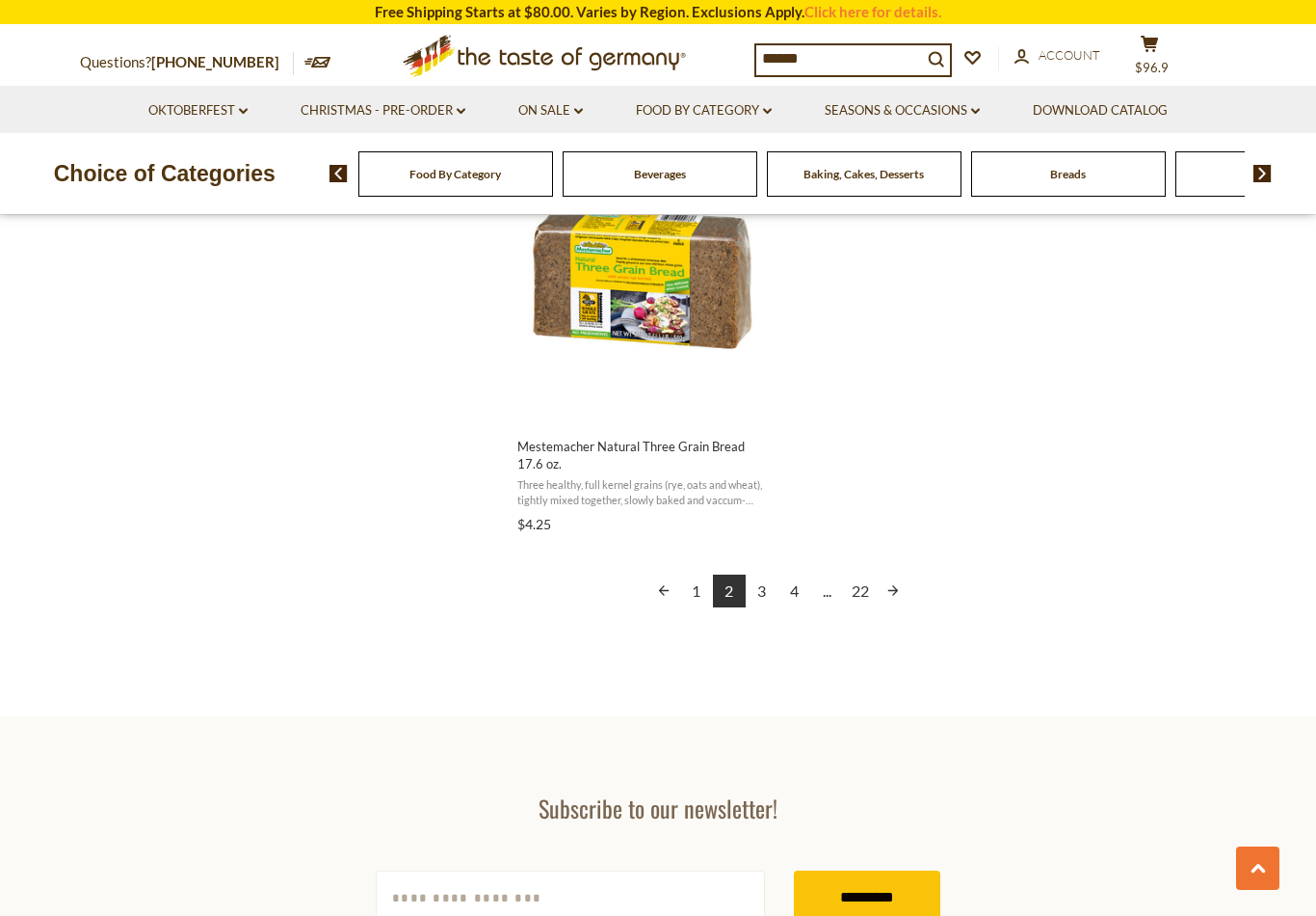
click at [765, 578] on link "3" at bounding box center [762, 590] width 33 height 33
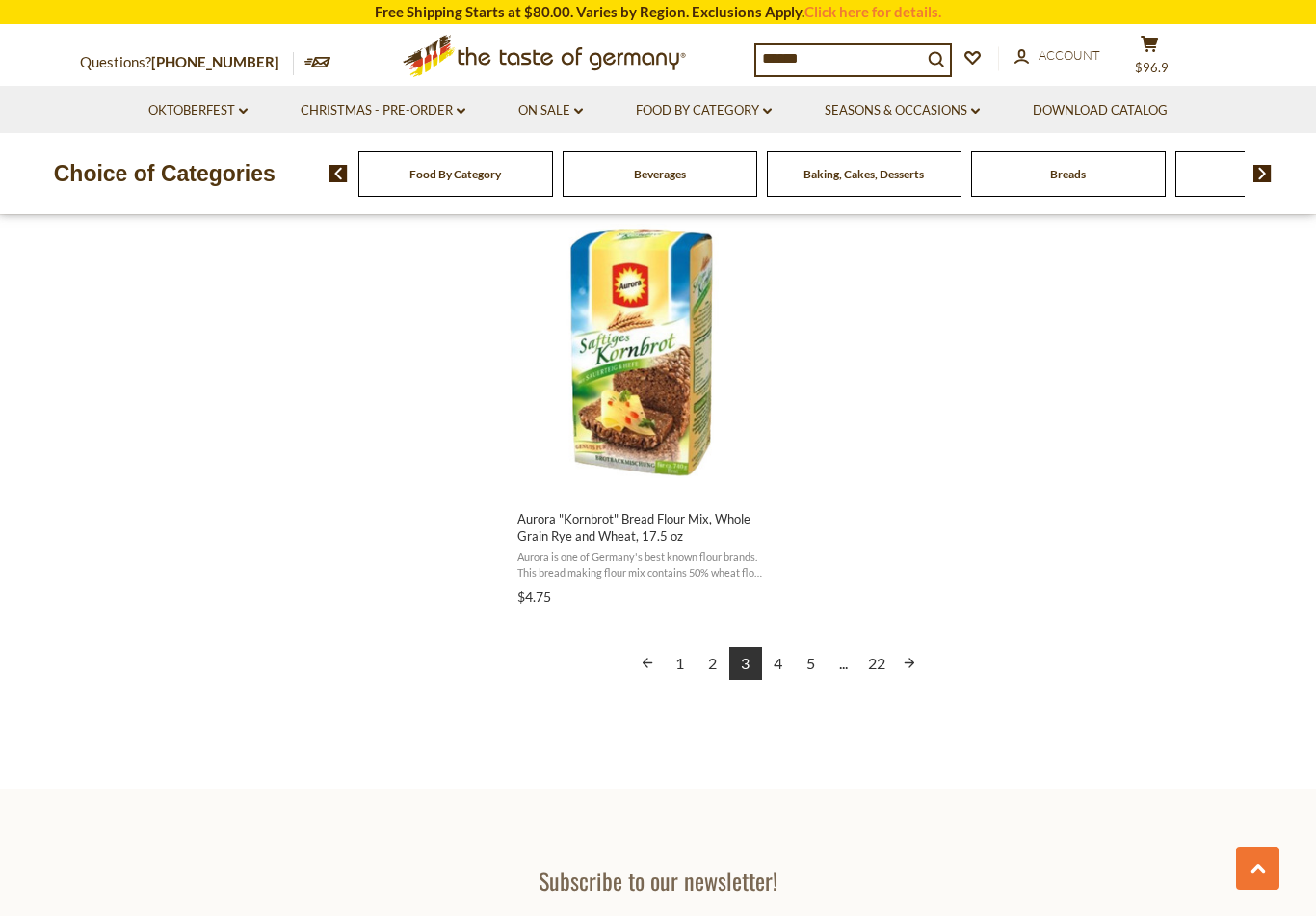
scroll to position [3330, 0]
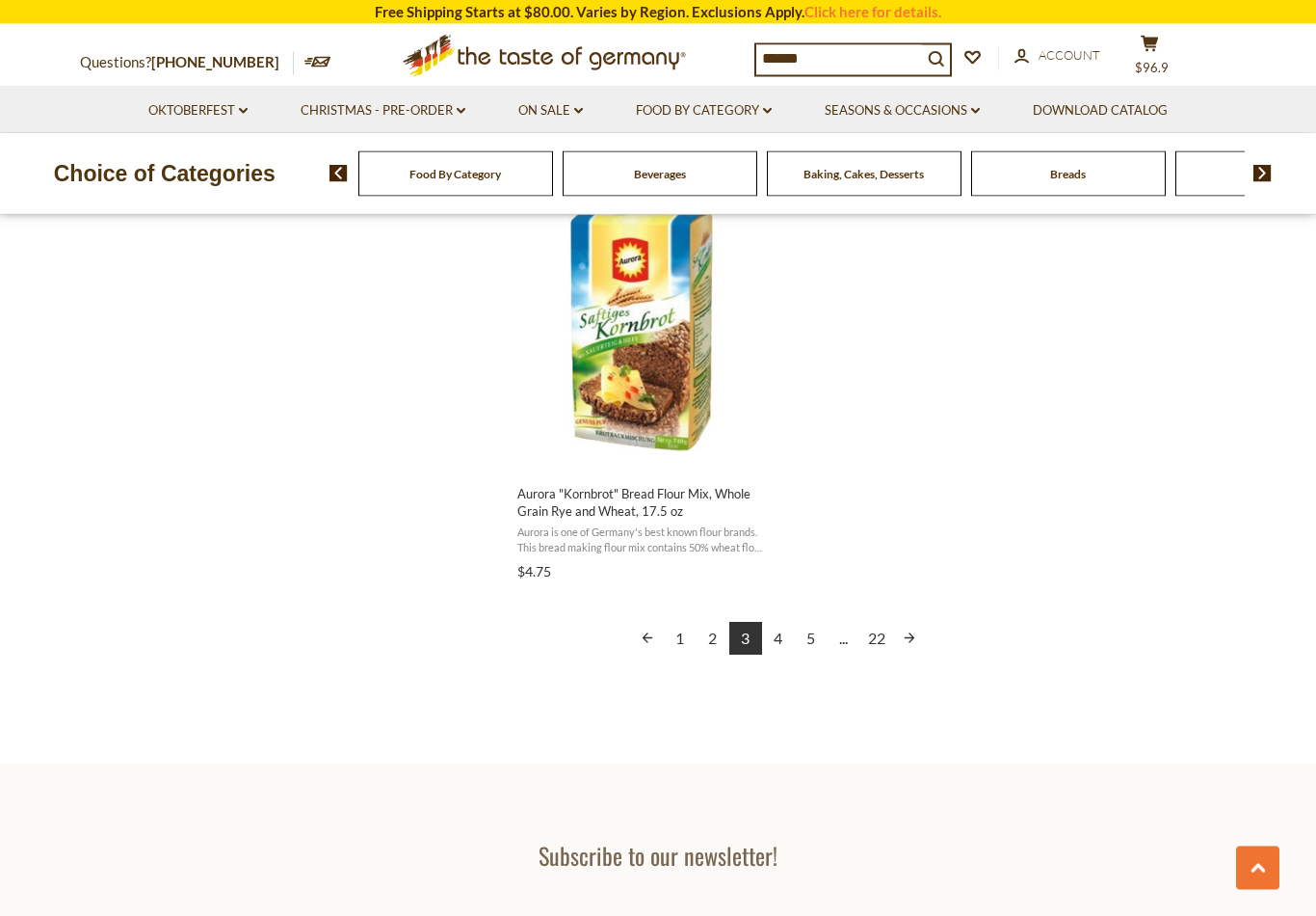
click at [777, 636] on link "4" at bounding box center [778, 638] width 33 height 33
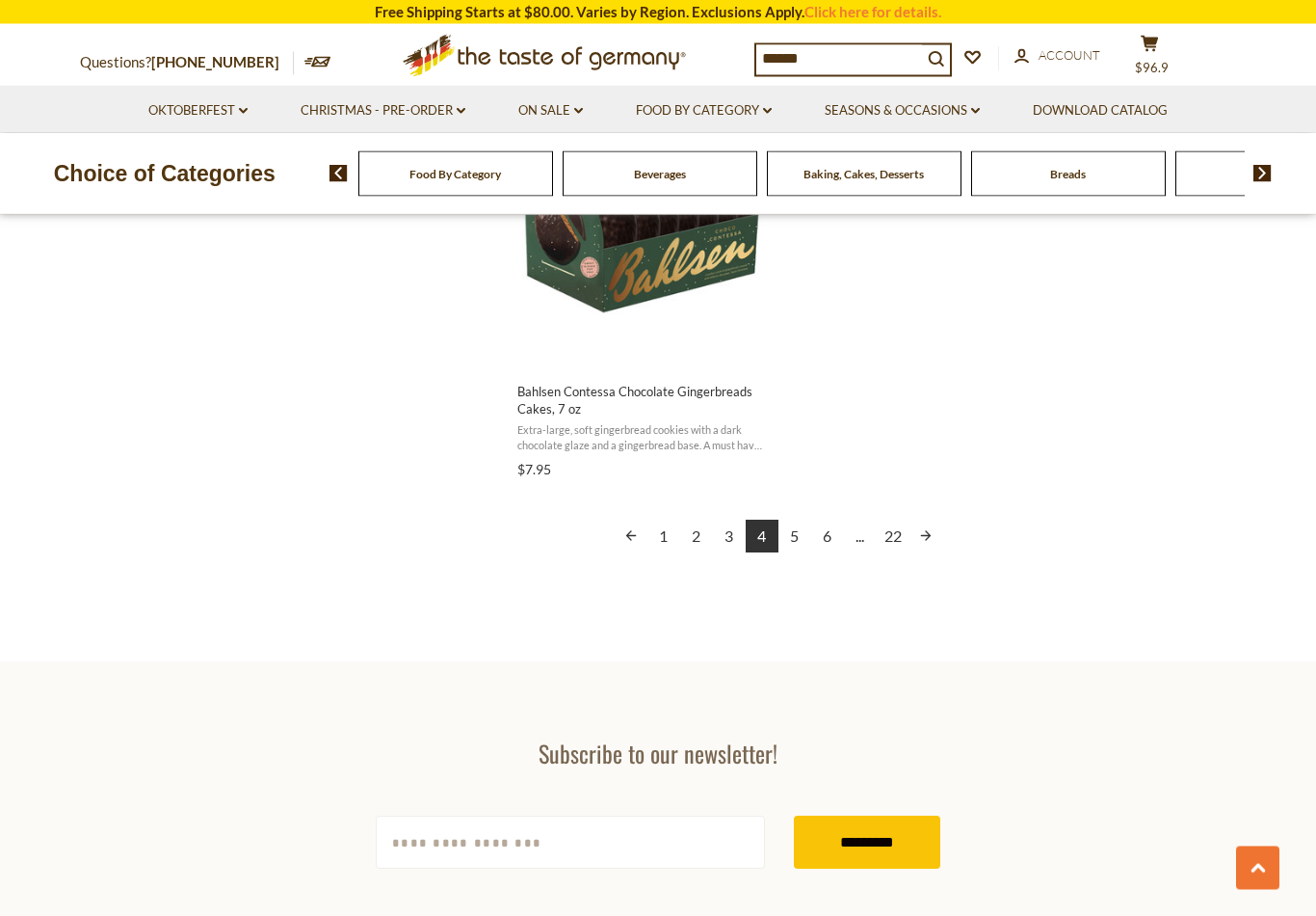
scroll to position [3568, 0]
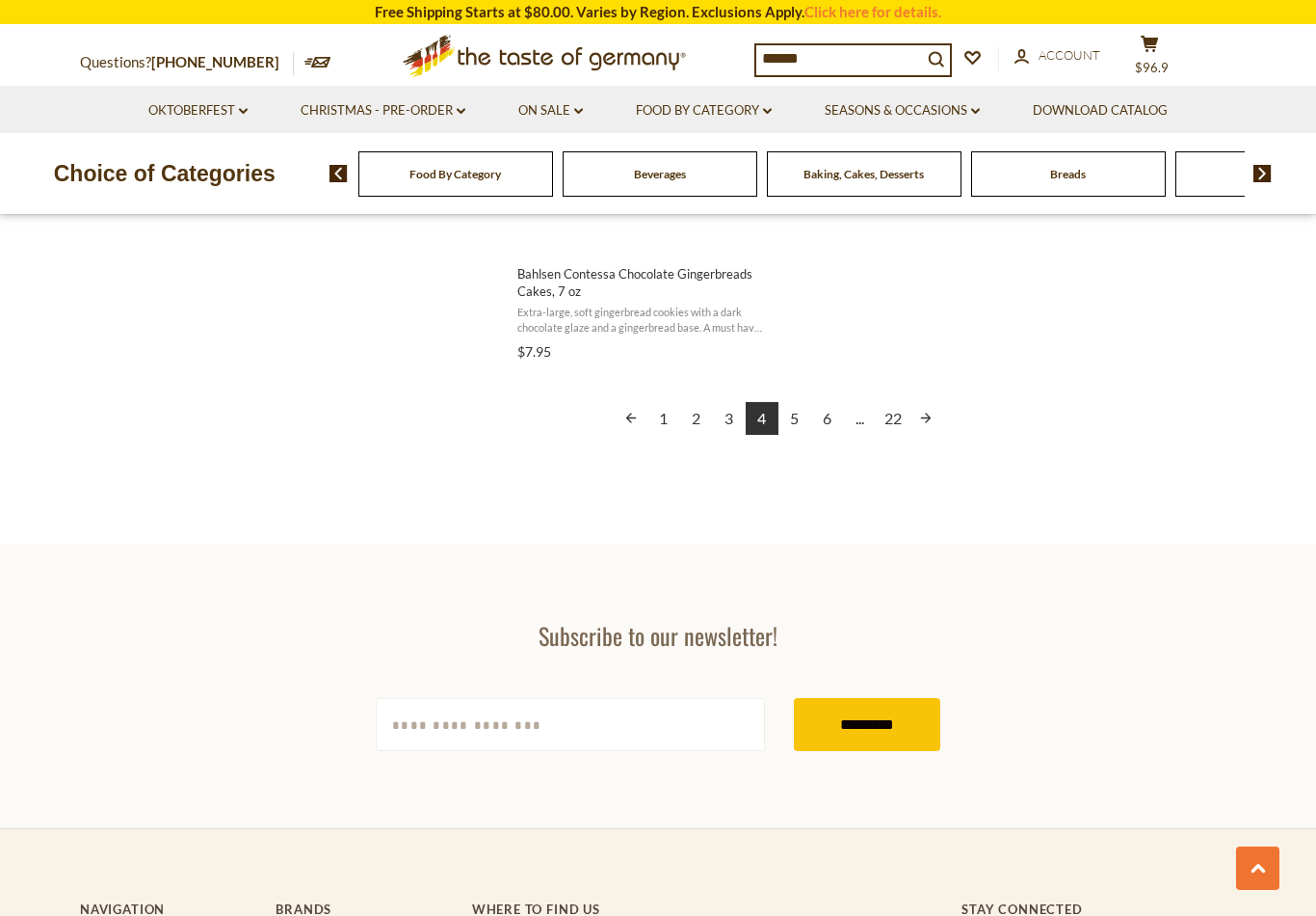
click at [798, 416] on link "5" at bounding box center [794, 418] width 33 height 33
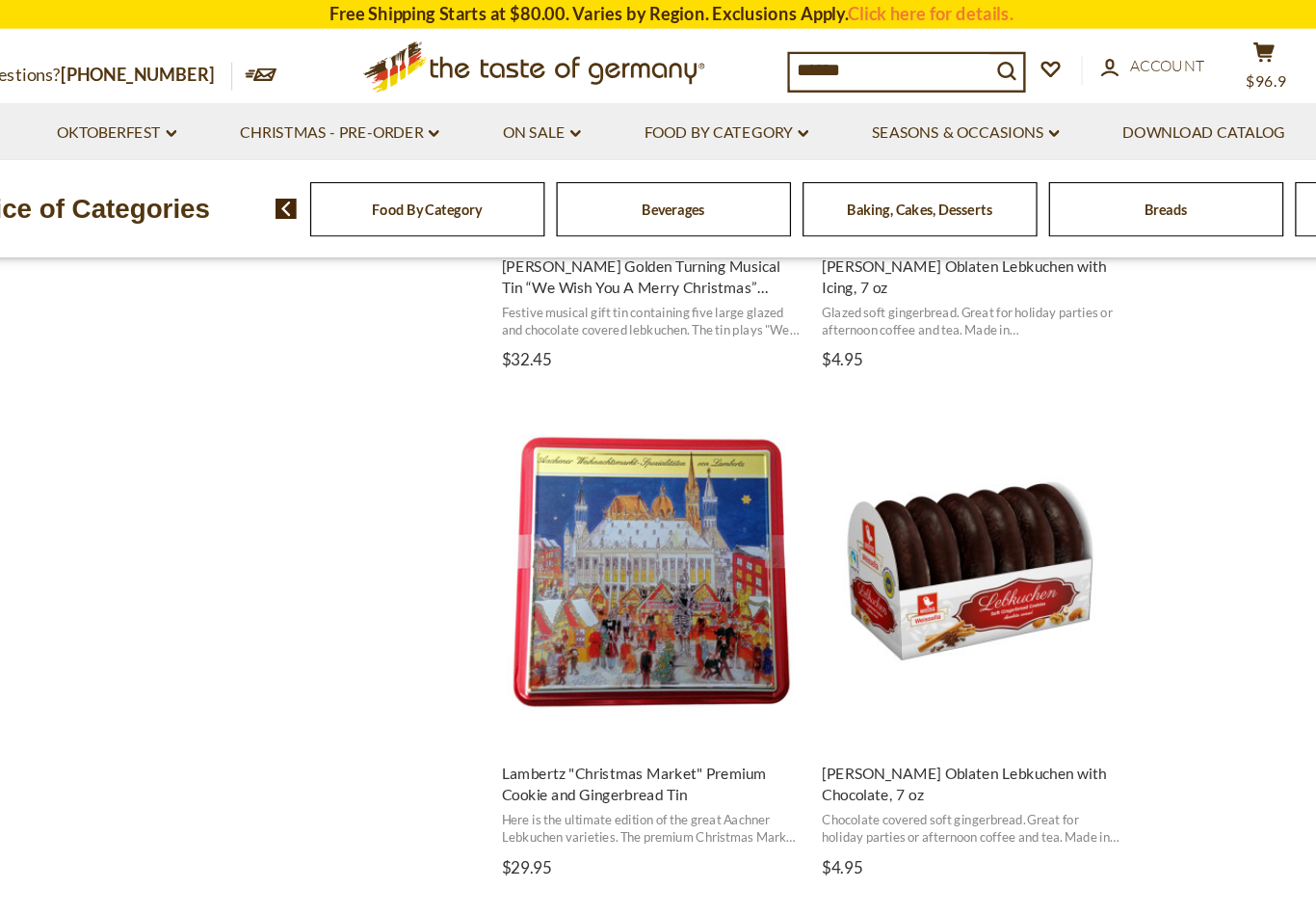
scroll to position [2763, 0]
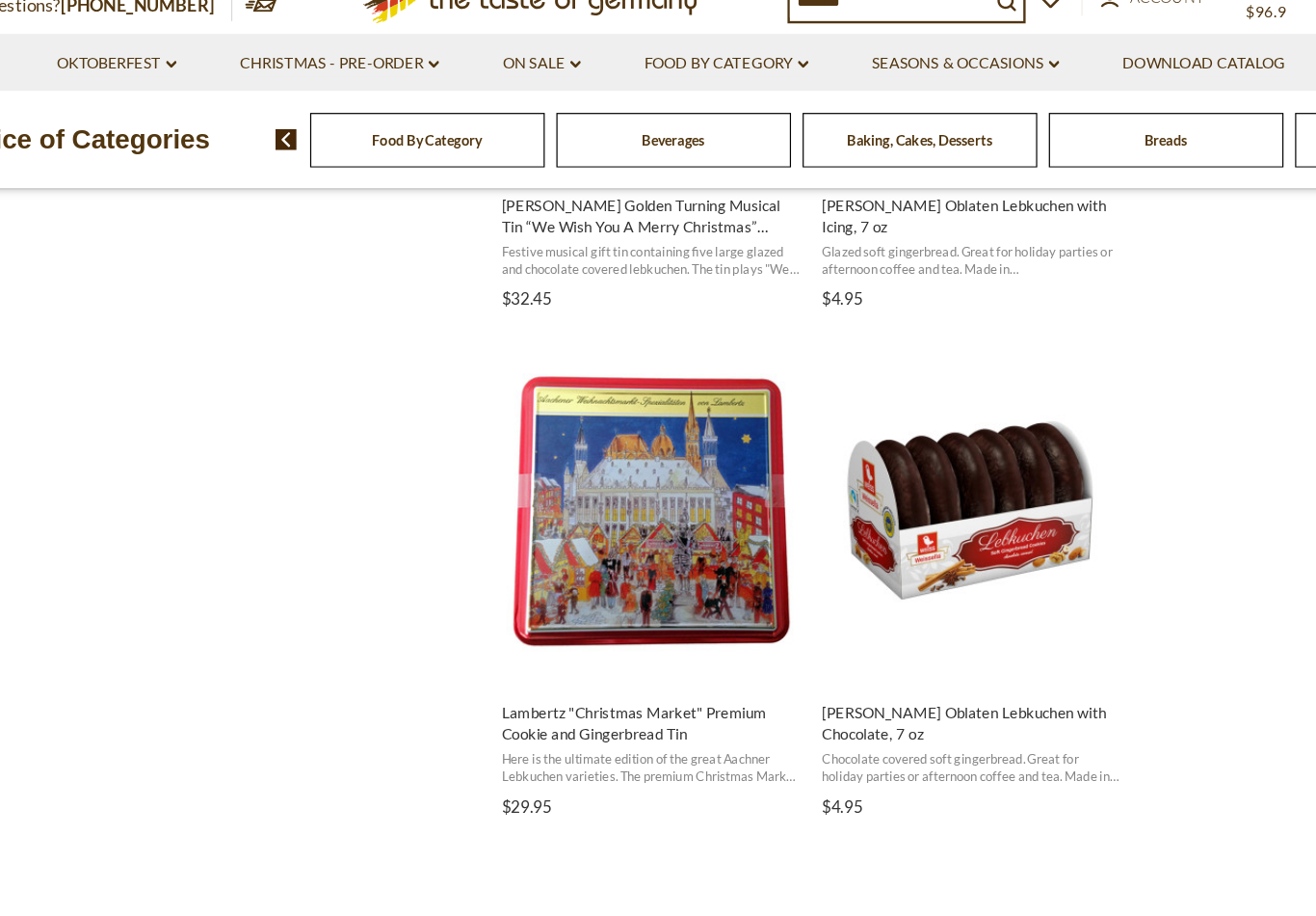
click at [867, 402] on img "Weiss Oblaten Lebkuchen with Chocolate, 7 oz" at bounding box center [908, 481] width 255 height 255
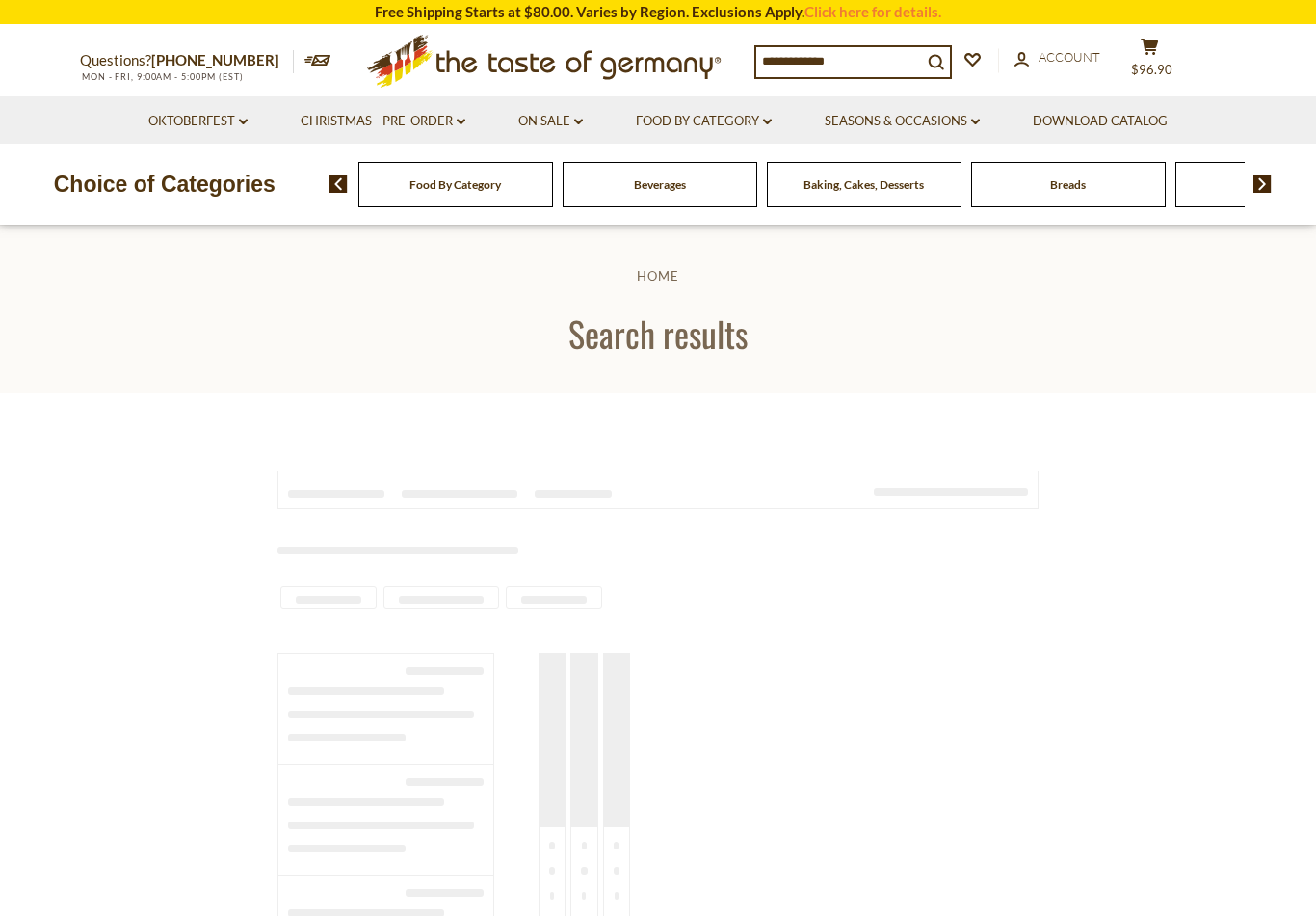
type input "******"
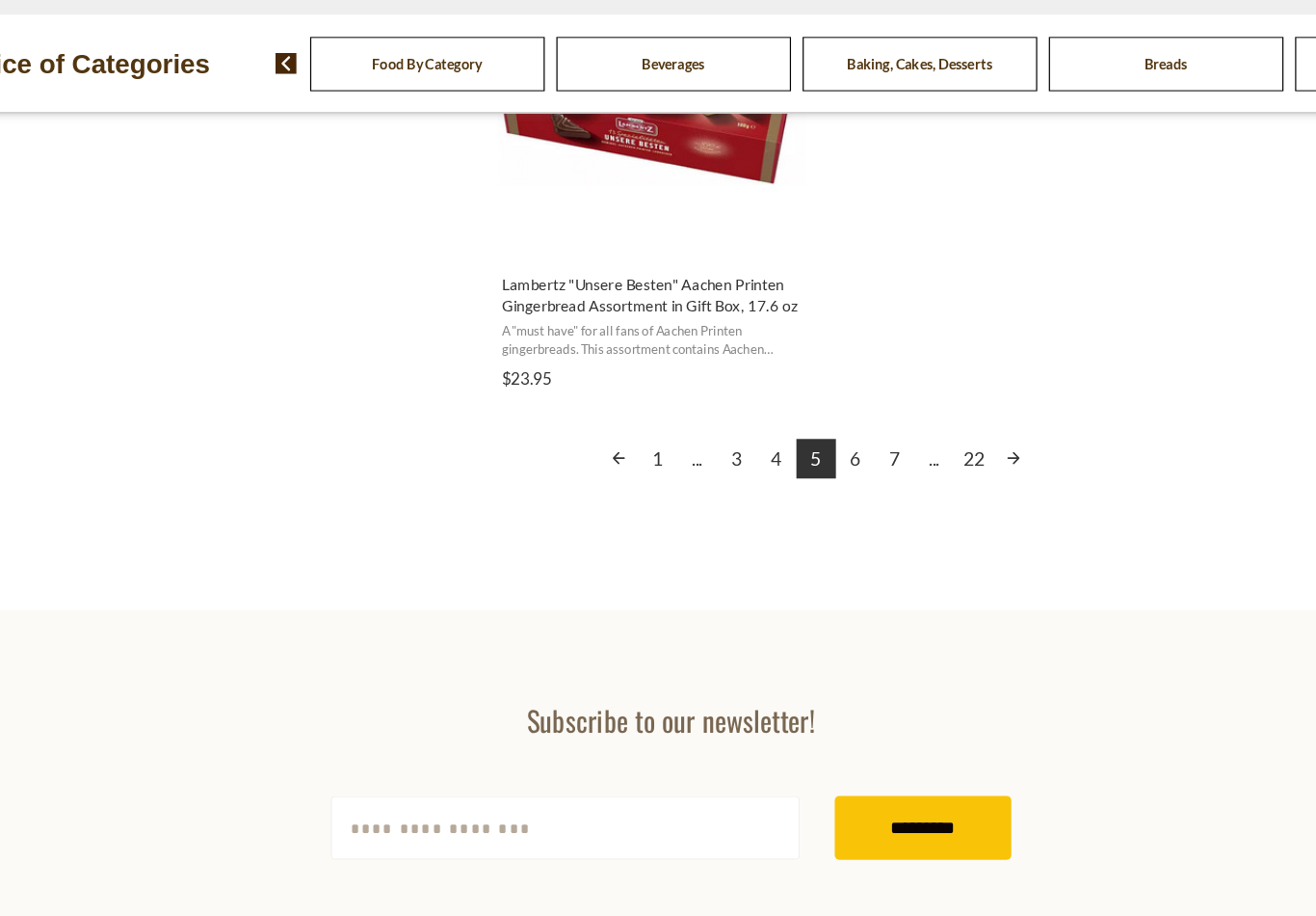
scroll to position [3476, 0]
click at [795, 495] on link "6" at bounding box center [811, 511] width 33 height 33
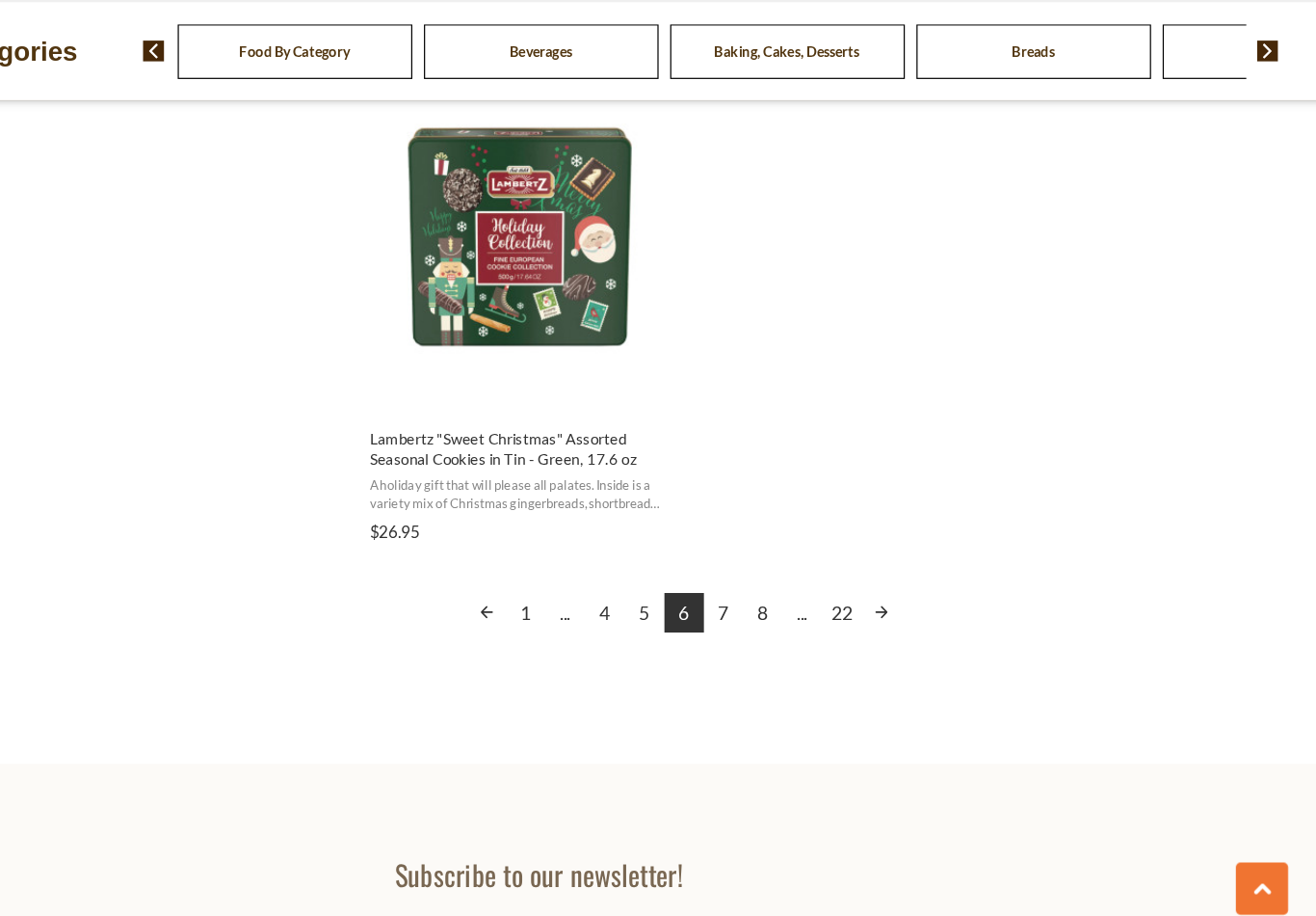
scroll to position [3386, 0]
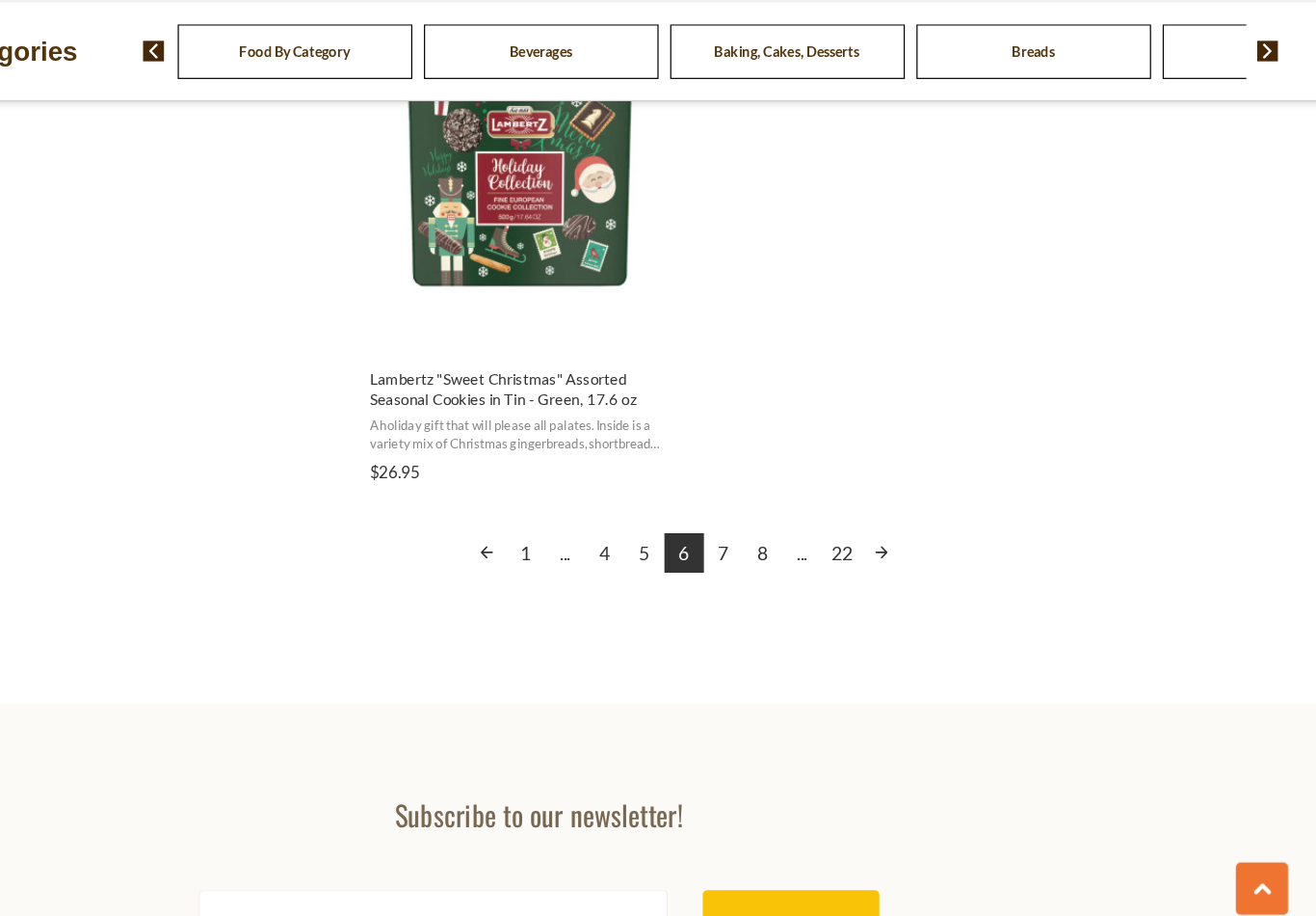
click at [795, 573] on link "7" at bounding box center [811, 589] width 33 height 33
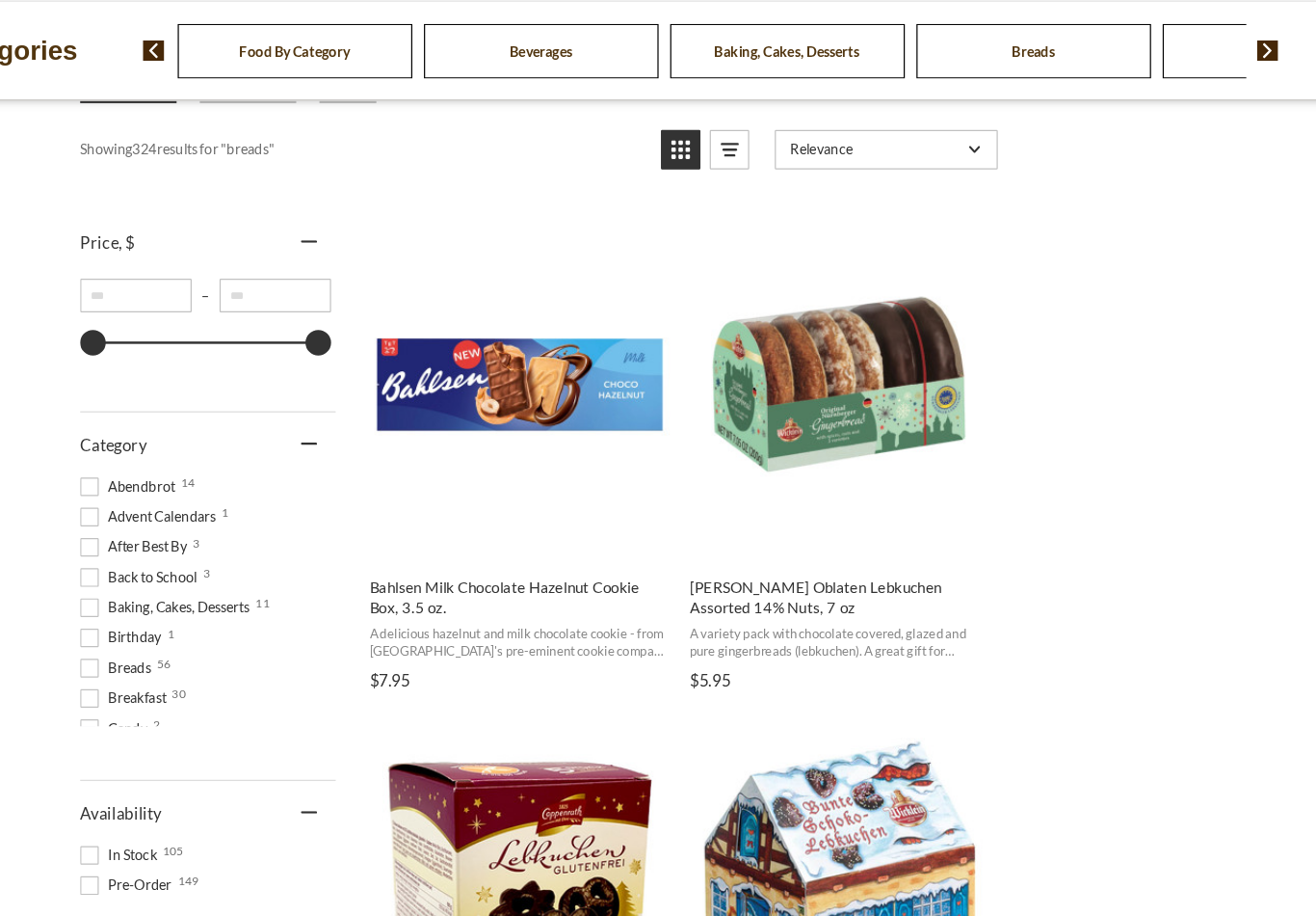
scroll to position [272, 0]
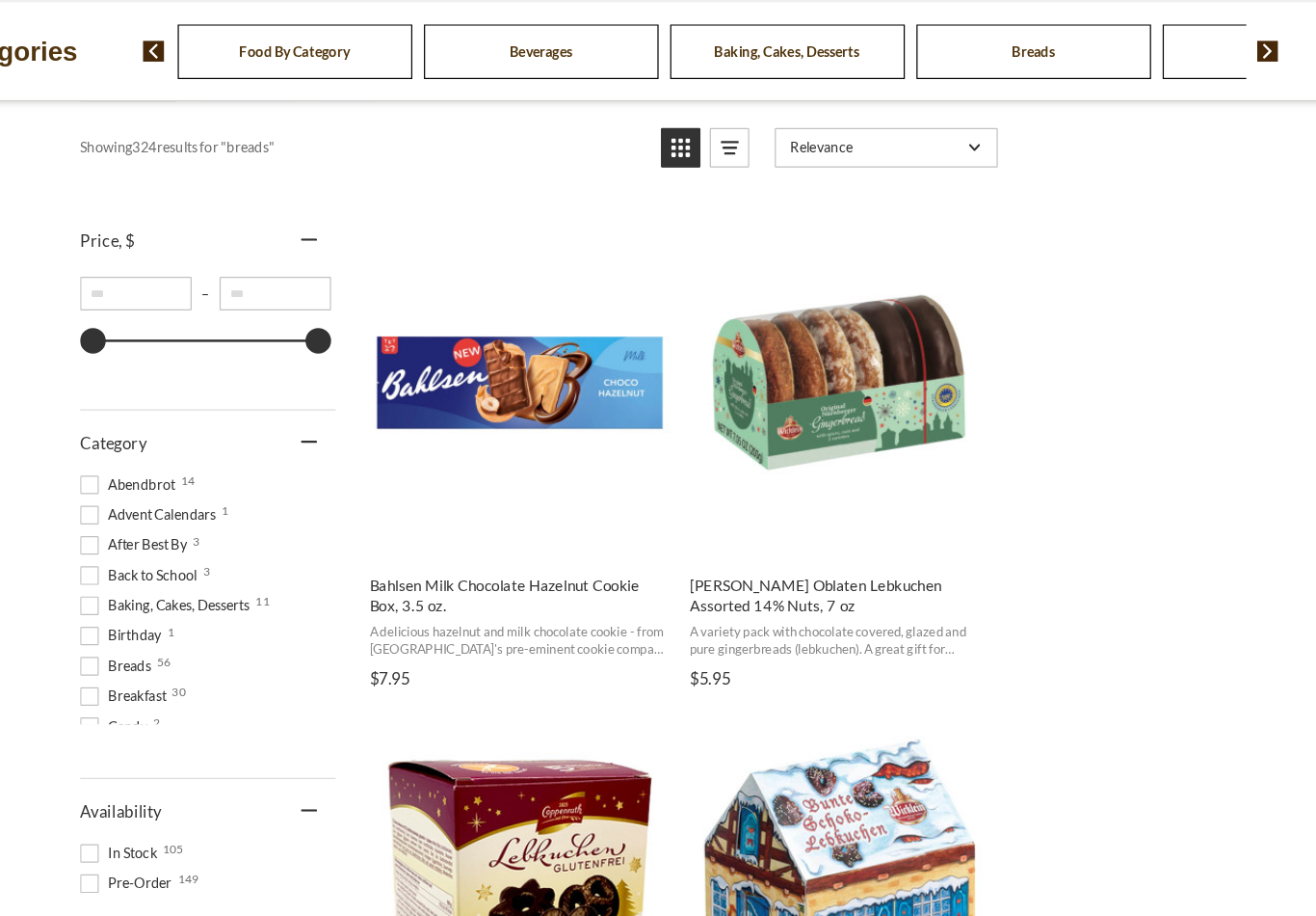
click at [780, 341] on img "Wicklein Oblaten Lebkuchen Assorted 14% Nuts, 7 oz" at bounding box center [908, 448] width 255 height 255
click at [780, 552] on button "Add to cart" at bounding box center [907, 572] width 254 height 42
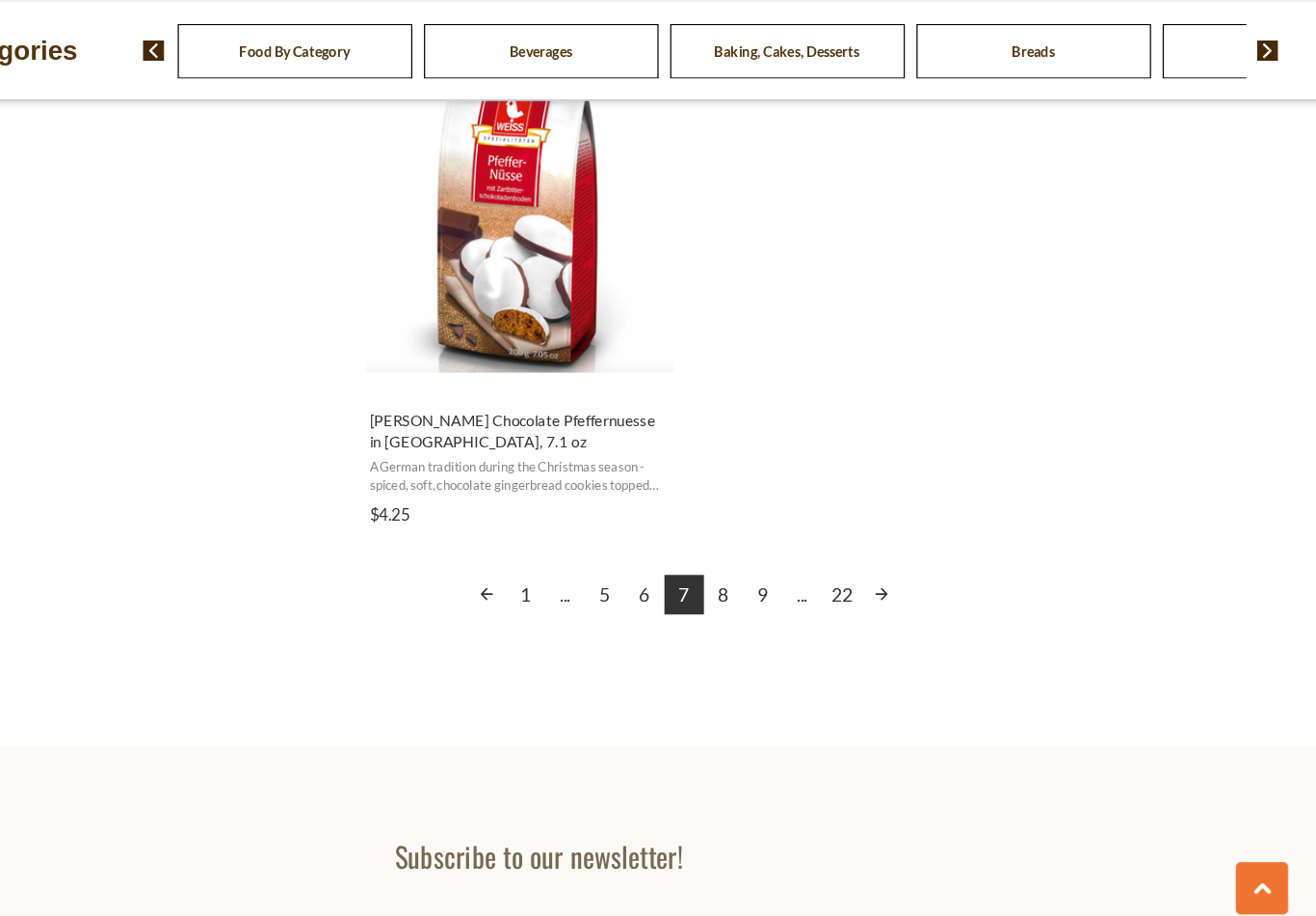
scroll to position [3403, 0]
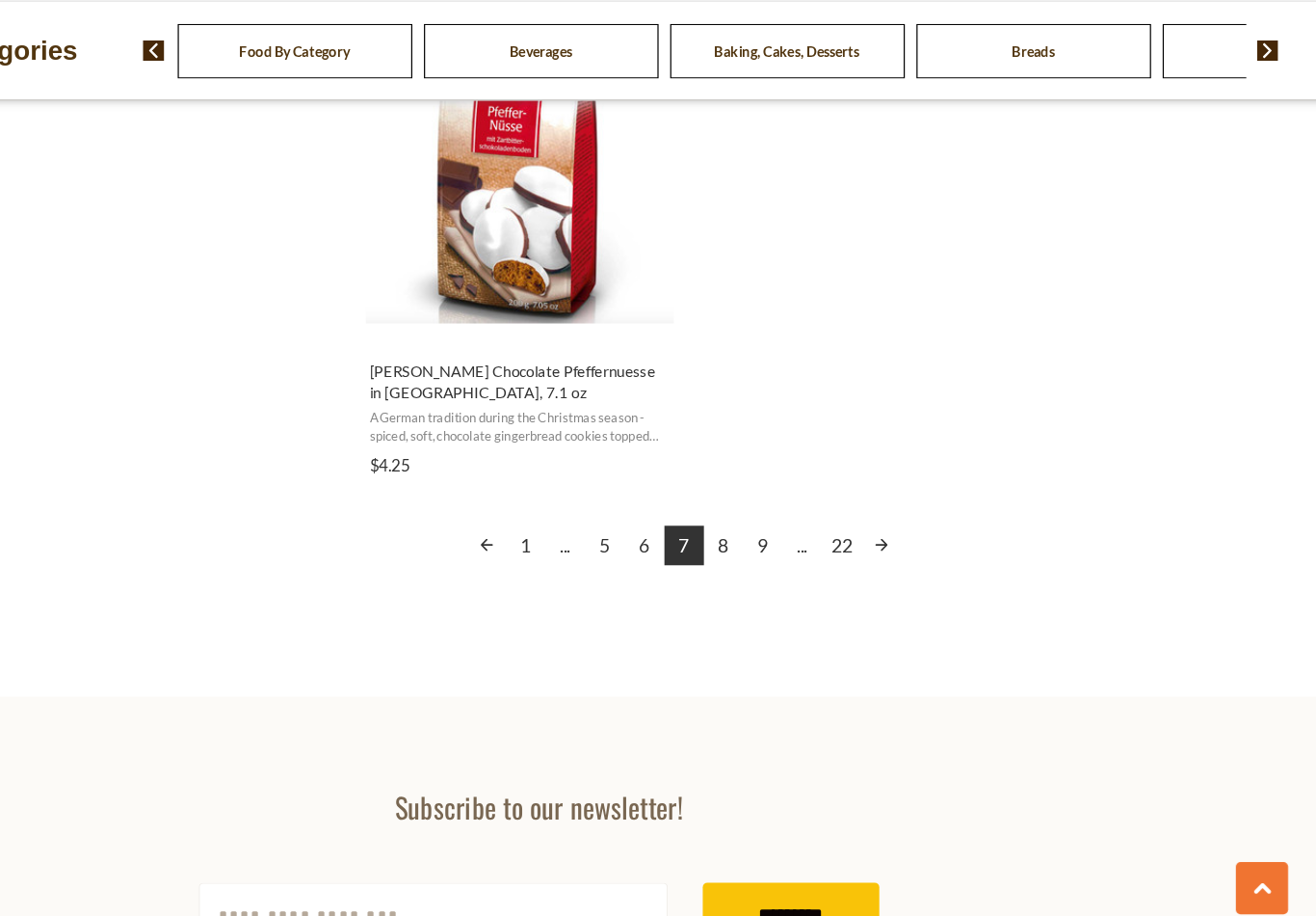
click at [795, 568] on link "8" at bounding box center [811, 583] width 33 height 33
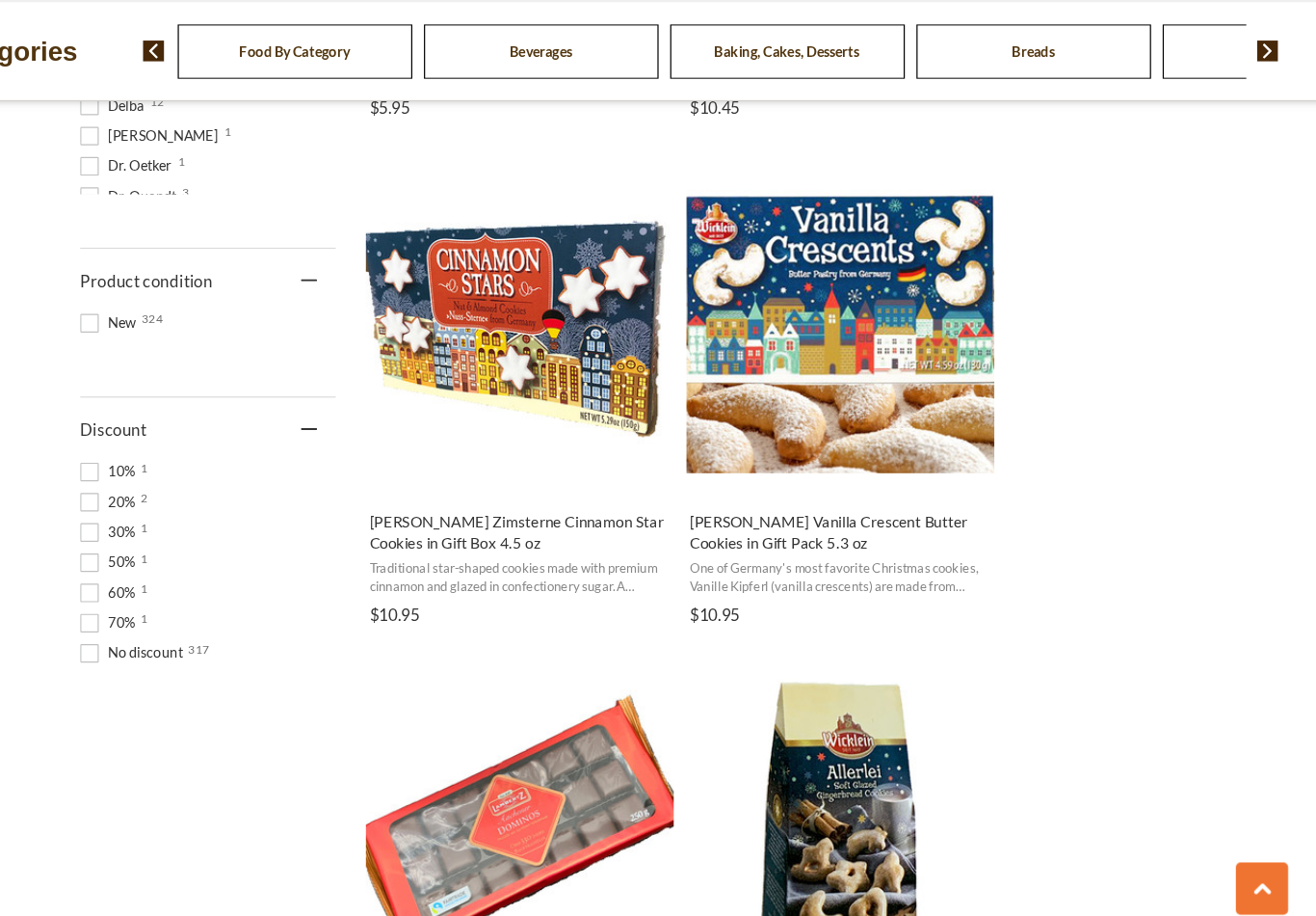
scroll to position [1178, 0]
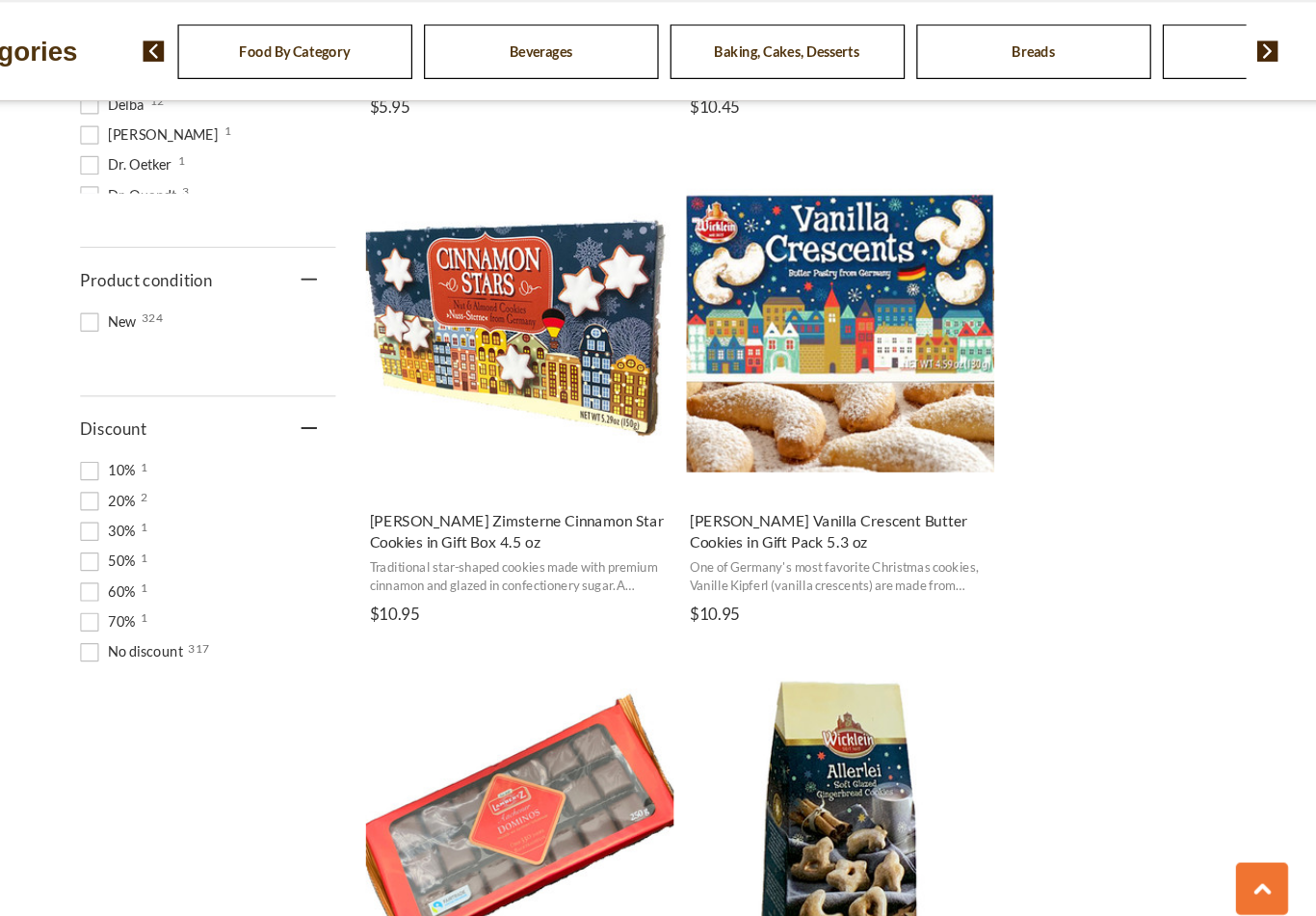
click at [788, 363] on img "Wicklein Vanilla Crescent Butter Cookies in Gift Pack 5.3 oz" at bounding box center [908, 394] width 255 height 255
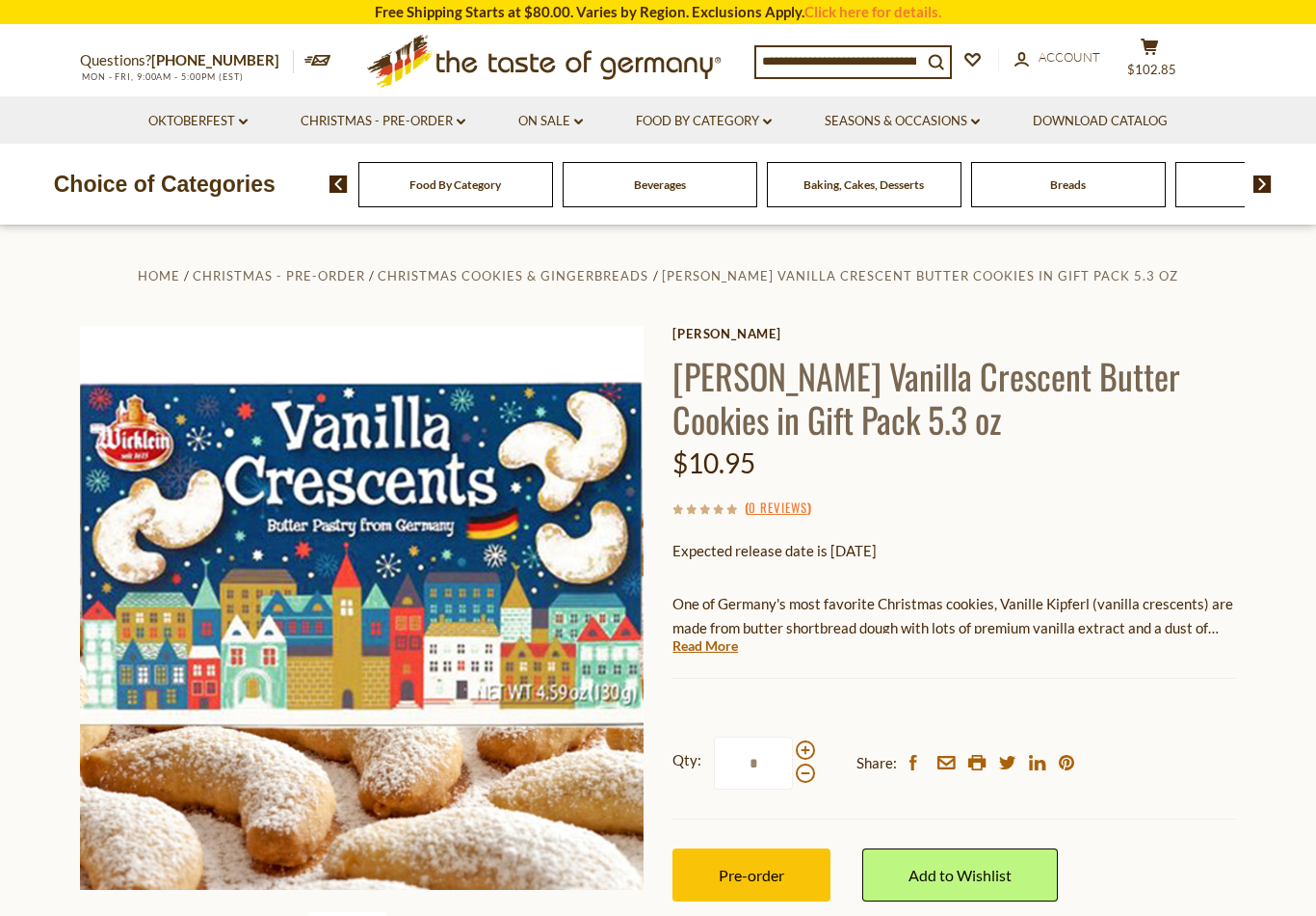
click at [786, 864] on button "Pre-order" at bounding box center [752, 874] width 158 height 53
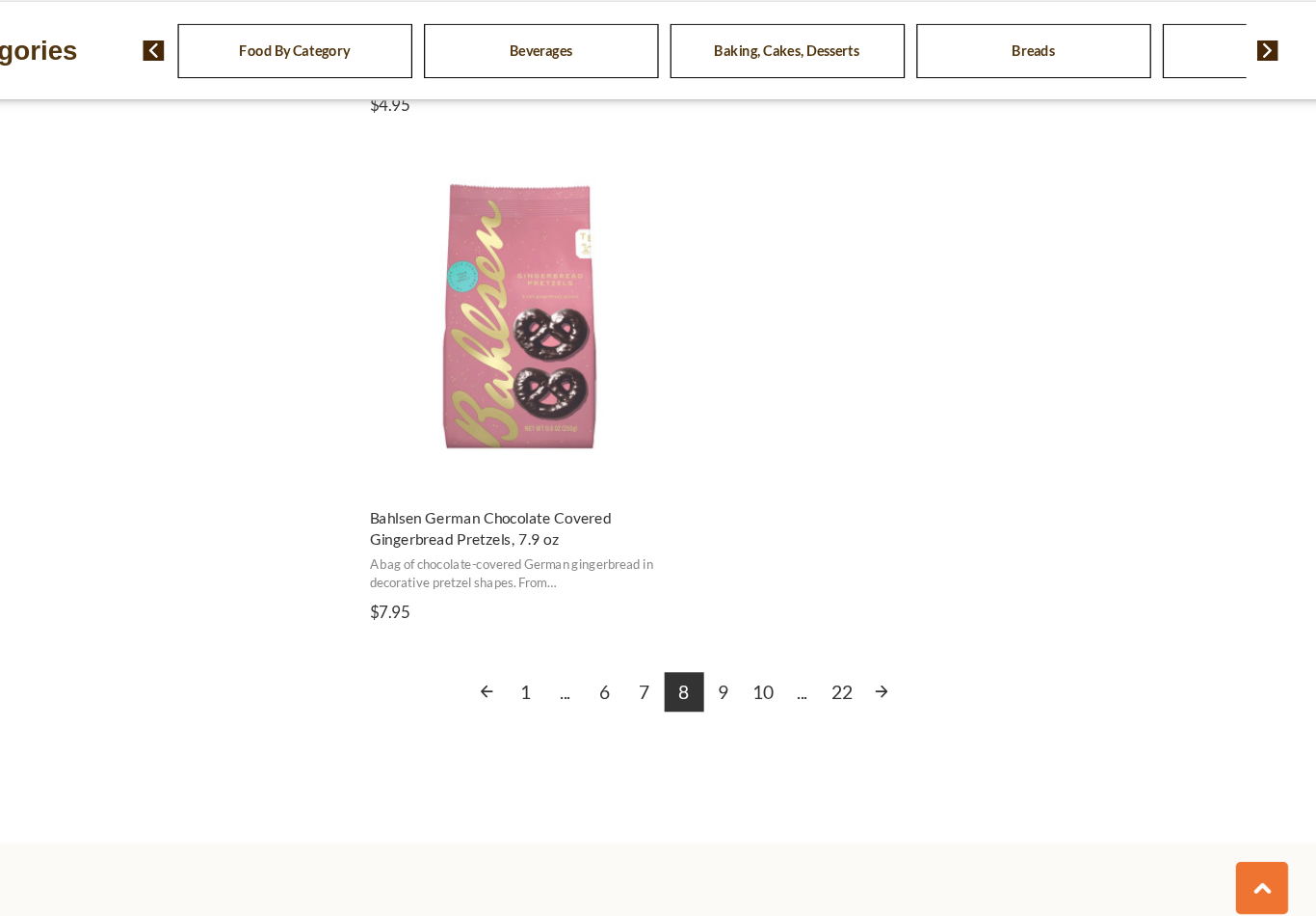
scroll to position [3283, 0]
click at [795, 688] on link "9" at bounding box center [811, 704] width 33 height 33
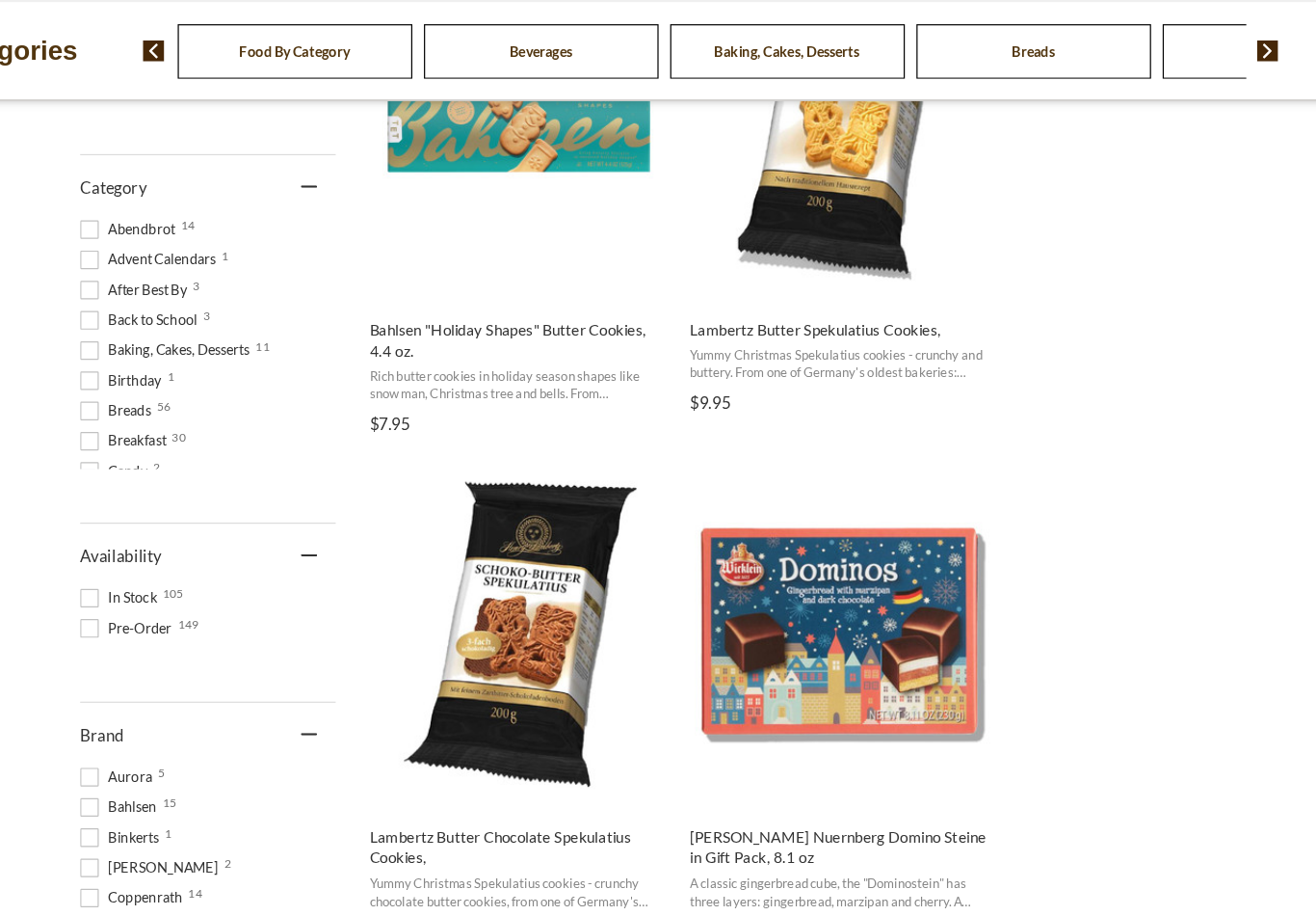
scroll to position [496, 0]
click at [515, 340] on button "Add to cart" at bounding box center [641, 360] width 254 height 42
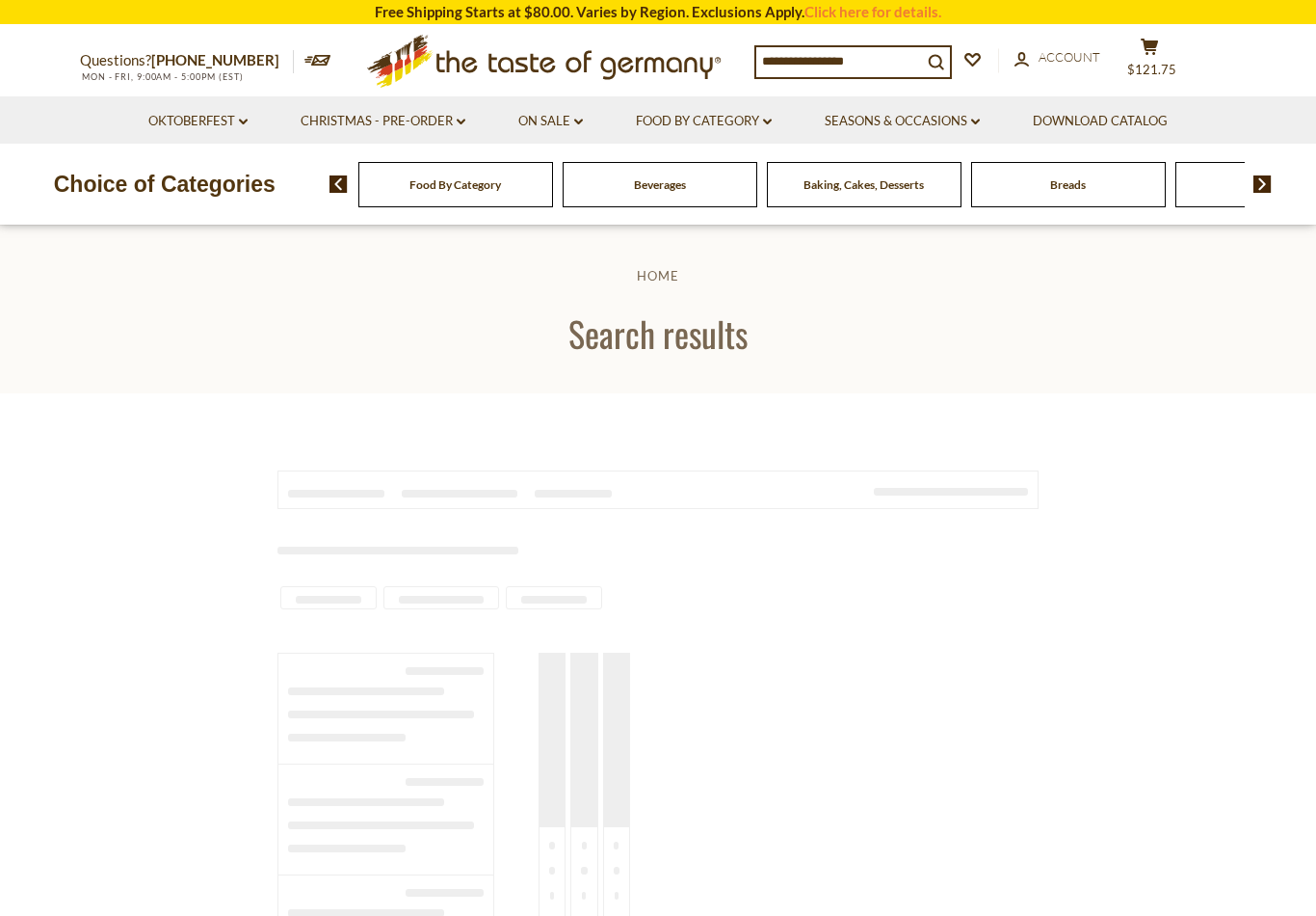
type input "******"
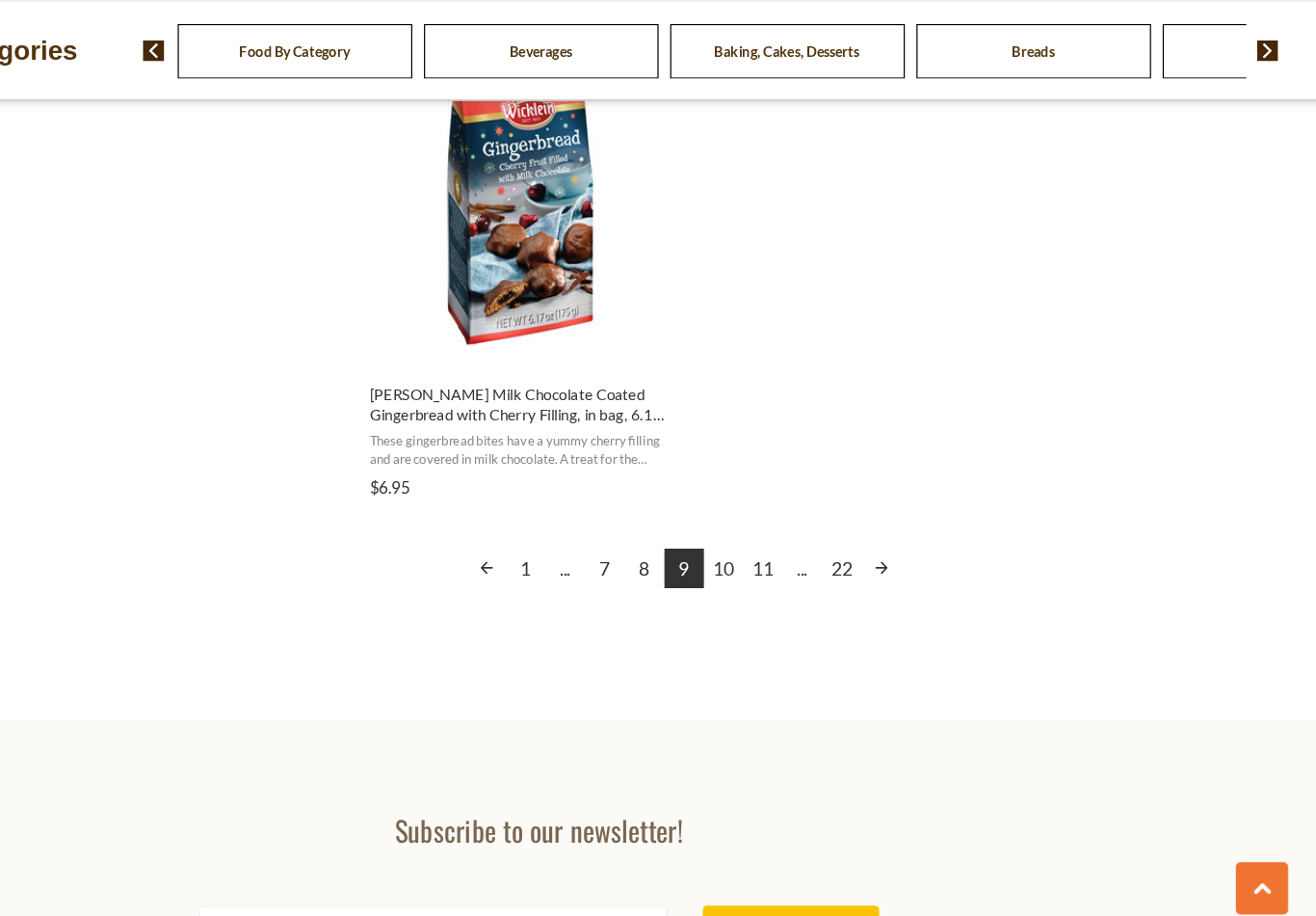
scroll to position [3378, 0]
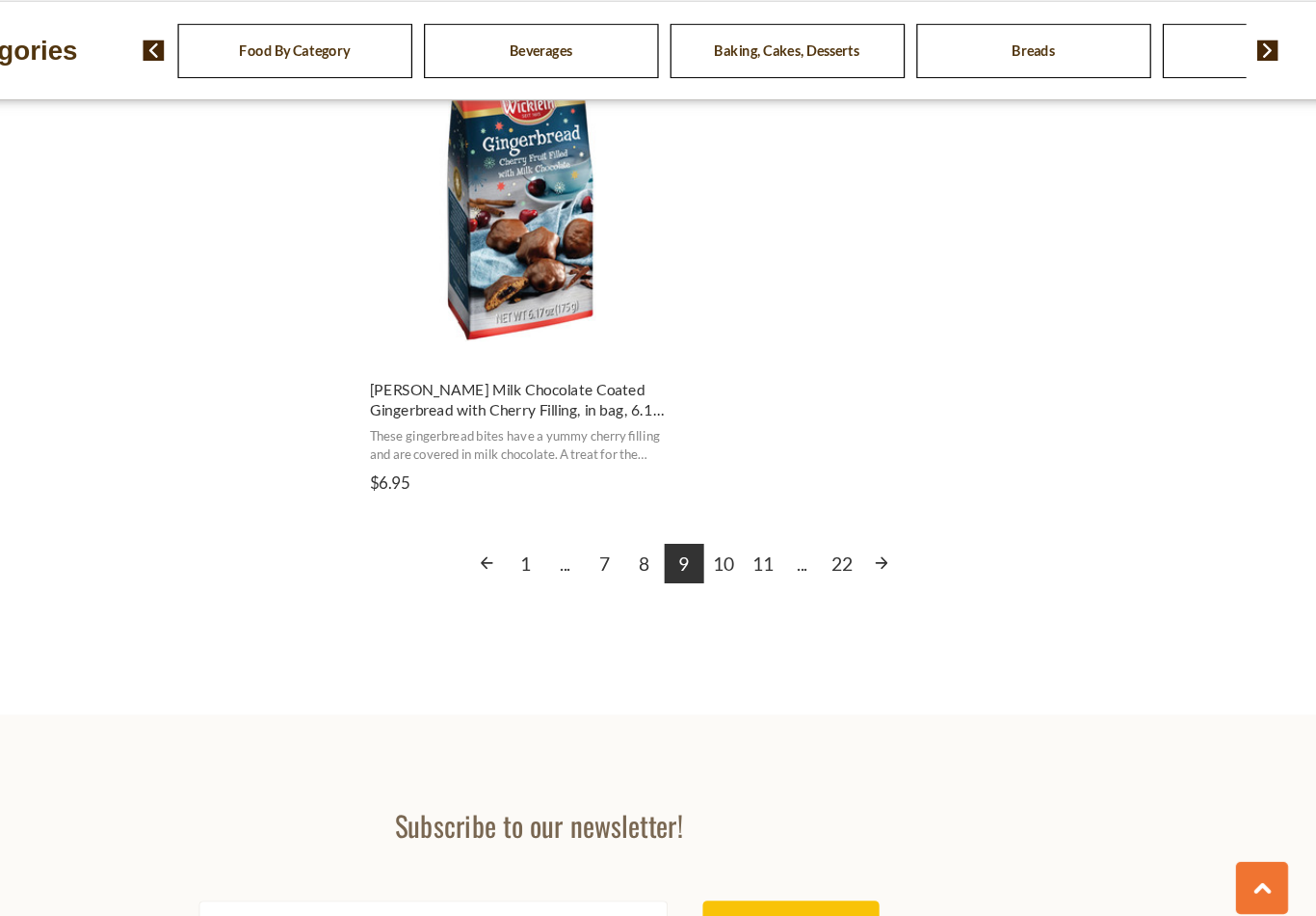
click at [795, 582] on link "10" at bounding box center [811, 598] width 33 height 33
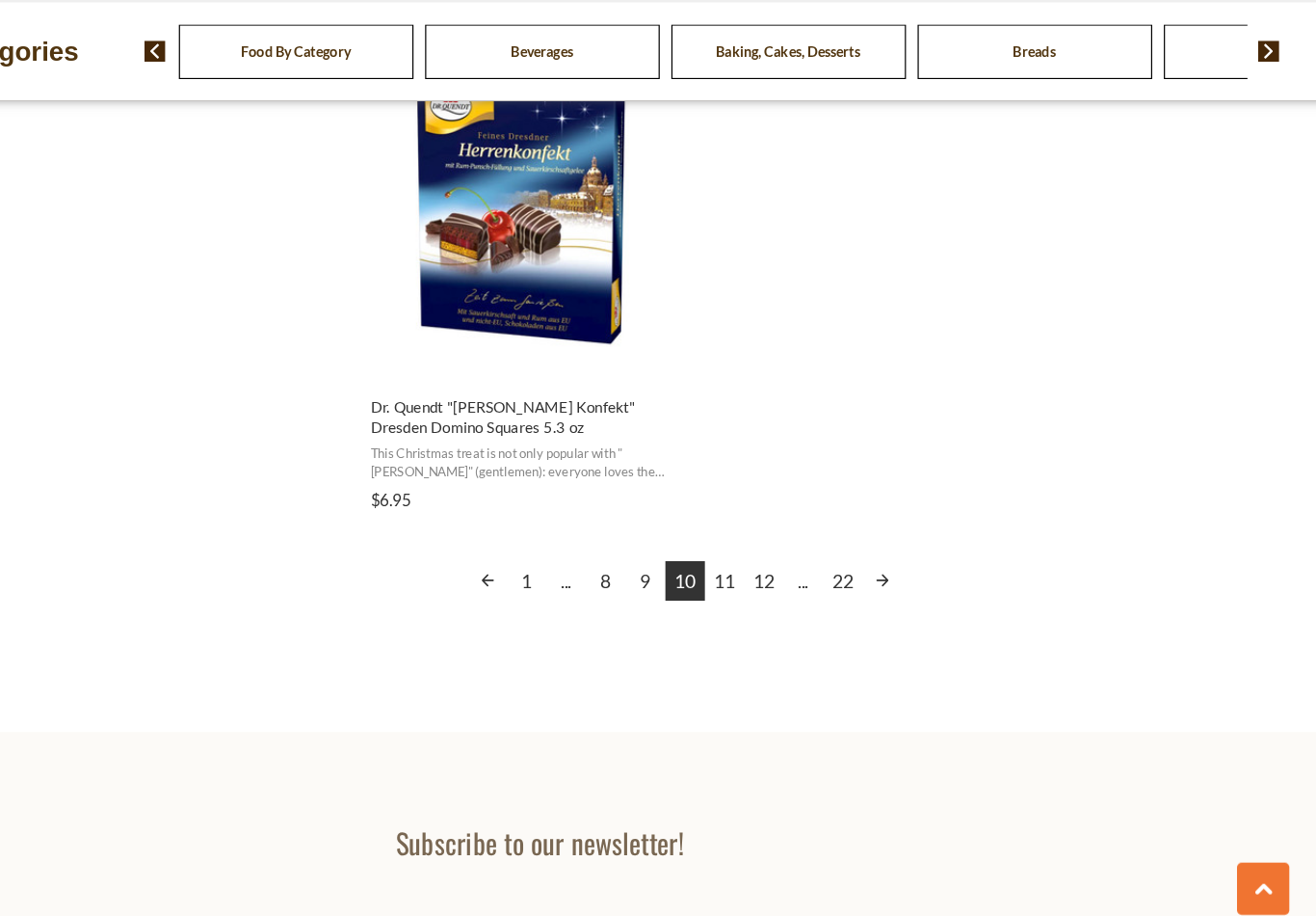
scroll to position [3368, 0]
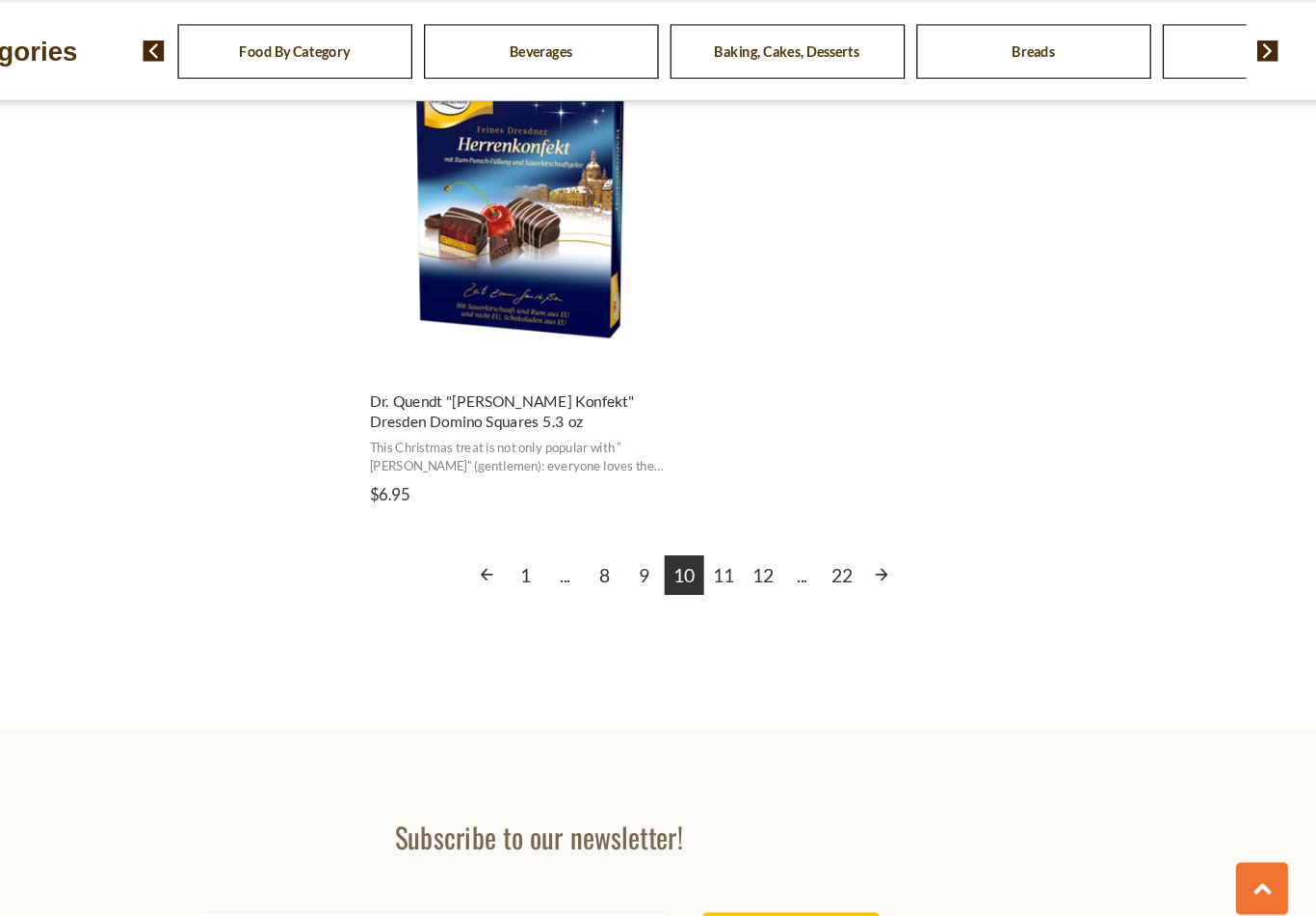
click at [795, 591] on link "11" at bounding box center [811, 607] width 33 height 33
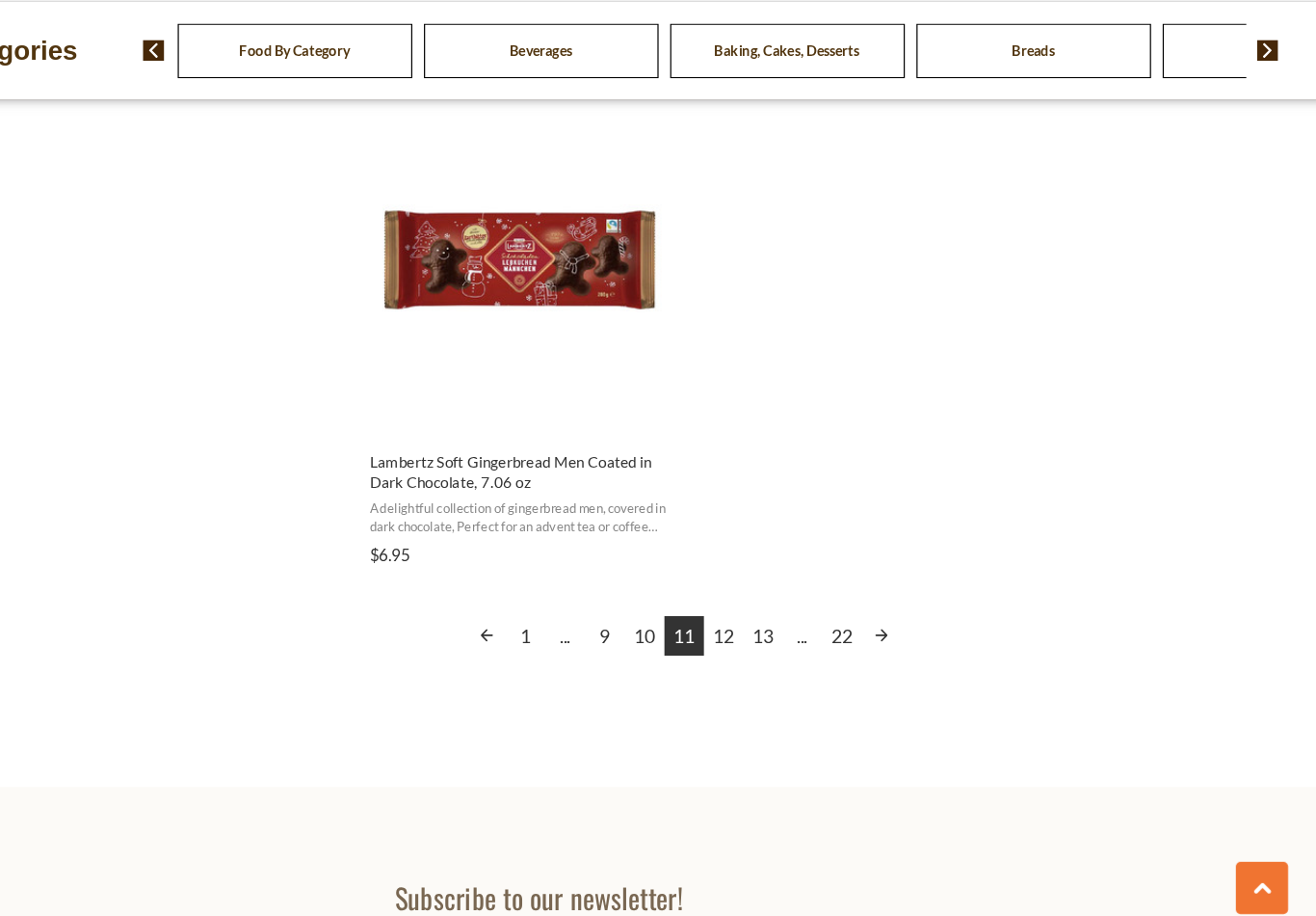
scroll to position [3354, 0]
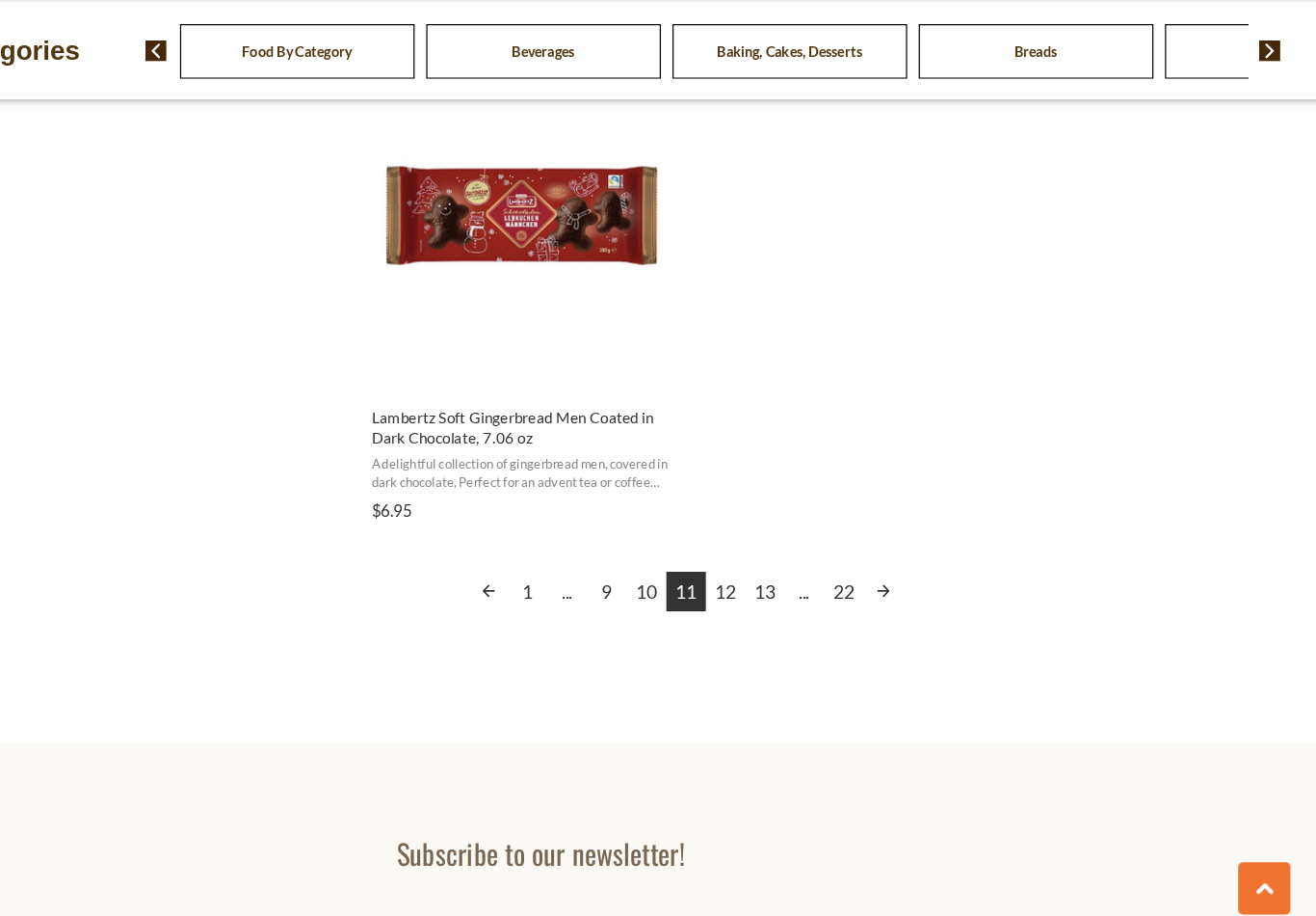
click at [795, 605] on link "12" at bounding box center [811, 621] width 33 height 33
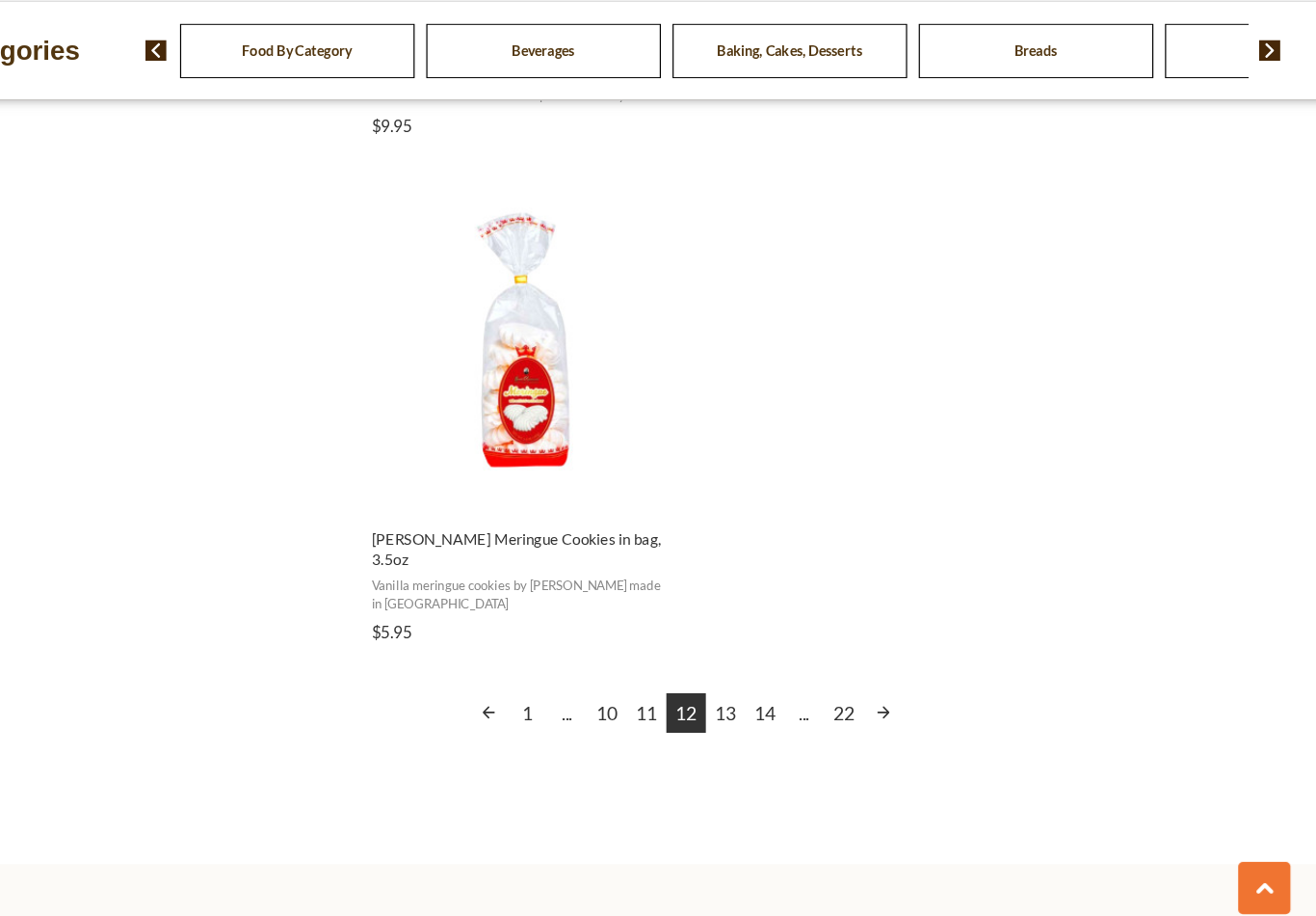
scroll to position [3255, 0]
click at [795, 706] on link "13" at bounding box center [811, 722] width 33 height 33
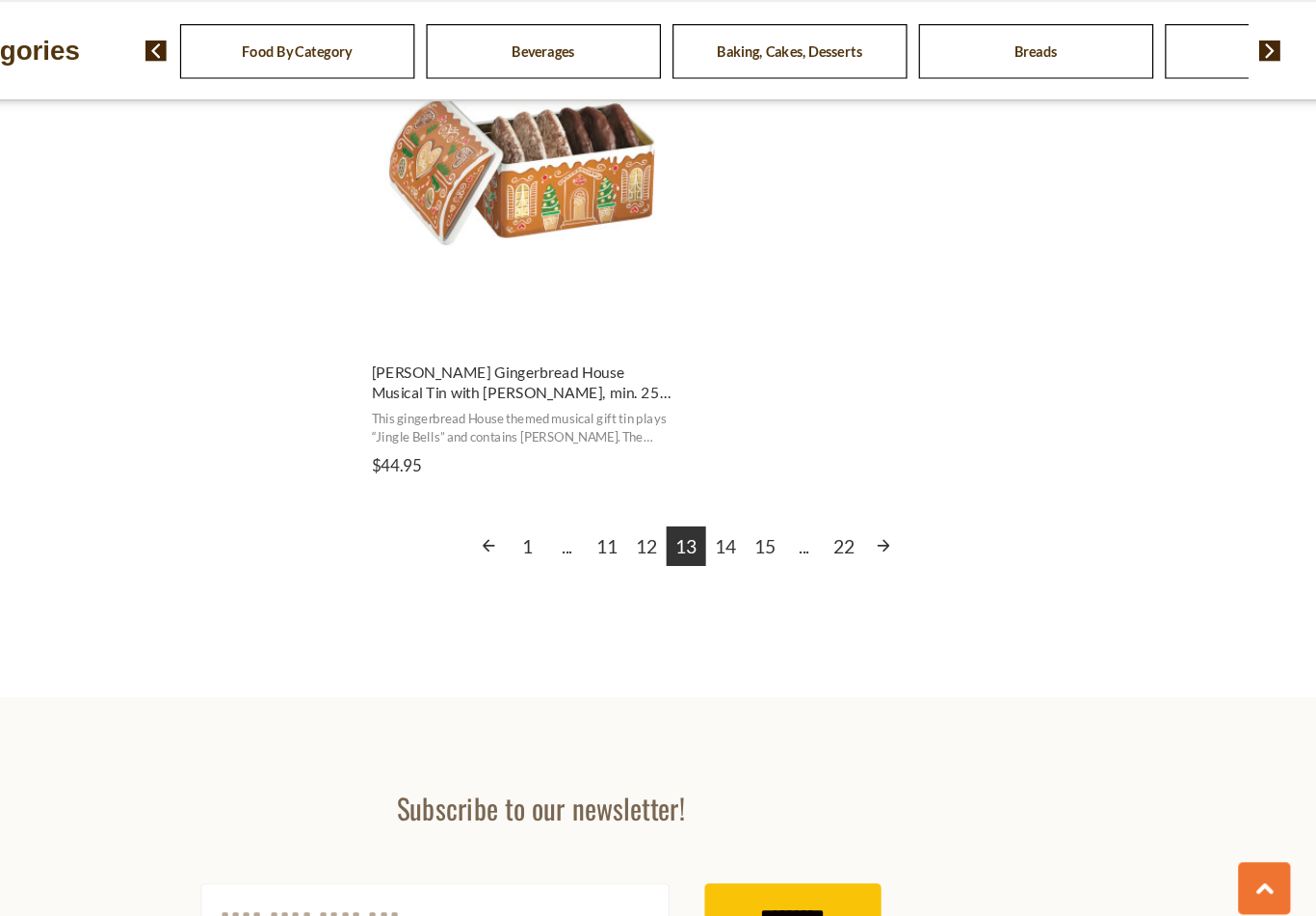
scroll to position [3393, 0]
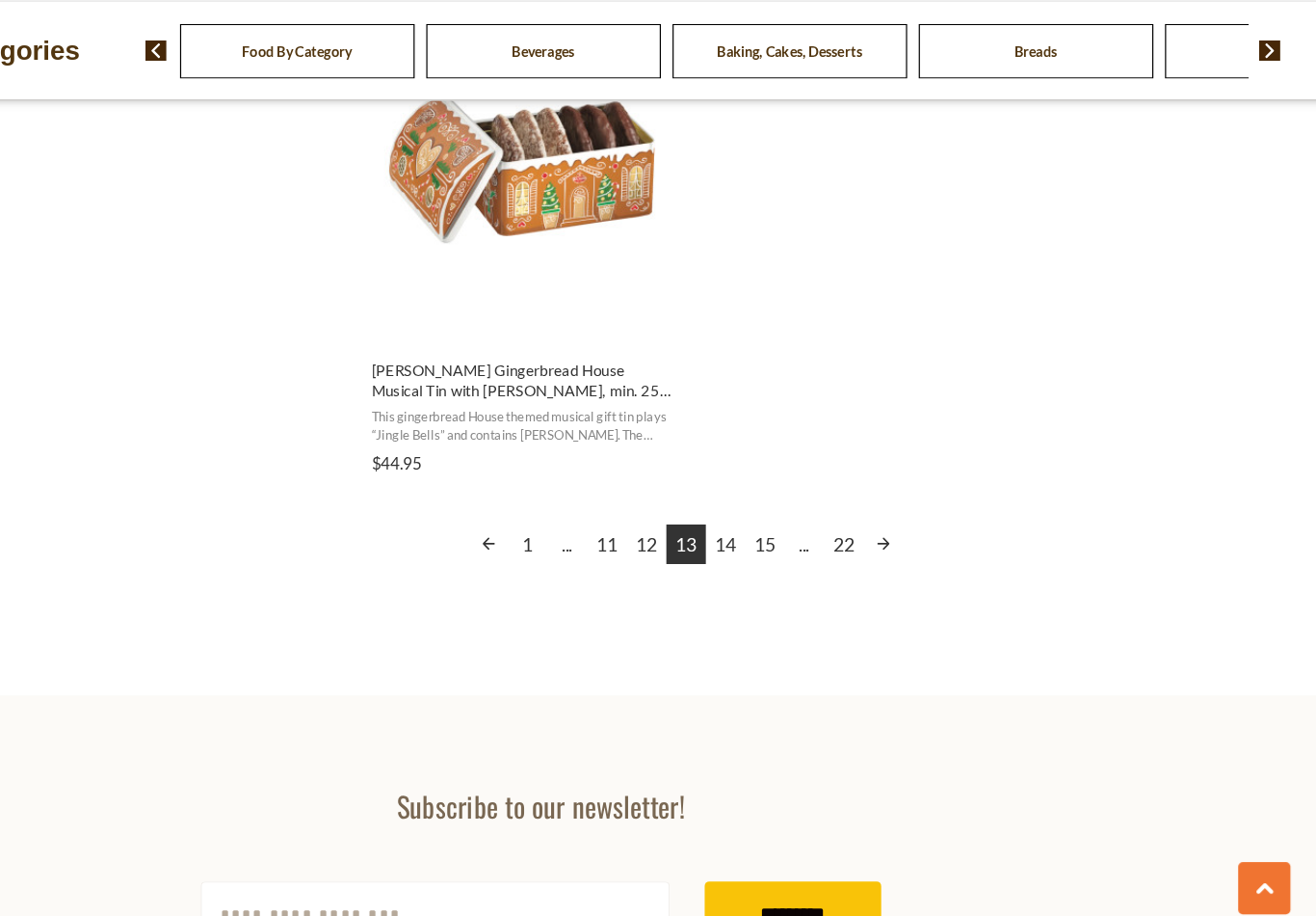
click at [795, 567] on link "14" at bounding box center [811, 582] width 33 height 33
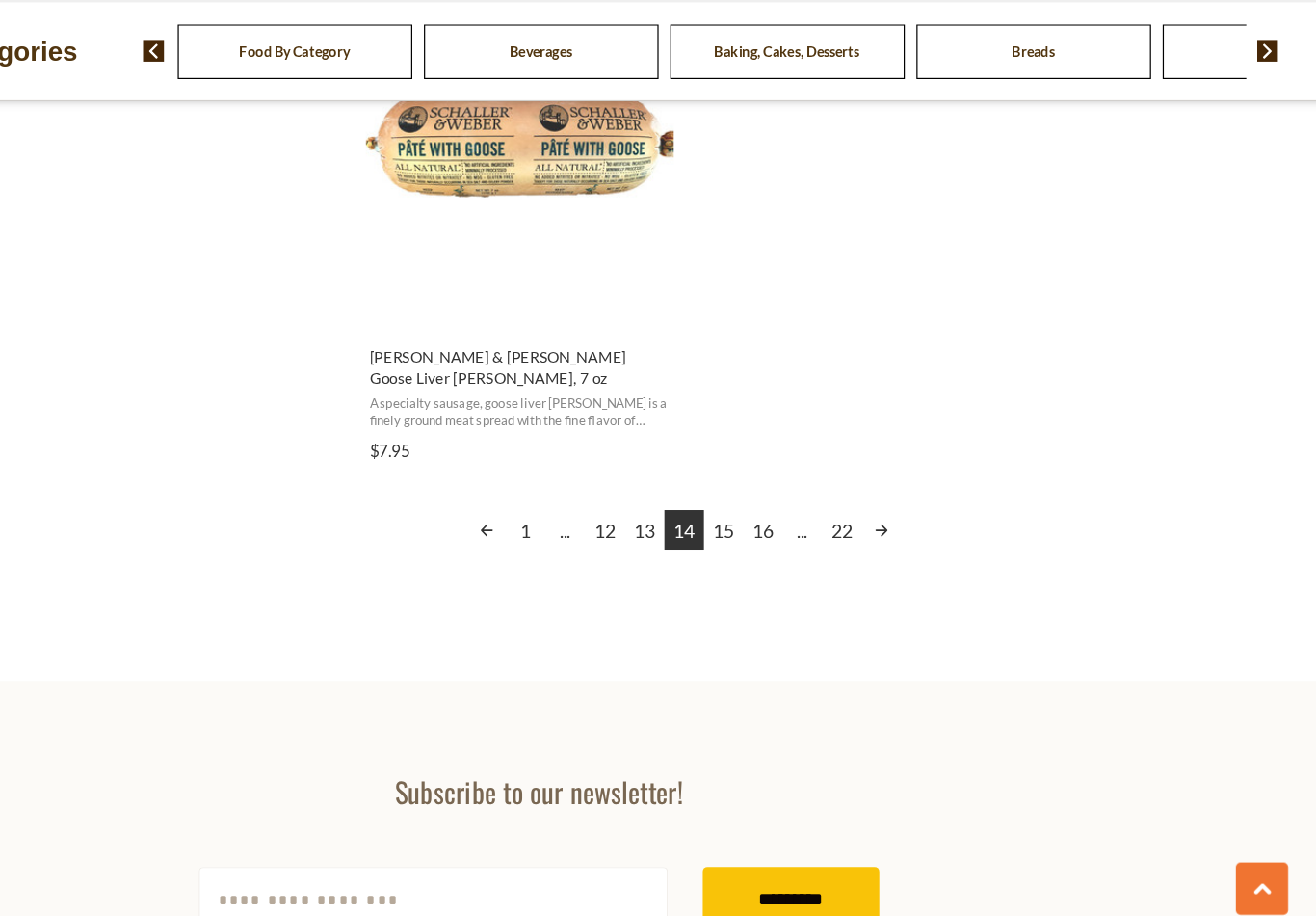
scroll to position [3381, 0]
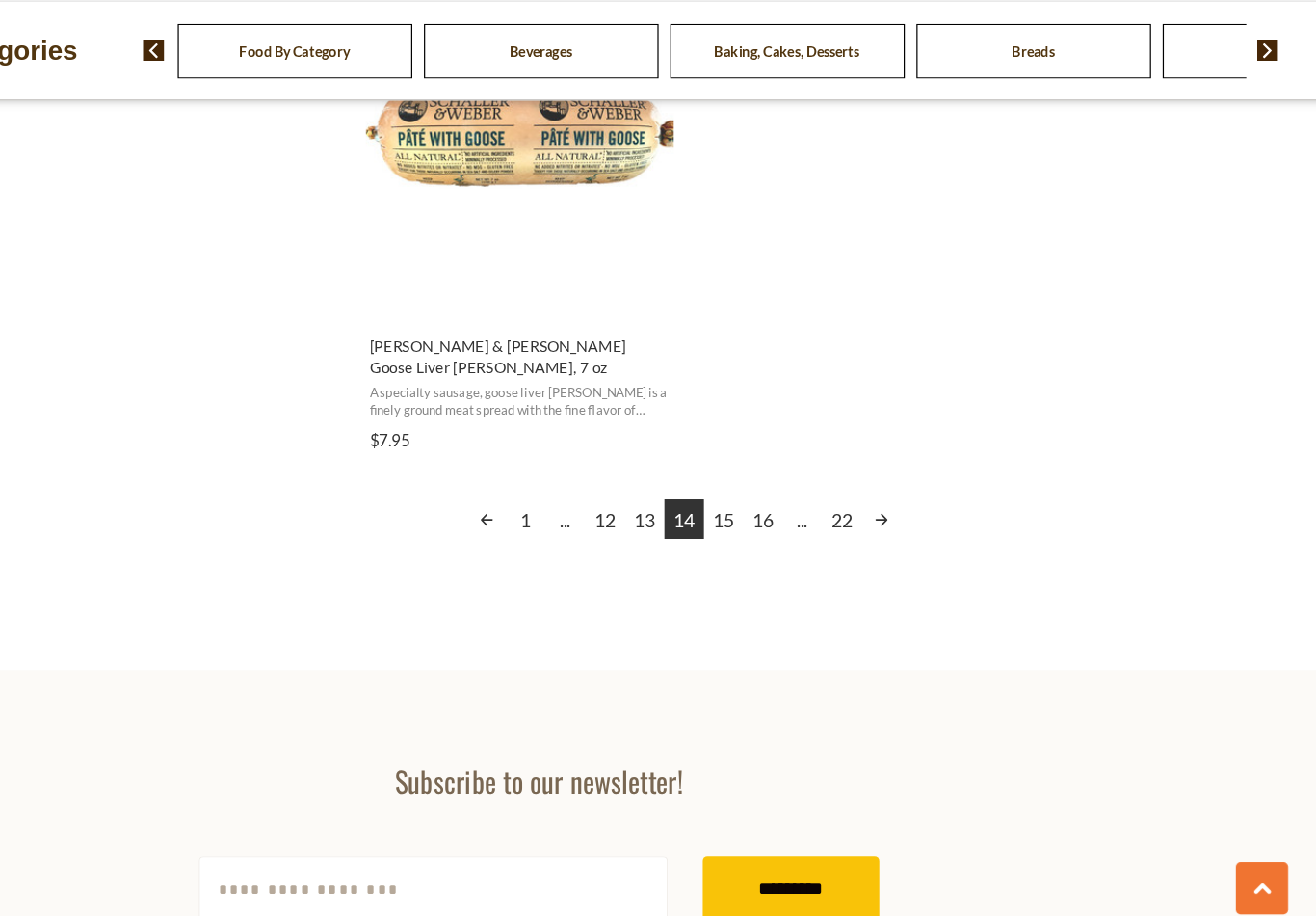
click at [795, 546] on link "15" at bounding box center [811, 562] width 33 height 33
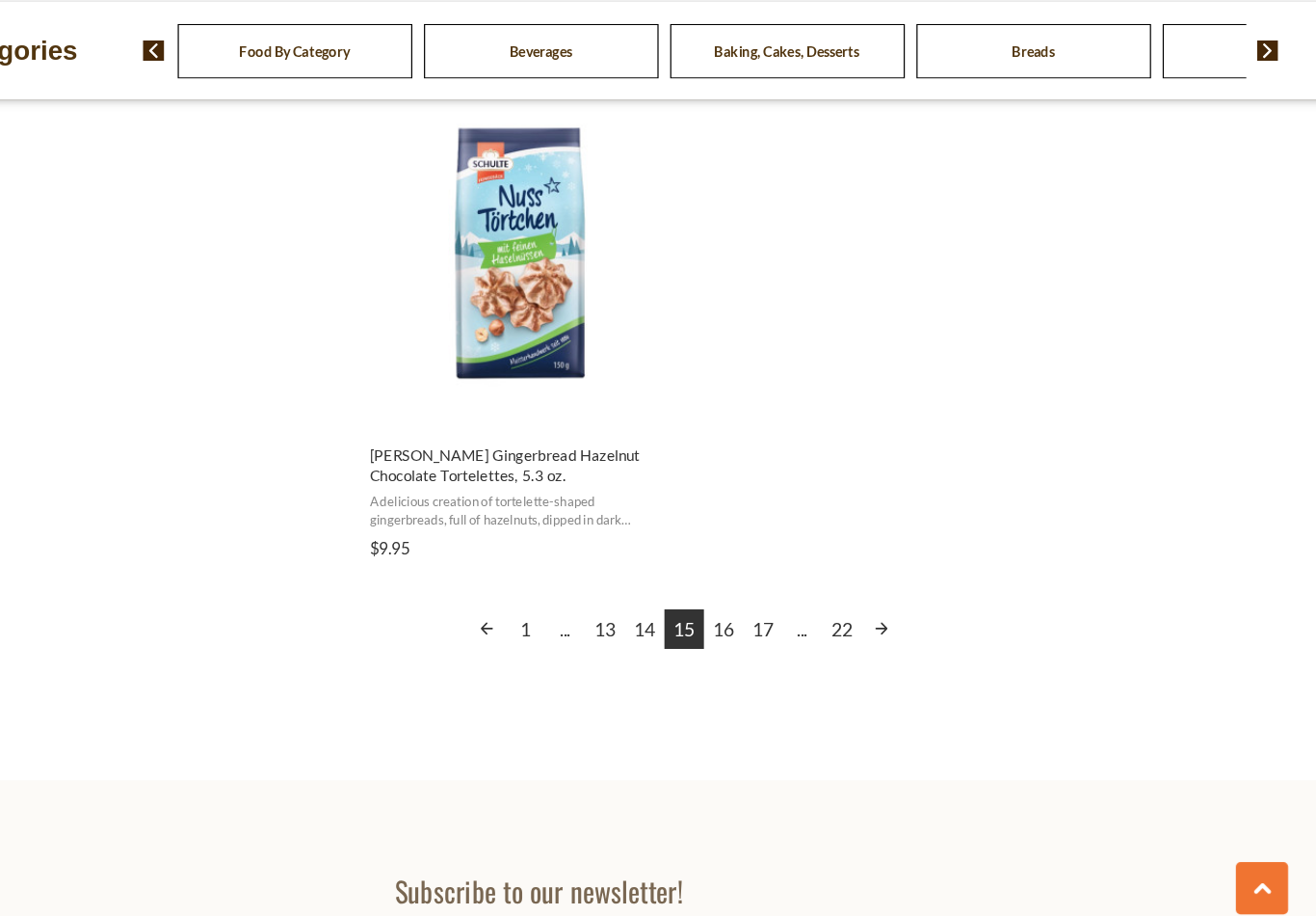
scroll to position [3323, 0]
click at [795, 636] on link "16" at bounding box center [811, 652] width 33 height 33
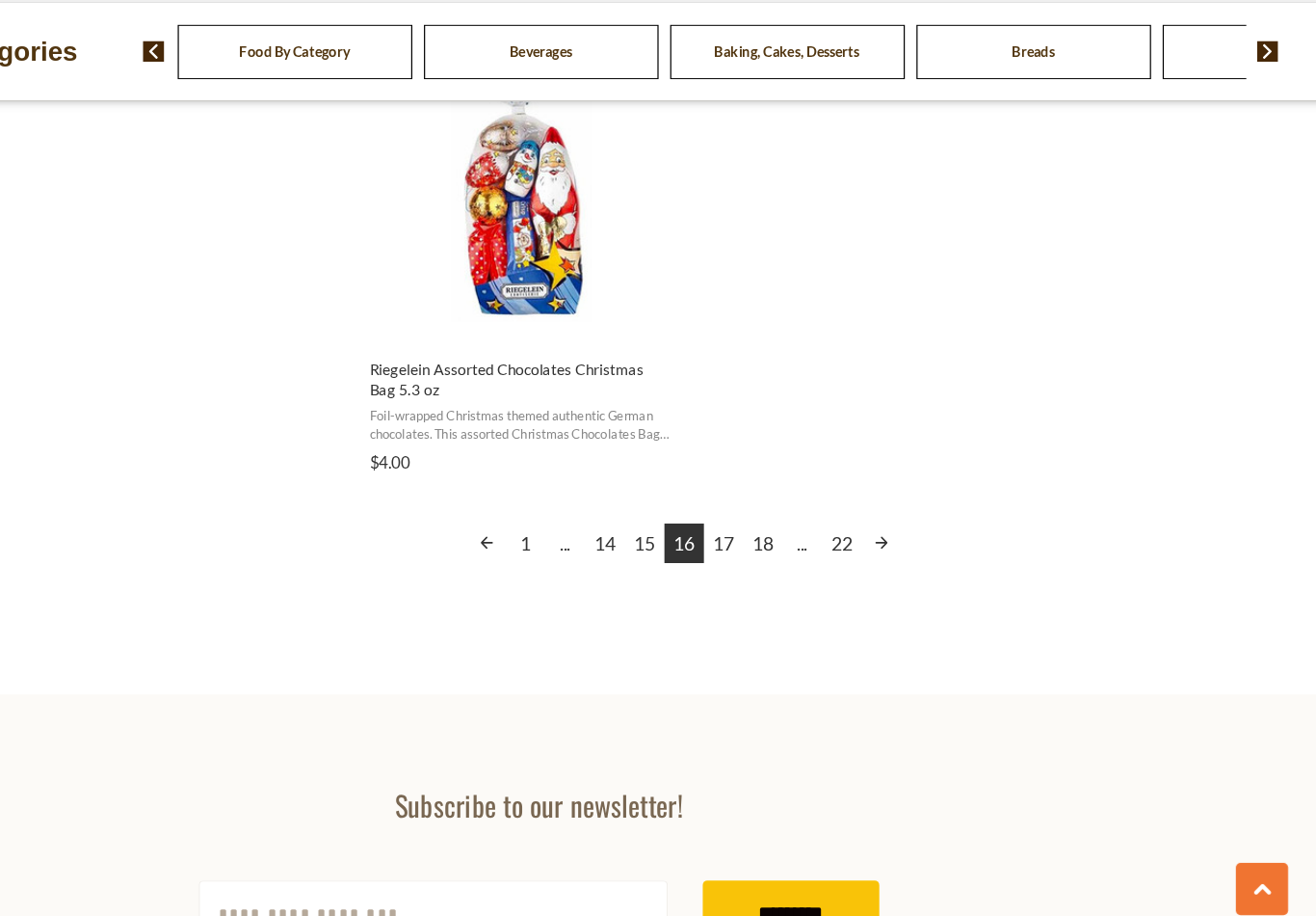
scroll to position [3396, 0]
click at [795, 564] on link "17" at bounding box center [811, 579] width 33 height 33
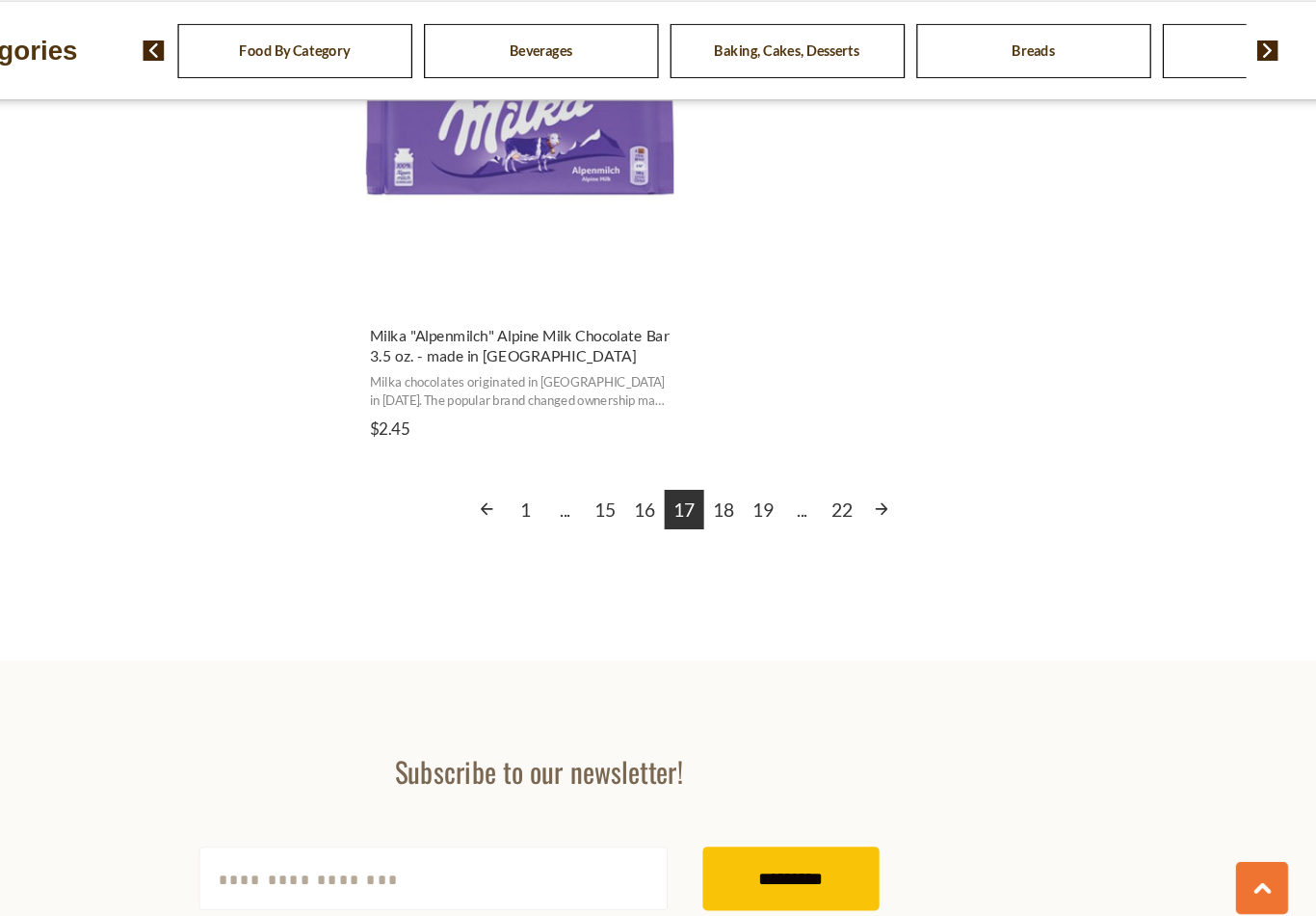
scroll to position [3423, 0]
click at [795, 537] on link "18" at bounding box center [811, 553] width 33 height 33
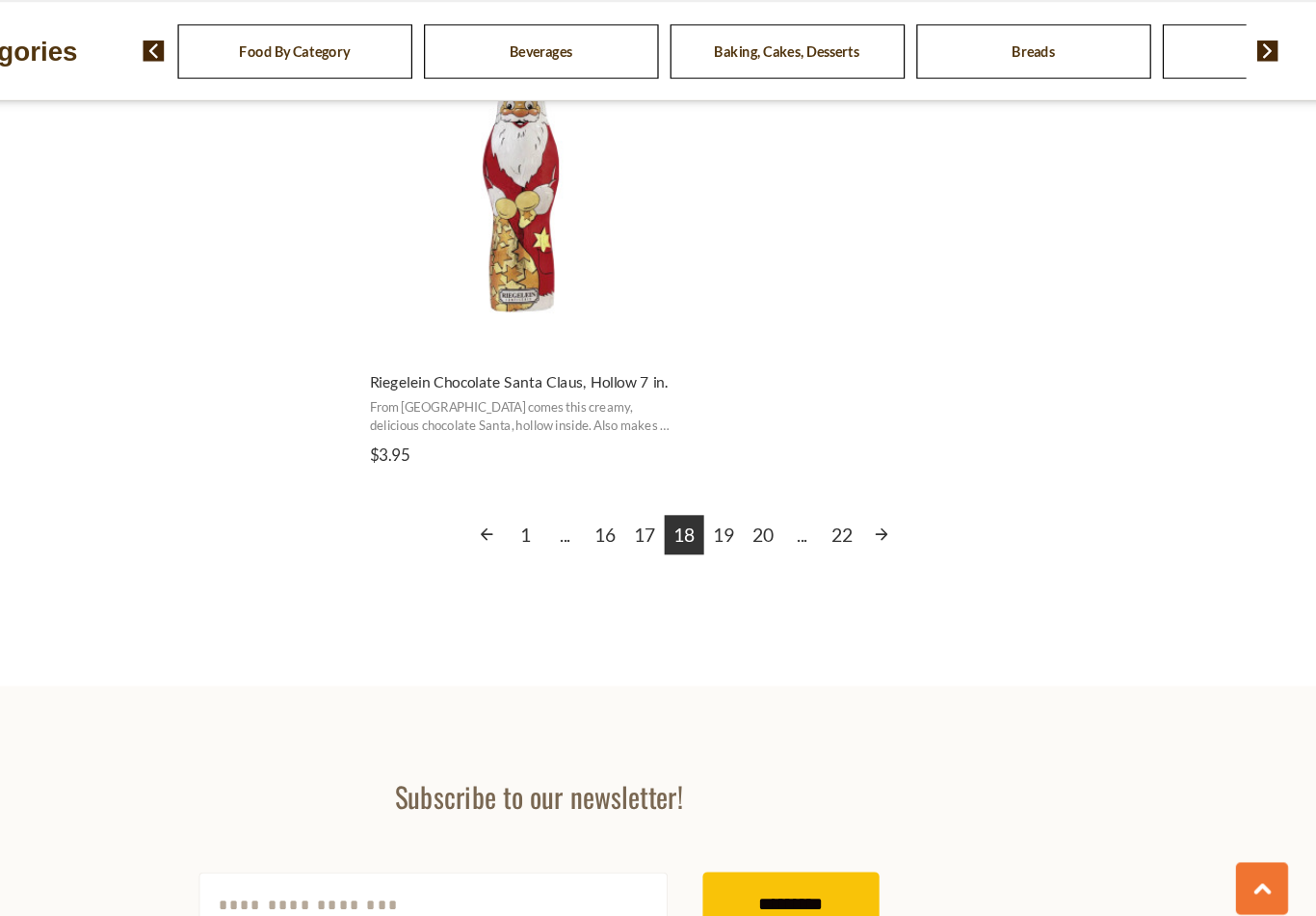
scroll to position [3406, 0]
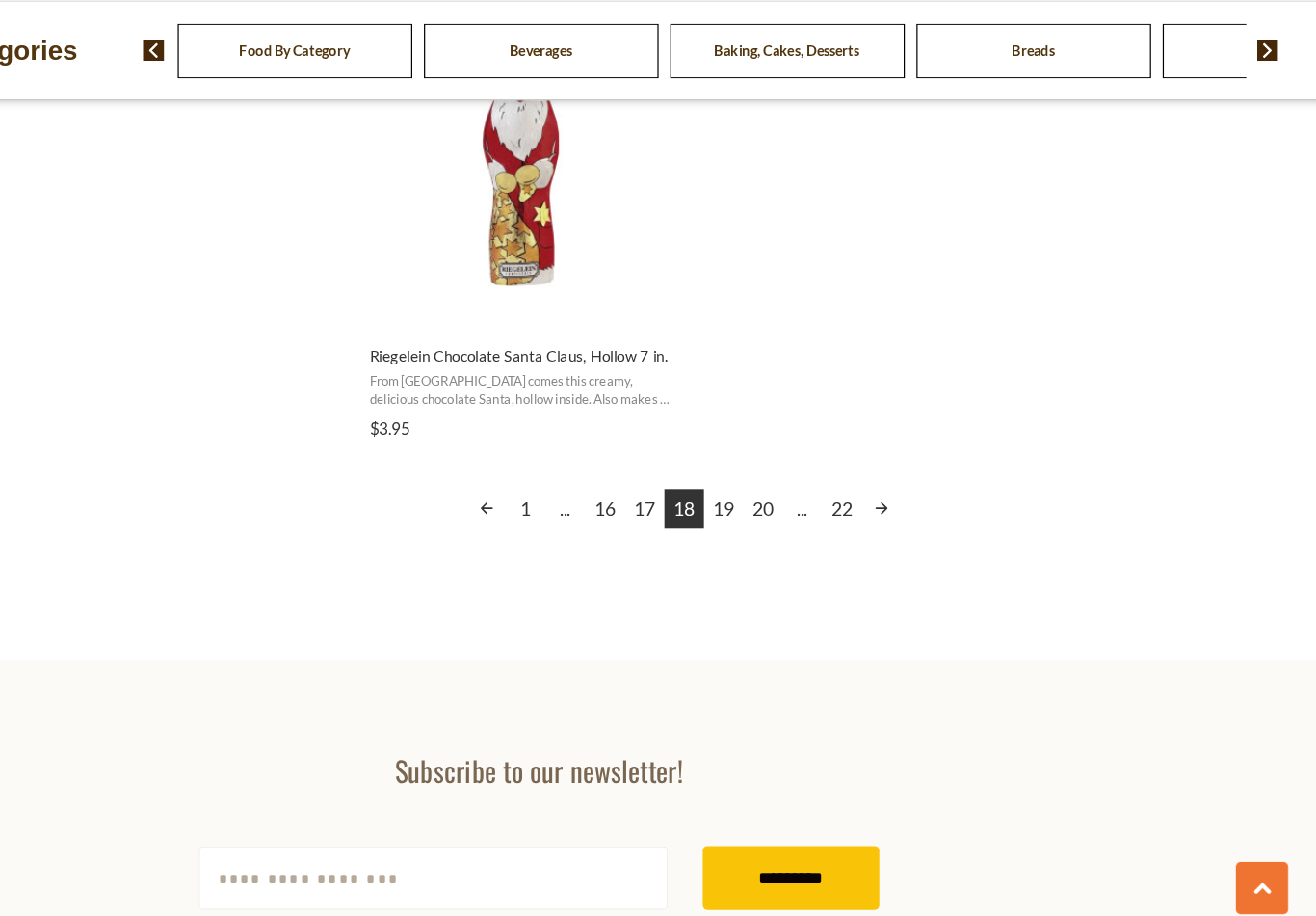
click at [795, 537] on link "19" at bounding box center [811, 553] width 33 height 33
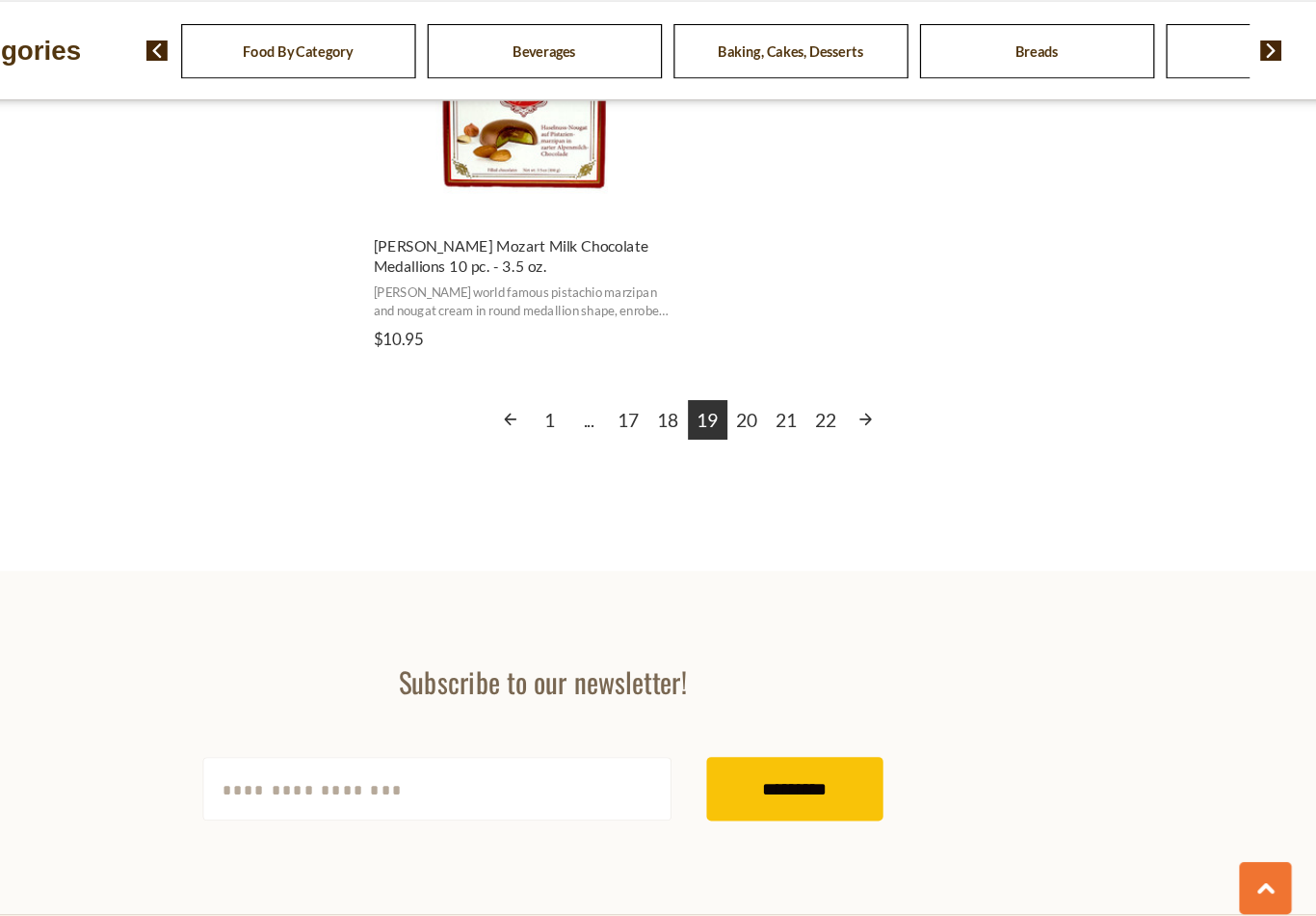
scroll to position [3647, 0]
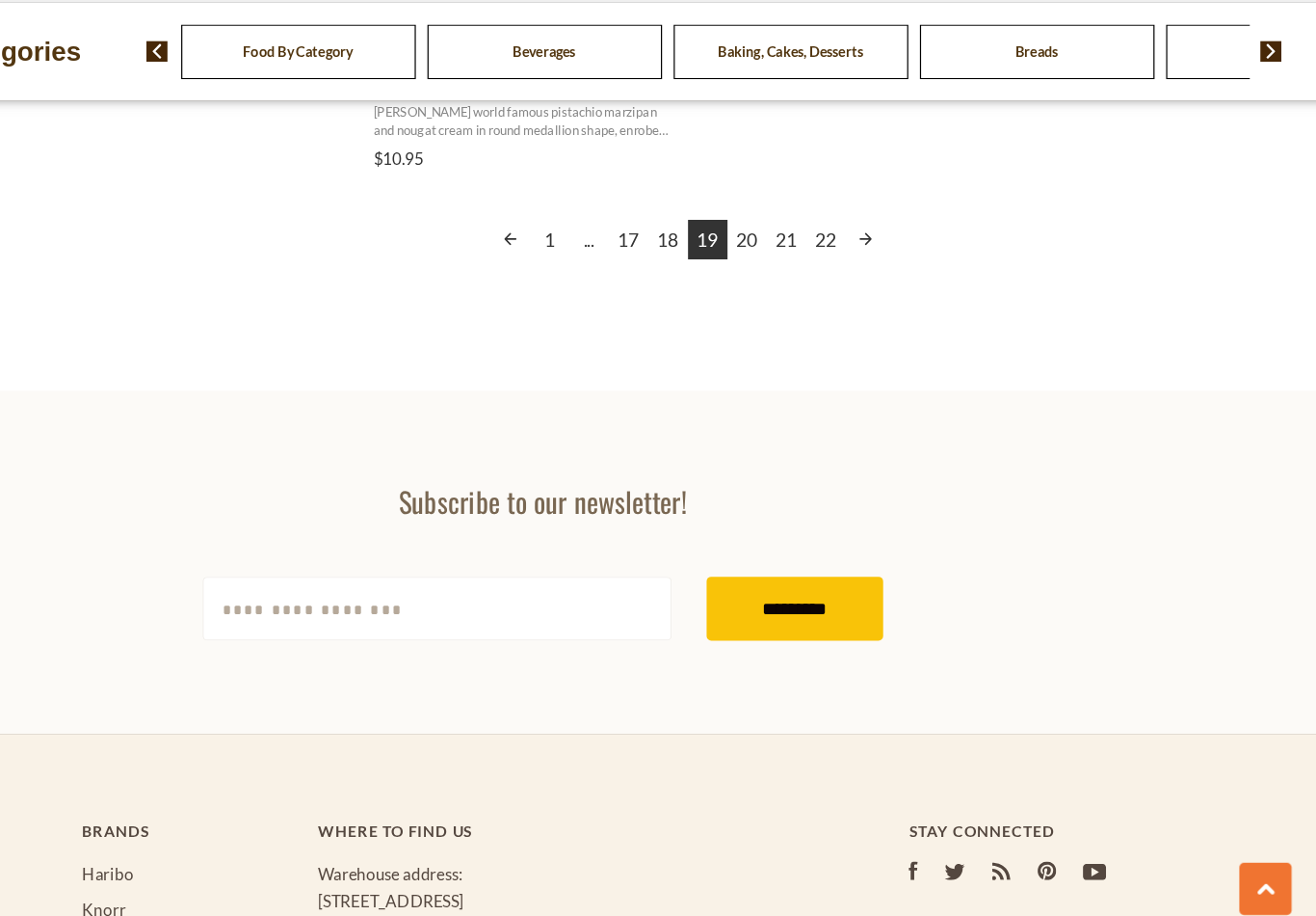
click at [811, 314] on link "20" at bounding box center [827, 330] width 33 height 33
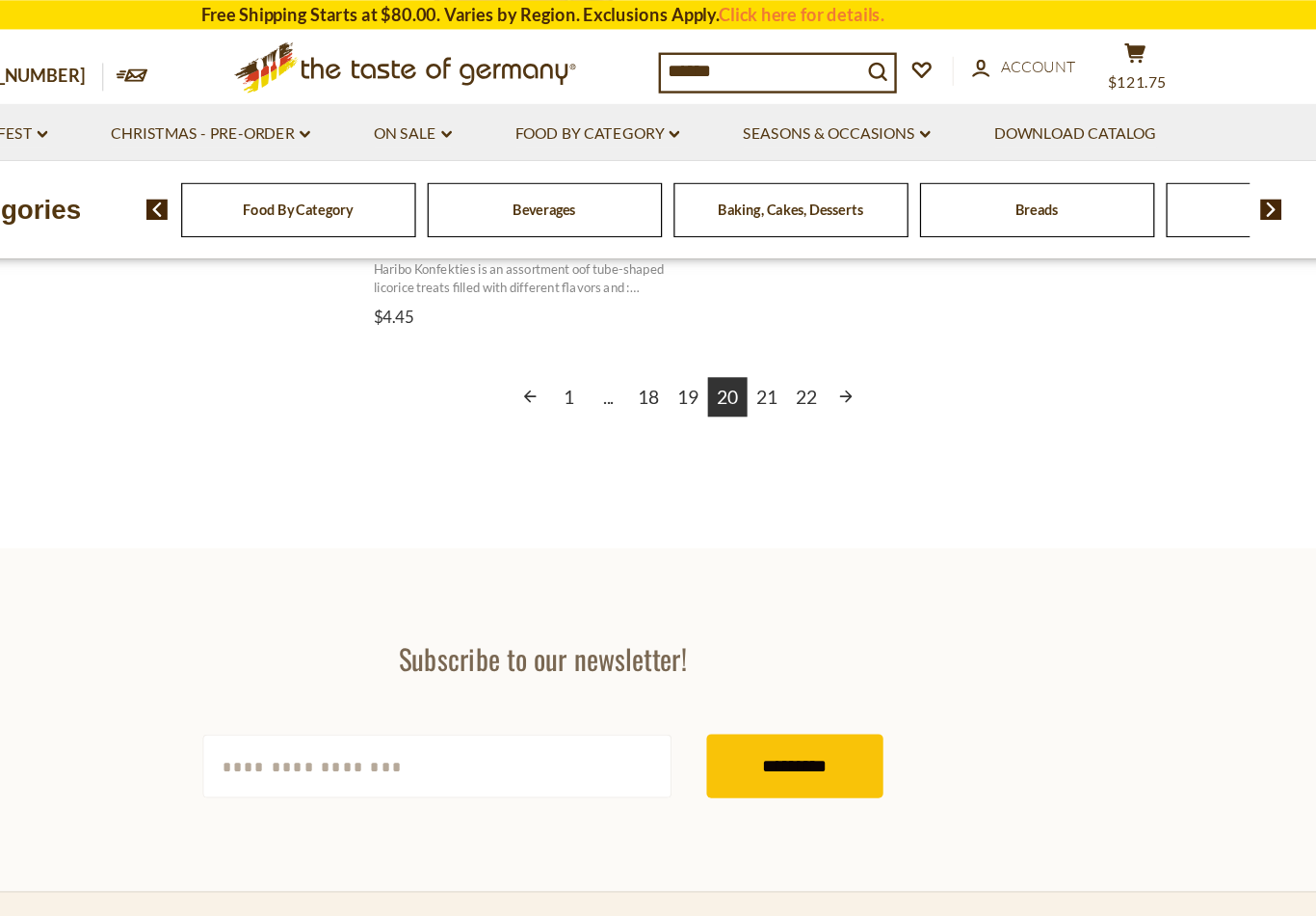
scroll to position [3619, 0]
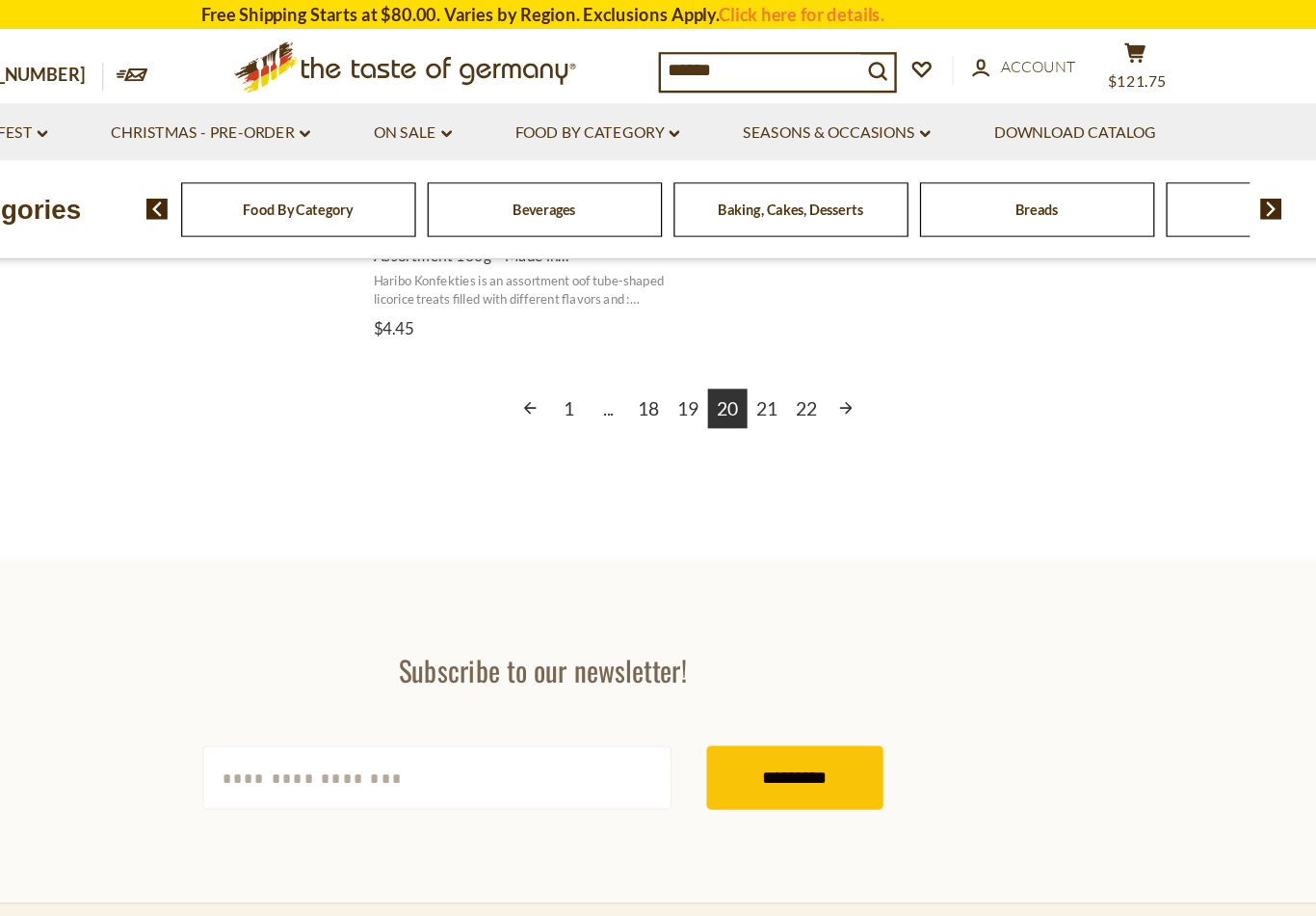
click at [827, 338] on link "21" at bounding box center [843, 339] width 33 height 33
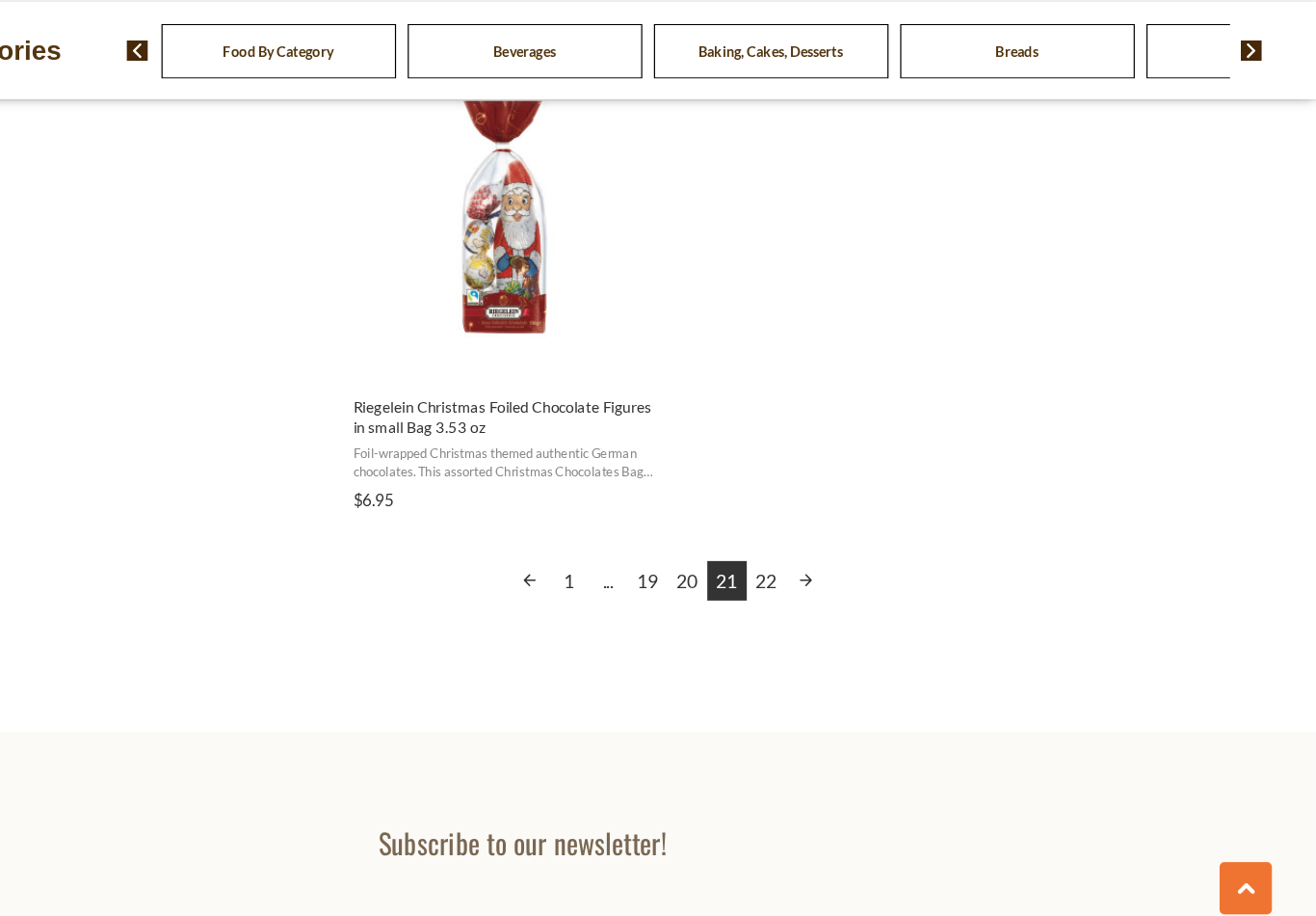
scroll to position [3417, 0]
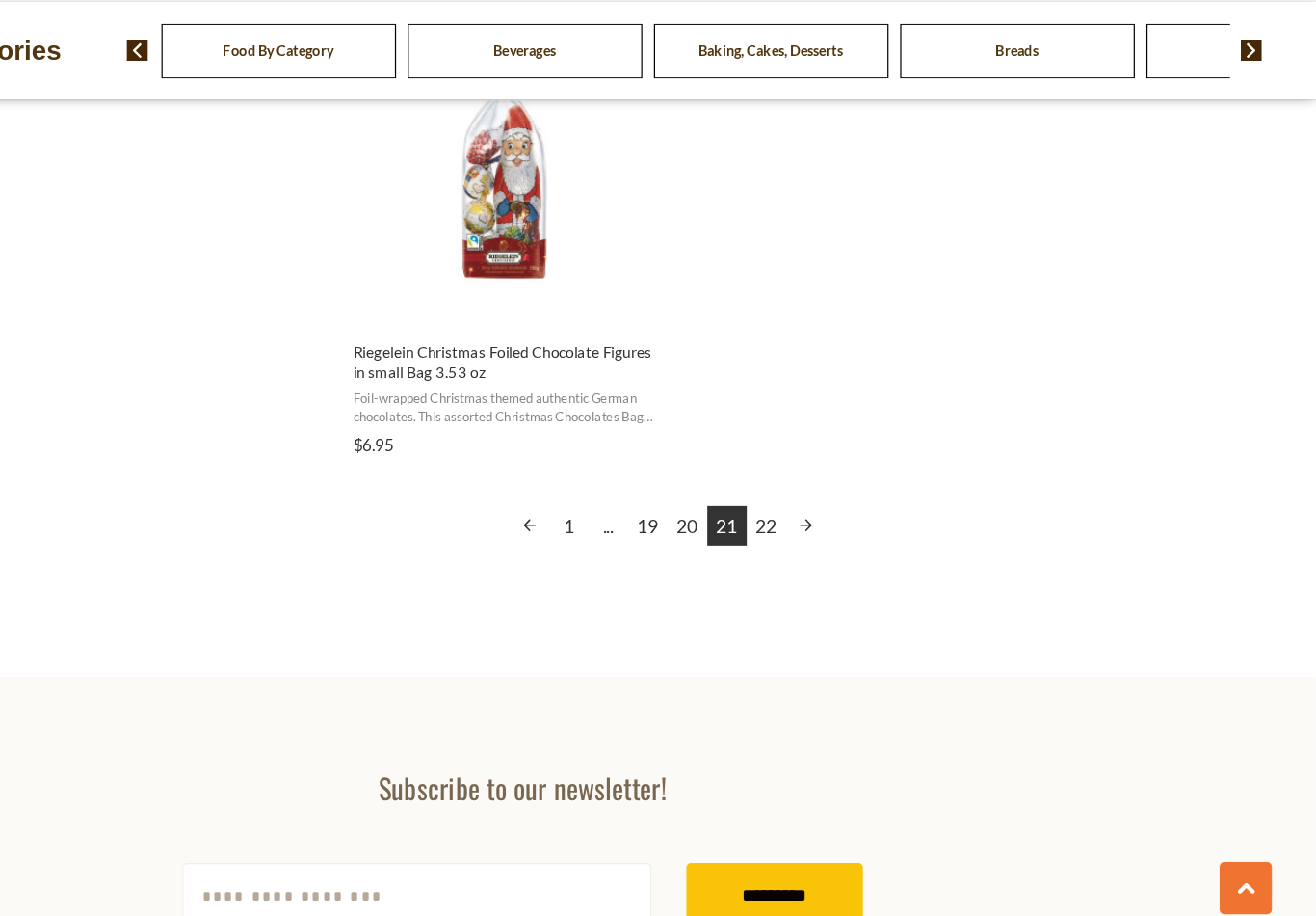
click at [844, 552] on link "22" at bounding box center [860, 568] width 33 height 33
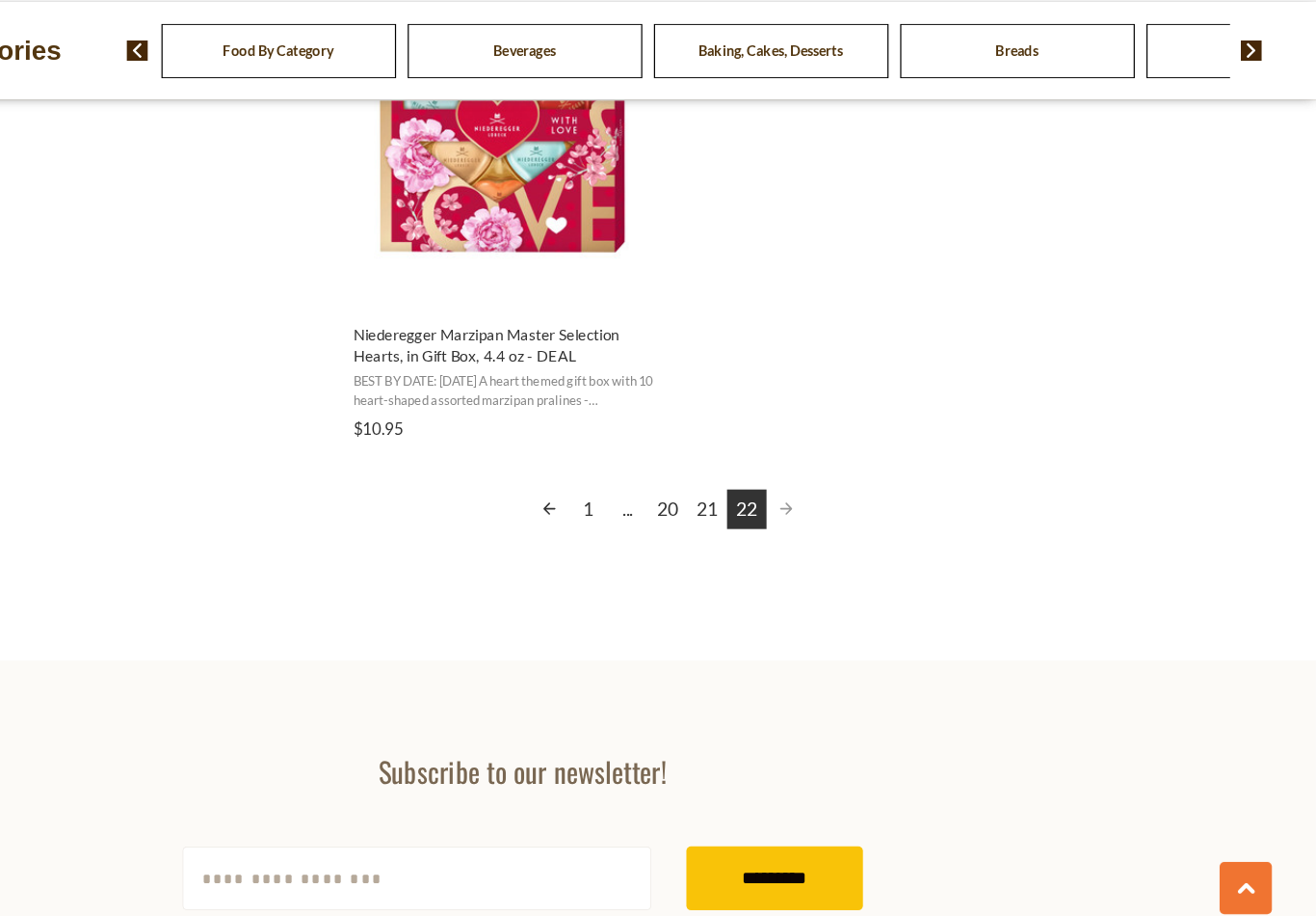
scroll to position [2181, 0]
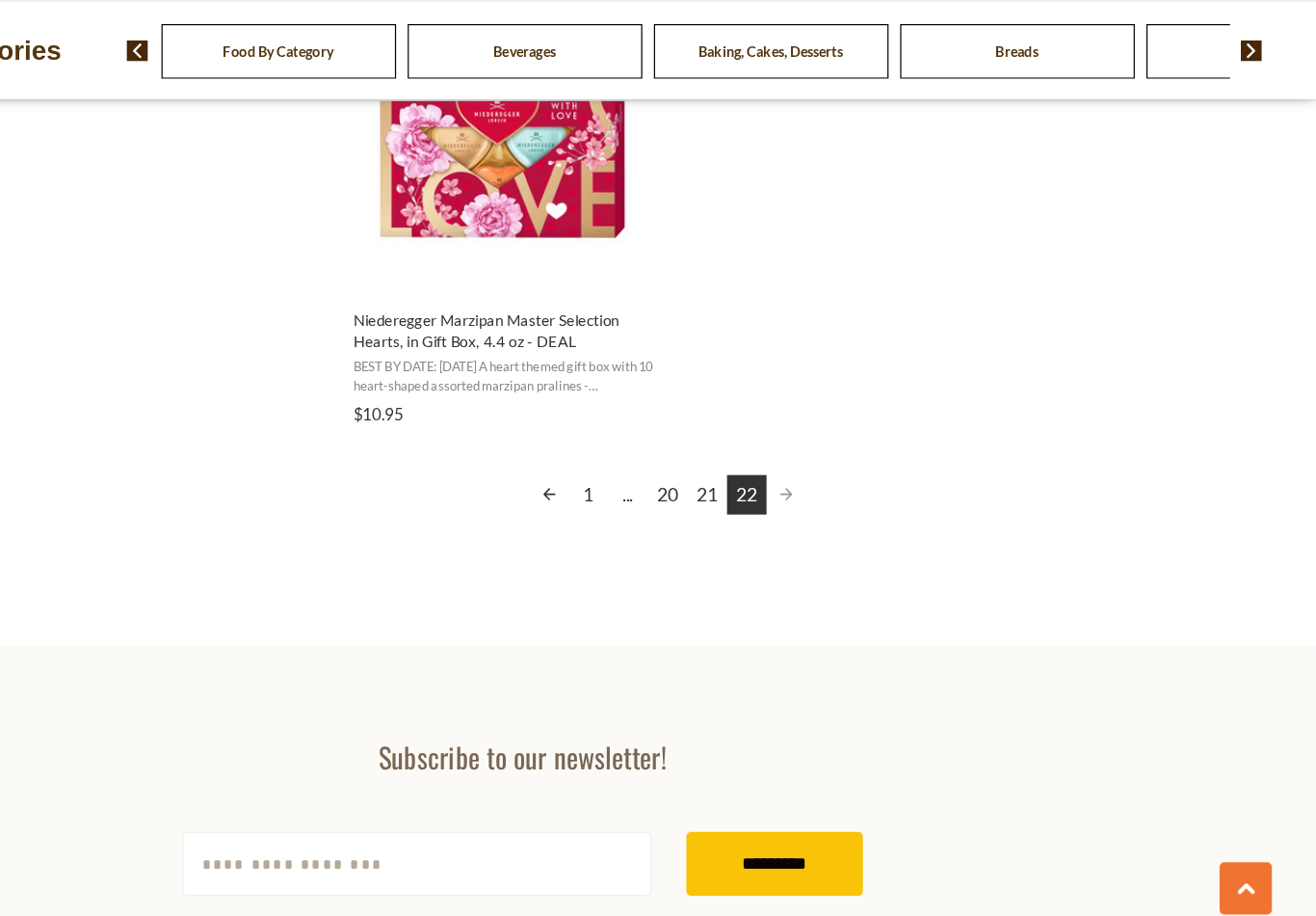
click at [860, 526] on span "Pagination" at bounding box center [876, 542] width 33 height 33
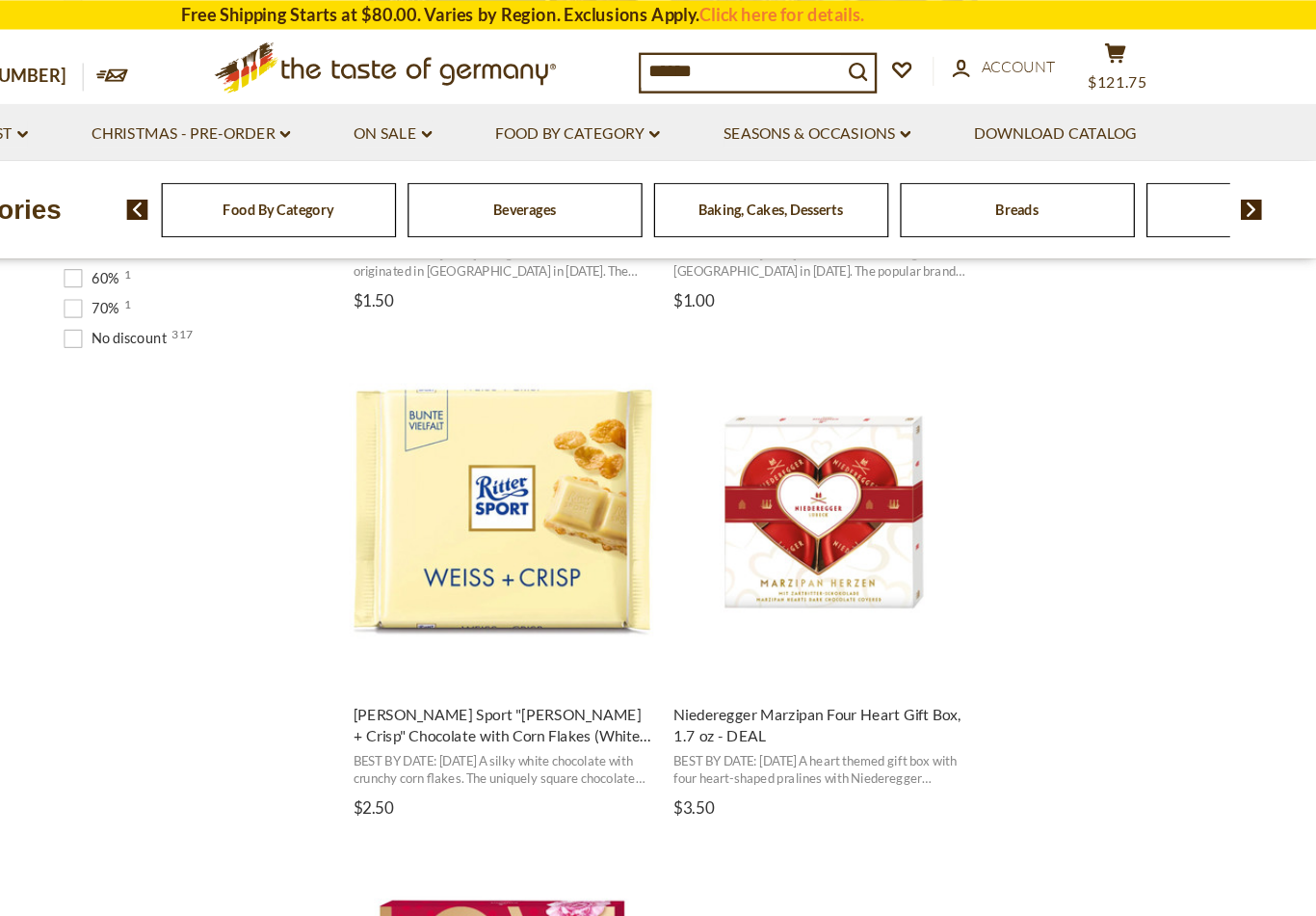
scroll to position [1557, 0]
click at [972, 161] on div "Breads" at bounding box center [1069, 173] width 195 height 45
